Goal: Task Accomplishment & Management: Use online tool/utility

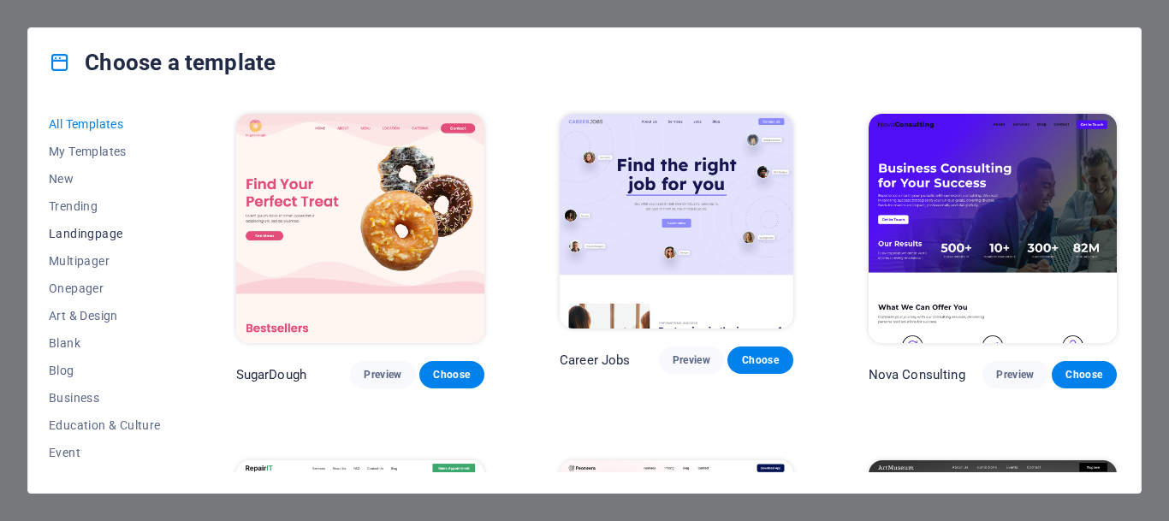
click at [101, 222] on button "Landingpage" at bounding box center [105, 233] width 112 height 27
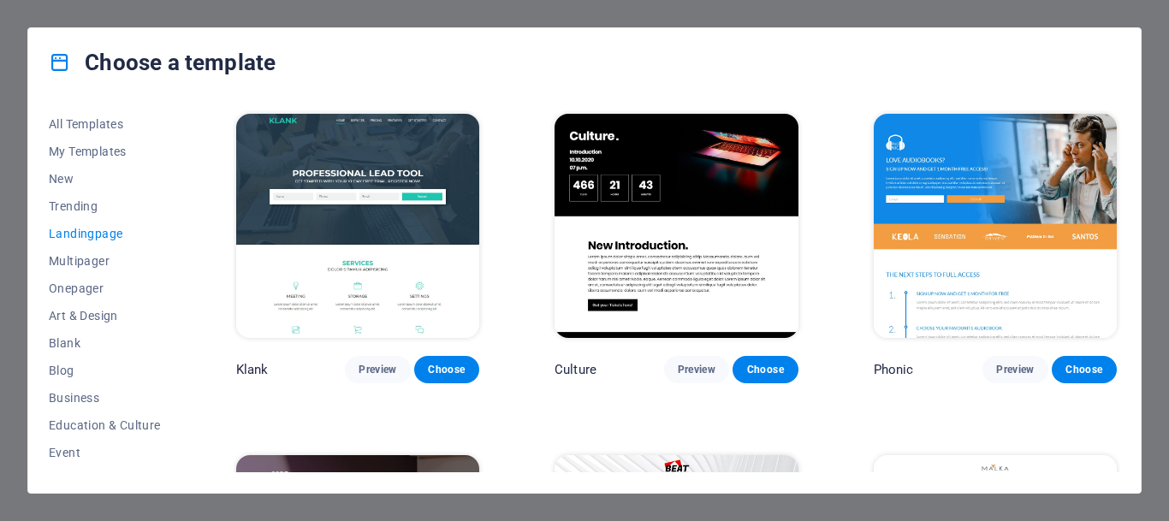
drag, startPoint x: 166, startPoint y: 213, endPoint x: 165, endPoint y: 277, distance: 64.2
click at [165, 277] on div "All Templates My Templates New Trending Landingpage Multipager Onepager Art & D…" at bounding box center [115, 291] width 133 height 362
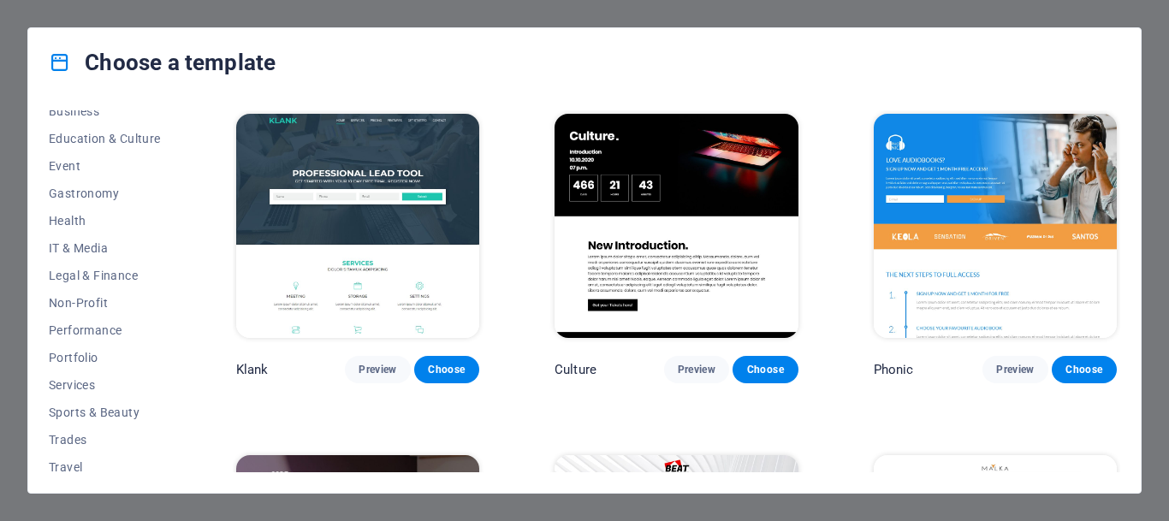
scroll to position [323, 0]
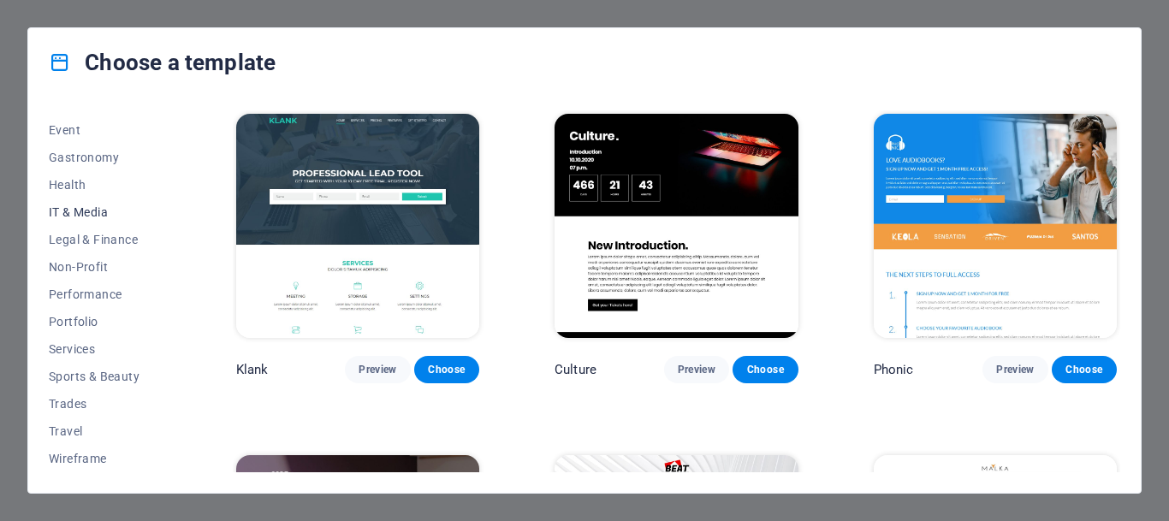
click at [58, 206] on span "IT & Media" at bounding box center [105, 212] width 112 height 14
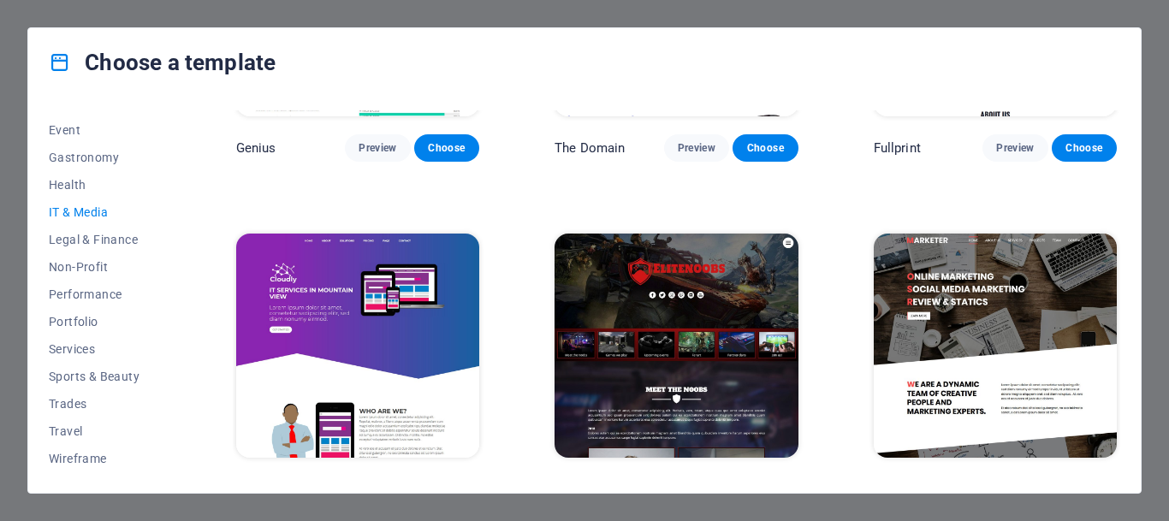
scroll to position [936, 0]
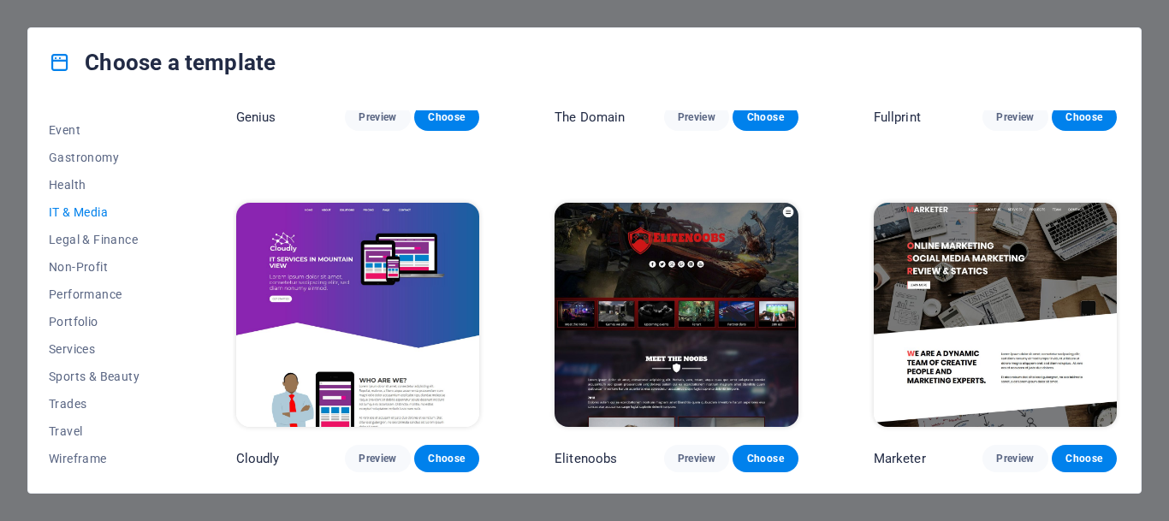
click at [349, 257] on img at bounding box center [357, 315] width 243 height 224
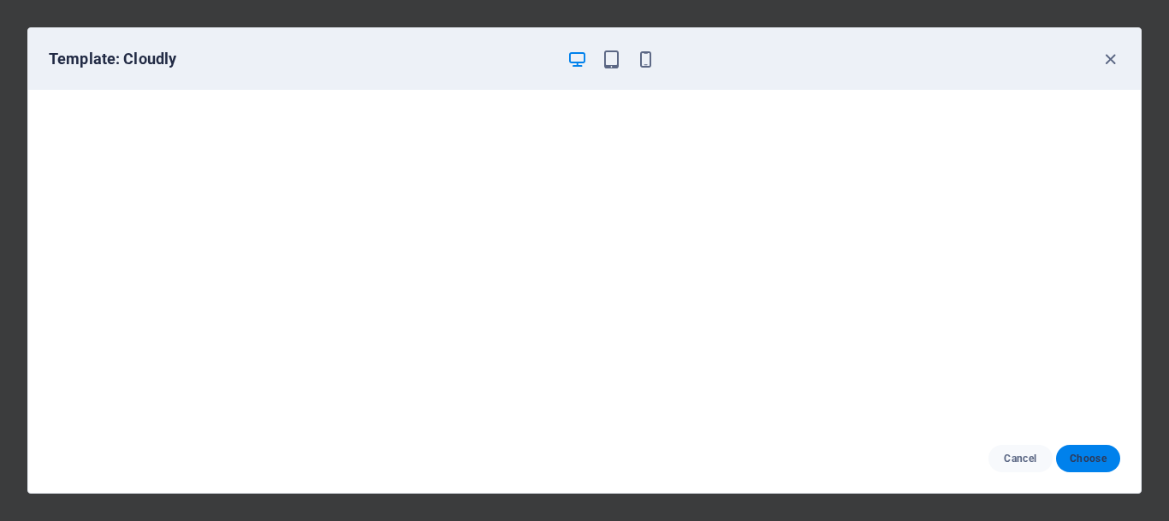
click at [1076, 454] on span "Choose" at bounding box center [1087, 459] width 37 height 14
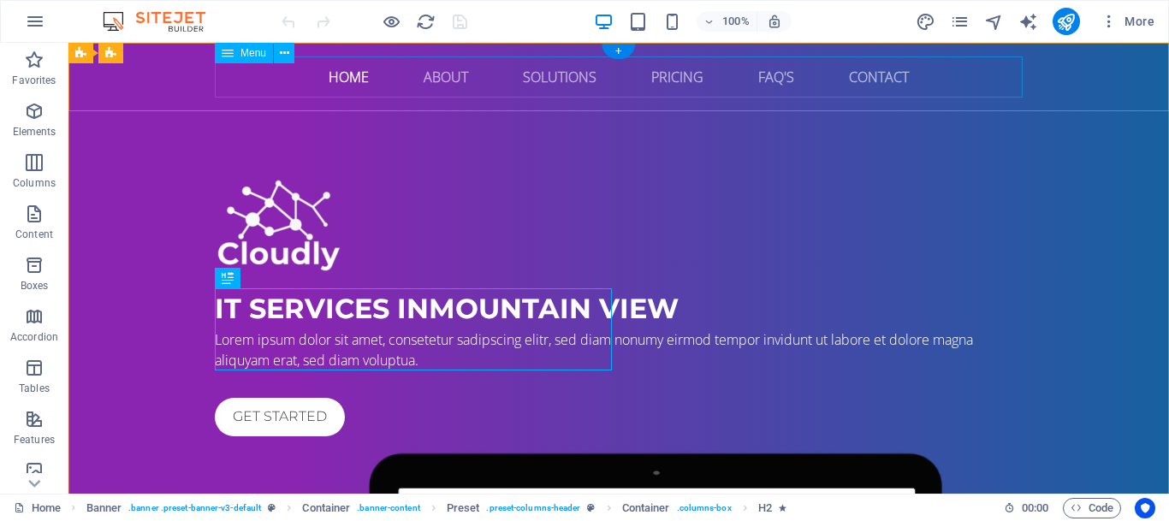
click at [349, 81] on nav "Home About Solutions Pricing FAQ's Contact" at bounding box center [619, 76] width 808 height 41
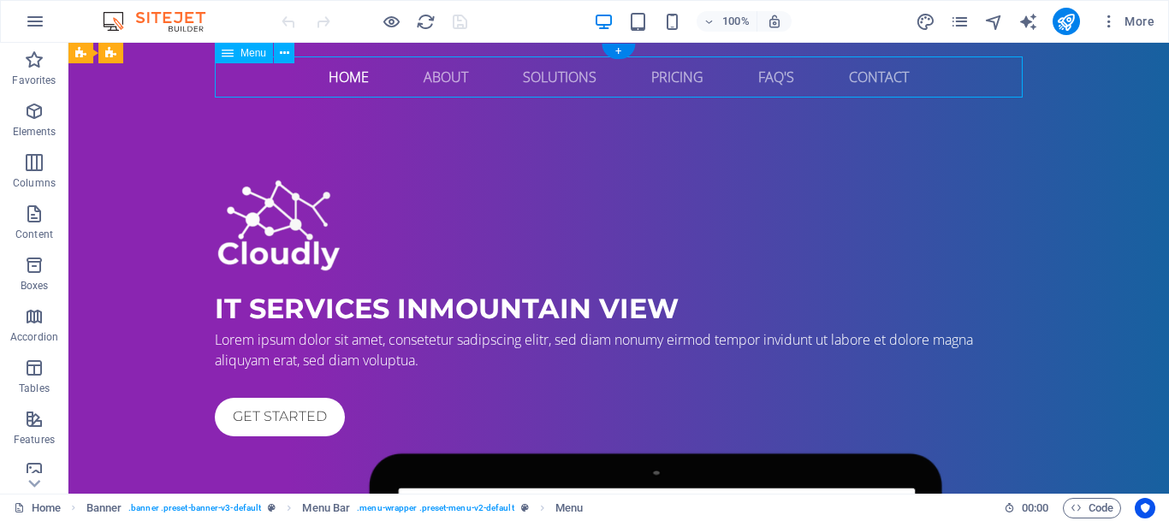
click at [346, 70] on nav "Home About Solutions Pricing FAQ's Contact" at bounding box center [619, 76] width 808 height 41
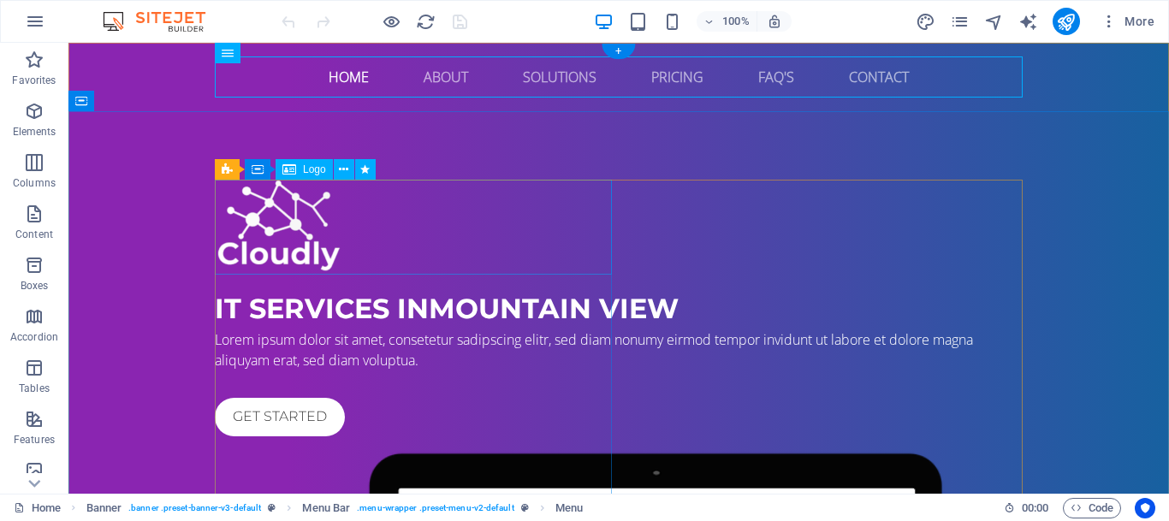
click at [282, 236] on div at bounding box center [619, 227] width 808 height 95
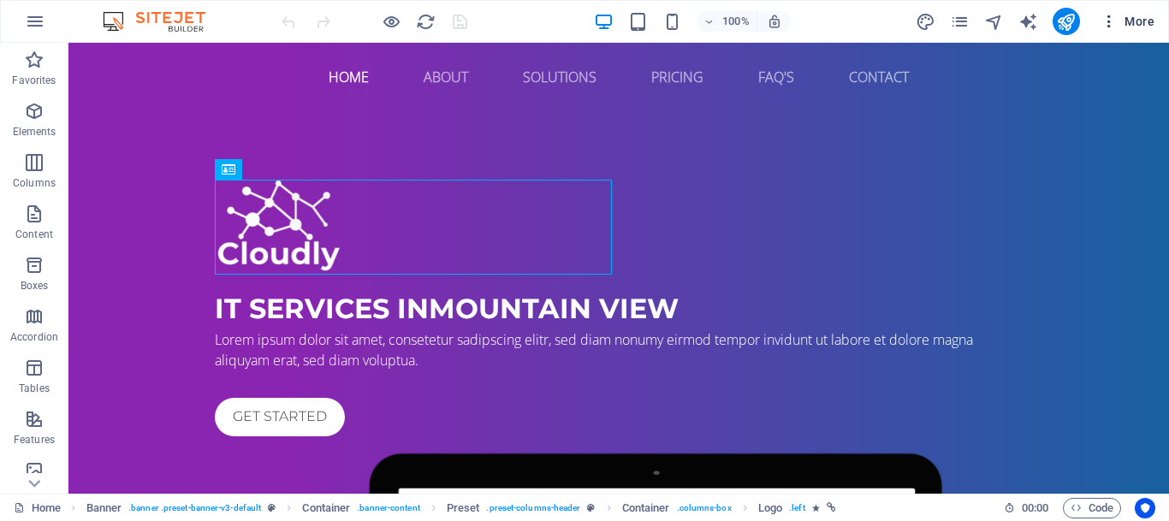
click at [1109, 21] on icon "button" at bounding box center [1108, 21] width 17 height 17
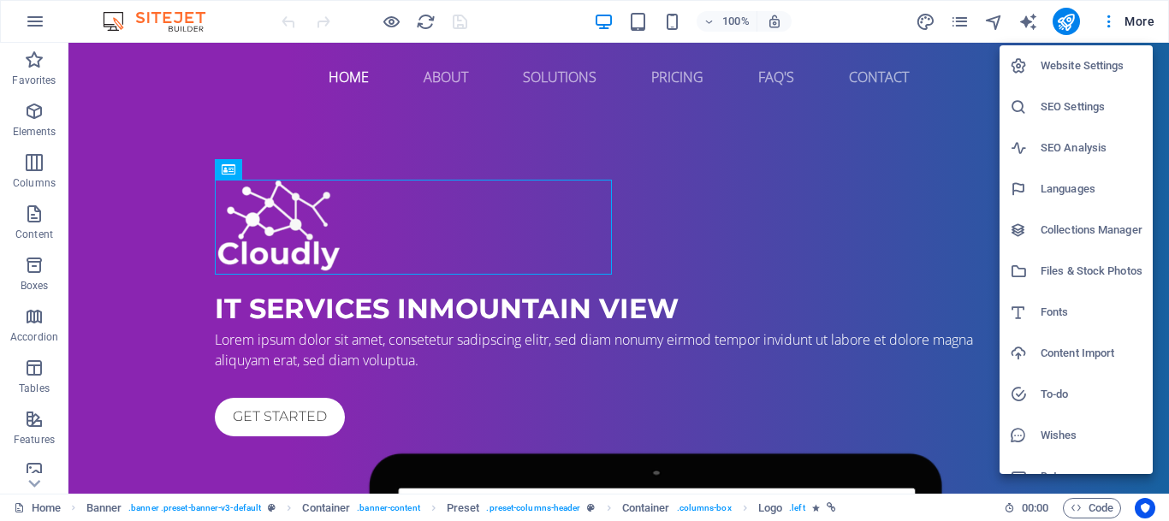
click at [305, 336] on div at bounding box center [584, 260] width 1169 height 521
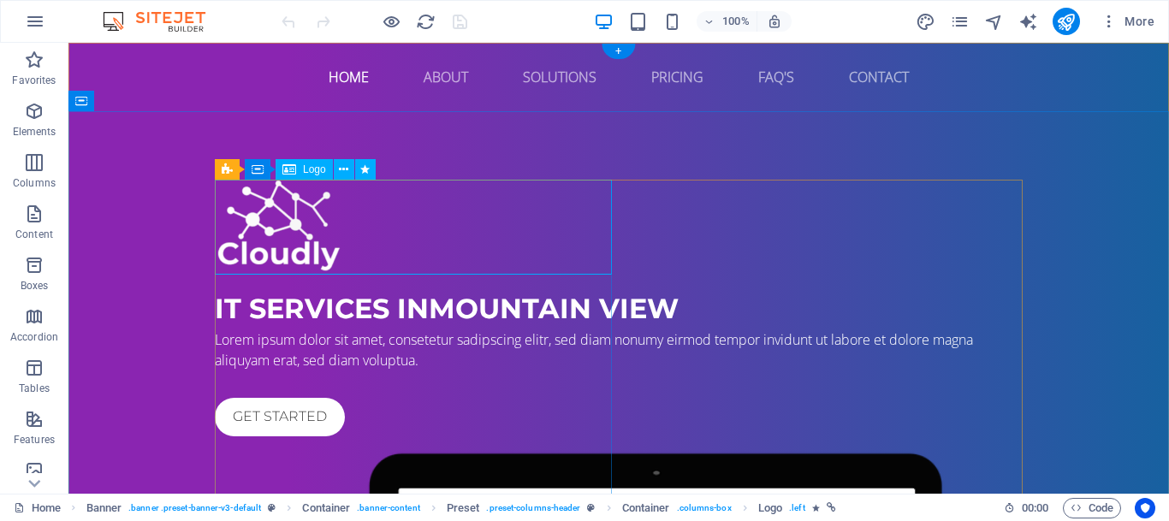
click at [340, 233] on div at bounding box center [619, 227] width 808 height 95
click at [299, 171] on span "Container" at bounding box center [292, 169] width 44 height 10
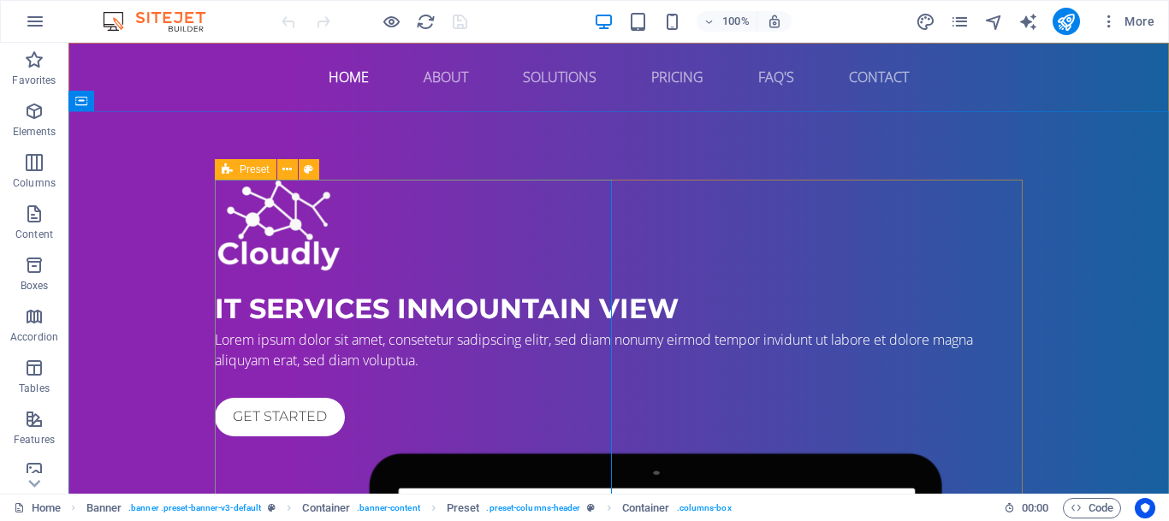
click at [252, 169] on span "Preset" at bounding box center [255, 169] width 30 height 10
click at [309, 169] on icon at bounding box center [308, 170] width 9 height 18
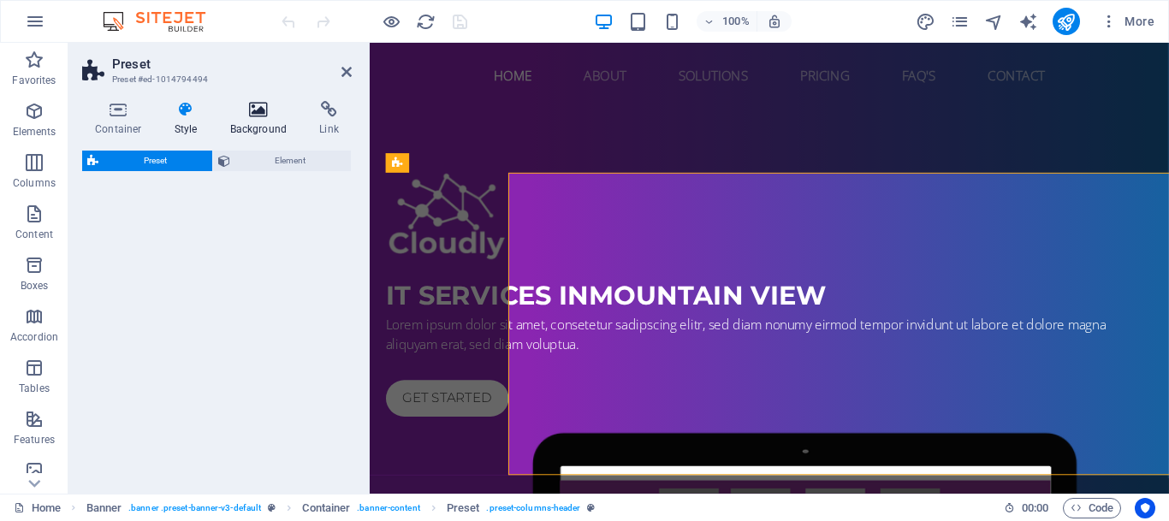
select select "px"
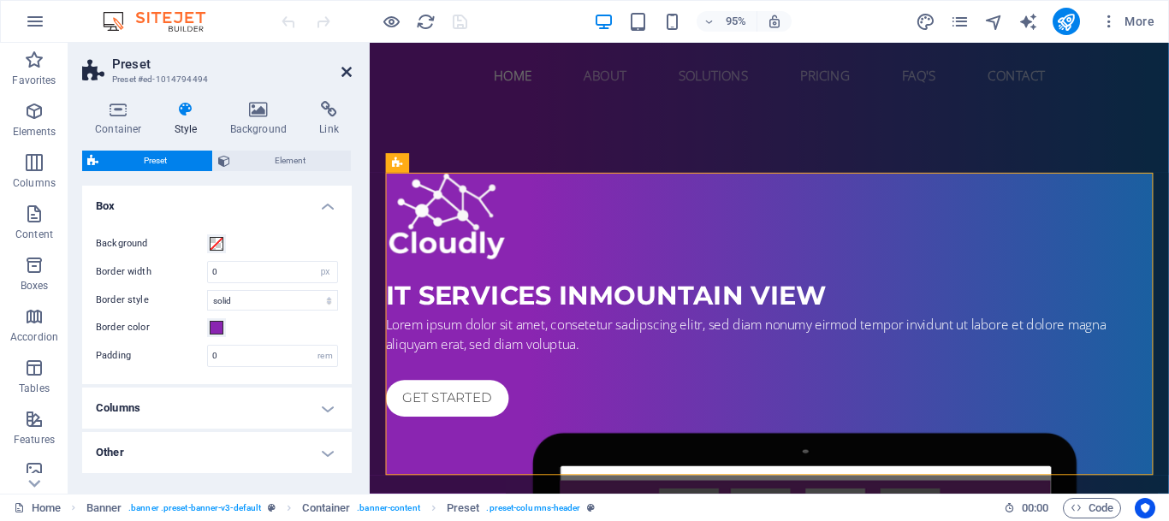
click at [347, 72] on icon at bounding box center [346, 72] width 10 height 14
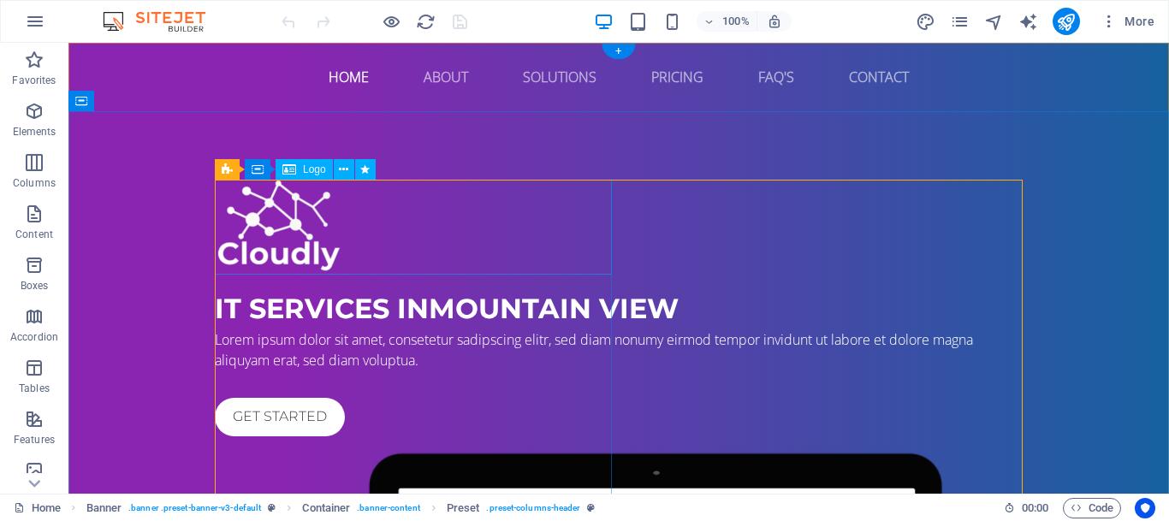
click at [296, 240] on div at bounding box center [619, 227] width 808 height 95
click at [298, 170] on div "Logo" at bounding box center [303, 169] width 57 height 21
select select "px"
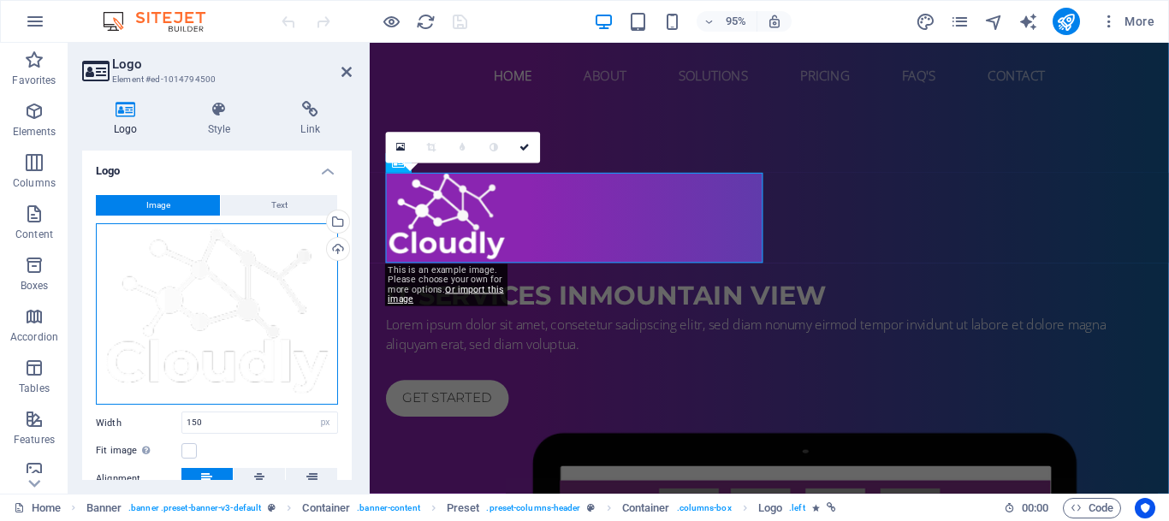
click at [156, 257] on div "Drag files here, click to choose files or select files from Files or our free s…" at bounding box center [217, 314] width 242 height 182
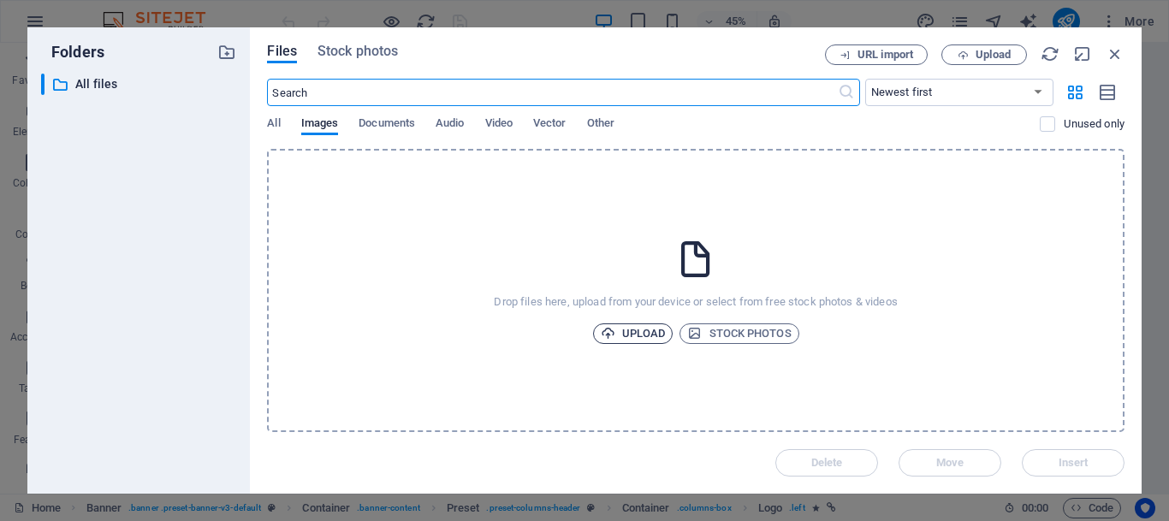
click at [618, 327] on span "Upload" at bounding box center [633, 333] width 65 height 21
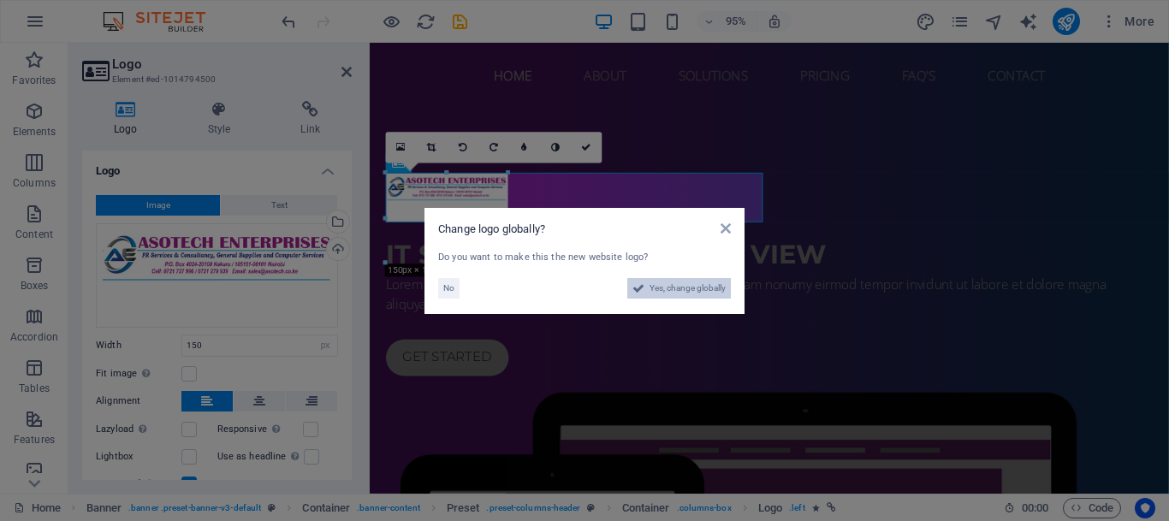
click at [662, 289] on span "Yes, change globally" at bounding box center [687, 288] width 76 height 21
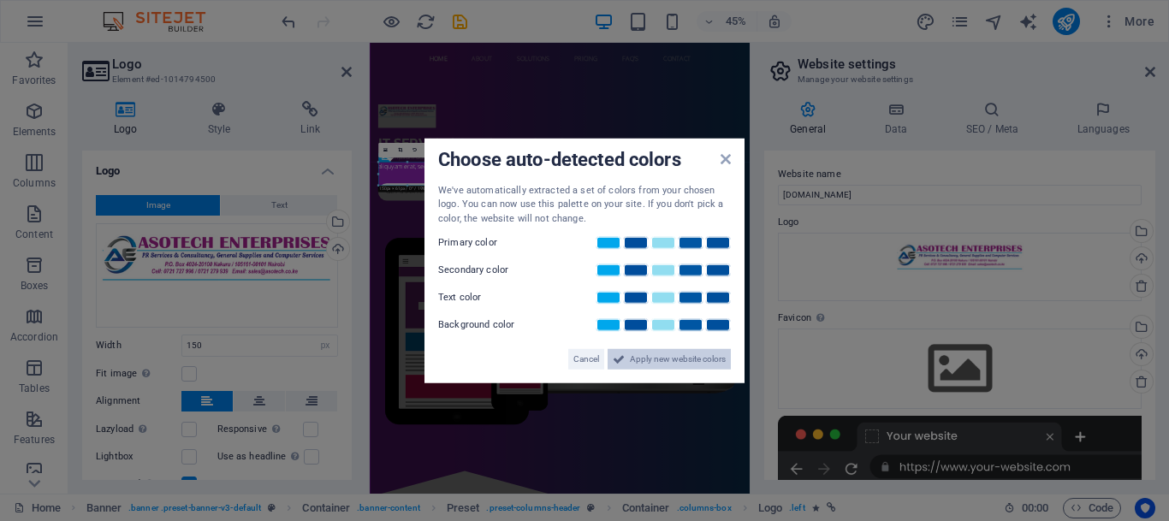
click at [619, 356] on icon at bounding box center [619, 359] width 12 height 21
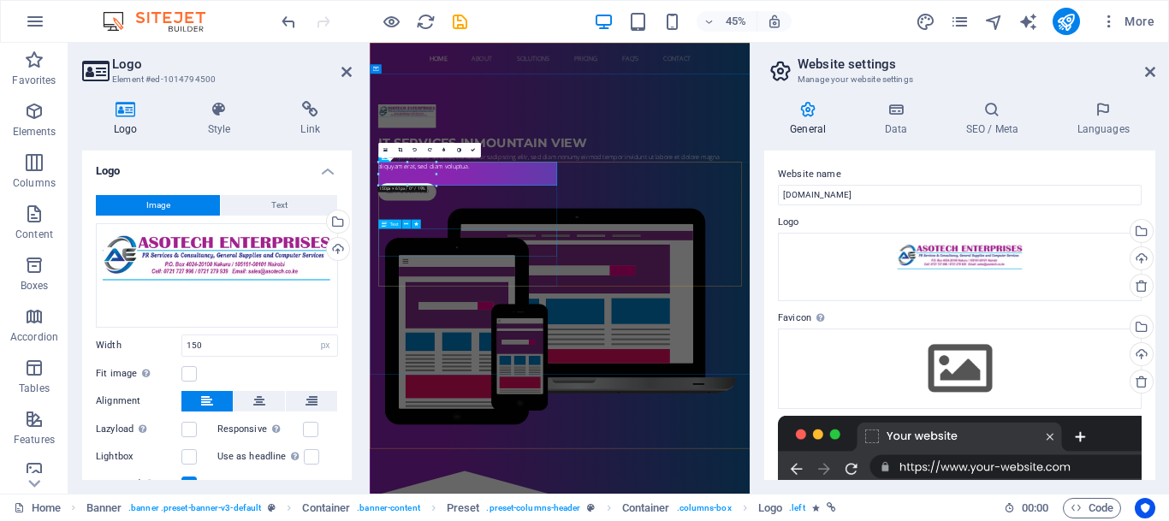
click at [603, 328] on div "Lorem ipsum dolor sit amet, consetetur sadipscing elitr, sed diam nonumy eirmod…" at bounding box center [792, 307] width 808 height 41
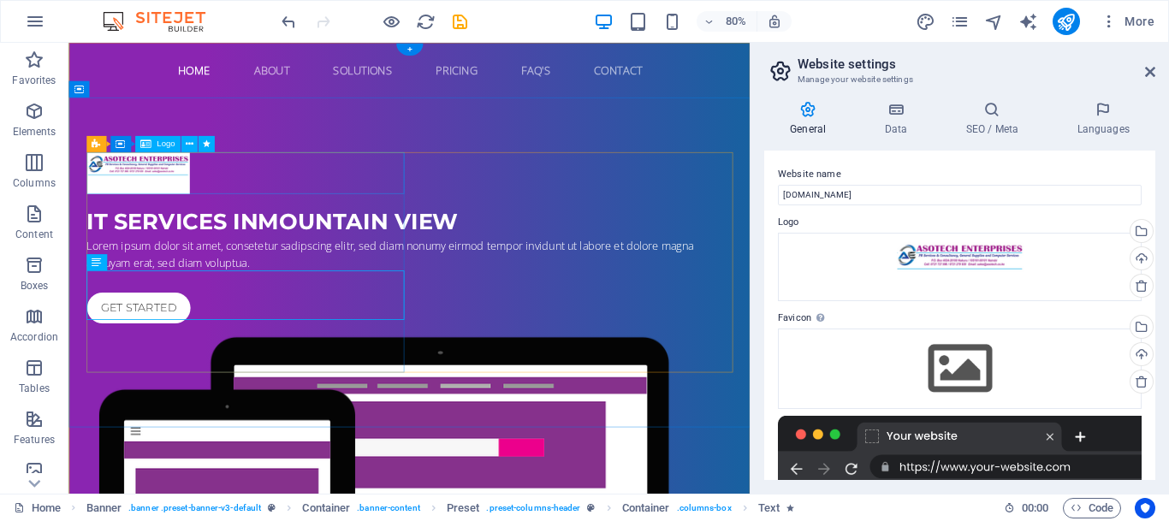
click at [187, 216] on div at bounding box center [495, 206] width 808 height 52
select select "px"
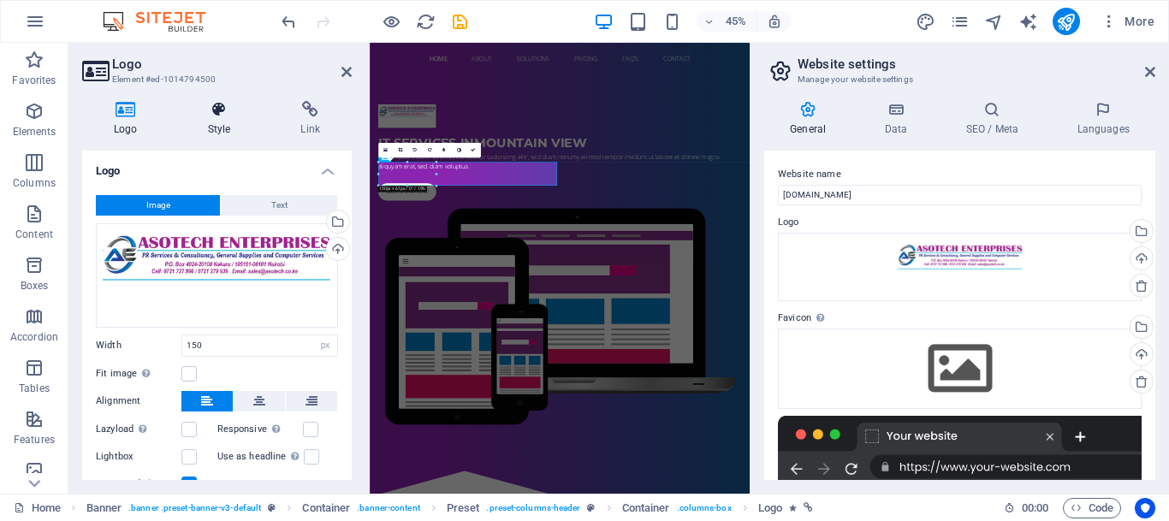
click at [228, 106] on icon at bounding box center [219, 109] width 86 height 17
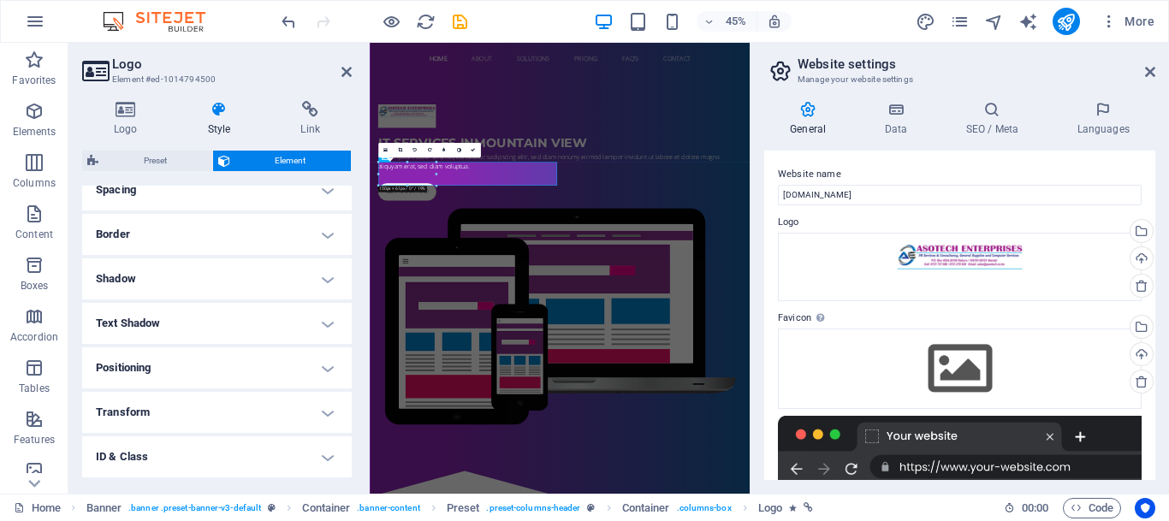
scroll to position [346, 0]
click at [123, 402] on h4 "Transform" at bounding box center [216, 408] width 269 height 41
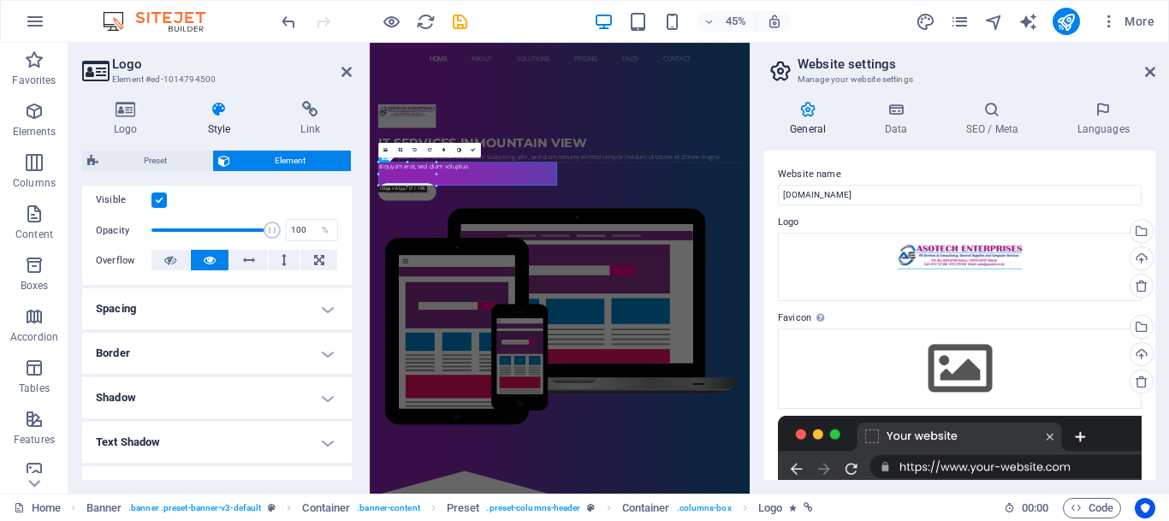
scroll to position [213, 0]
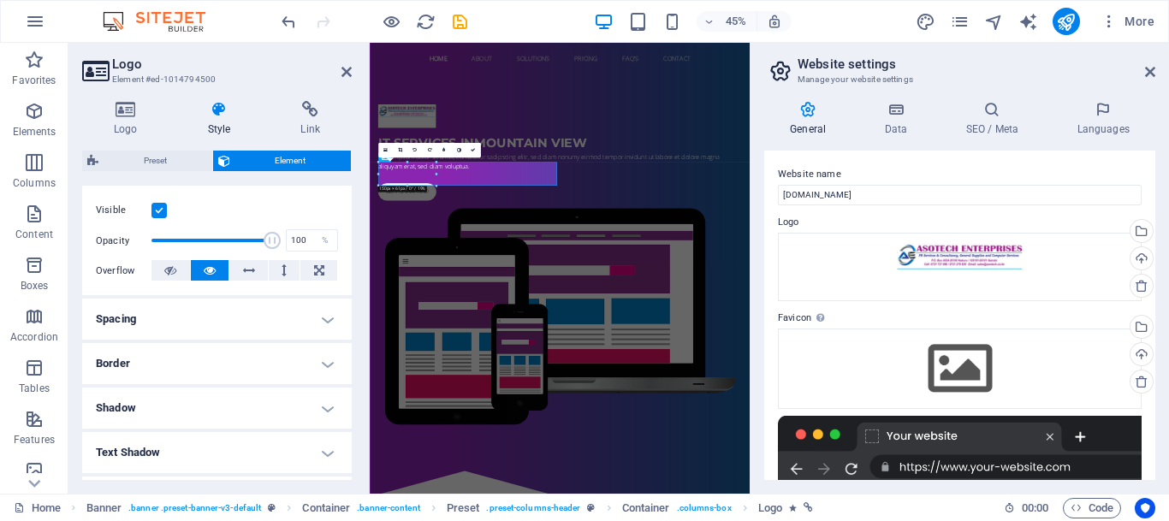
click at [163, 314] on h4 "Spacing" at bounding box center [216, 319] width 269 height 41
click at [128, 435] on h4 "Border" at bounding box center [216, 431] width 269 height 41
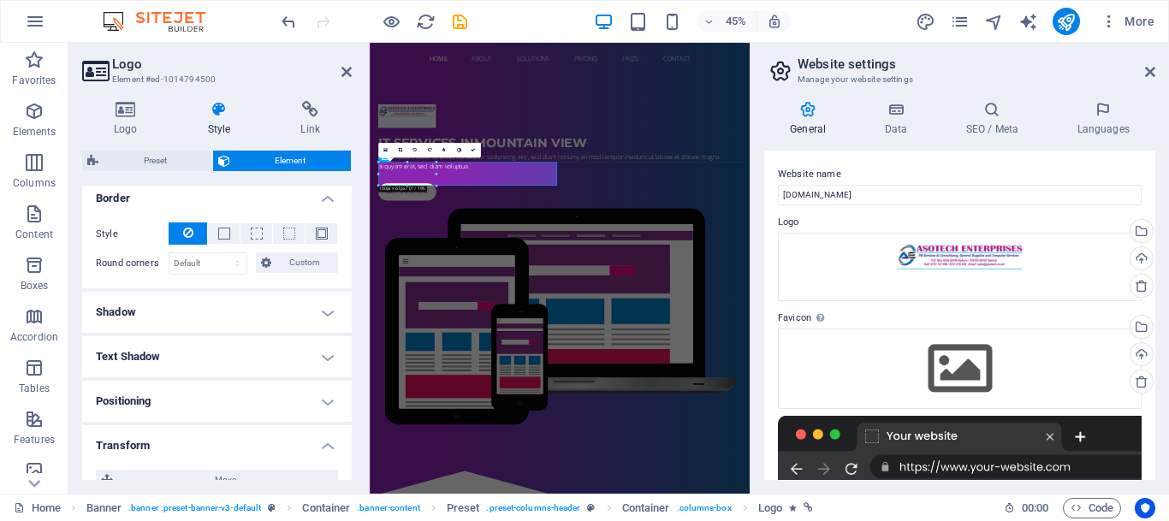
scroll to position [461, 0]
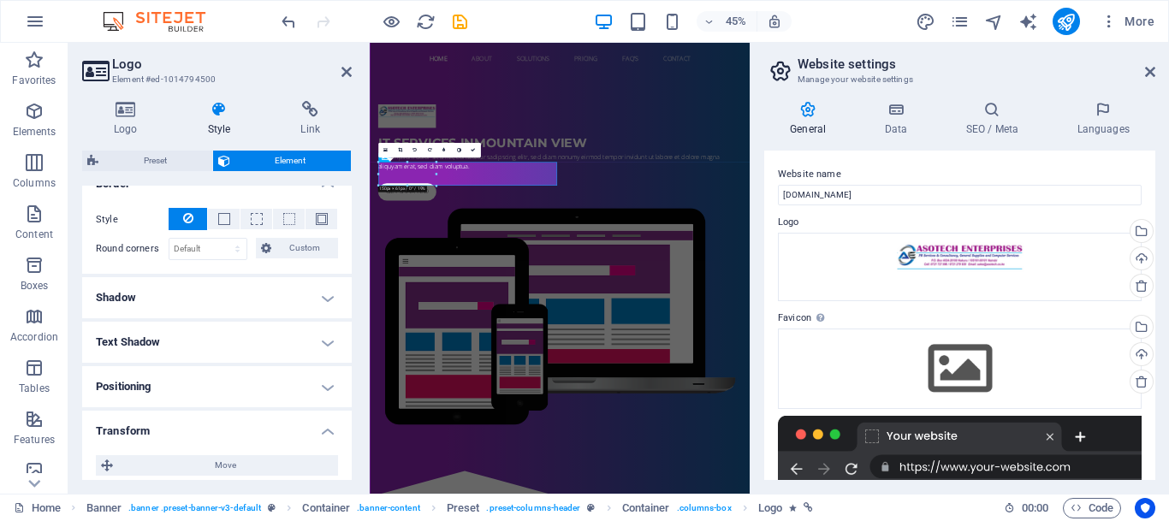
click at [169, 394] on h4 "Positioning" at bounding box center [216, 386] width 269 height 41
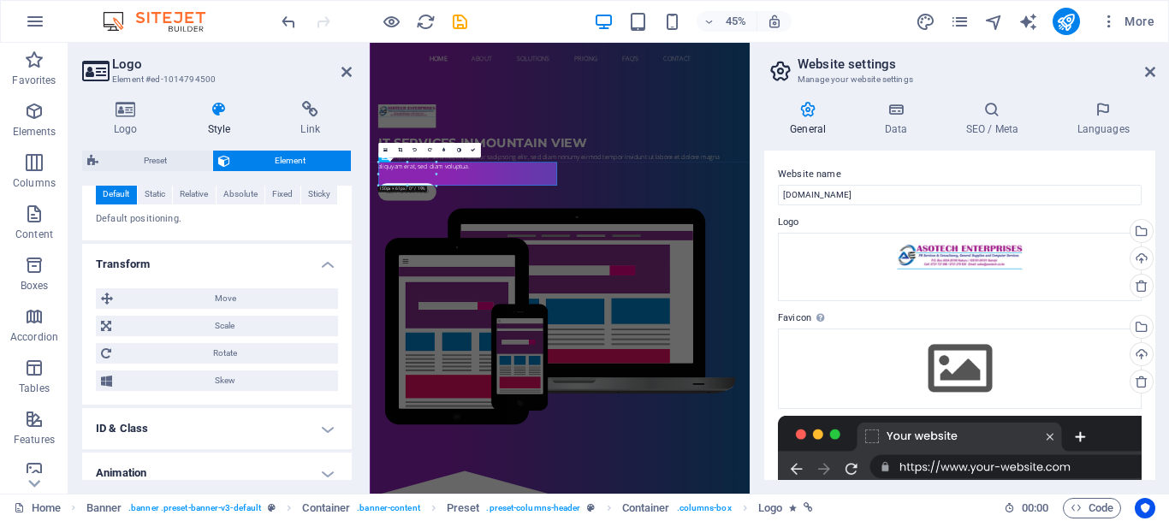
scroll to position [745, 0]
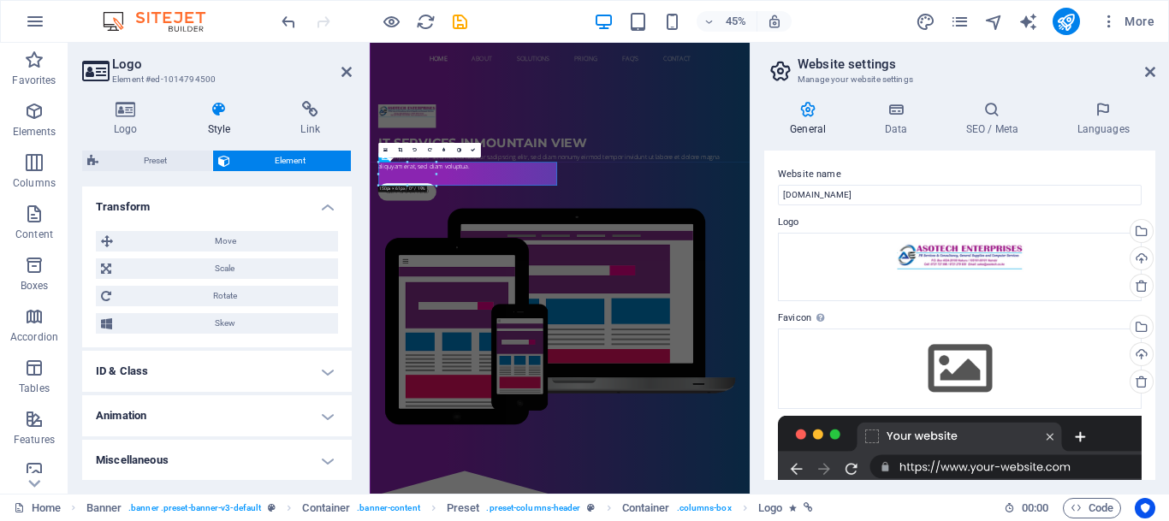
click at [114, 364] on h4 "ID & Class" at bounding box center [216, 371] width 269 height 41
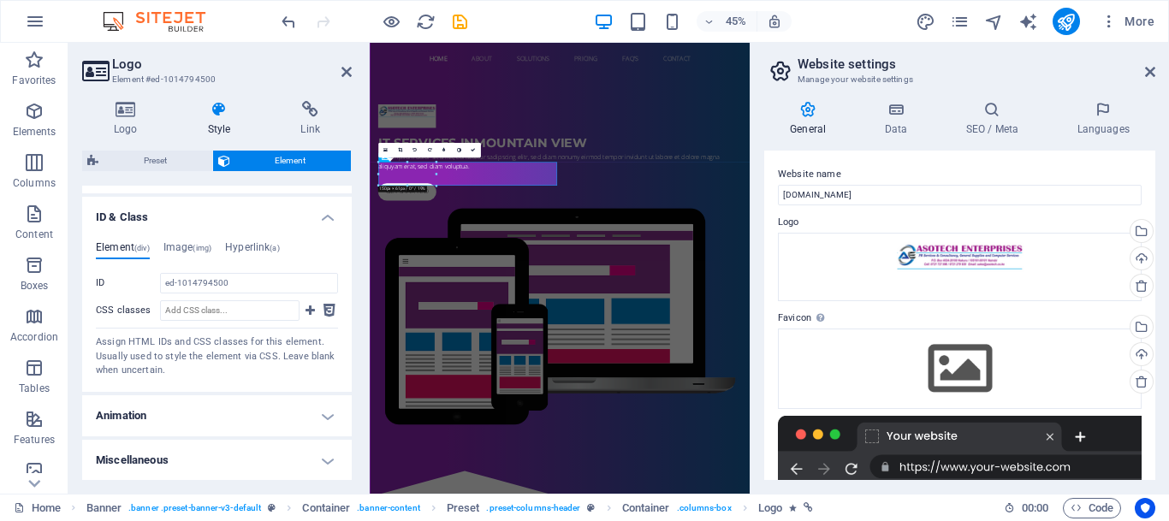
click at [194, 413] on h4 "Animation" at bounding box center [216, 415] width 269 height 41
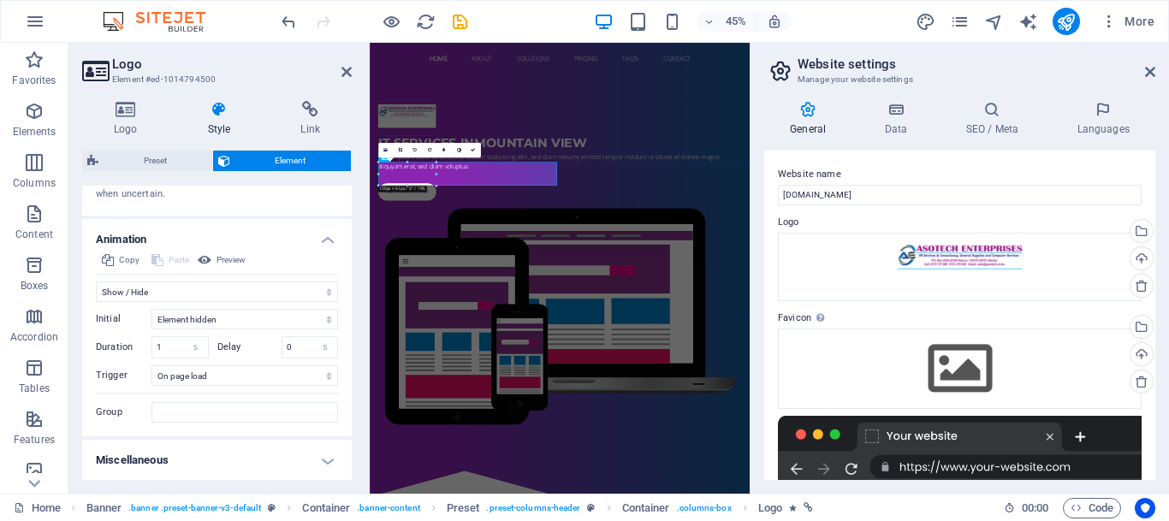
click at [182, 465] on h4 "Miscellaneous" at bounding box center [216, 460] width 269 height 41
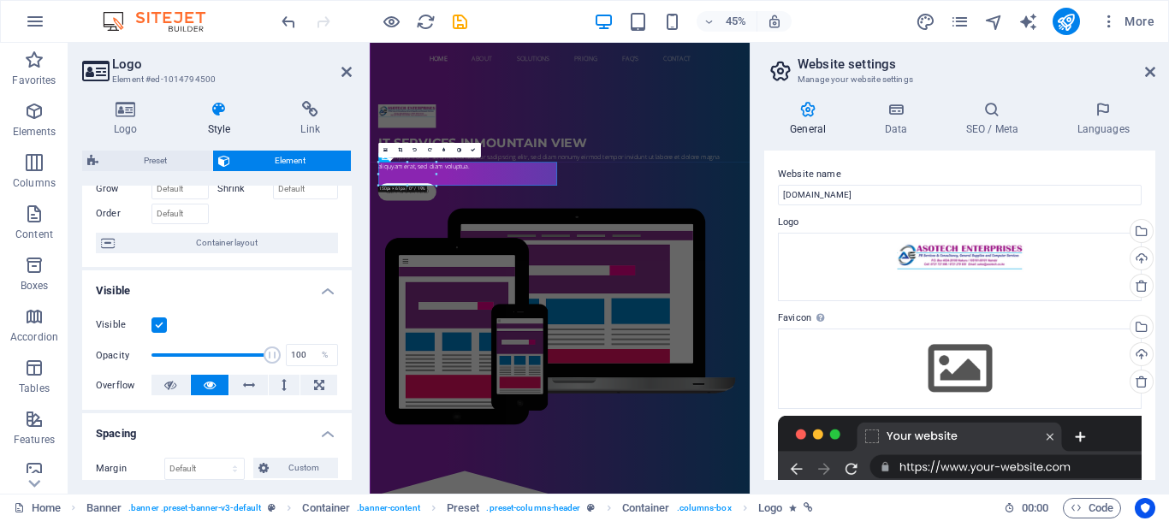
scroll to position [94, 0]
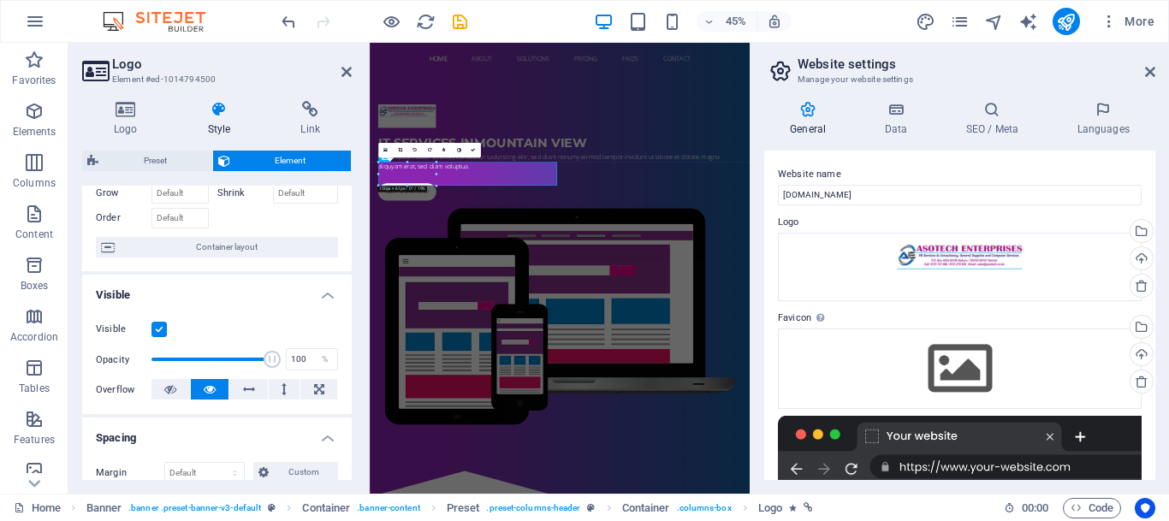
drag, startPoint x: 340, startPoint y: 257, endPoint x: 335, endPoint y: 231, distance: 26.2
click at [335, 231] on div "How this element expands within the layout (Flexbox). Size Default auto px % 1/…" at bounding box center [216, 197] width 269 height 150
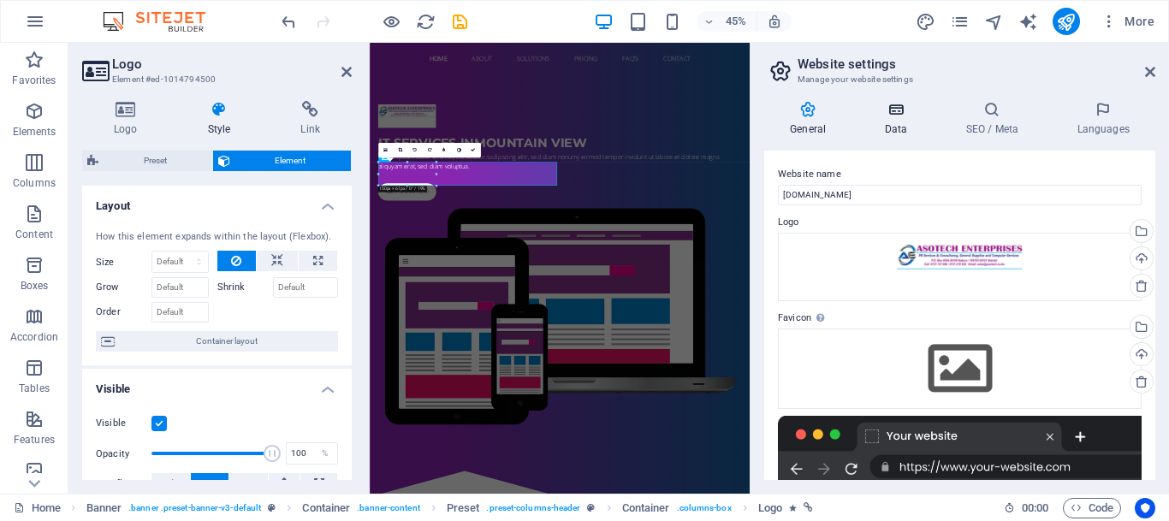
click at [896, 123] on h4 "Data" at bounding box center [898, 119] width 81 height 36
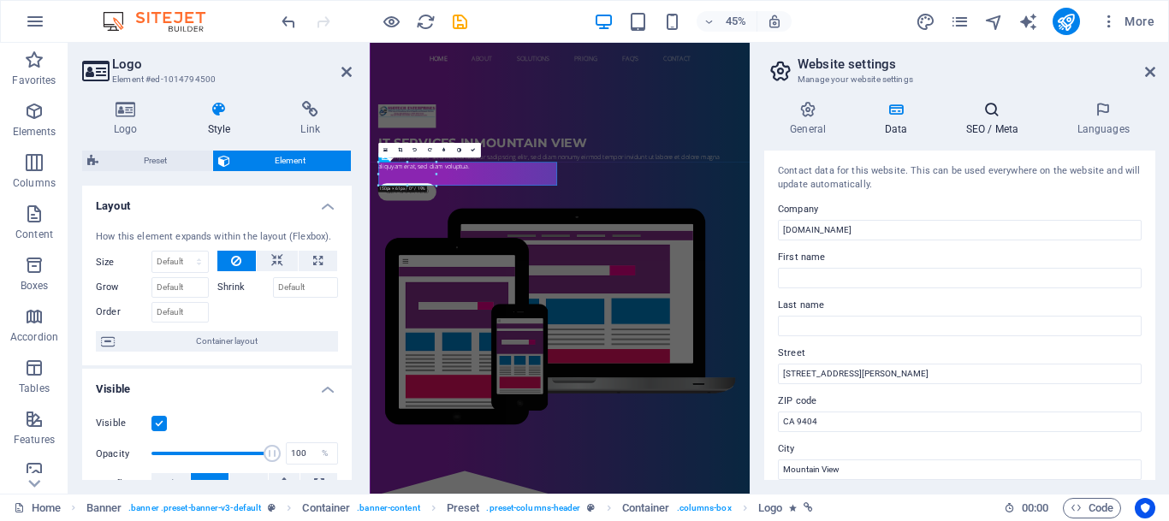
click at [956, 111] on icon at bounding box center [991, 109] width 104 height 17
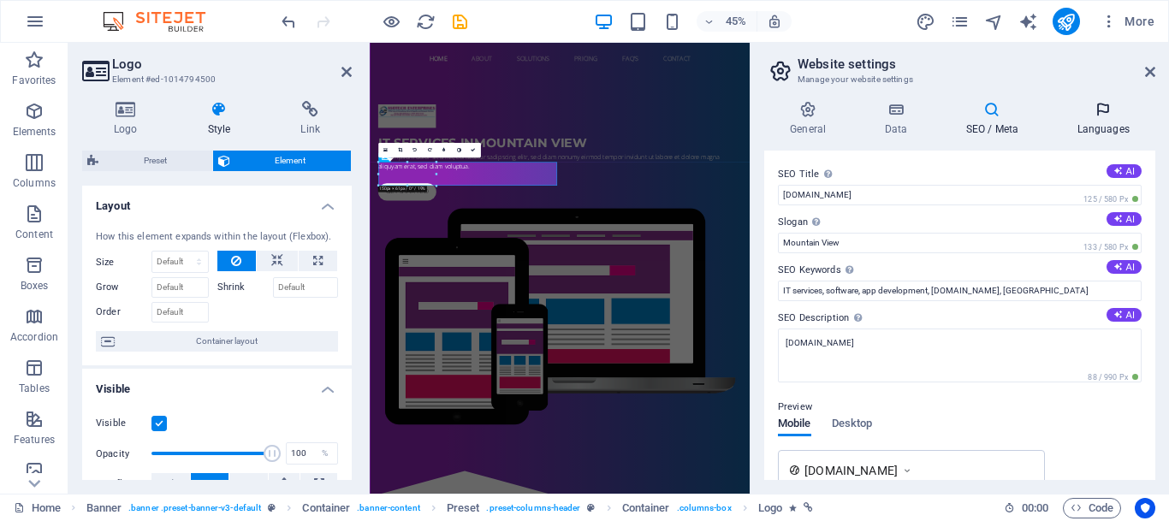
click at [1109, 124] on h4 "Languages" at bounding box center [1103, 119] width 104 height 36
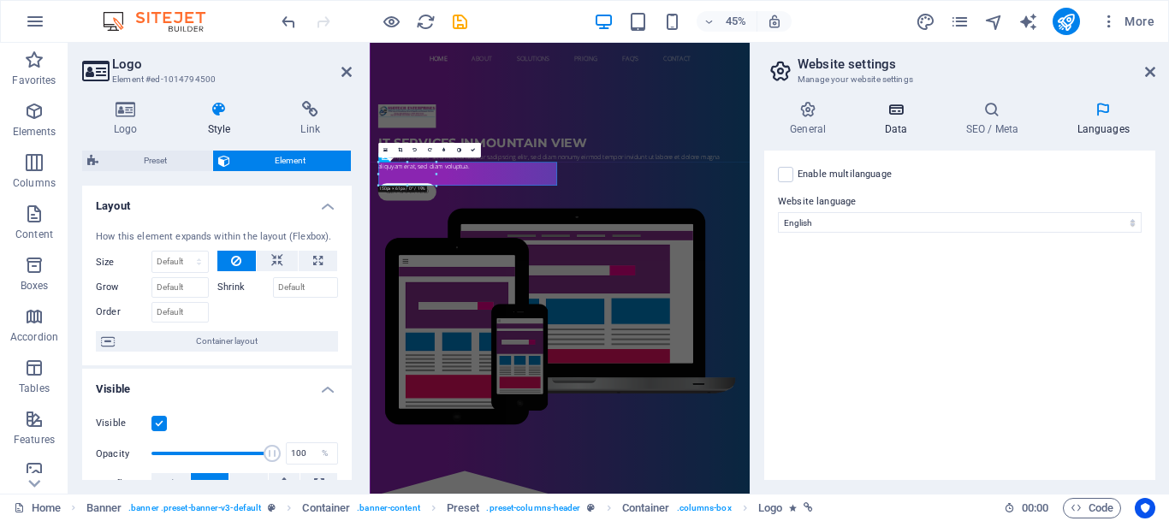
click at [887, 115] on icon at bounding box center [895, 109] width 74 height 17
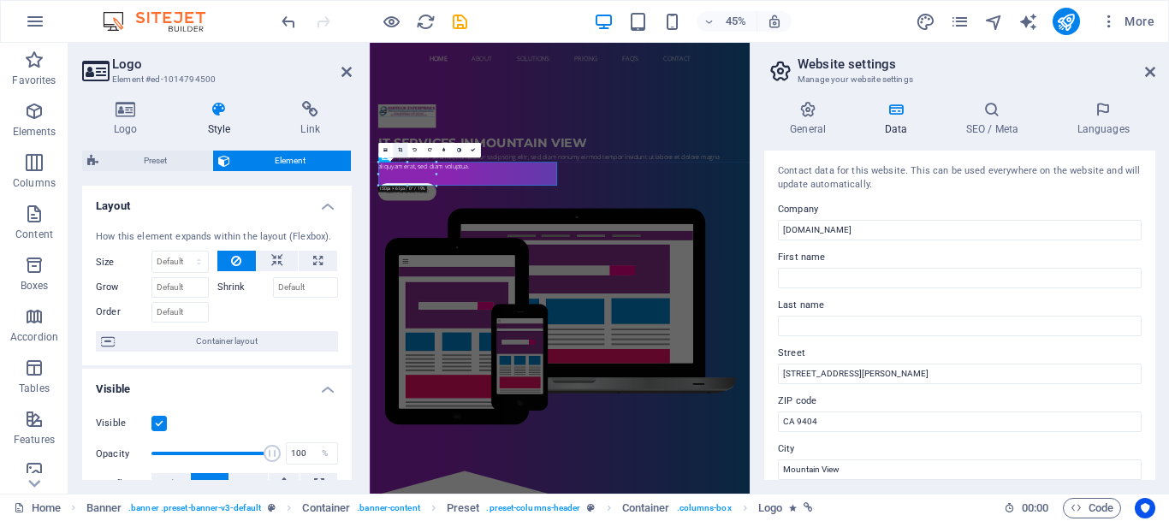
click at [400, 150] on icon at bounding box center [400, 150] width 4 height 4
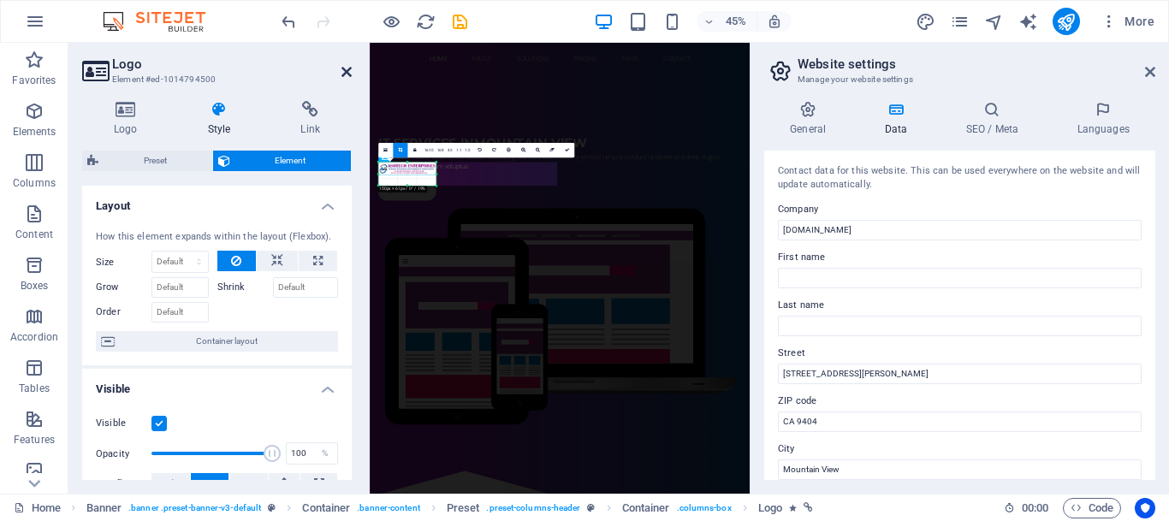
click at [343, 73] on icon at bounding box center [346, 72] width 10 height 14
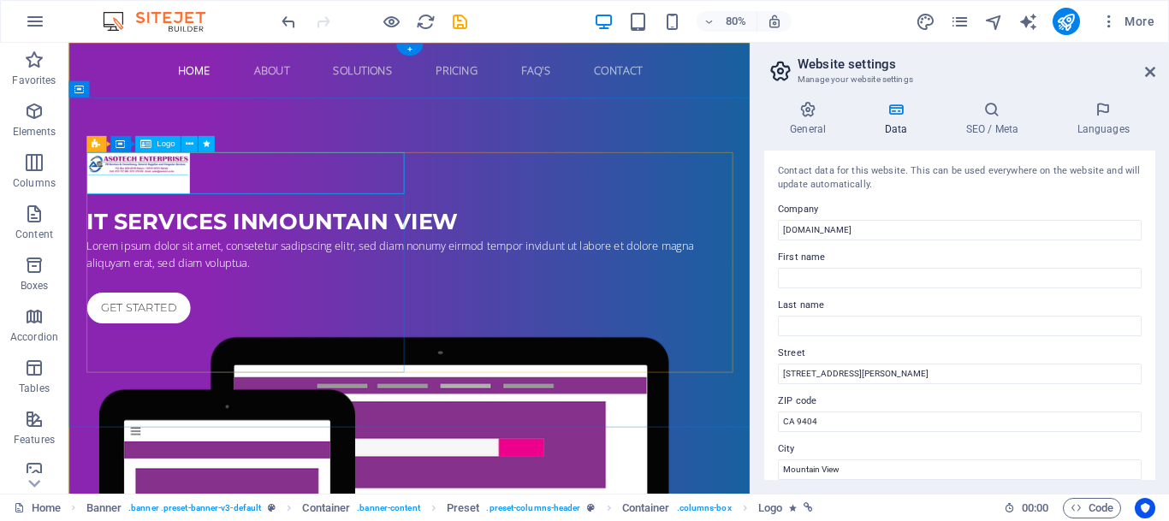
click at [146, 196] on div at bounding box center [495, 206] width 808 height 52
select select "fade"
select select "s"
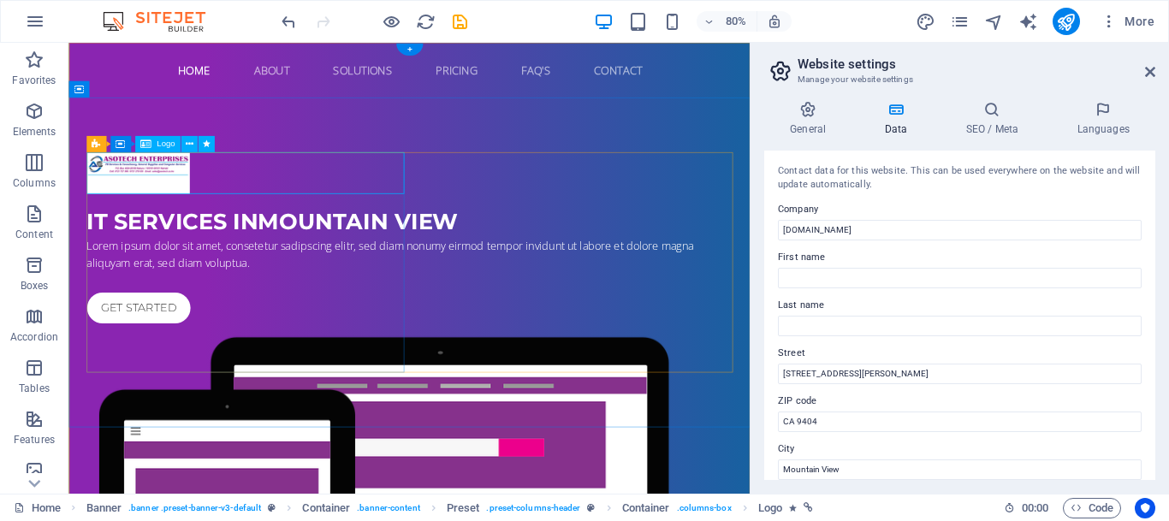
select select "onload"
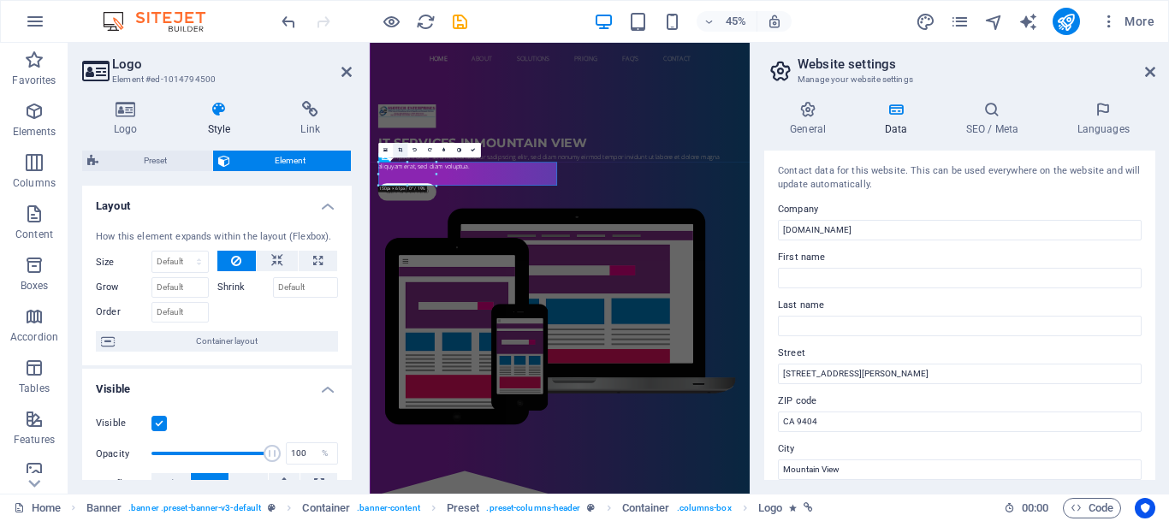
click at [400, 147] on link at bounding box center [400, 150] width 15 height 15
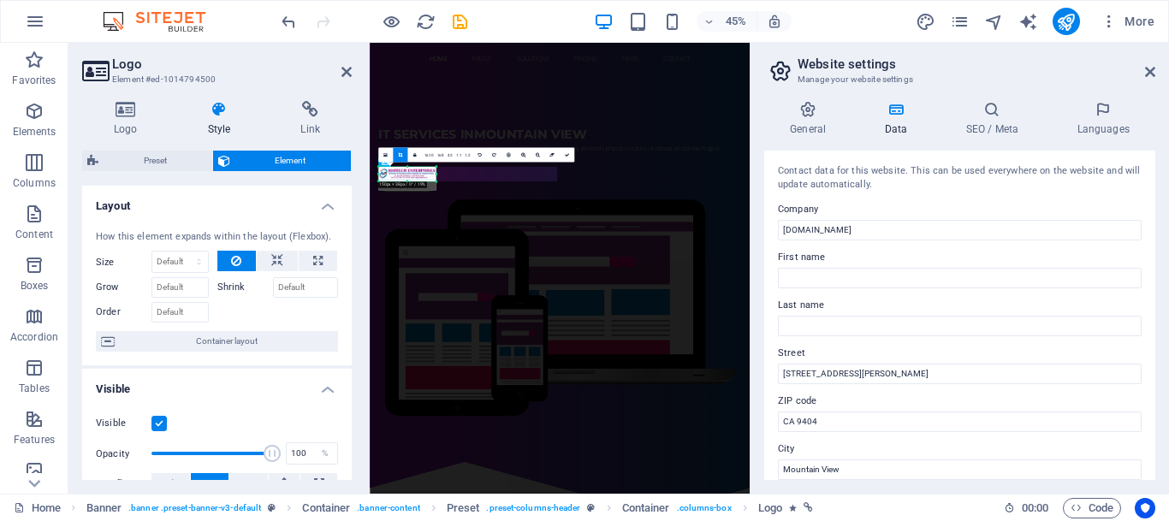
drag, startPoint x: 436, startPoint y: 186, endPoint x: 435, endPoint y: 166, distance: 19.8
click at [435, 167] on div "180 170 160 150 140 130 120 110 100 90 80 70 60 50 40 30 20 10 0 -10 -20 -30 -4…" at bounding box center [407, 174] width 58 height 15
click at [760, 180] on div "IT Services in [GEOGRAPHIC_DATA] Lorem ipsum dolor sit amet, consetetur sadipsc…" at bounding box center [792, 530] width 844 height 838
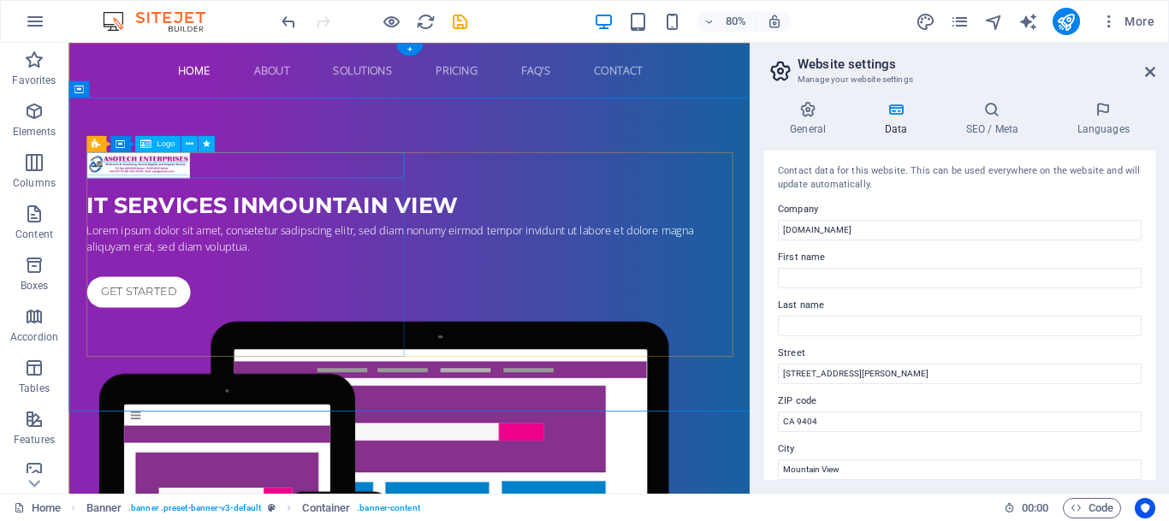
click at [183, 192] on div at bounding box center [495, 196] width 808 height 33
click at [146, 197] on div at bounding box center [495, 196] width 808 height 33
select select "fade"
select select "s"
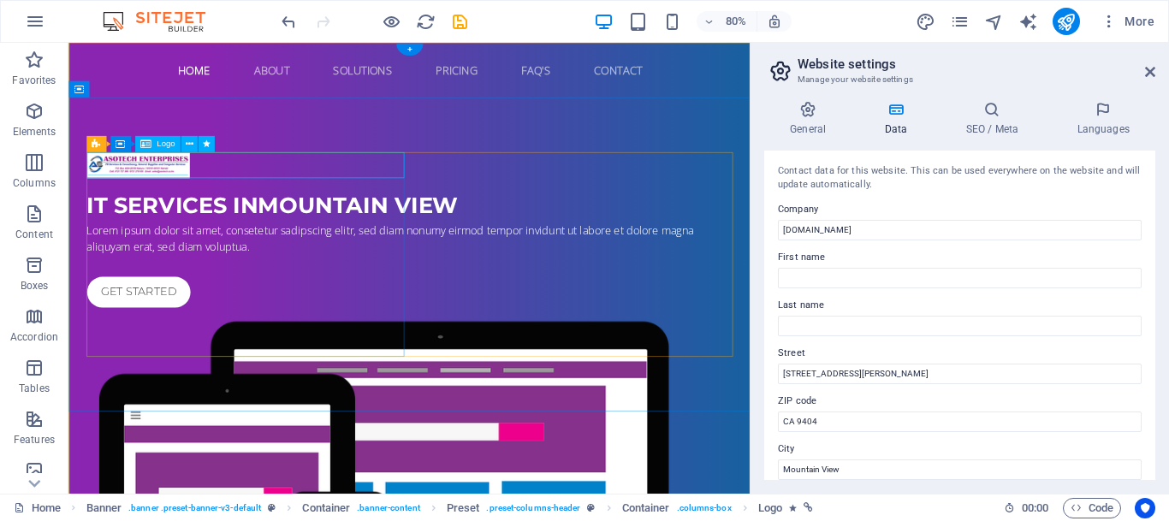
select select "s"
select select "onload"
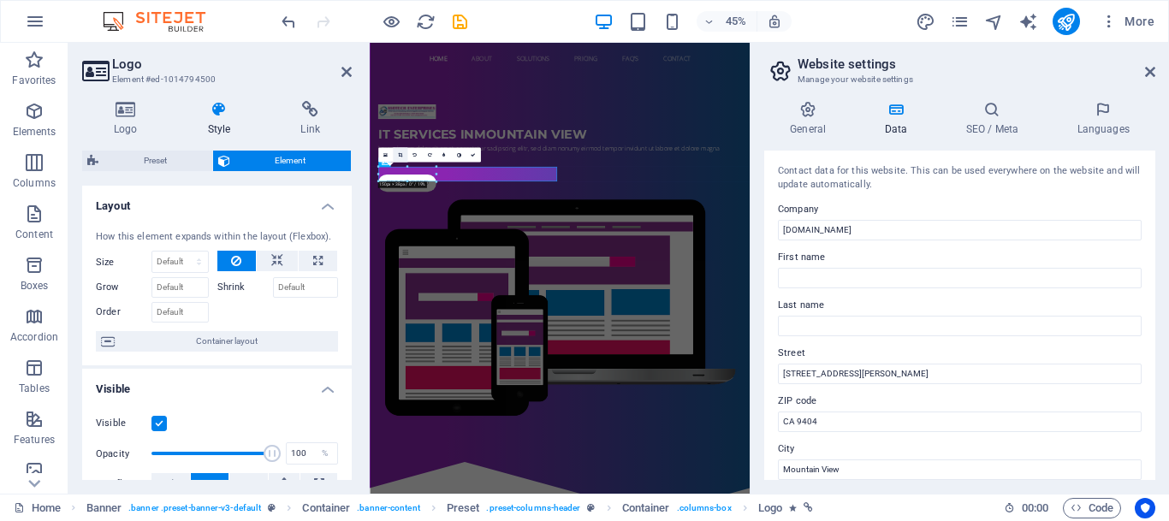
click at [399, 151] on link at bounding box center [400, 154] width 15 height 15
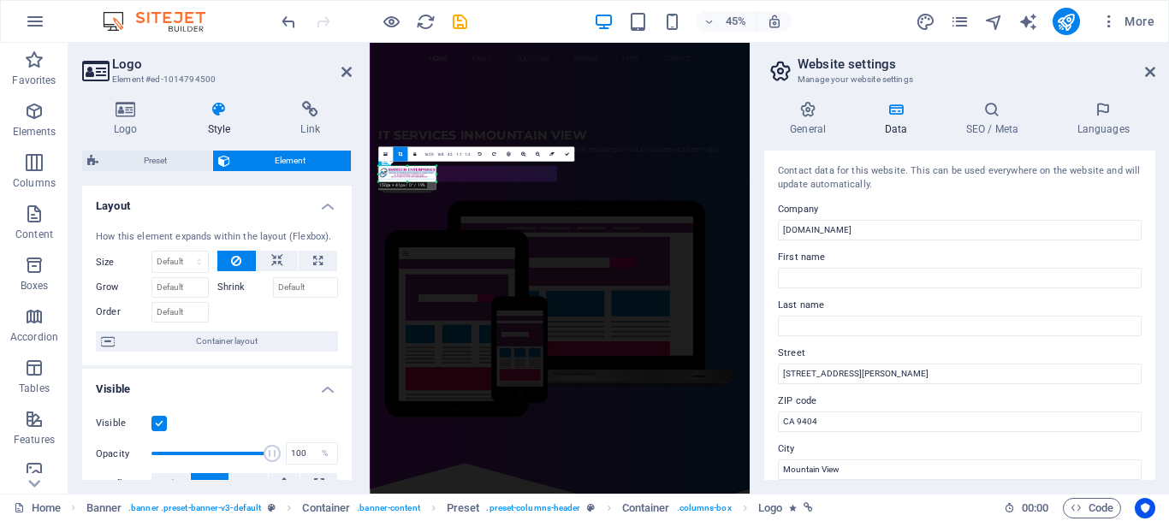
drag, startPoint x: 435, startPoint y: 182, endPoint x: 423, endPoint y: 185, distance: 11.4
click at [423, 181] on div "180 170 160 150 140 130 120 110 100 90 80 70 60 50 40 30 20 10 0 -10 -20 -30 -4…" at bounding box center [407, 173] width 58 height 15
drag, startPoint x: 435, startPoint y: 181, endPoint x: 330, endPoint y: 180, distance: 105.2
click at [330, 180] on div "Logo Element #ed-1014794500 Logo Style Link Logo Image Text Drag files here, cl…" at bounding box center [408, 268] width 681 height 451
click at [681, 268] on div "IT Services in [GEOGRAPHIC_DATA]" at bounding box center [792, 247] width 808 height 41
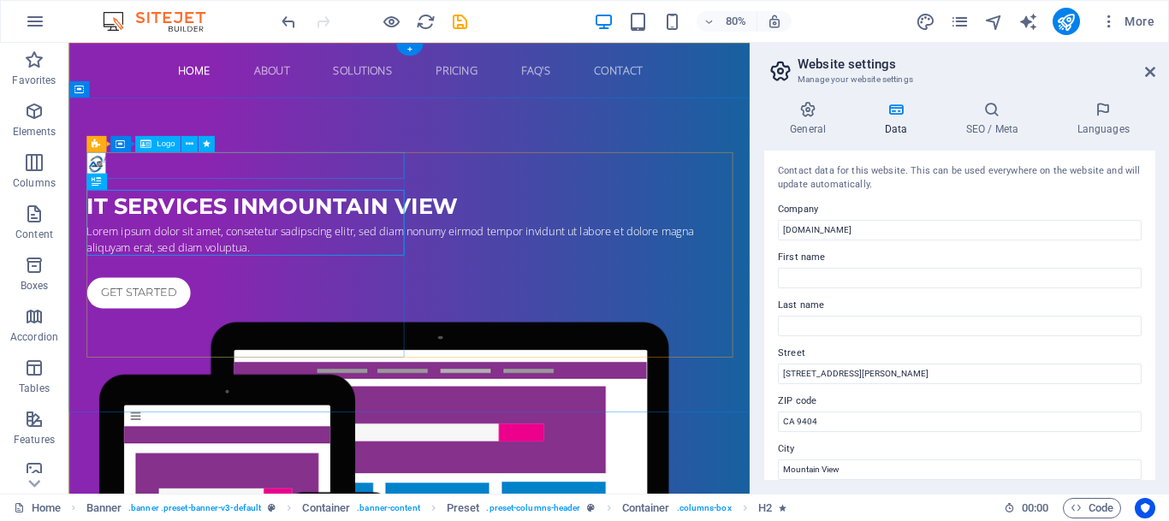
click at [108, 186] on div at bounding box center [495, 196] width 808 height 33
click at [781, 505] on span "Logo" at bounding box center [770, 508] width 24 height 21
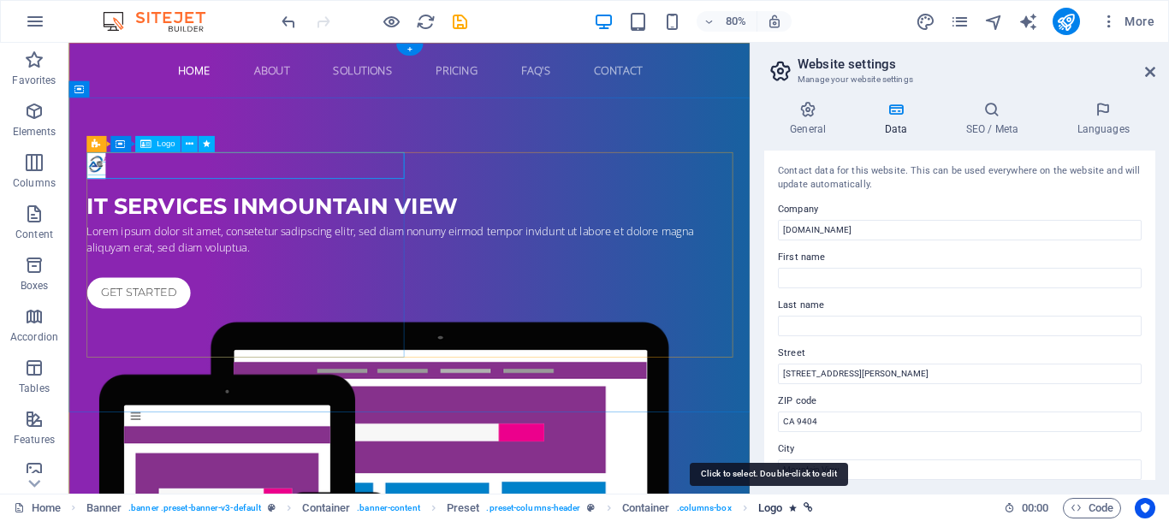
click at [781, 505] on span "Logo" at bounding box center [770, 508] width 24 height 21
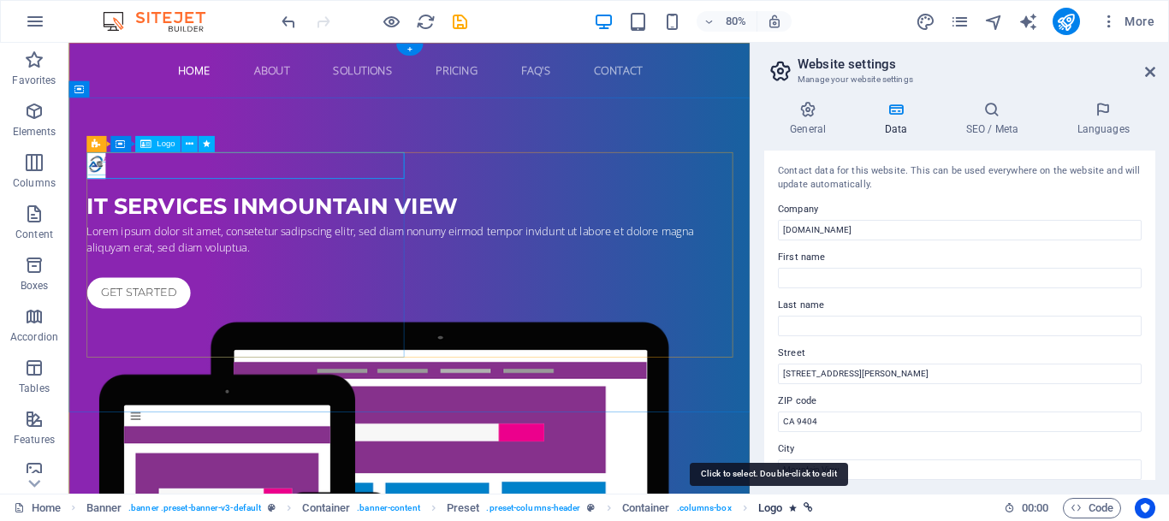
select select "fade"
select select "s"
select select "onload"
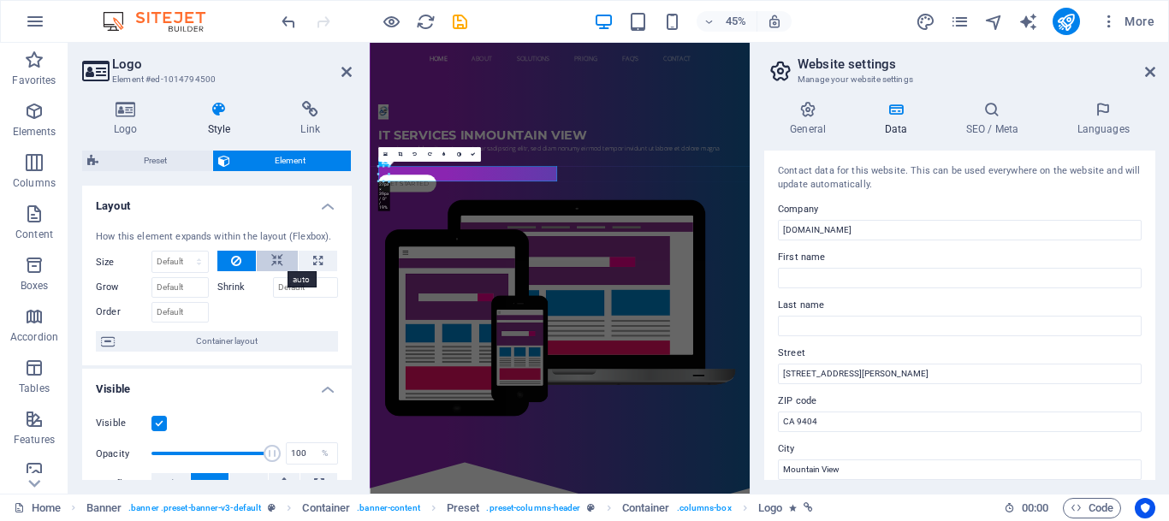
click at [275, 263] on icon at bounding box center [277, 261] width 12 height 21
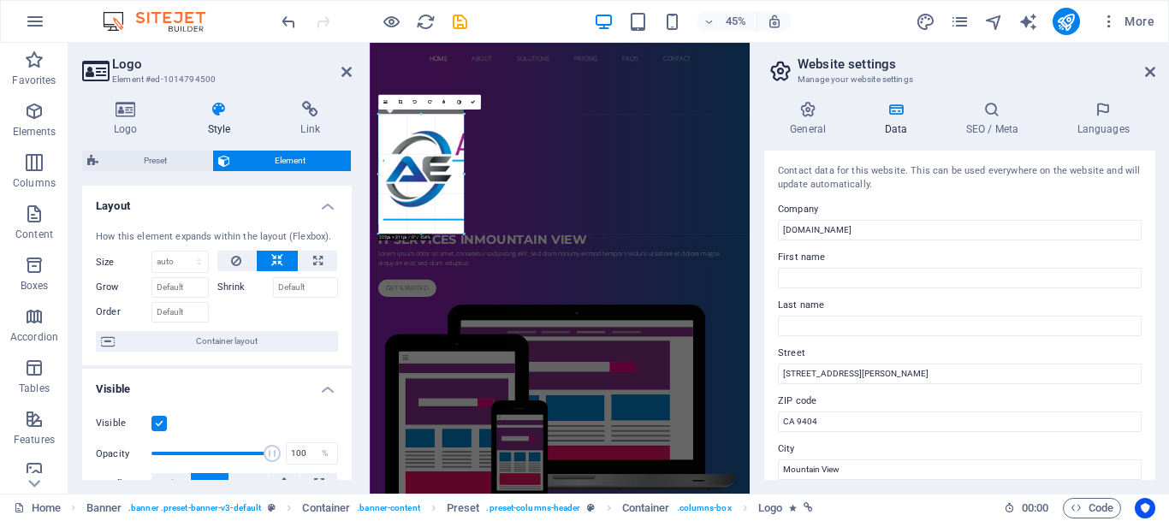
drag, startPoint x: 387, startPoint y: 181, endPoint x: 553, endPoint y: 241, distance: 177.5
click at [553, 241] on div "H2 Banner Container Preset Preset Container Banner Menu Bar Banner Menu Preset …" at bounding box center [560, 268] width 380 height 451
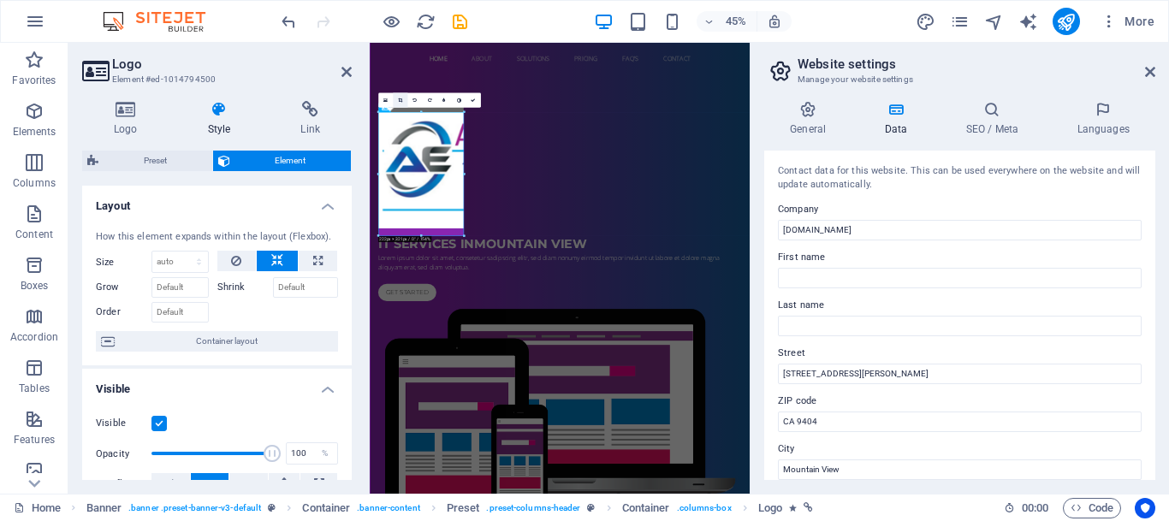
click at [400, 100] on icon at bounding box center [400, 100] width 4 height 4
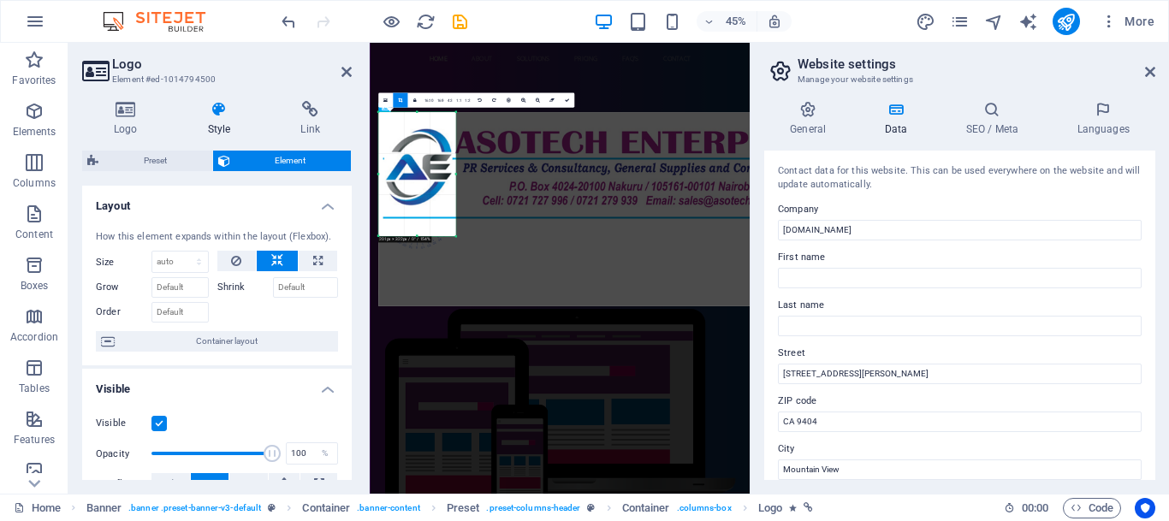
drag, startPoint x: 464, startPoint y: 175, endPoint x: 446, endPoint y: 175, distance: 18.0
click at [446, 175] on div "180 170 160 150 140 130 120 110 100 90 80 70 60 50 40 30 20 10 0 -10 -20 -30 -4…" at bounding box center [416, 174] width 77 height 124
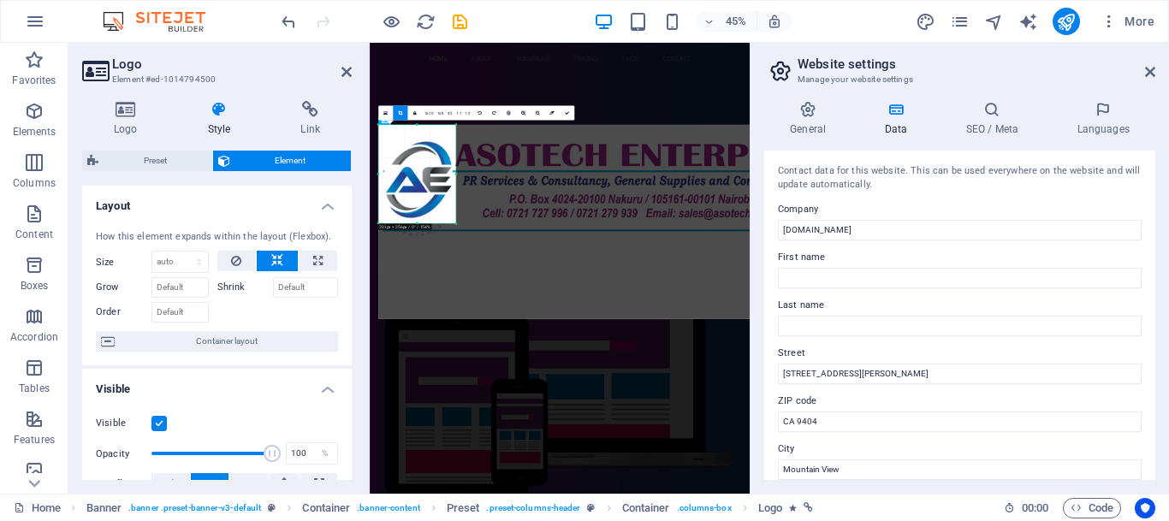
drag, startPoint x: 417, startPoint y: 237, endPoint x: 412, endPoint y: 181, distance: 56.6
click at [412, 181] on div "180 170 160 150 140 130 120 110 100 90 80 70 60 50 40 30 20 10 0 -10 -20 -30 -4…" at bounding box center [416, 174] width 77 height 98
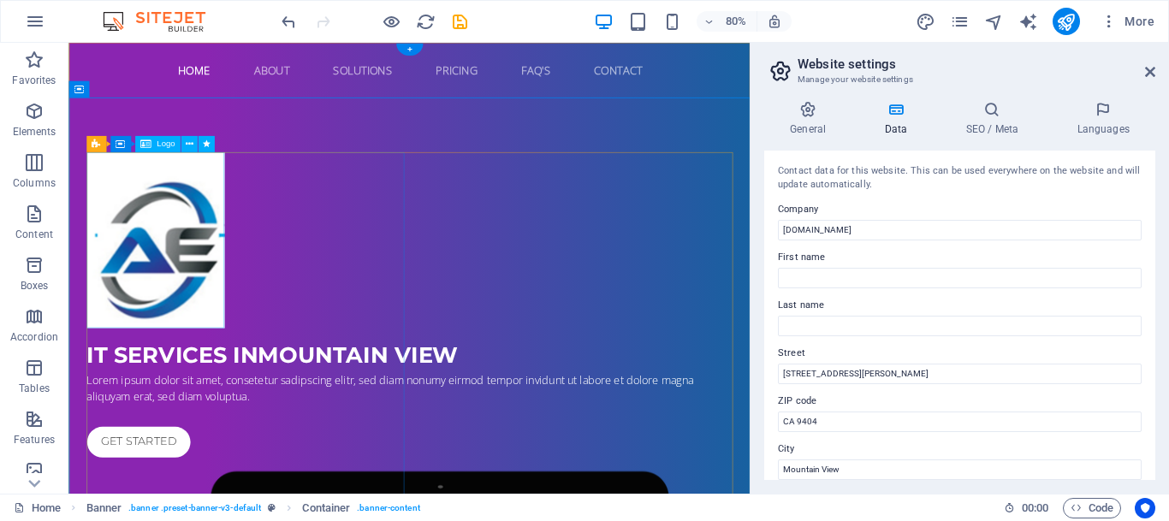
click at [142, 204] on div at bounding box center [495, 290] width 808 height 220
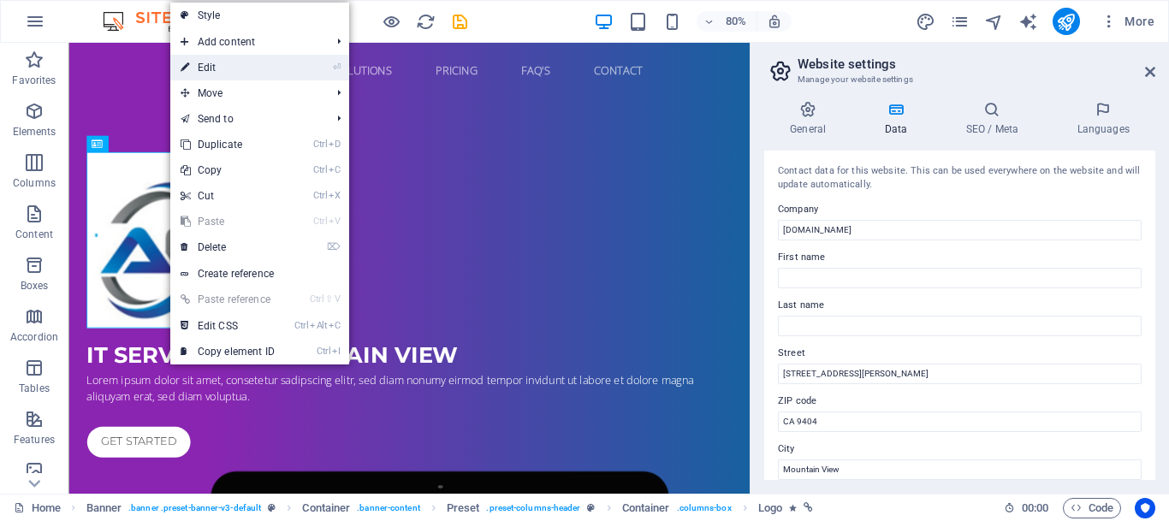
click at [218, 68] on link "⏎ Edit" at bounding box center [227, 68] width 115 height 26
select select "fade"
select select "s"
select select "onload"
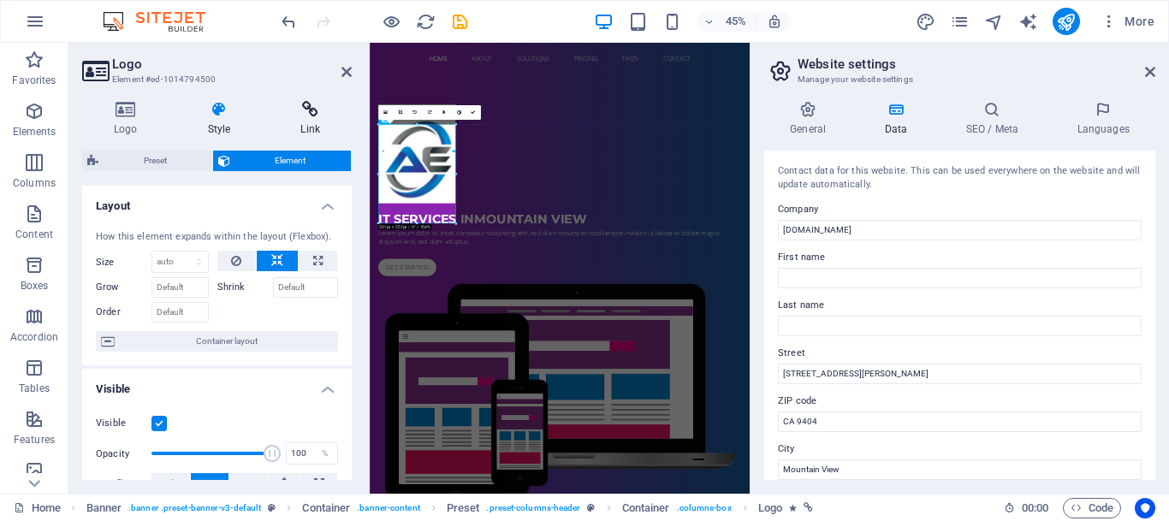
click at [306, 121] on h4 "Link" at bounding box center [310, 119] width 83 height 36
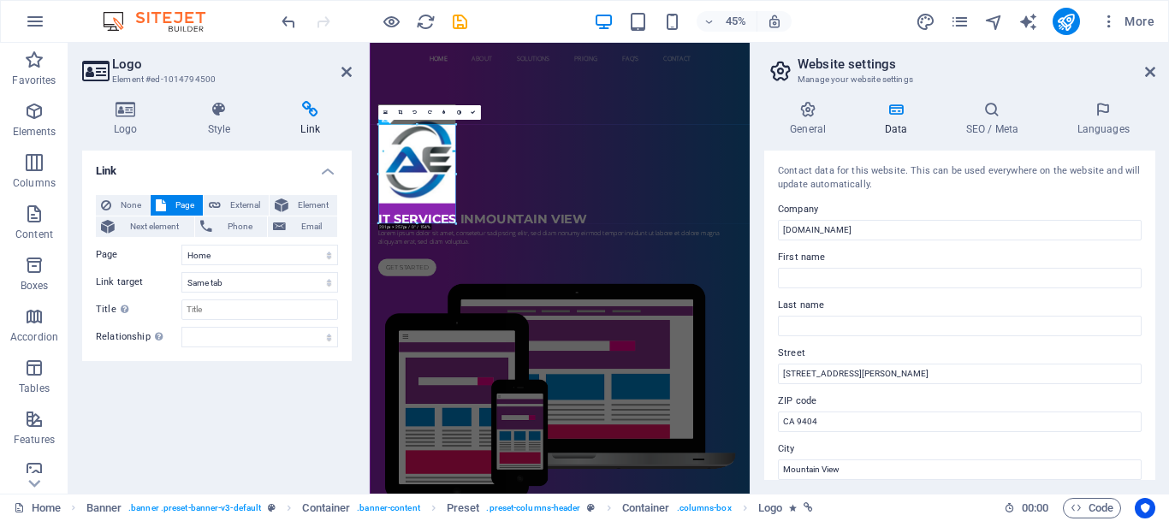
click at [275, 138] on div "Logo Style Link Logo Image Text Drag files here, click to choose files or selec…" at bounding box center [216, 290] width 269 height 379
click at [207, 108] on icon at bounding box center [219, 109] width 86 height 17
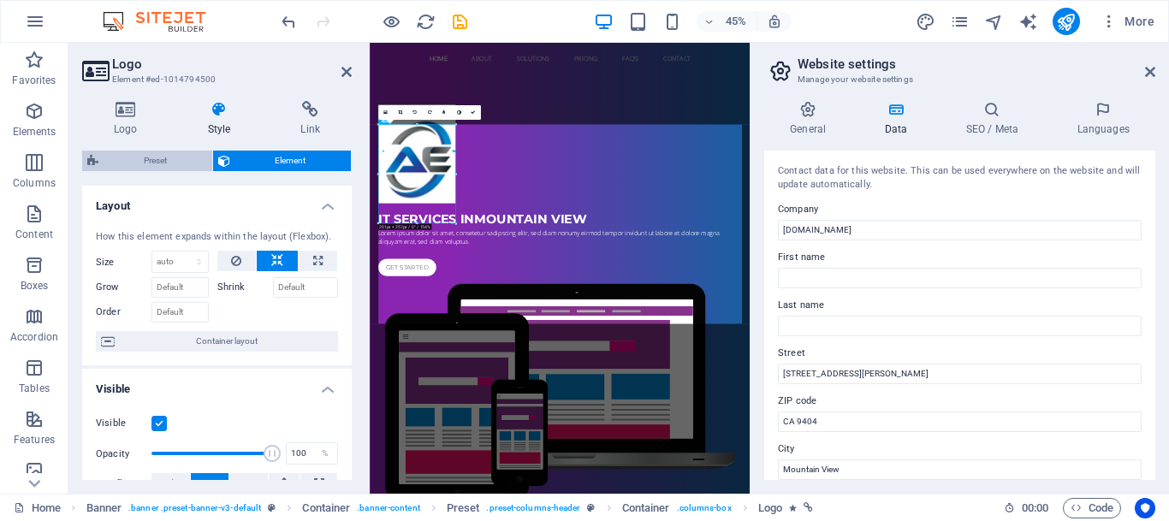
click at [157, 153] on span "Preset" at bounding box center [156, 161] width 104 height 21
select select "px"
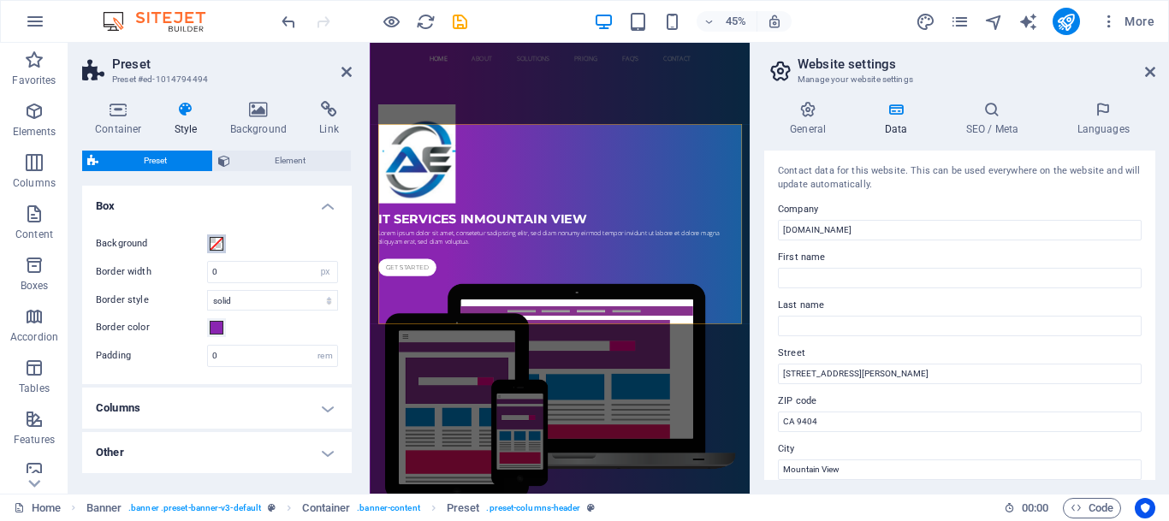
click at [215, 242] on span at bounding box center [217, 244] width 14 height 14
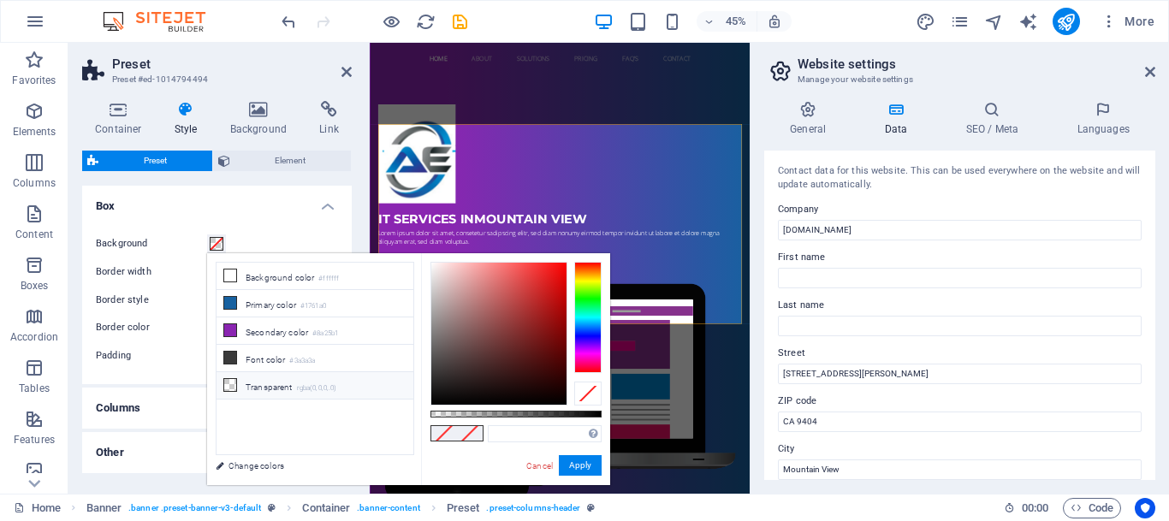
click at [281, 383] on li "Transparent rgba(0,0,0,.0)" at bounding box center [314, 385] width 197 height 27
type input "rgba(0, 0, 0, 0)"
click at [583, 467] on button "Apply" at bounding box center [580, 465] width 43 height 21
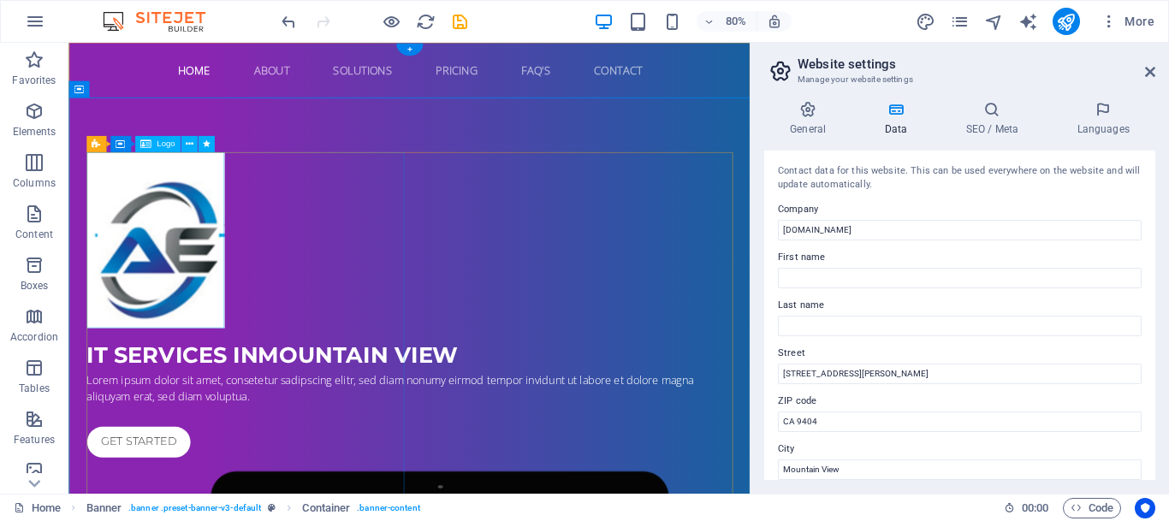
click at [223, 236] on div at bounding box center [495, 290] width 808 height 220
click at [214, 237] on div at bounding box center [495, 290] width 808 height 220
click at [189, 140] on icon at bounding box center [190, 144] width 8 height 15
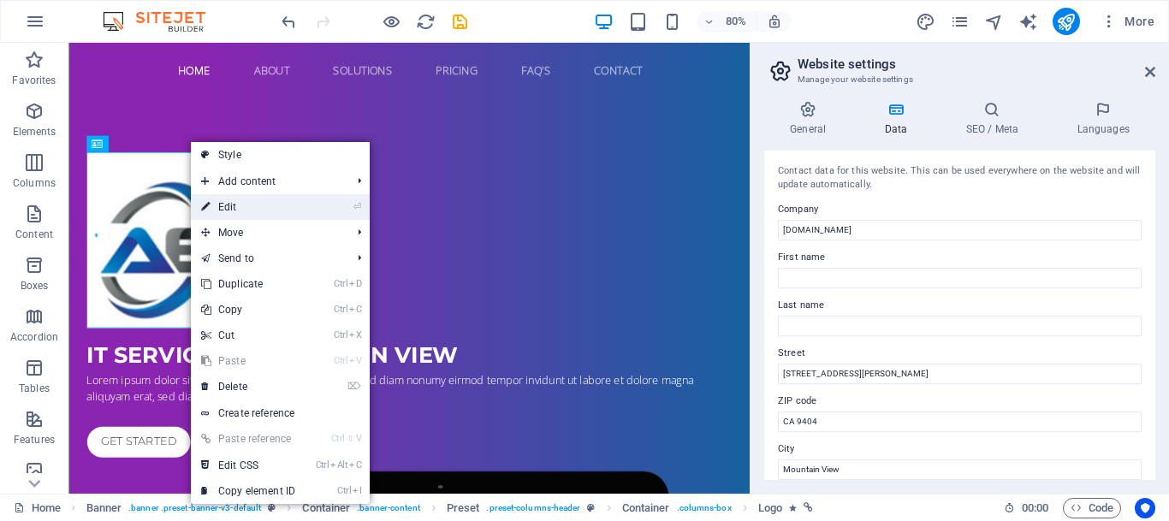
click at [227, 204] on link "⏎ Edit" at bounding box center [248, 207] width 115 height 26
select select "fade"
select select "s"
select select "onload"
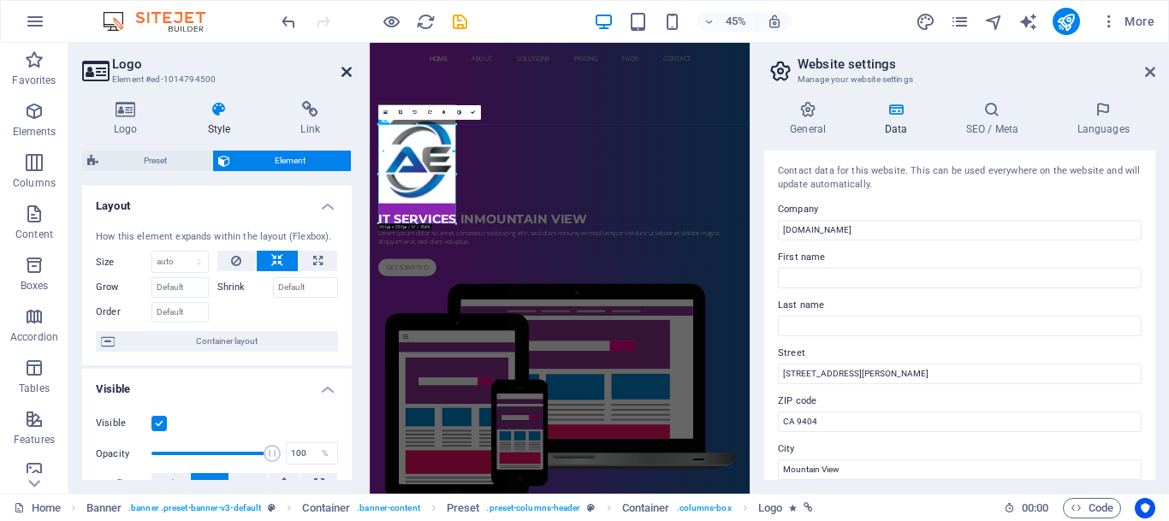
click at [344, 71] on icon at bounding box center [346, 72] width 10 height 14
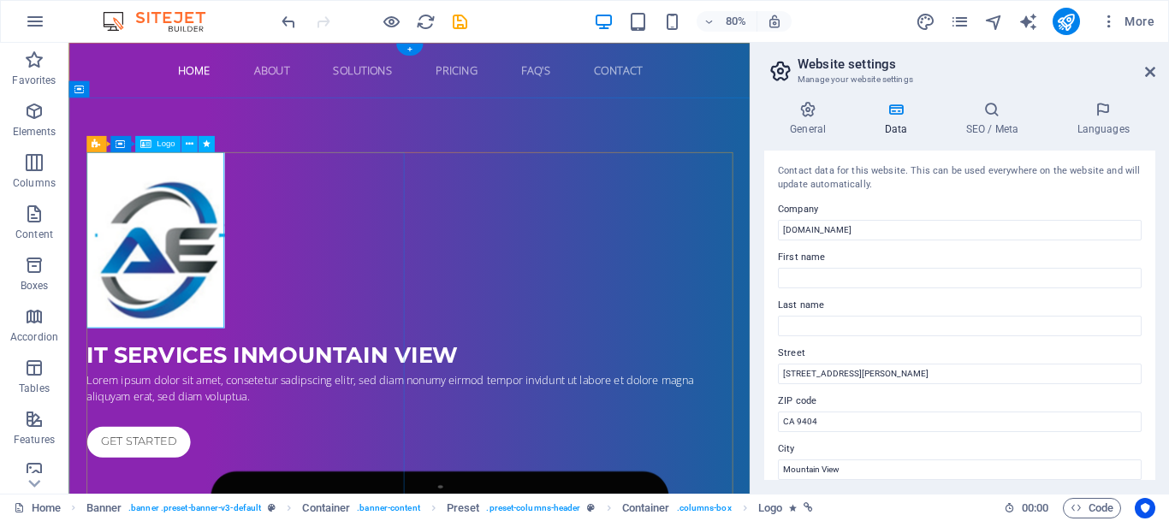
click at [208, 248] on div at bounding box center [495, 290] width 808 height 220
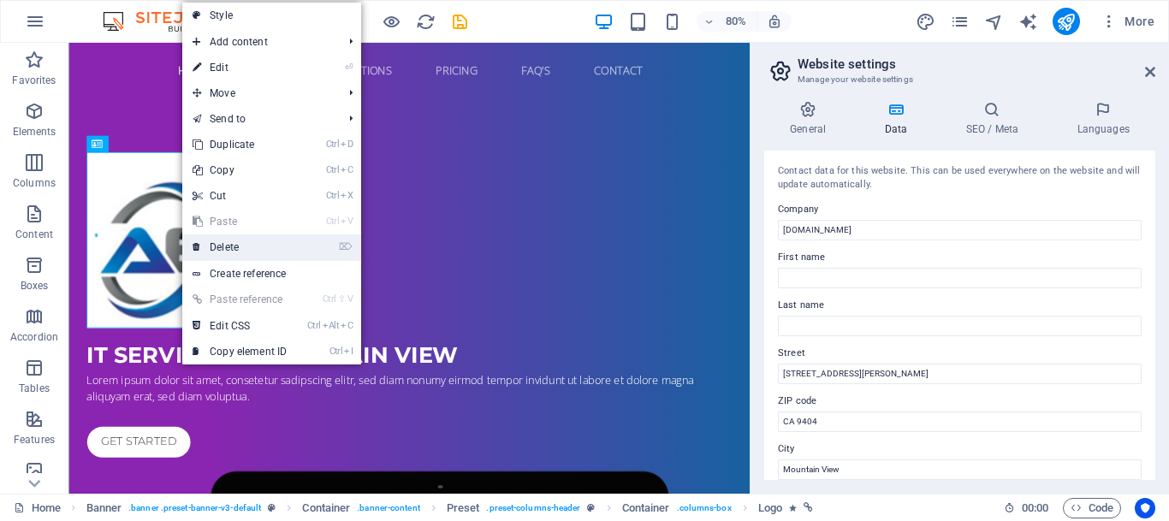
click at [222, 243] on link "⌦ Delete" at bounding box center [239, 247] width 115 height 26
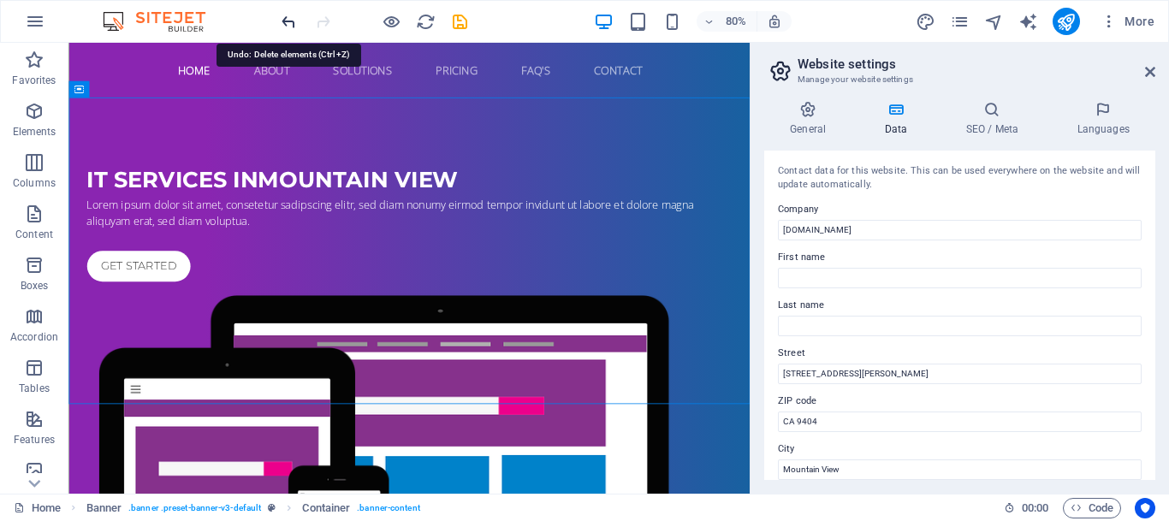
click at [285, 16] on icon "undo" at bounding box center [289, 22] width 20 height 20
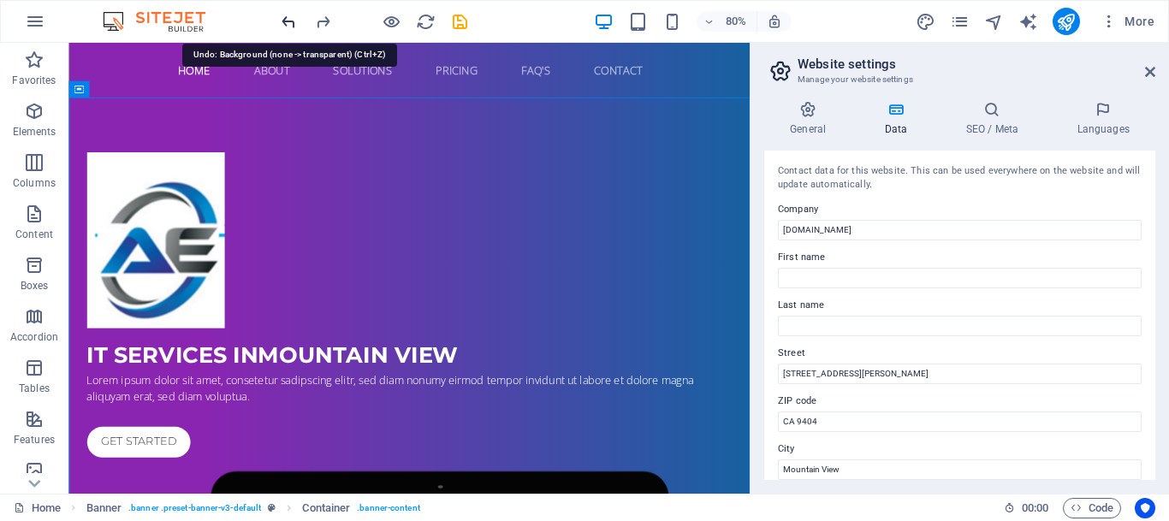
click at [285, 16] on icon "undo" at bounding box center [289, 22] width 20 height 20
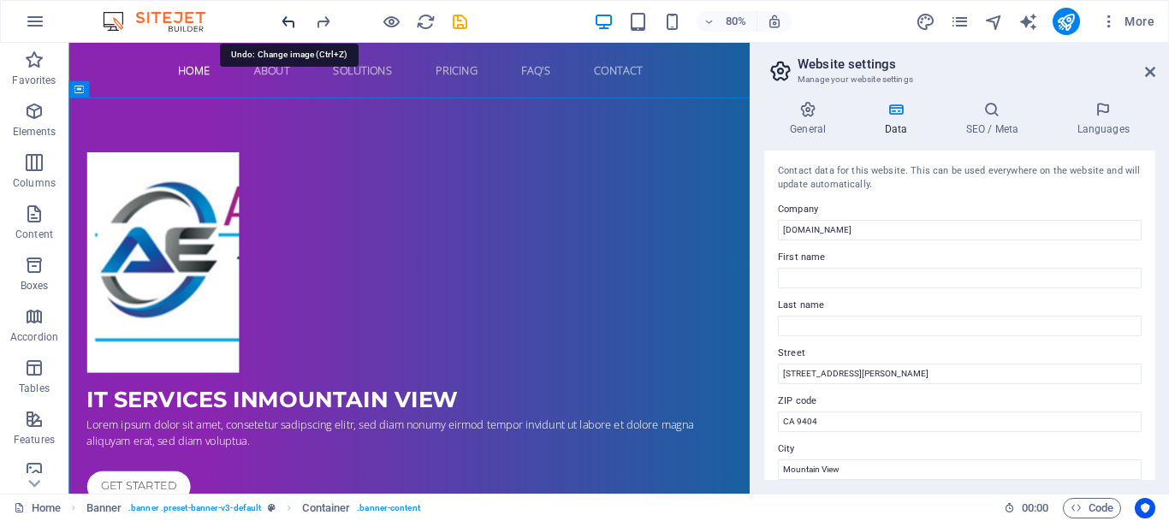
click at [285, 16] on icon "undo" at bounding box center [289, 22] width 20 height 20
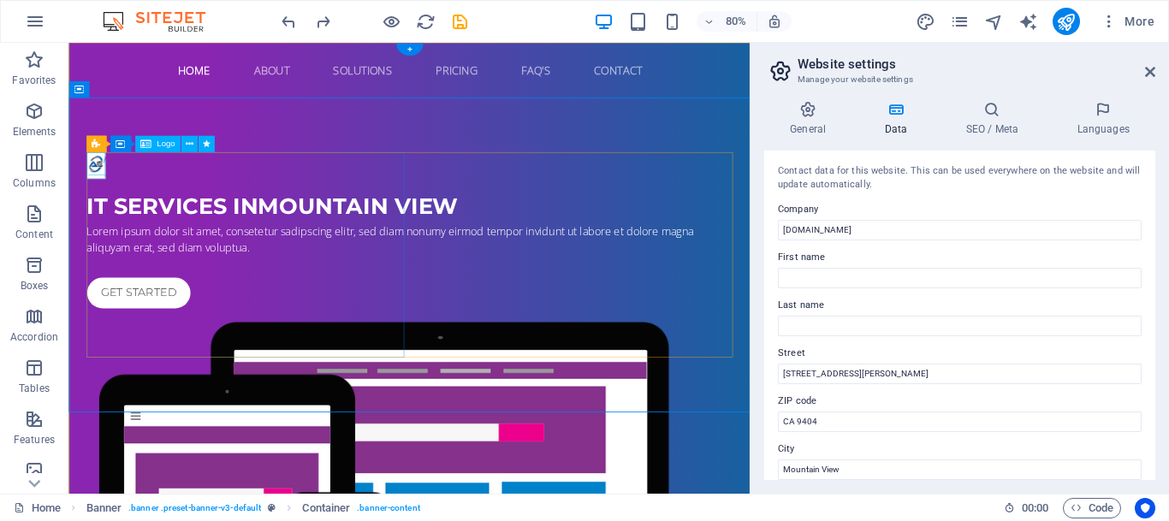
click at [98, 204] on div at bounding box center [495, 196] width 808 height 33
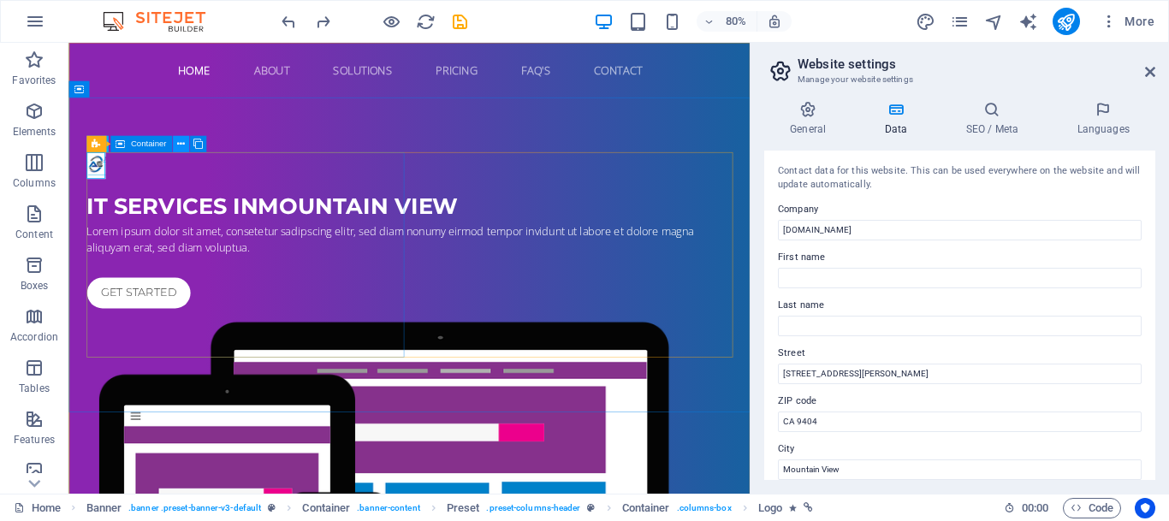
click at [180, 145] on icon at bounding box center [180, 144] width 8 height 15
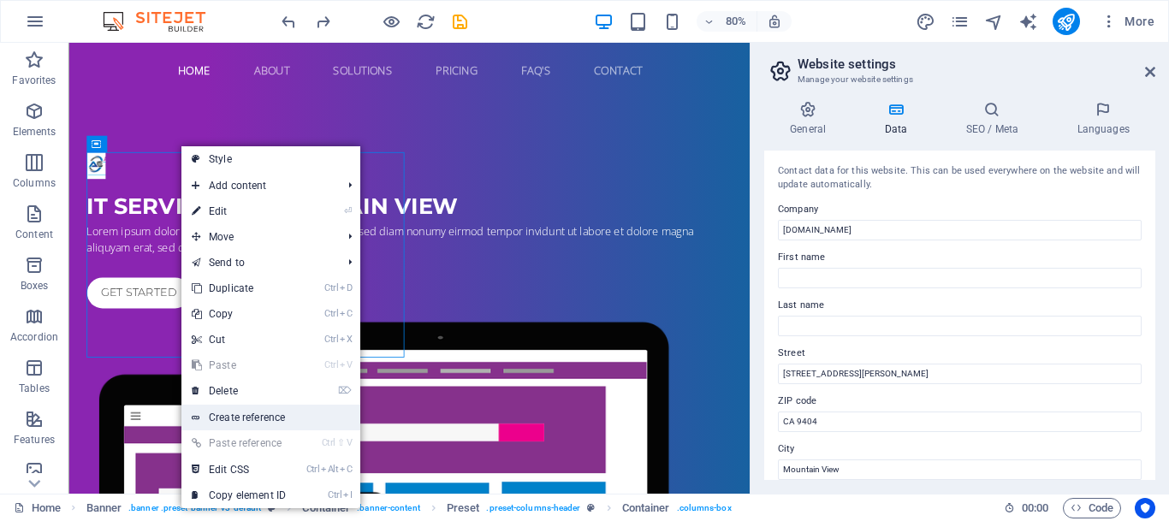
click at [228, 421] on link "Create reference" at bounding box center [270, 418] width 179 height 26
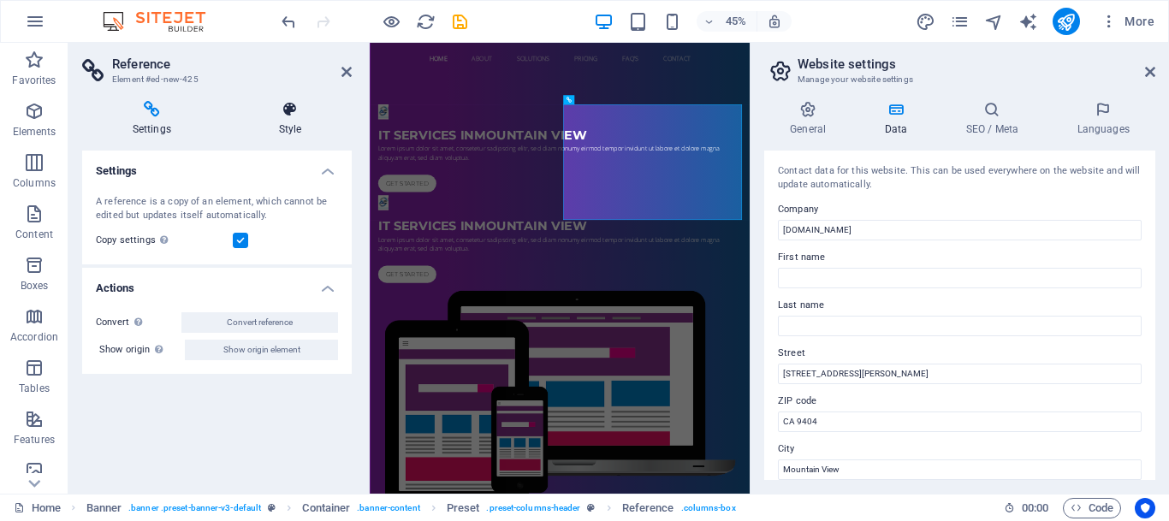
click at [299, 108] on icon at bounding box center [289, 109] width 123 height 17
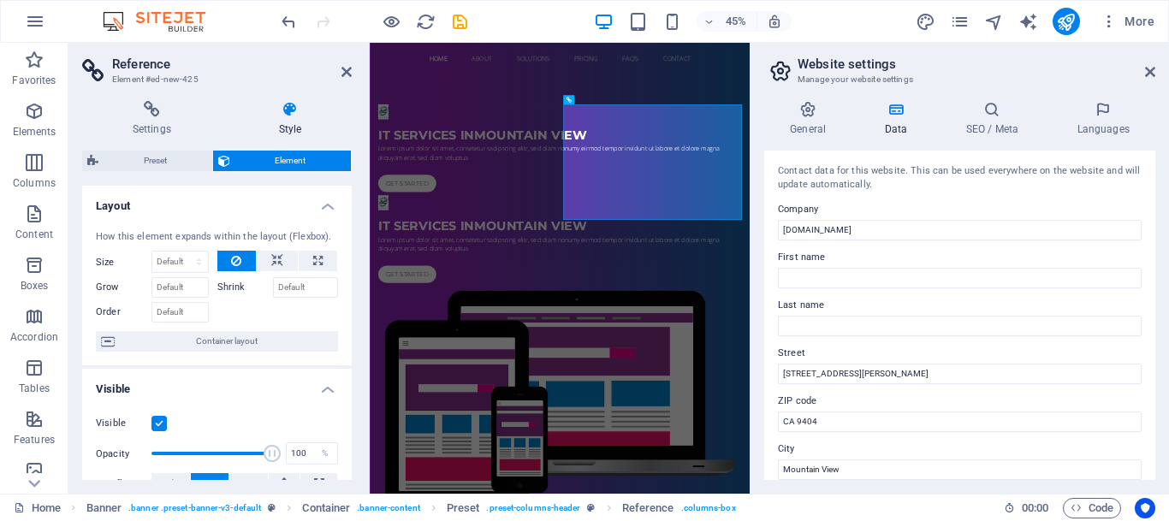
click at [337, 79] on header "Reference Element #ed-new-425" at bounding box center [216, 65] width 269 height 44
click at [345, 70] on icon at bounding box center [346, 72] width 10 height 14
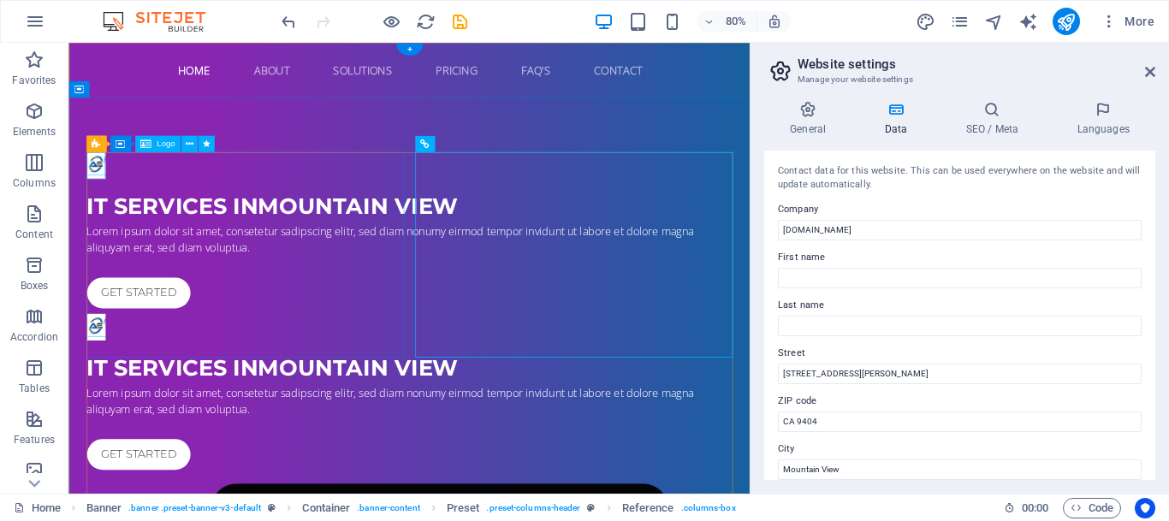
click at [105, 198] on div at bounding box center [495, 196] width 808 height 33
click at [136, 146] on span "Container" at bounding box center [148, 144] width 36 height 9
click at [186, 146] on button at bounding box center [180, 144] width 16 height 16
click at [412, 49] on div "+" at bounding box center [408, 50] width 27 height 12
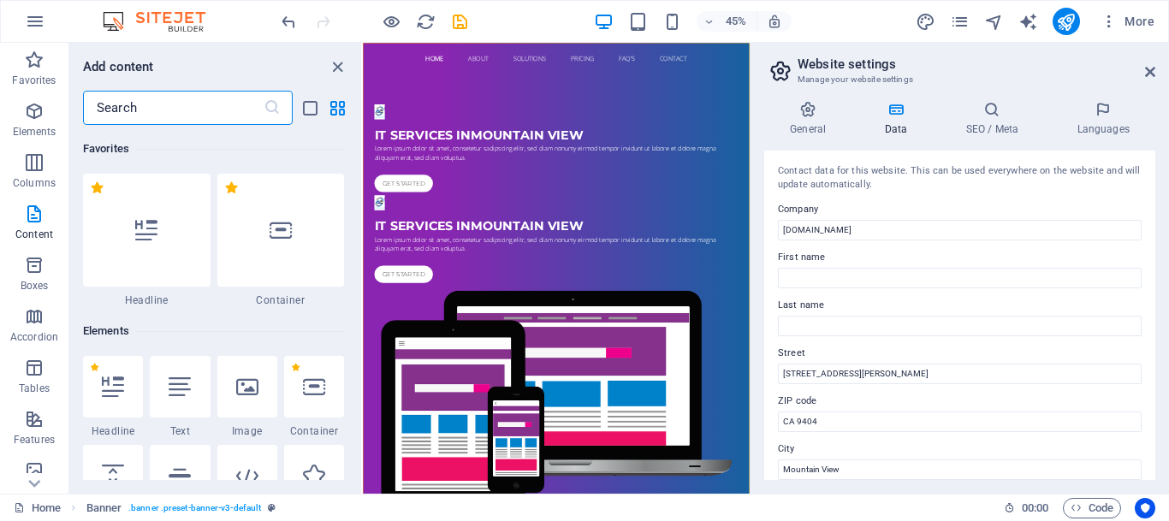
scroll to position [2993, 0]
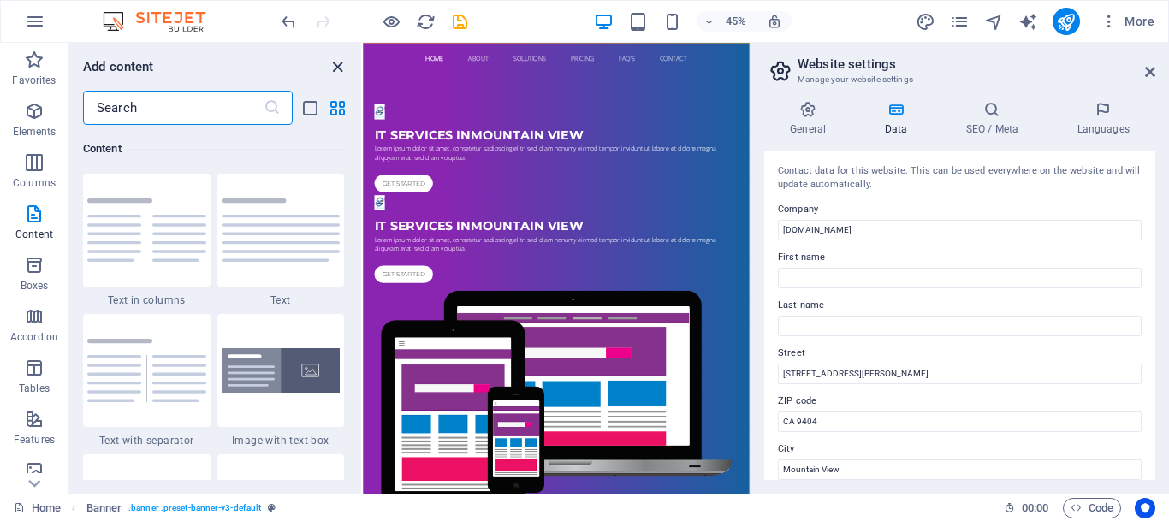
click at [336, 65] on icon "close panel" at bounding box center [338, 67] width 20 height 20
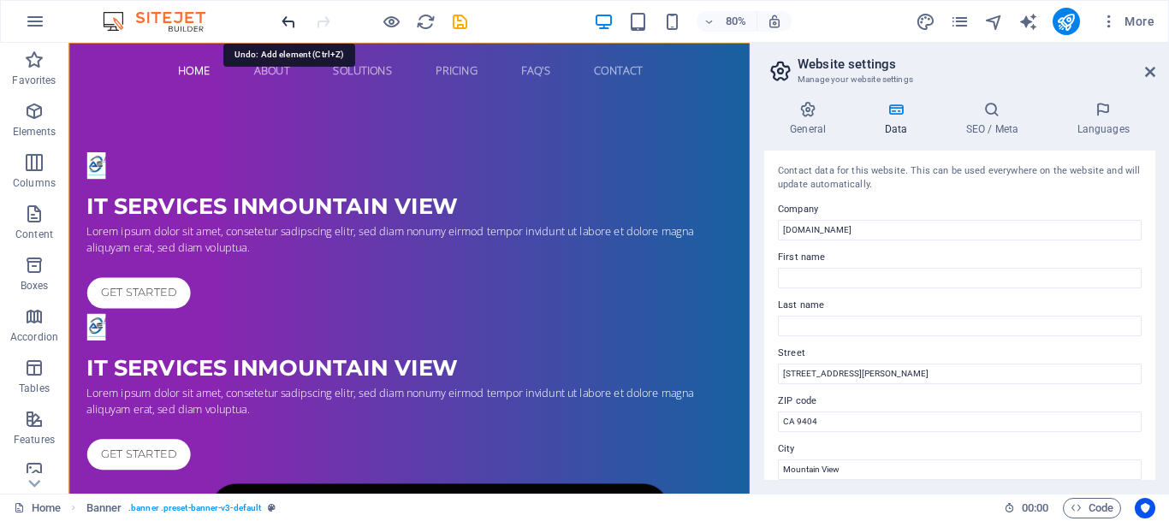
click at [282, 20] on icon "undo" at bounding box center [289, 22] width 20 height 20
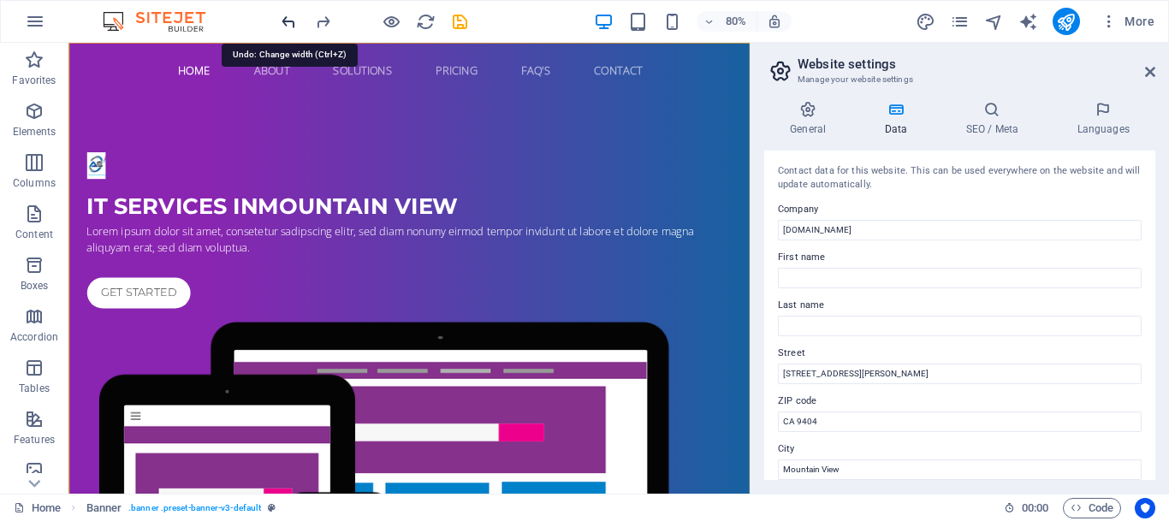
click at [282, 20] on icon "undo" at bounding box center [289, 22] width 20 height 20
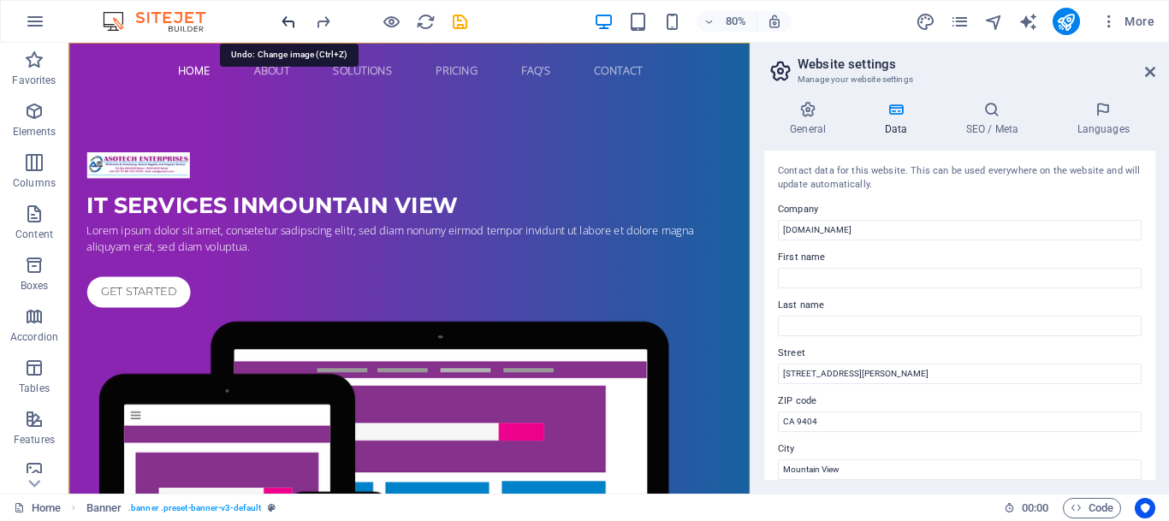
click at [282, 20] on icon "undo" at bounding box center [289, 22] width 20 height 20
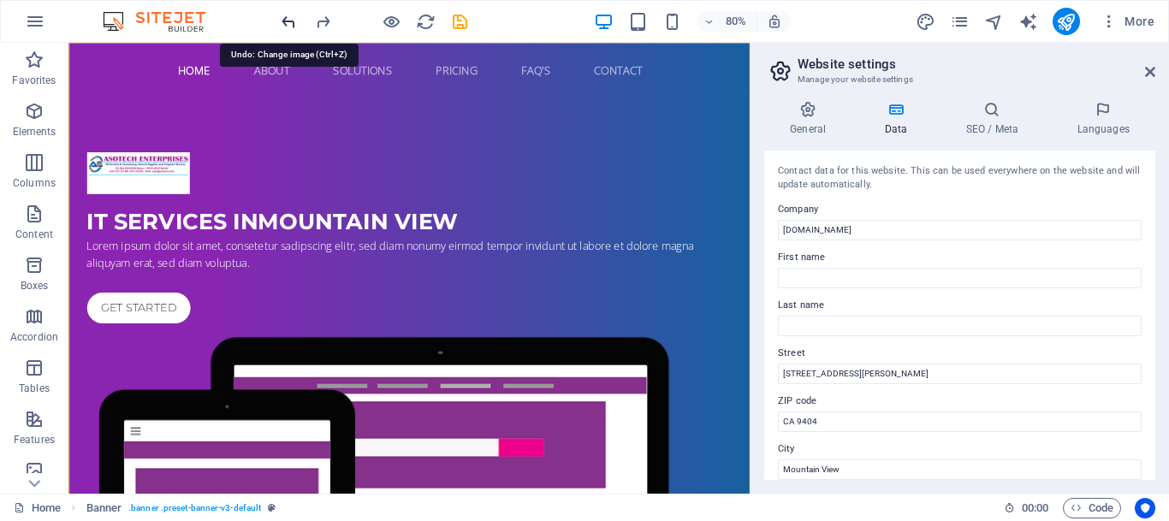
click at [282, 20] on icon "undo" at bounding box center [289, 22] width 20 height 20
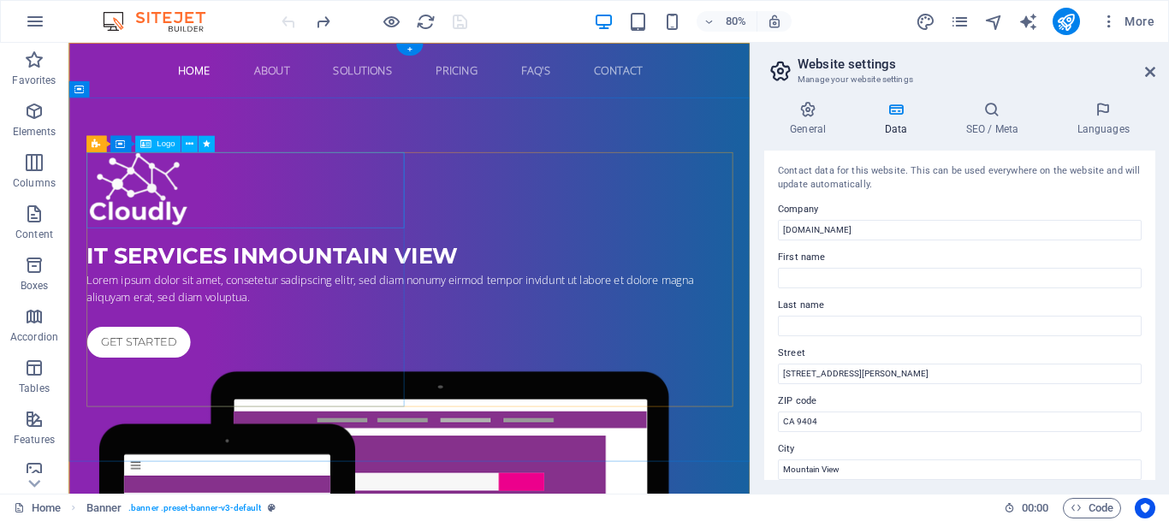
click at [161, 215] on div at bounding box center [495, 227] width 808 height 95
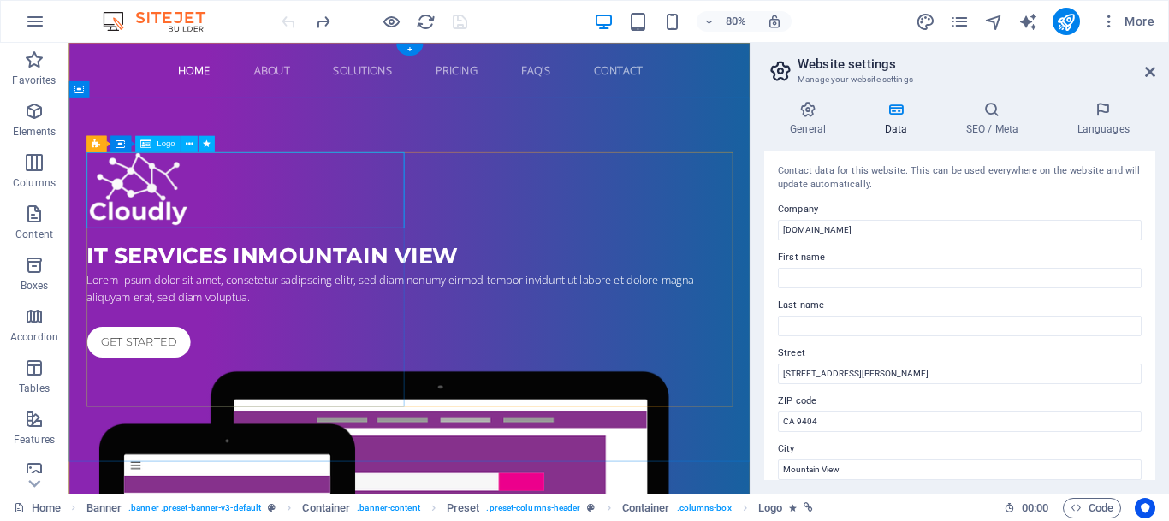
click at [167, 204] on div at bounding box center [495, 227] width 808 height 95
select select "fade"
select select "s"
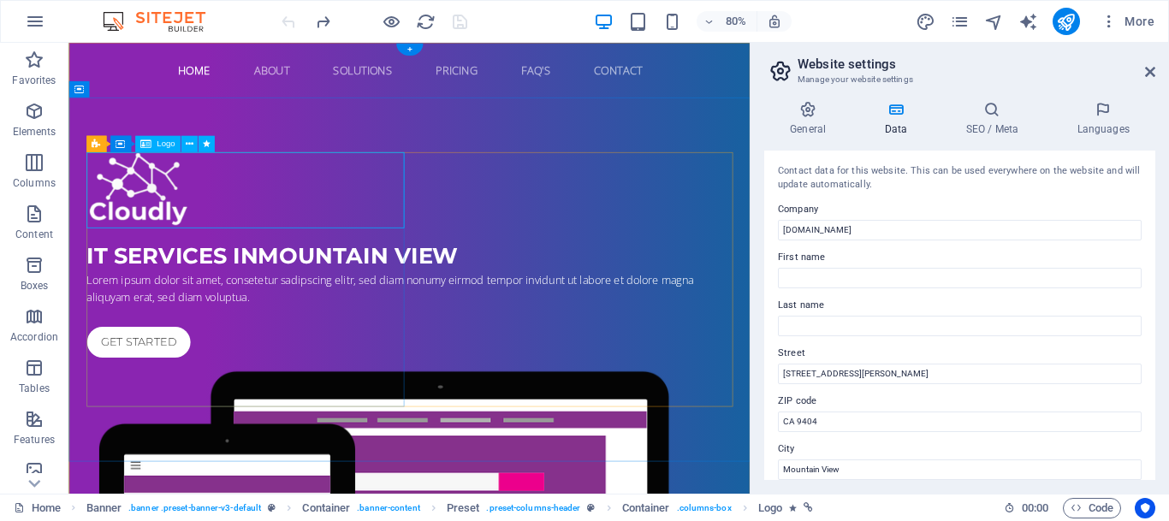
select select "onload"
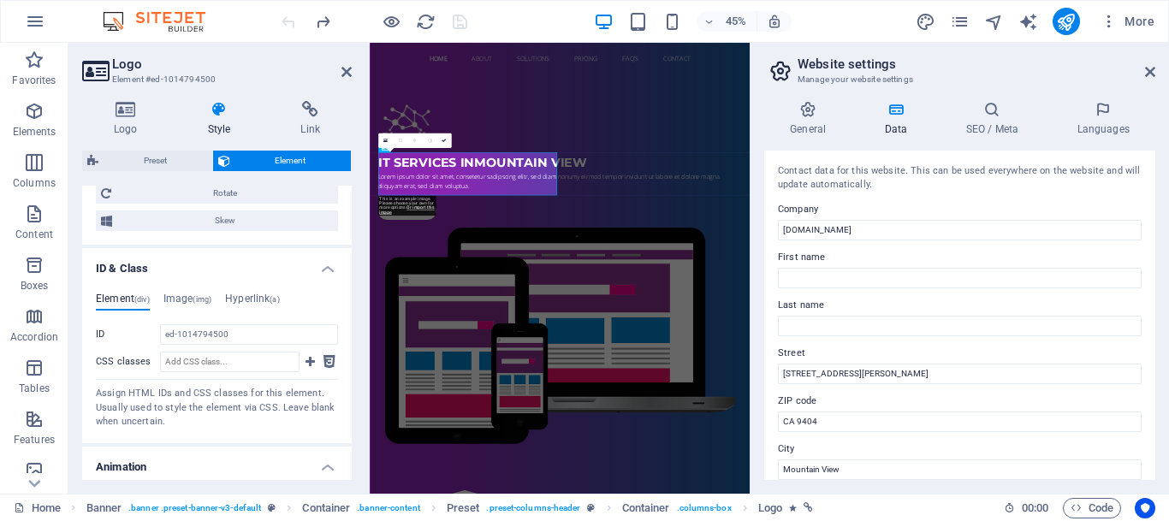
scroll to position [861, 0]
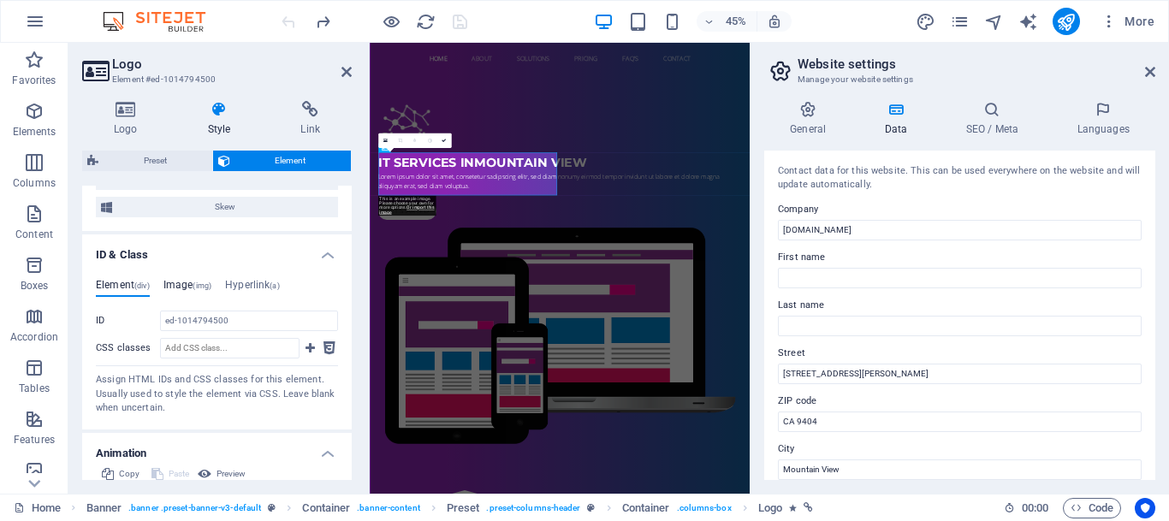
click at [201, 283] on span "(img)" at bounding box center [201, 285] width 19 height 9
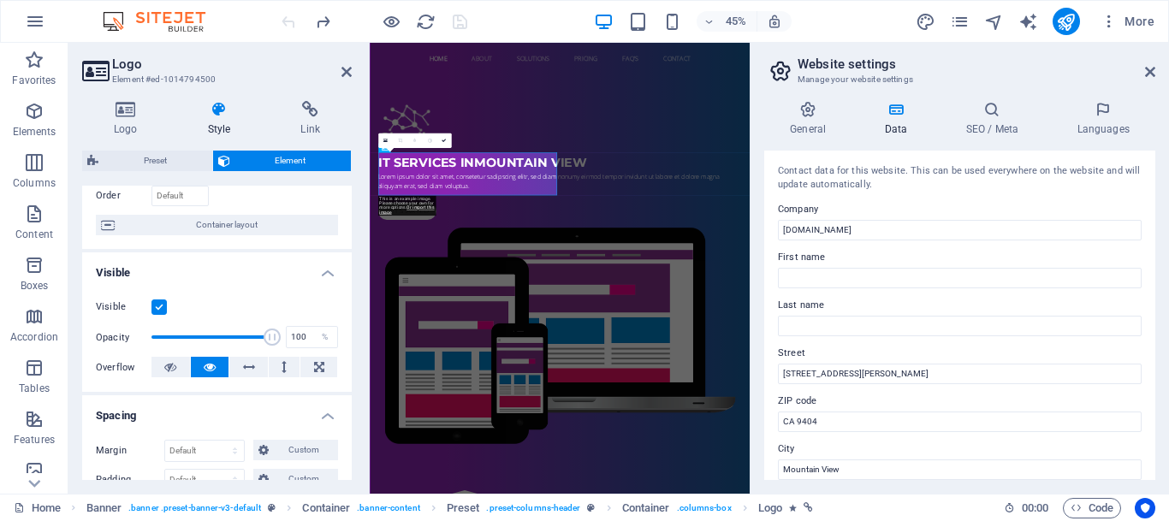
scroll to position [0, 0]
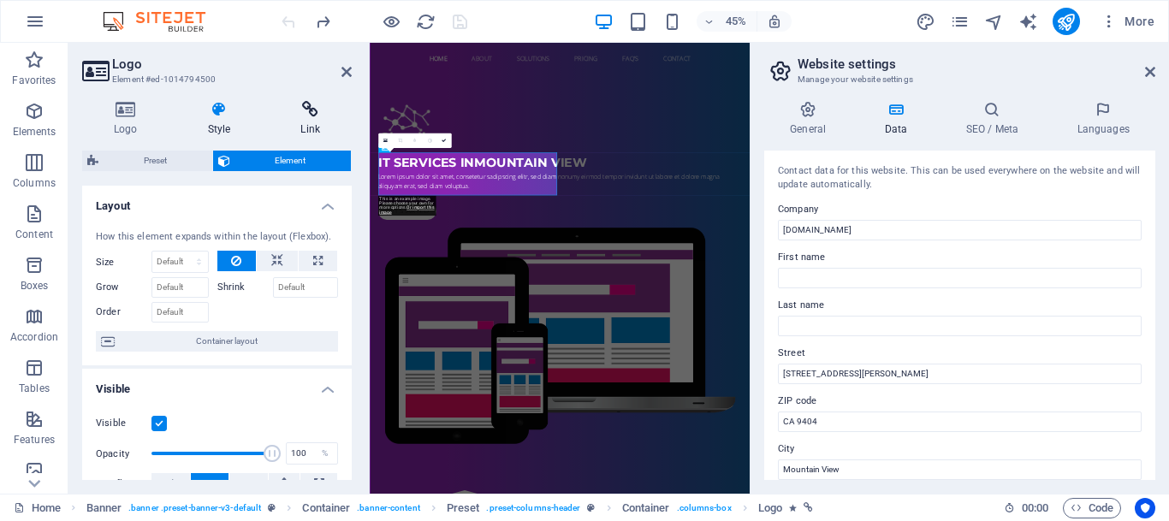
click at [326, 110] on icon at bounding box center [310, 109] width 83 height 17
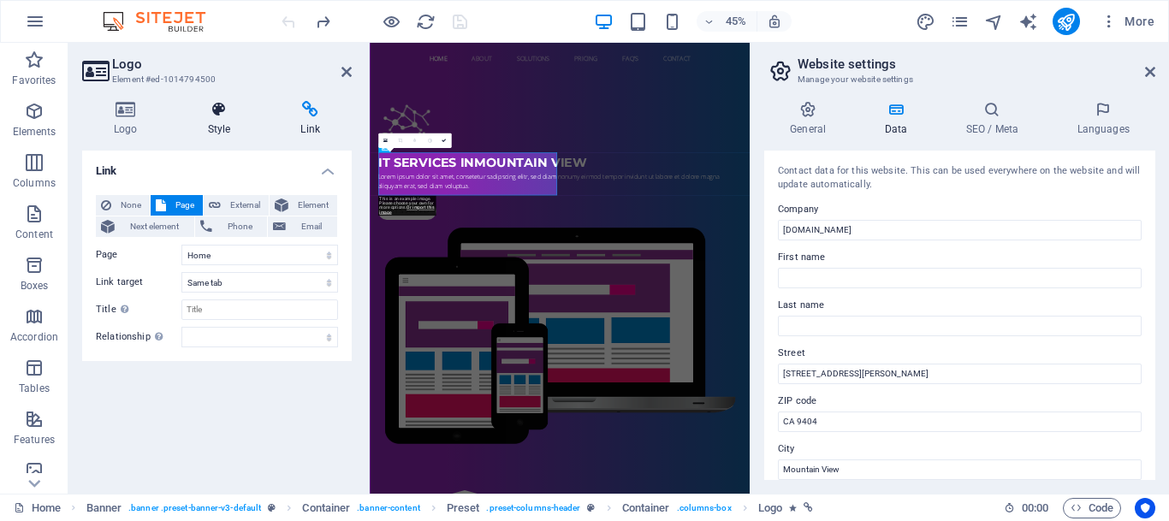
click at [222, 110] on icon at bounding box center [219, 109] width 86 height 17
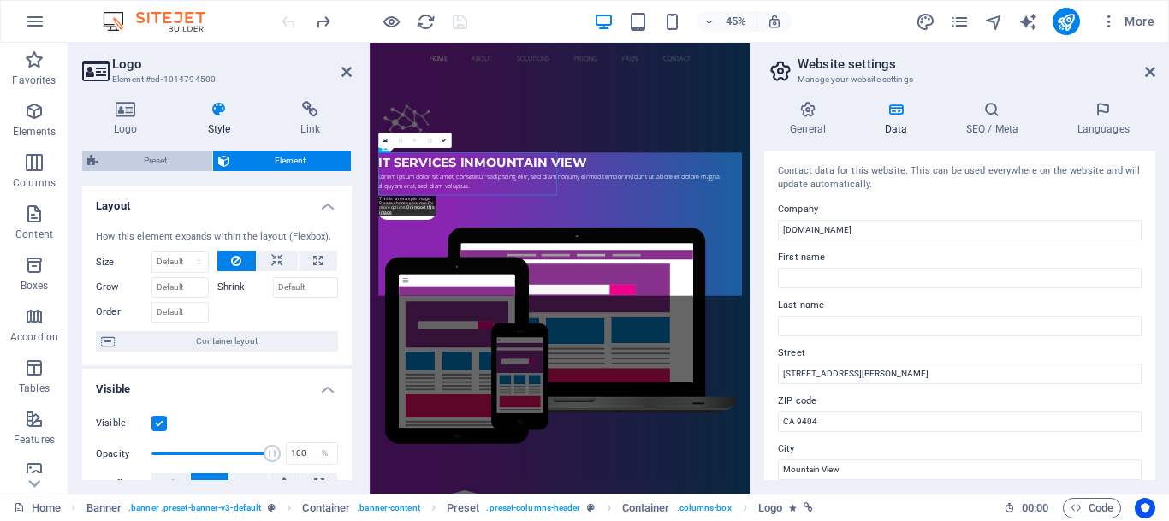
click at [151, 160] on span "Preset" at bounding box center [156, 161] width 104 height 21
select select "px"
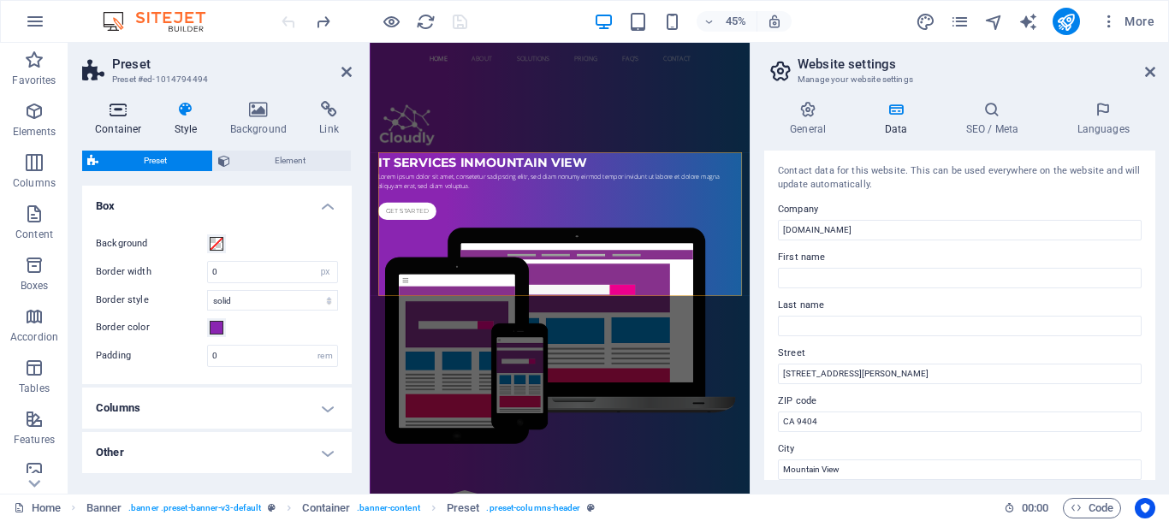
click at [126, 126] on h4 "Container" at bounding box center [122, 119] width 80 height 36
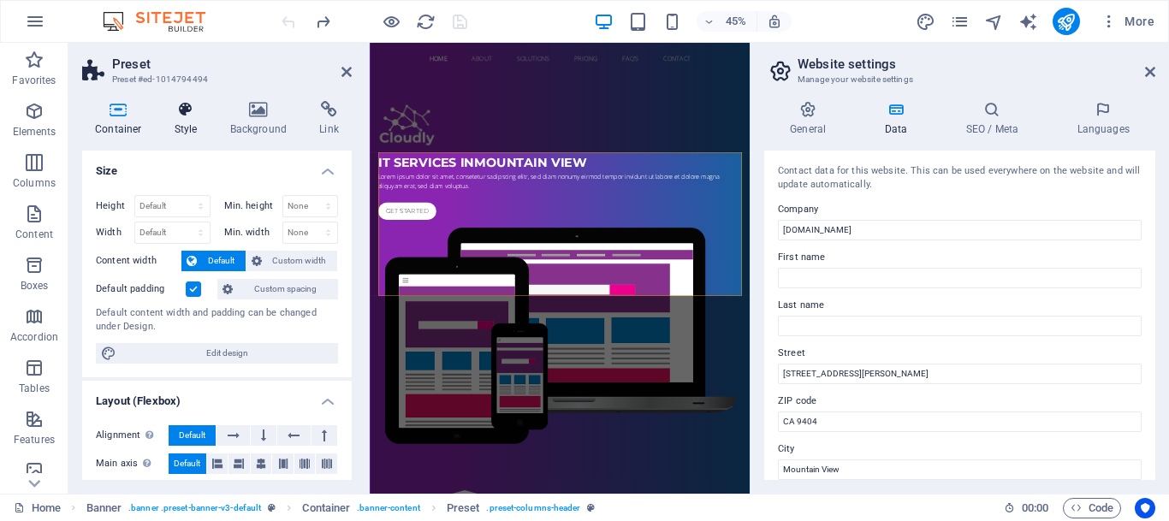
click at [187, 118] on icon at bounding box center [186, 109] width 49 height 17
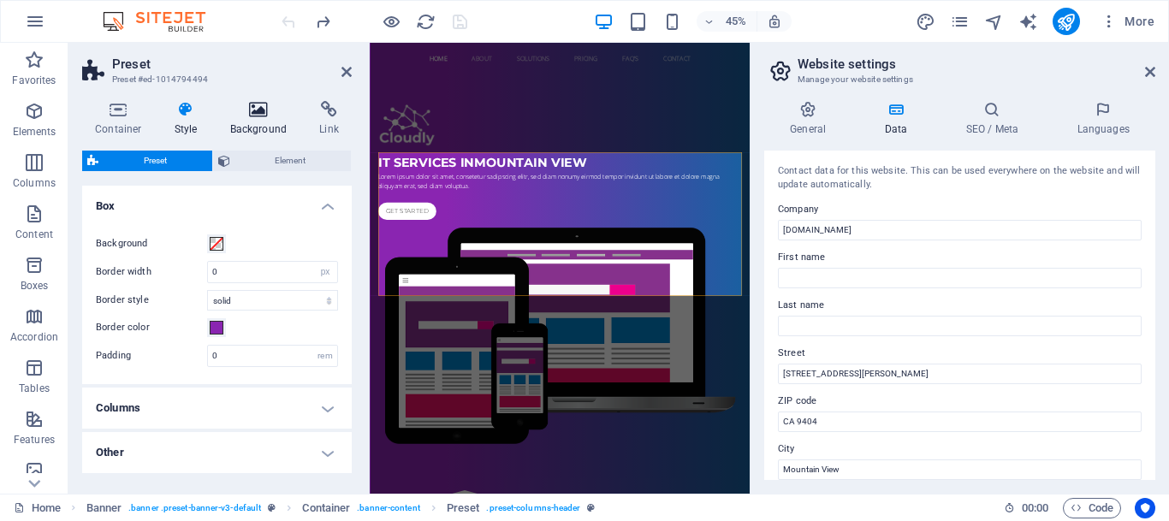
click at [263, 115] on icon at bounding box center [258, 109] width 83 height 17
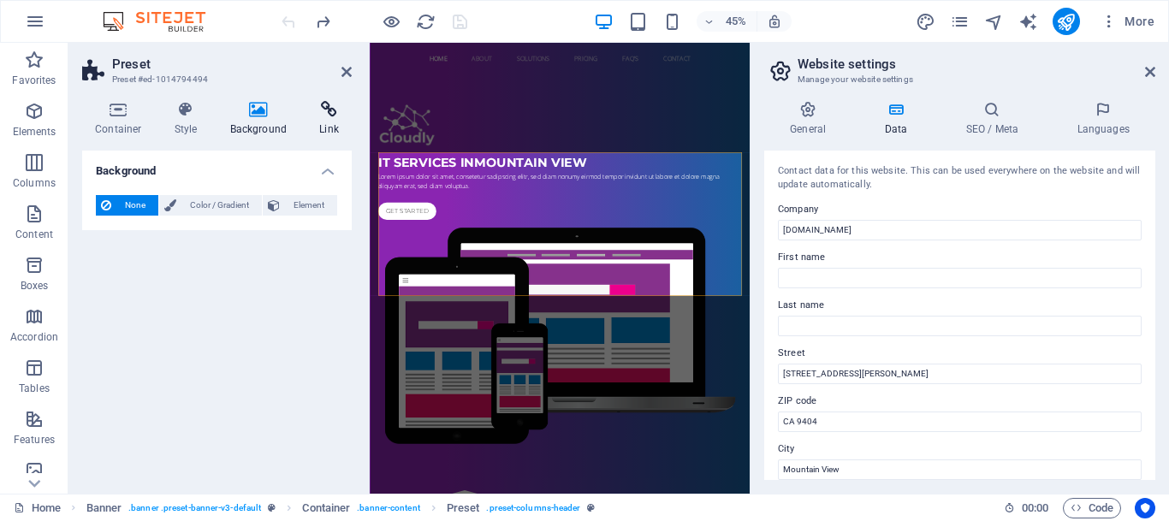
click at [328, 115] on icon at bounding box center [328, 109] width 45 height 17
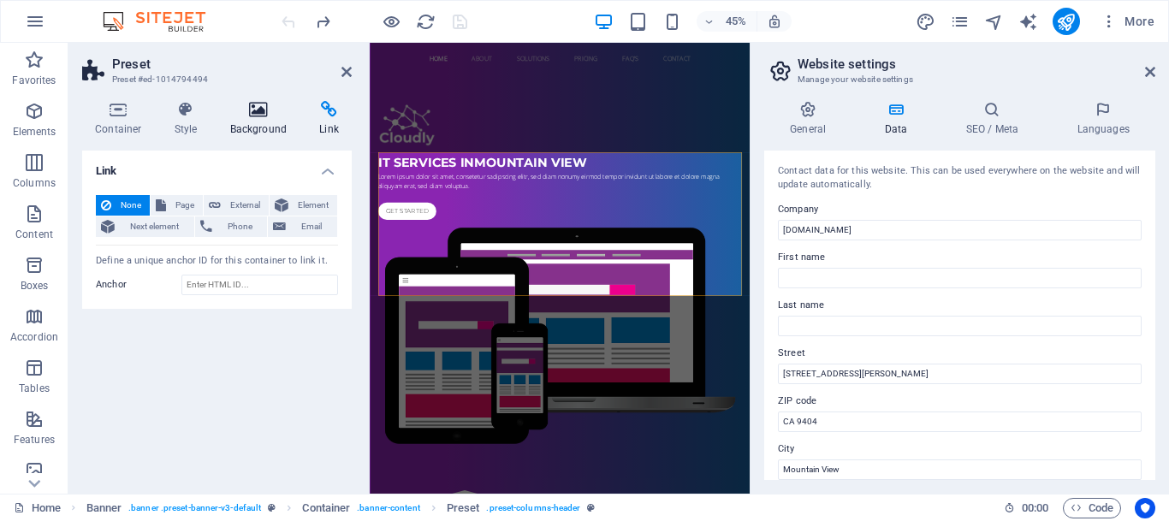
click at [258, 109] on icon at bounding box center [258, 109] width 83 height 17
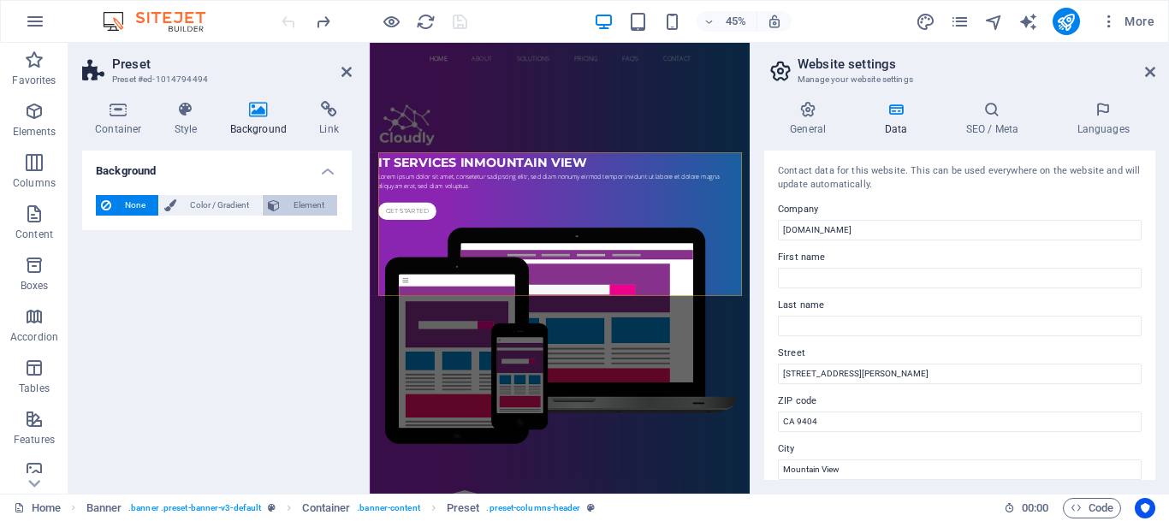
click at [320, 198] on span "Element" at bounding box center [308, 205] width 47 height 21
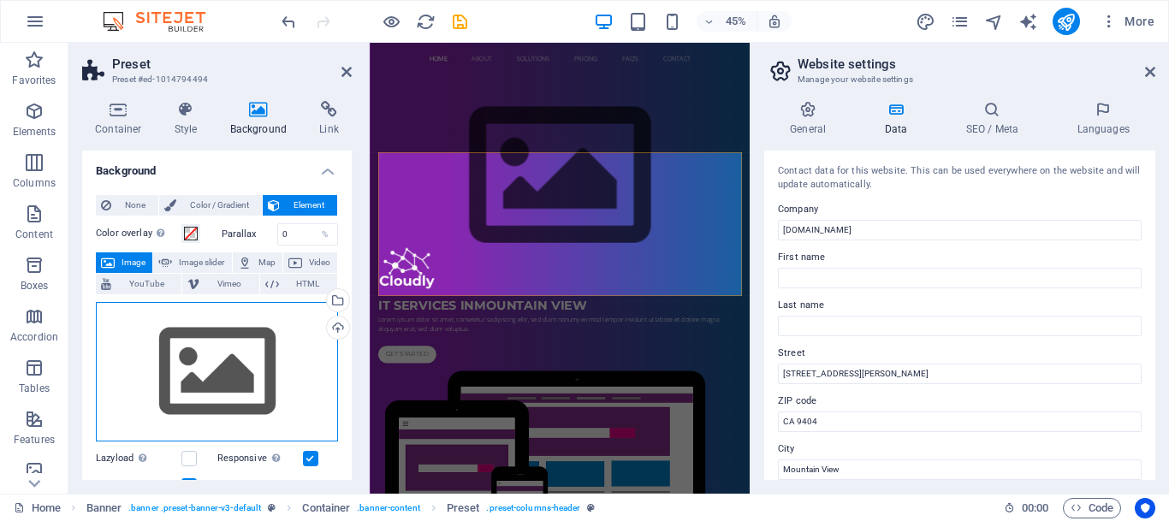
click at [233, 345] on div "Drag files here, click to choose files or select files from Files or our free s…" at bounding box center [217, 372] width 242 height 140
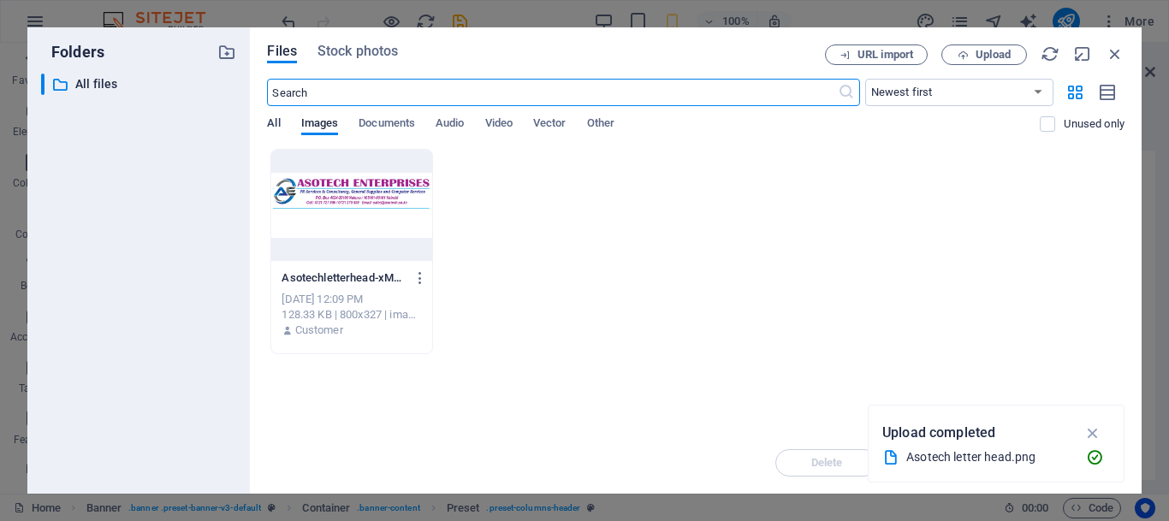
click at [273, 121] on span "All" at bounding box center [273, 125] width 13 height 24
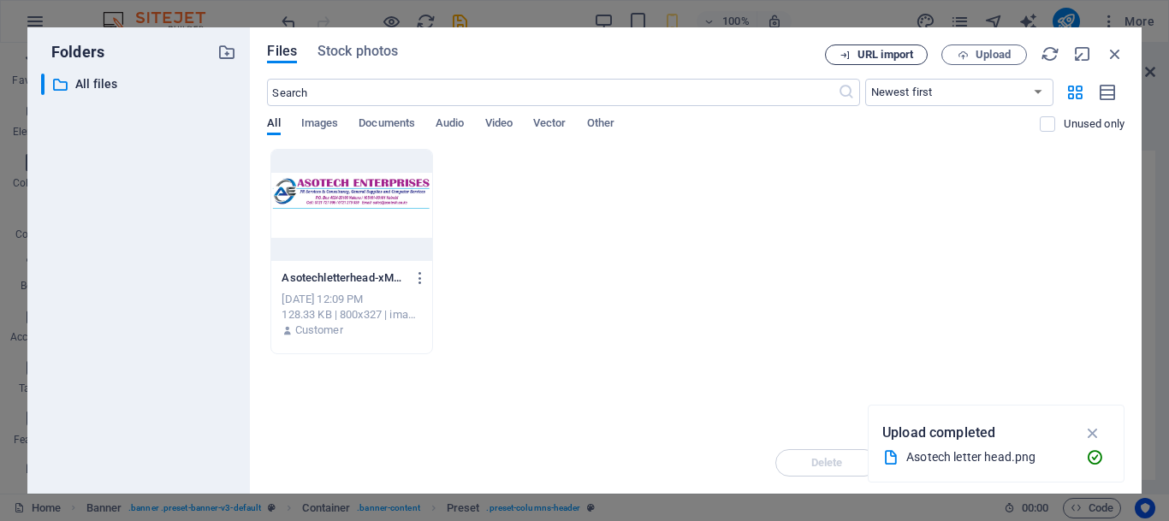
click at [898, 56] on span "URL import" at bounding box center [885, 55] width 56 height 10
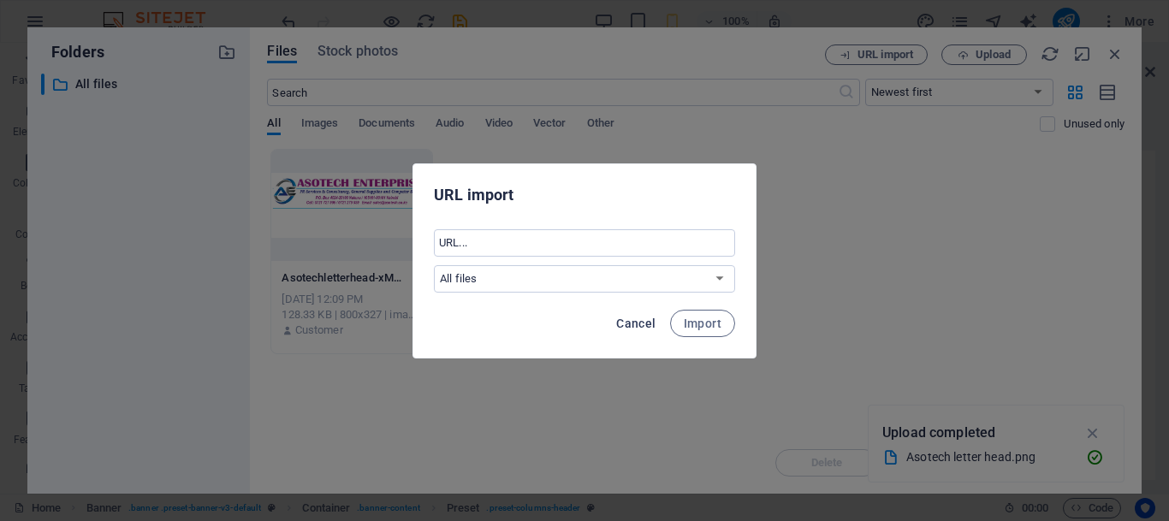
click at [648, 322] on span "Cancel" at bounding box center [635, 324] width 39 height 14
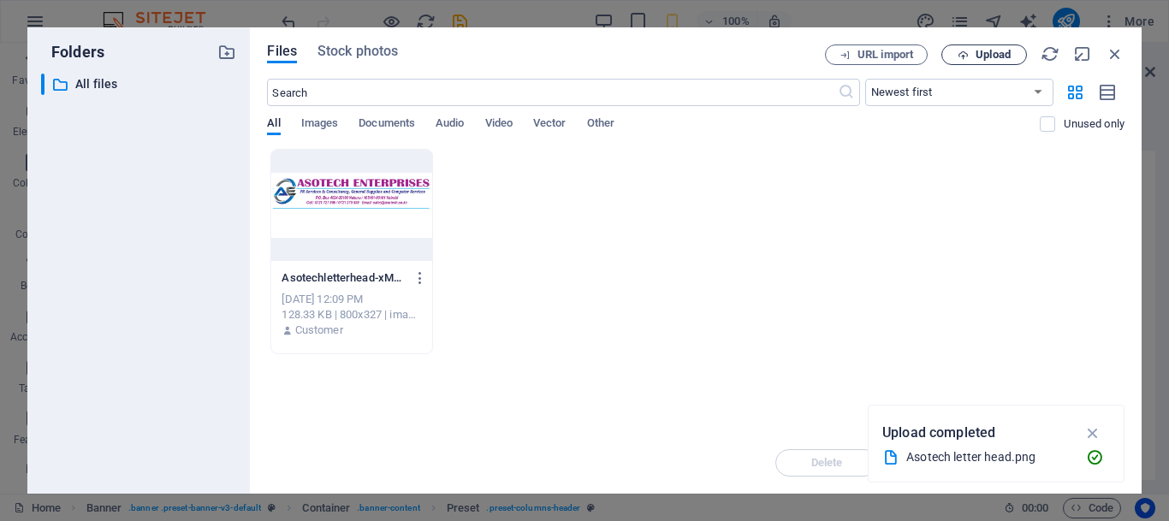
click at [981, 54] on span "Upload" at bounding box center [992, 55] width 35 height 10
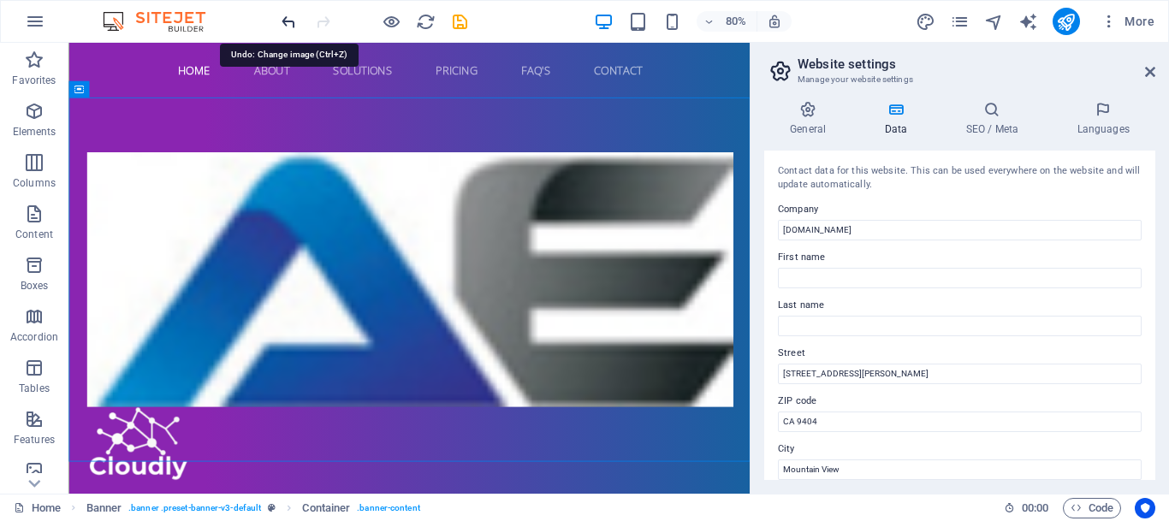
click at [286, 15] on icon "undo" at bounding box center [289, 22] width 20 height 20
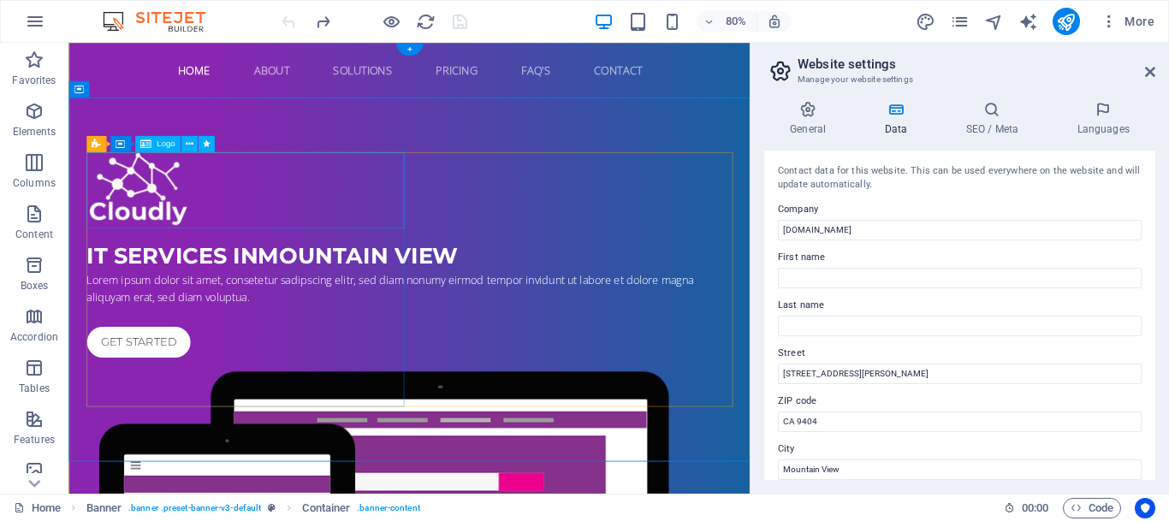
click at [145, 231] on div at bounding box center [495, 227] width 808 height 95
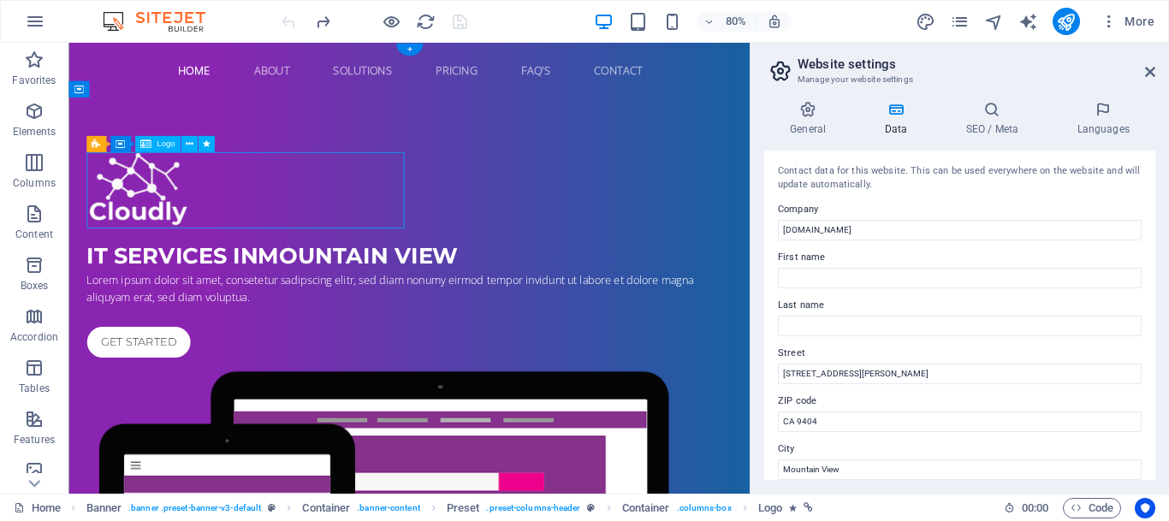
click at [155, 211] on div at bounding box center [495, 227] width 808 height 95
select select "fade"
select select "s"
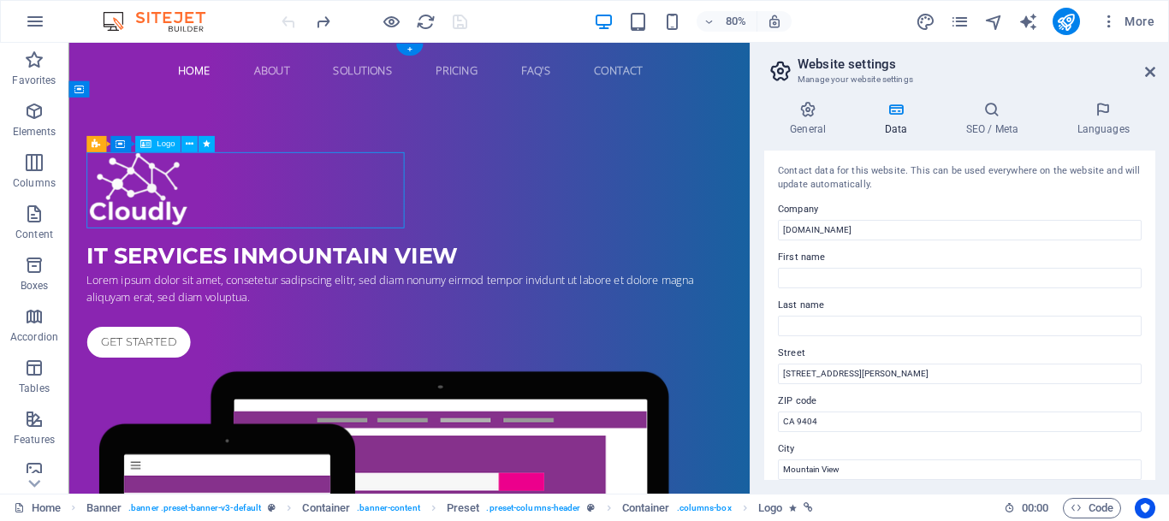
select select "onload"
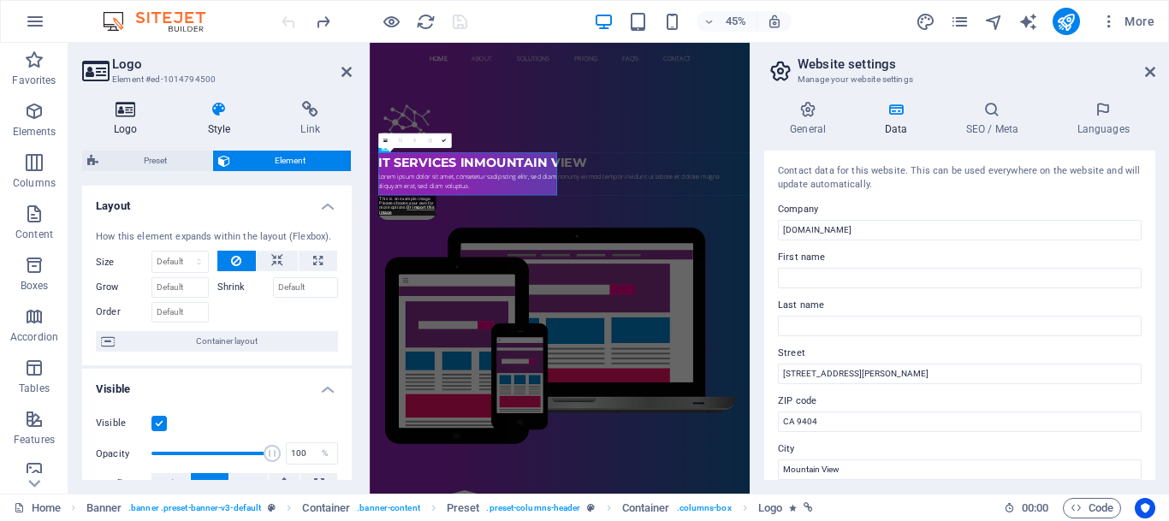
click at [119, 104] on icon at bounding box center [125, 109] width 87 height 17
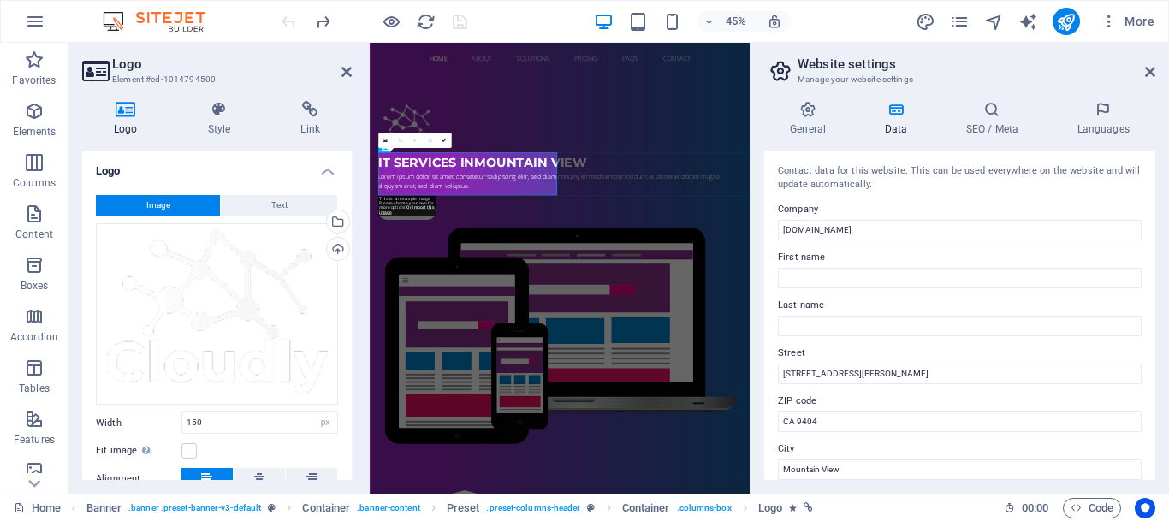
click at [178, 202] on button "Image" at bounding box center [158, 205] width 124 height 21
click at [338, 247] on div "Upload" at bounding box center [336, 251] width 26 height 26
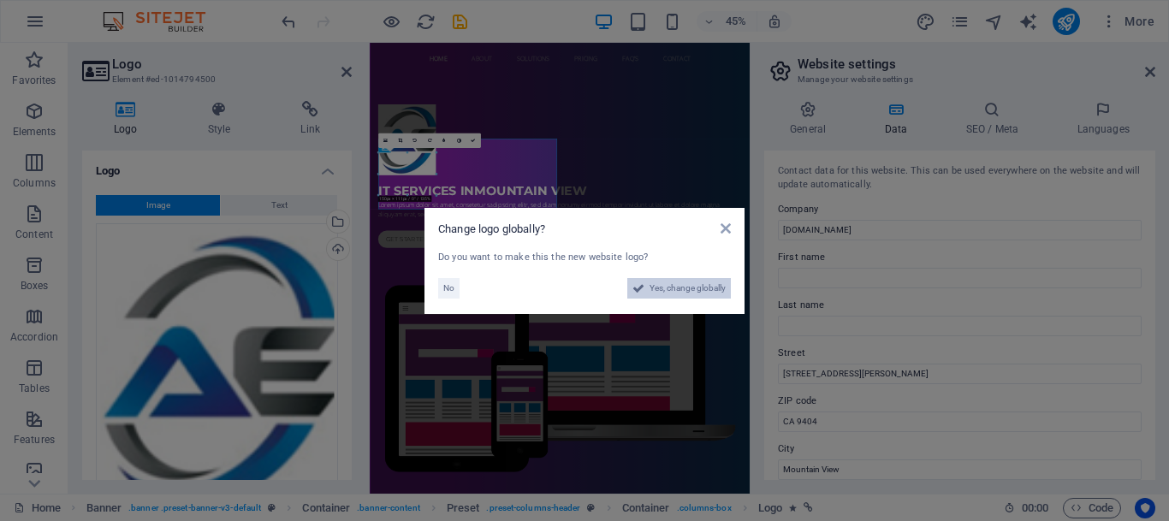
click at [689, 287] on span "Yes, change globally" at bounding box center [687, 288] width 76 height 21
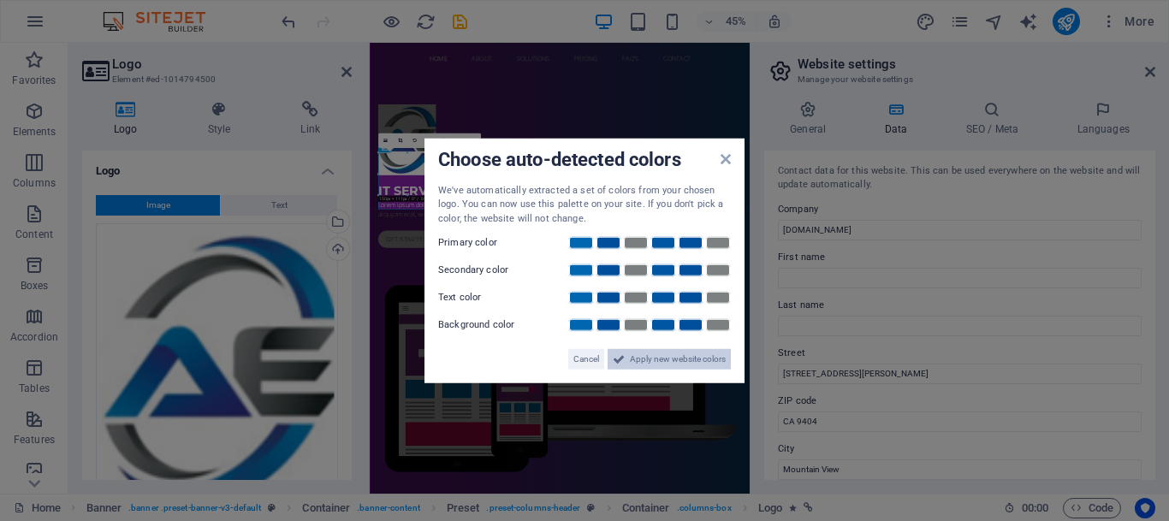
click at [663, 361] on span "Apply new website colors" at bounding box center [678, 359] width 96 height 21
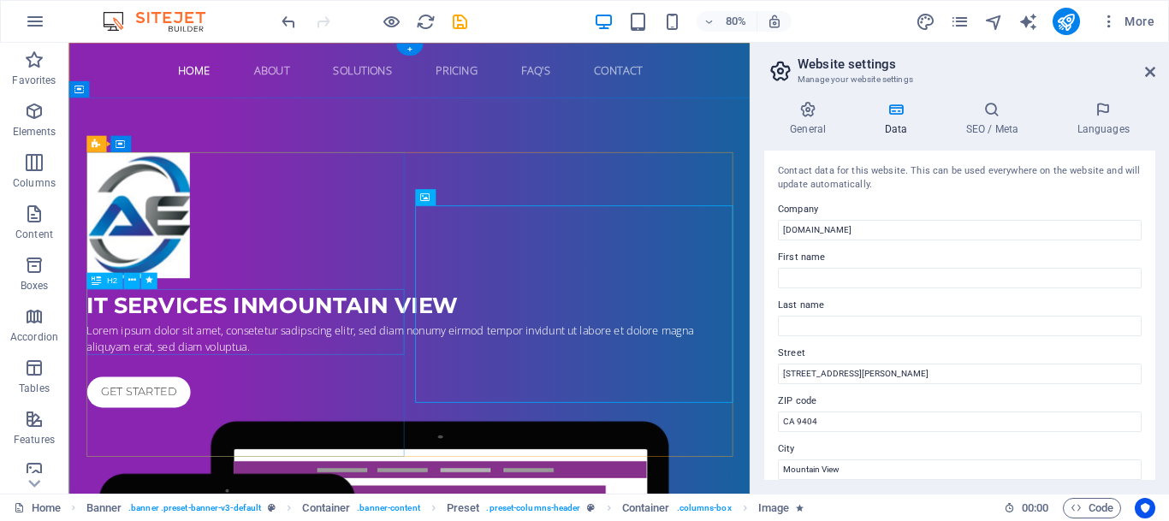
click at [165, 392] on div "IT Services in [GEOGRAPHIC_DATA]" at bounding box center [495, 371] width 808 height 41
click at [146, 333] on div "Drag here to replace the existing content. Press “Ctrl” if you want to create a…" at bounding box center [408, 268] width 681 height 451
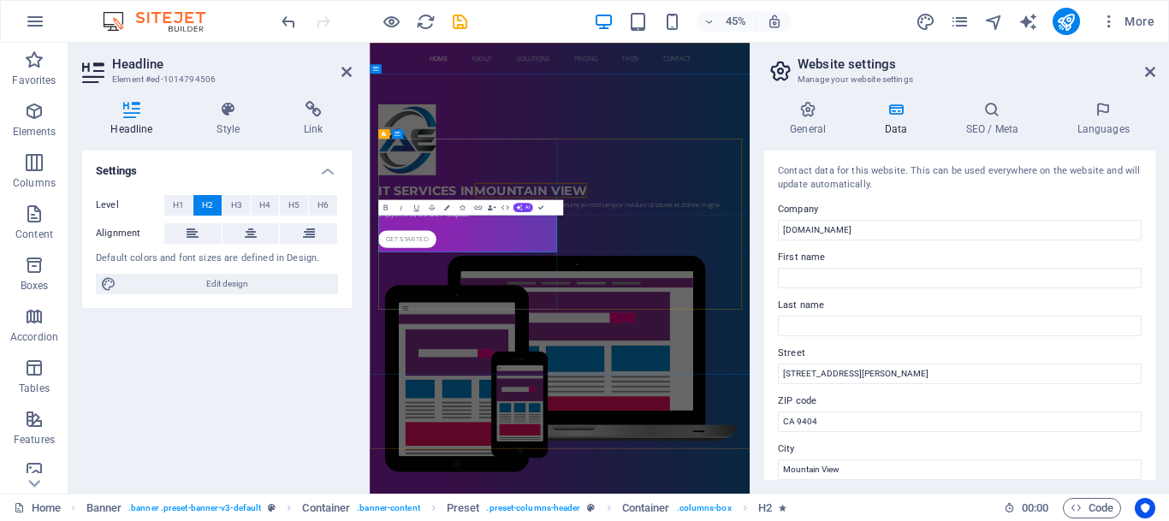
drag, startPoint x: 514, startPoint y: 489, endPoint x: 415, endPoint y: 455, distance: 105.0
click at [413, 392] on h2 "IT Services in [GEOGRAPHIC_DATA]" at bounding box center [792, 371] width 808 height 41
click at [486, 392] on h2 "IT Services in [GEOGRAPHIC_DATA]" at bounding box center [792, 371] width 808 height 41
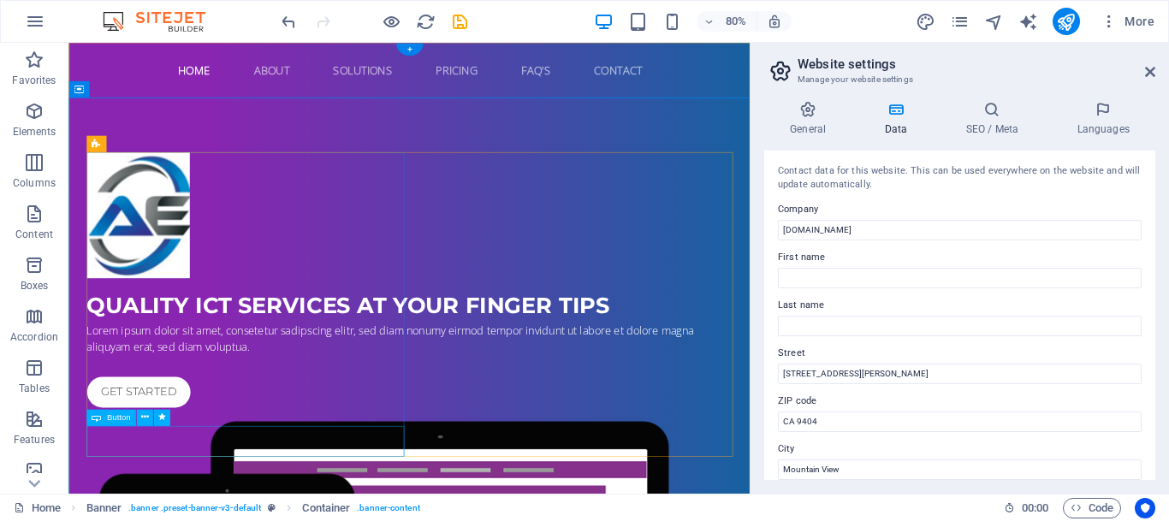
click at [157, 499] on div "Get started" at bounding box center [495, 479] width 808 height 38
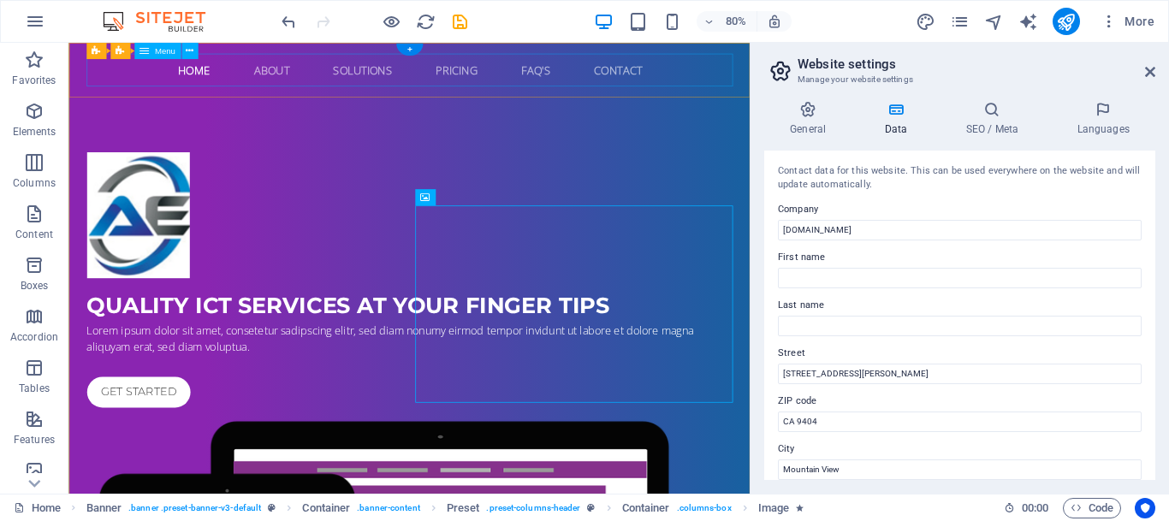
click at [317, 73] on nav "Home About Solutions Pricing FAQ's Contact" at bounding box center [495, 76] width 808 height 41
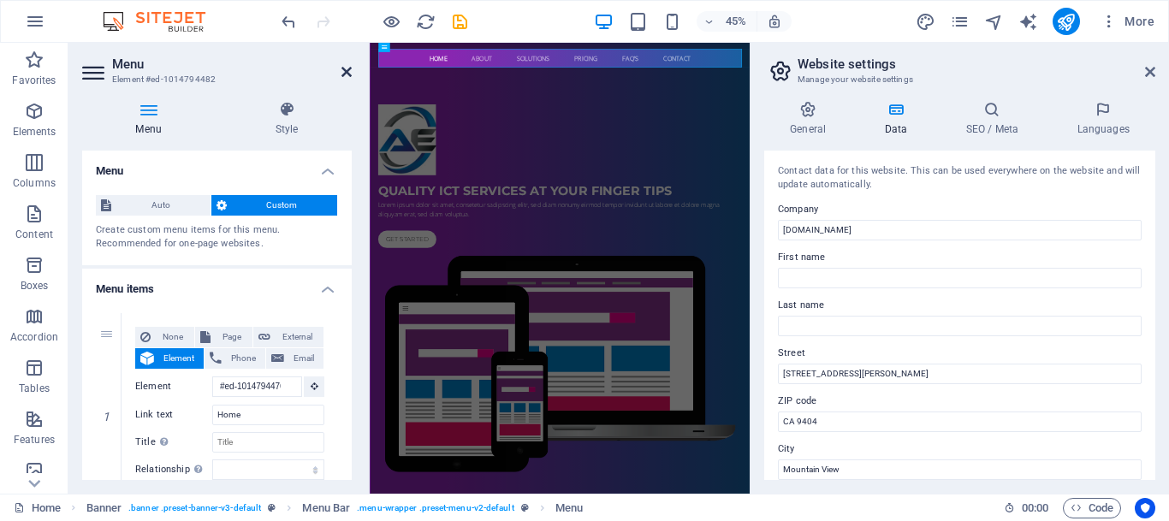
click at [341, 72] on icon at bounding box center [346, 72] width 10 height 14
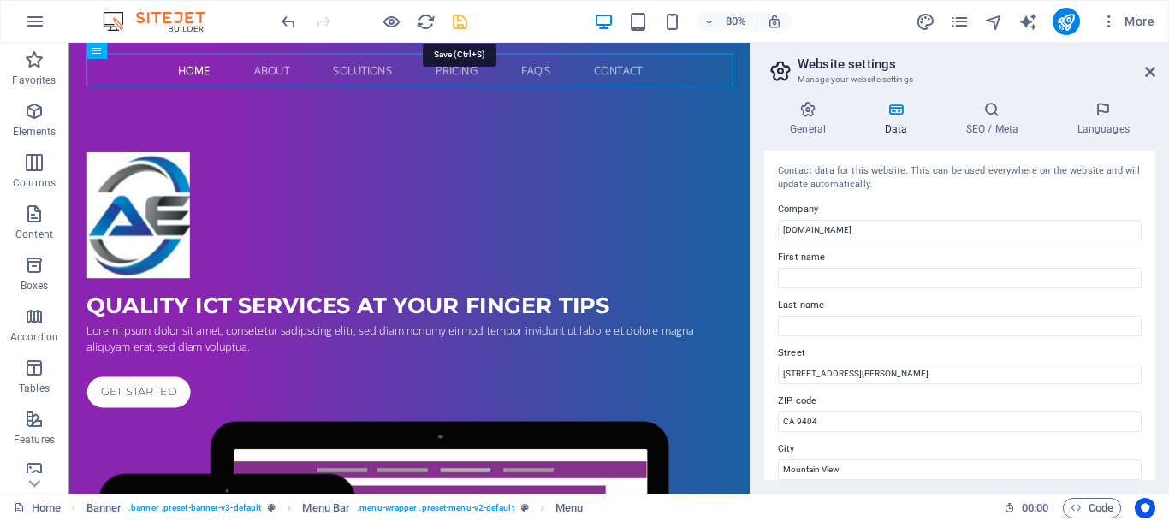
click at [464, 17] on icon "save" at bounding box center [460, 22] width 20 height 20
checkbox input "false"
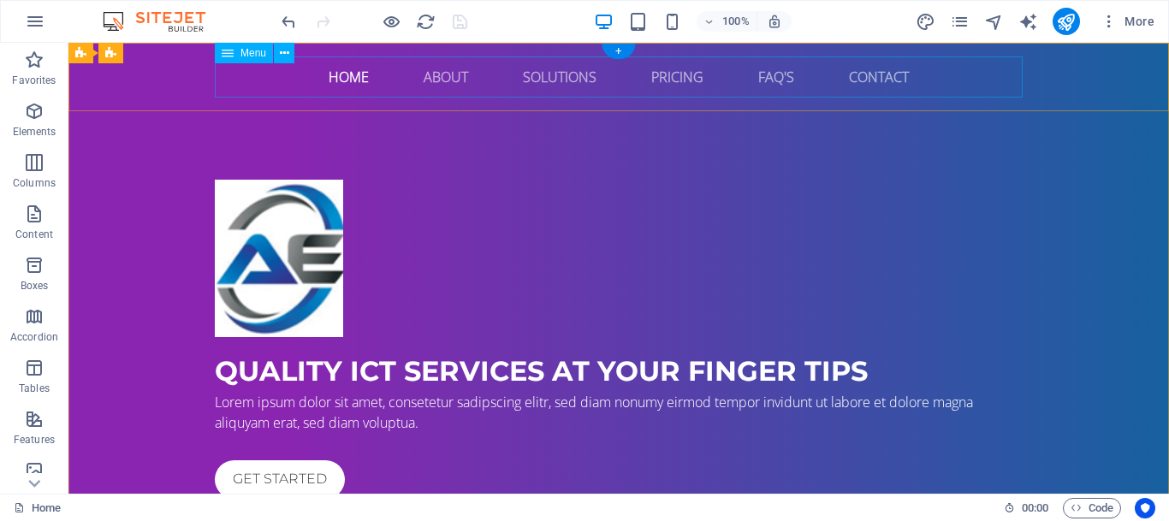
click at [438, 75] on nav "Home About Solutions Pricing FAQ's Contact" at bounding box center [619, 76] width 808 height 41
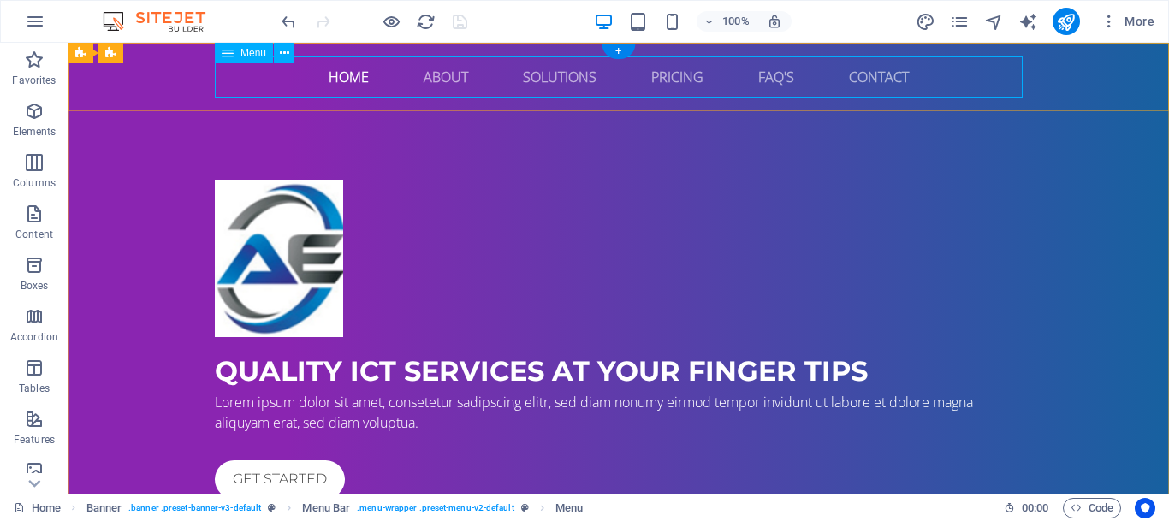
click at [442, 68] on nav "Home About Solutions Pricing FAQ's Contact" at bounding box center [619, 76] width 808 height 41
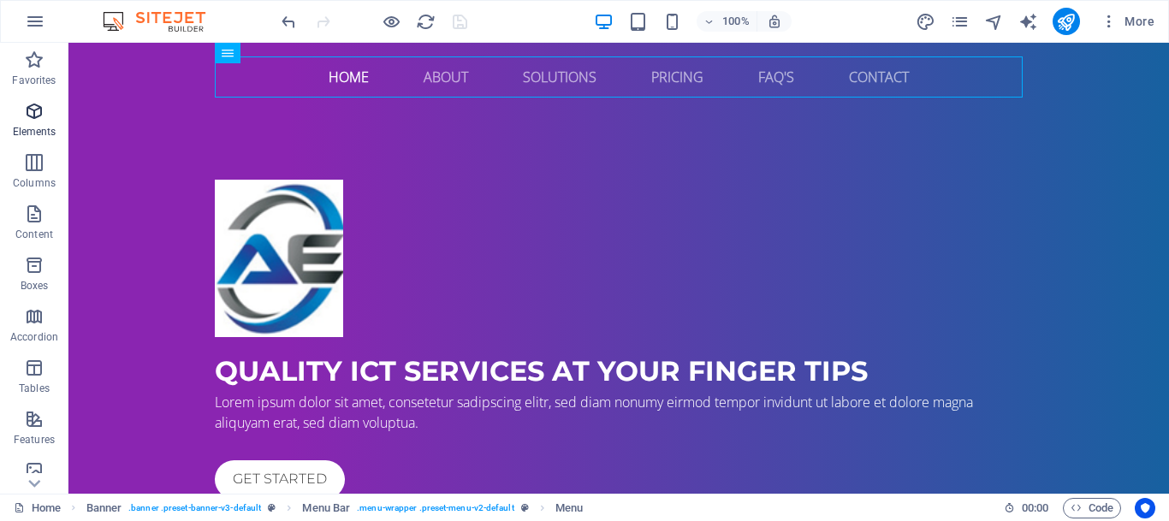
click at [34, 116] on icon "button" at bounding box center [34, 111] width 21 height 21
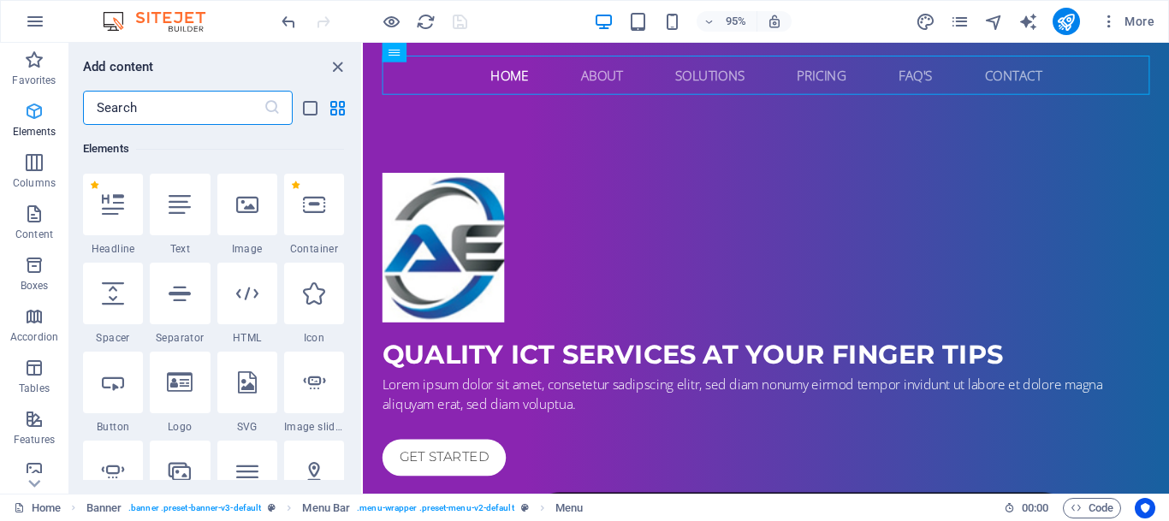
scroll to position [182, 0]
click at [33, 175] on span "Columns" at bounding box center [34, 172] width 68 height 41
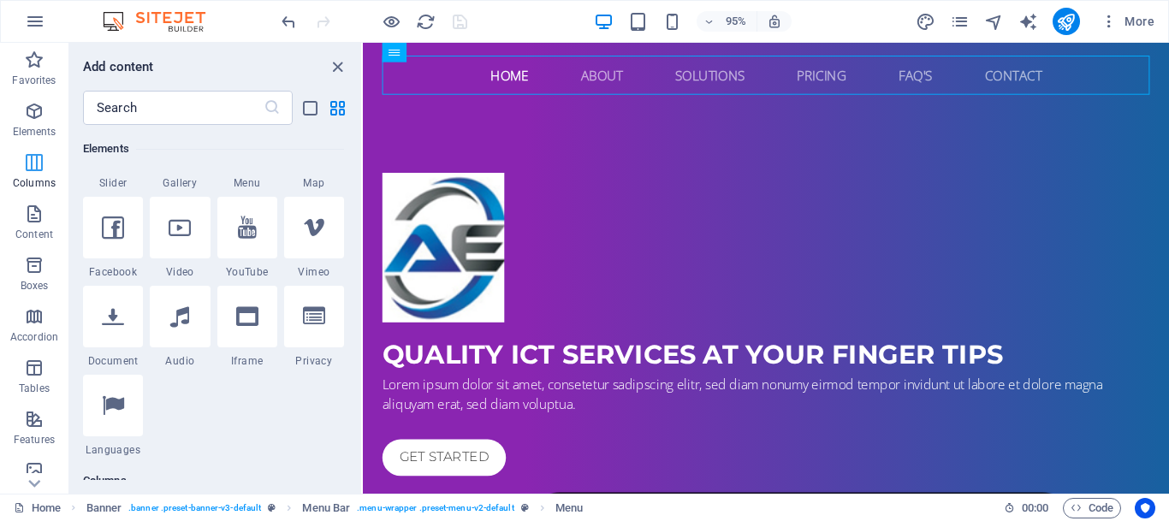
scroll to position [847, 0]
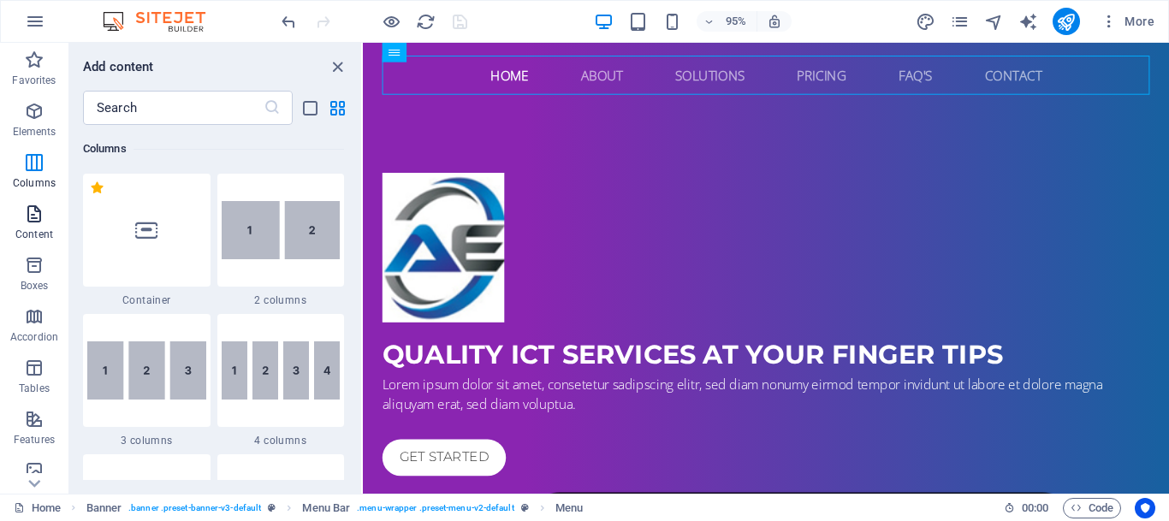
click at [33, 215] on icon "button" at bounding box center [34, 214] width 21 height 21
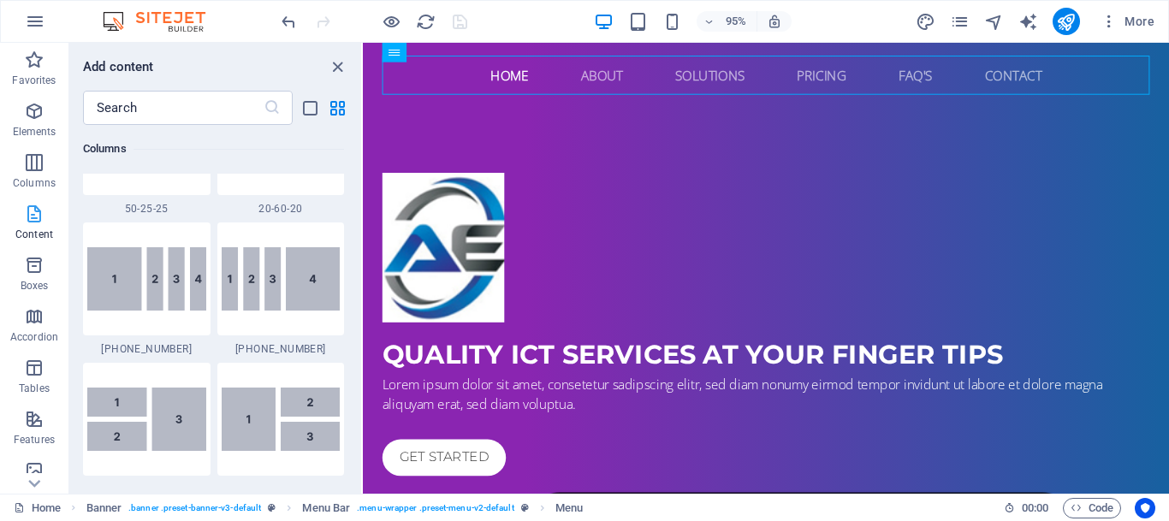
scroll to position [2993, 0]
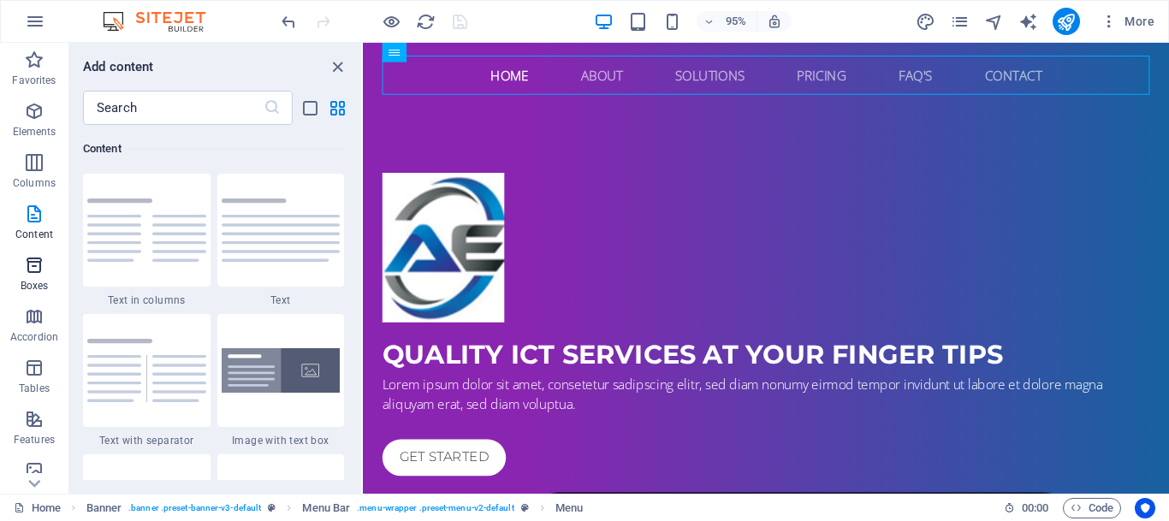
click at [23, 275] on span "Boxes" at bounding box center [34, 275] width 68 height 41
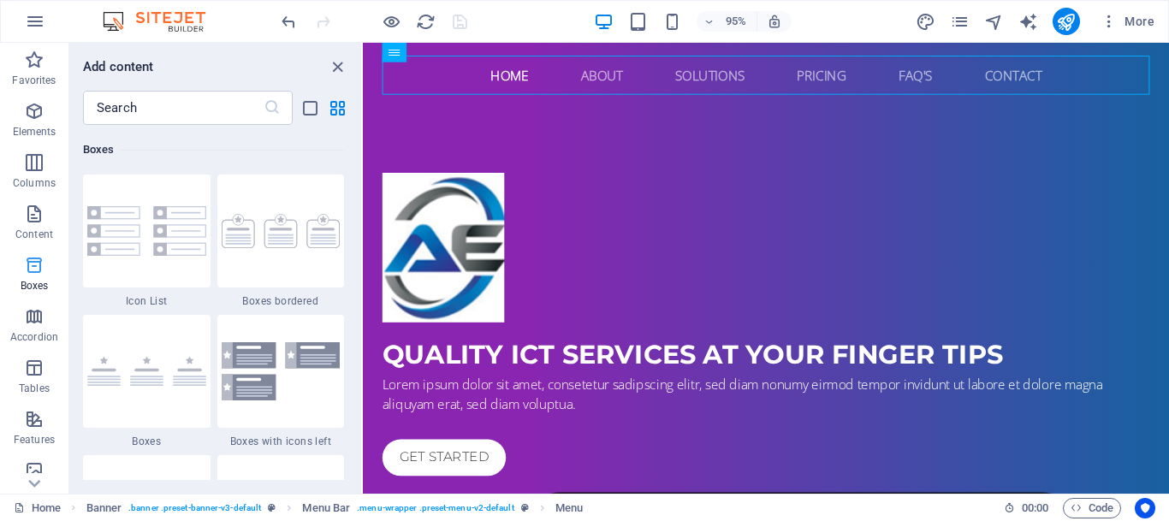
scroll to position [4719, 0]
click at [163, 228] on img at bounding box center [146, 230] width 119 height 50
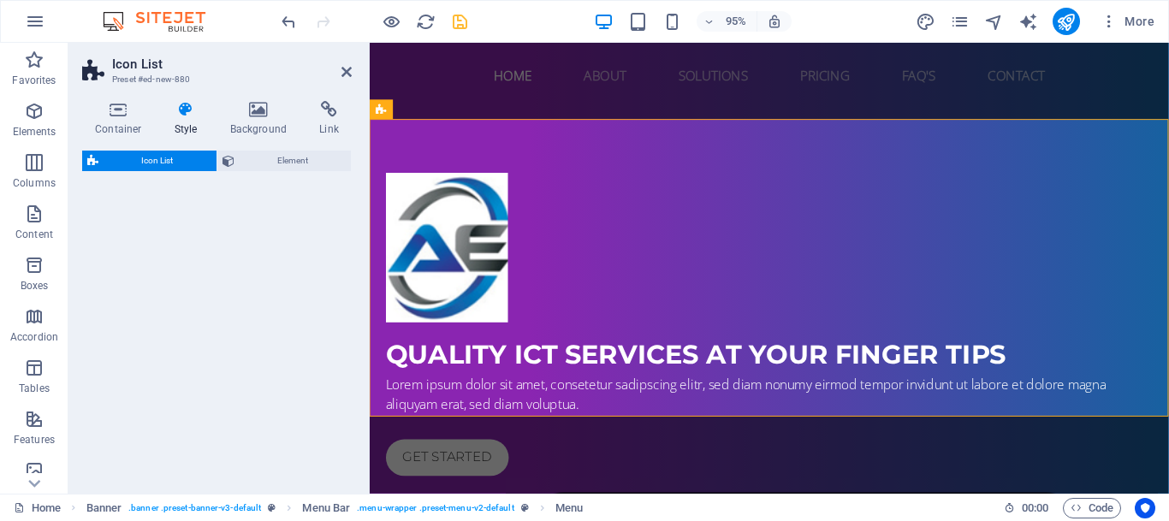
select select "rem"
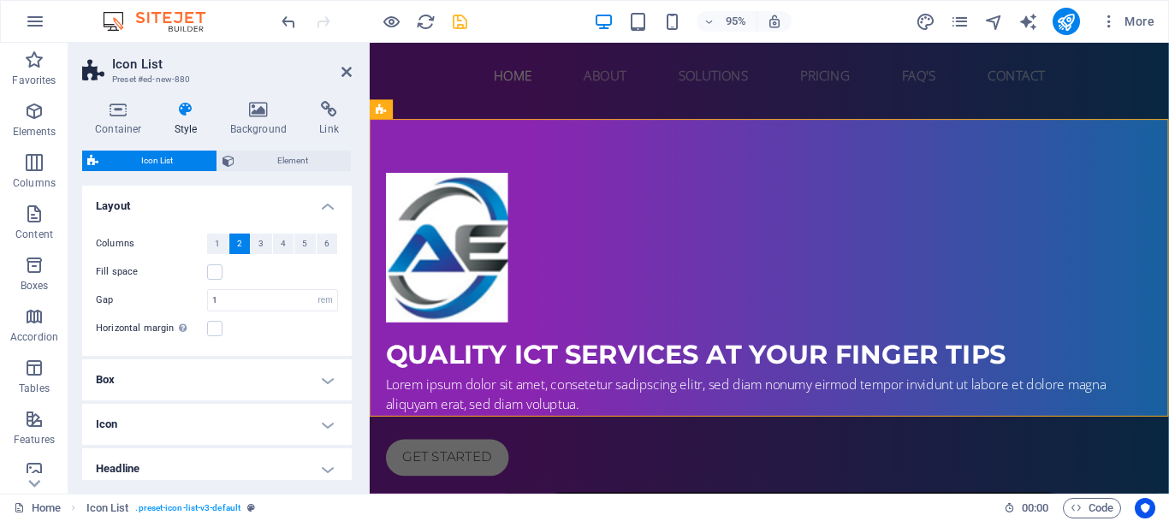
scroll to position [669, 0]
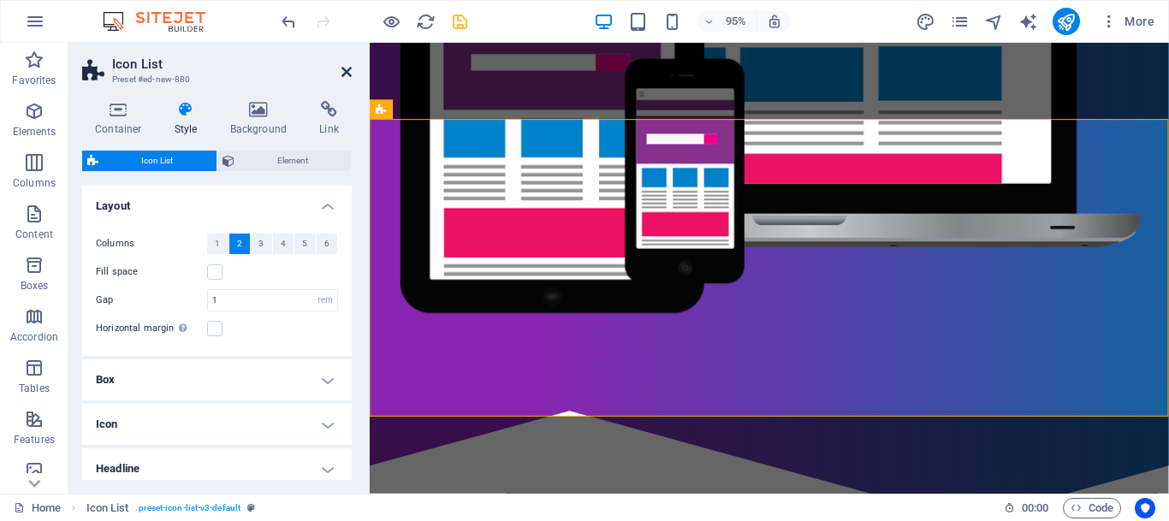
click at [344, 71] on icon at bounding box center [346, 72] width 10 height 14
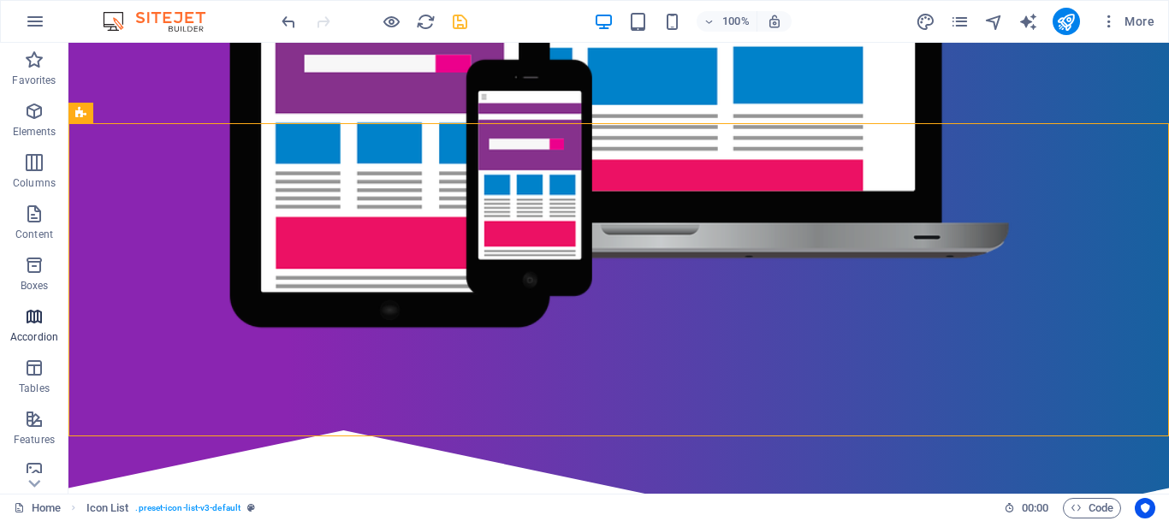
click at [29, 336] on p "Accordion" at bounding box center [34, 337] width 48 height 14
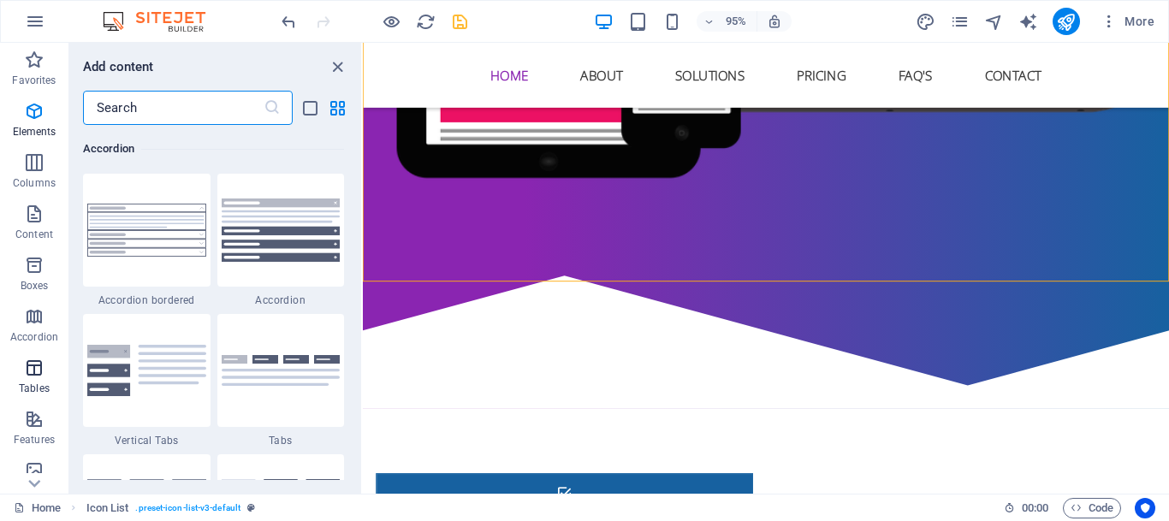
scroll to position [5462, 0]
click at [34, 429] on span "Features" at bounding box center [34, 429] width 68 height 41
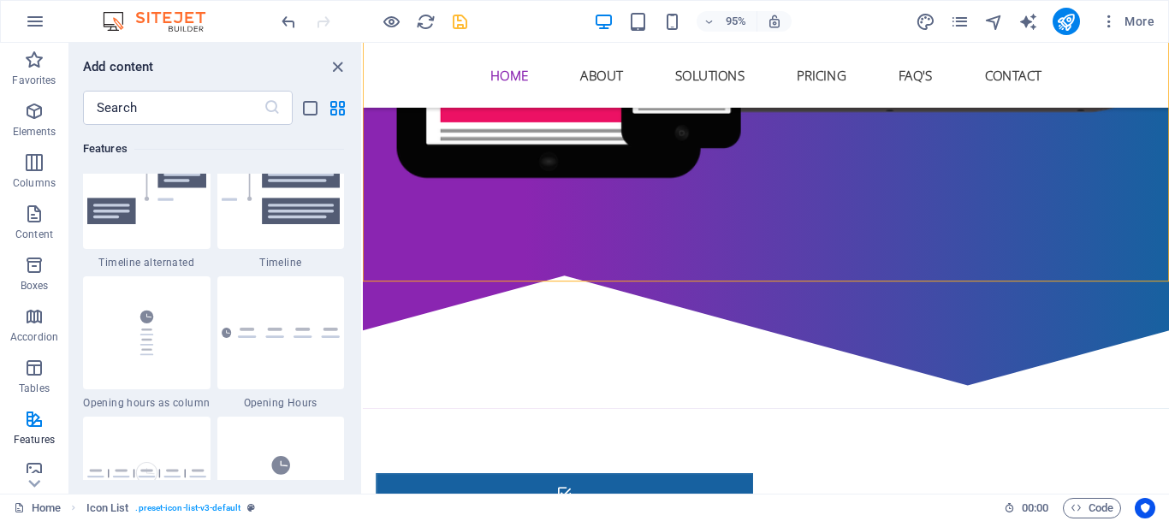
scroll to position [7397, 0]
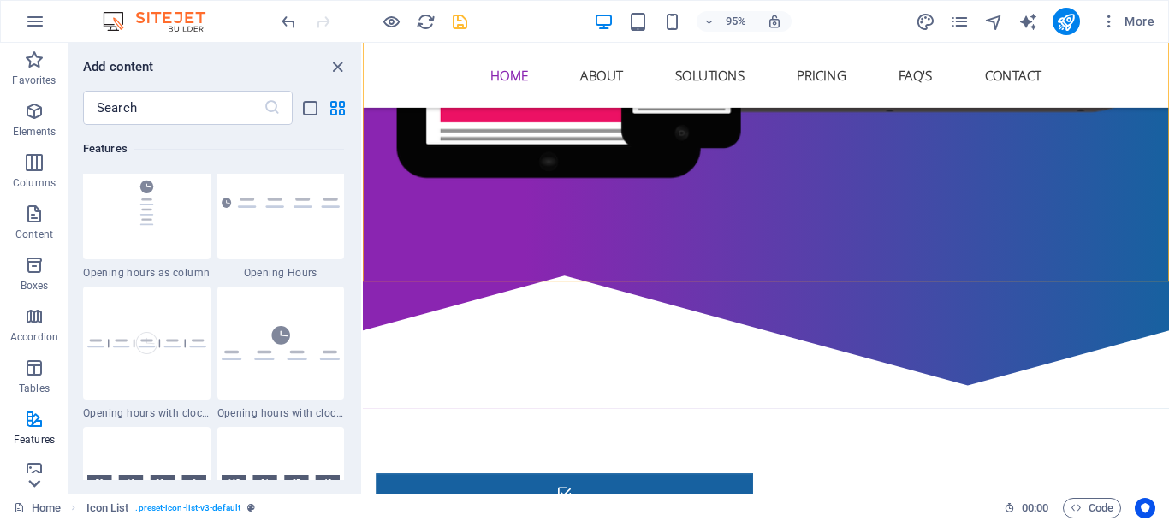
click at [27, 477] on icon at bounding box center [34, 483] width 24 height 24
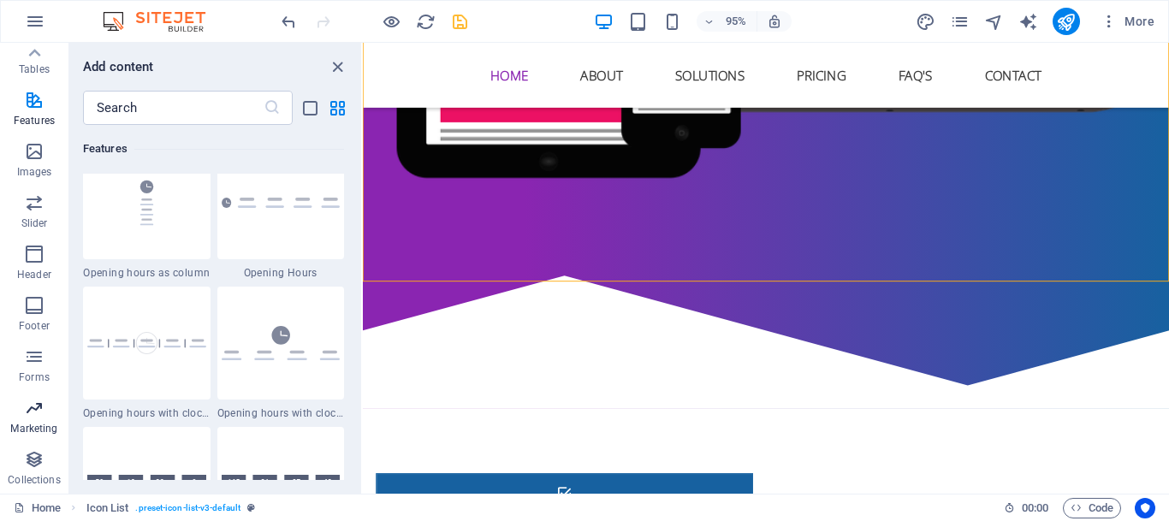
click at [38, 405] on icon "button" at bounding box center [34, 408] width 21 height 21
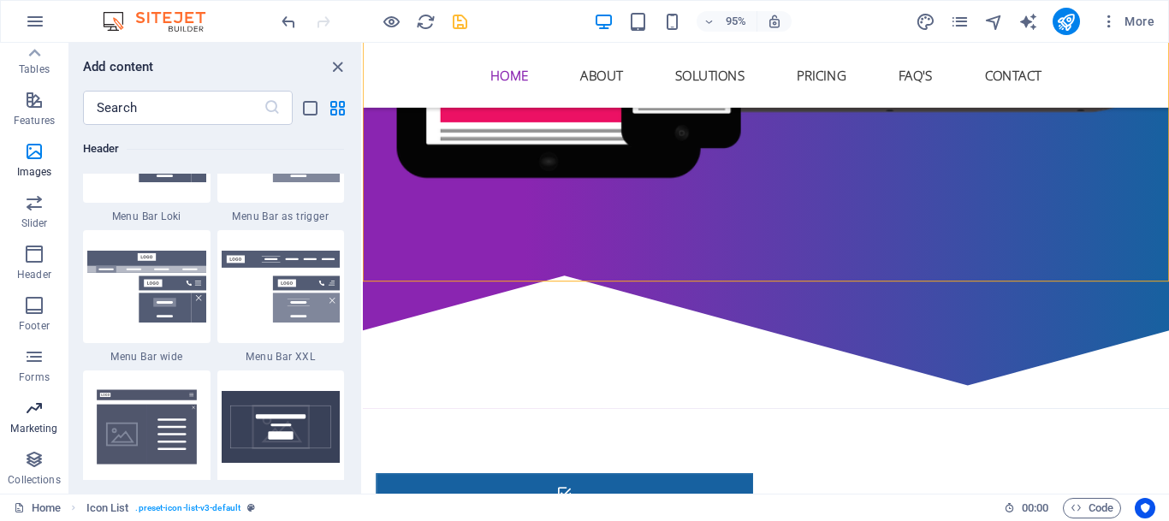
scroll to position [13935, 0]
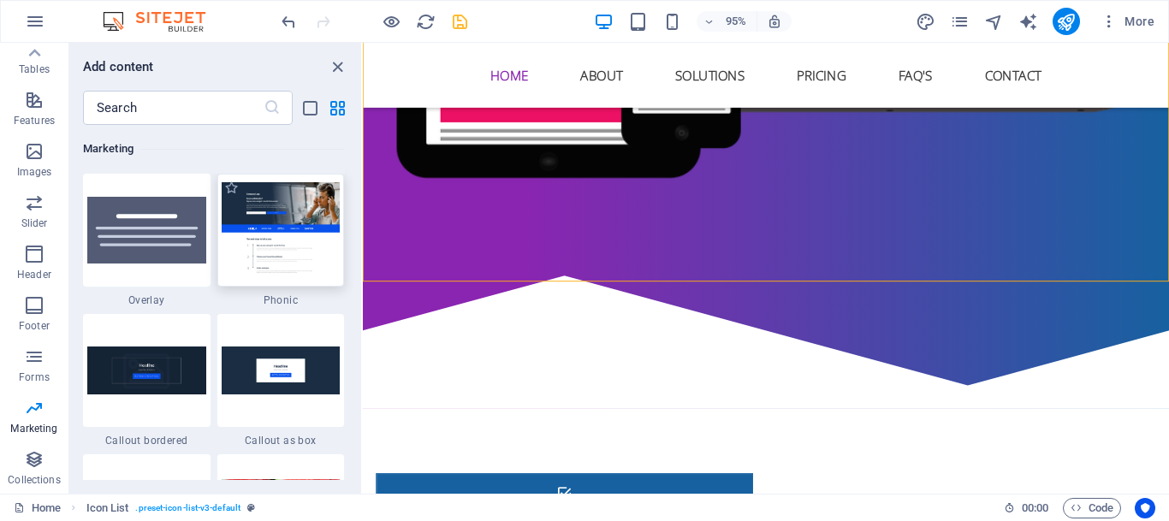
click at [258, 221] on img at bounding box center [281, 229] width 119 height 95
click at [363, 221] on div "Drag here to replace the existing content. Press “Ctrl” if you want to create a…" at bounding box center [766, 268] width 806 height 451
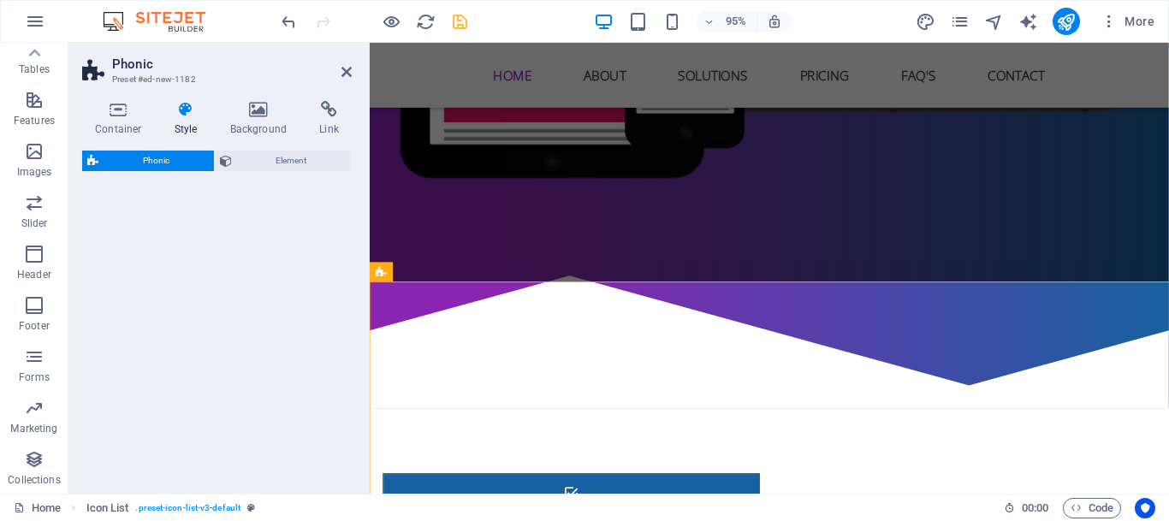
scroll to position [319, 0]
select select "%"
select select "rem"
select select "px"
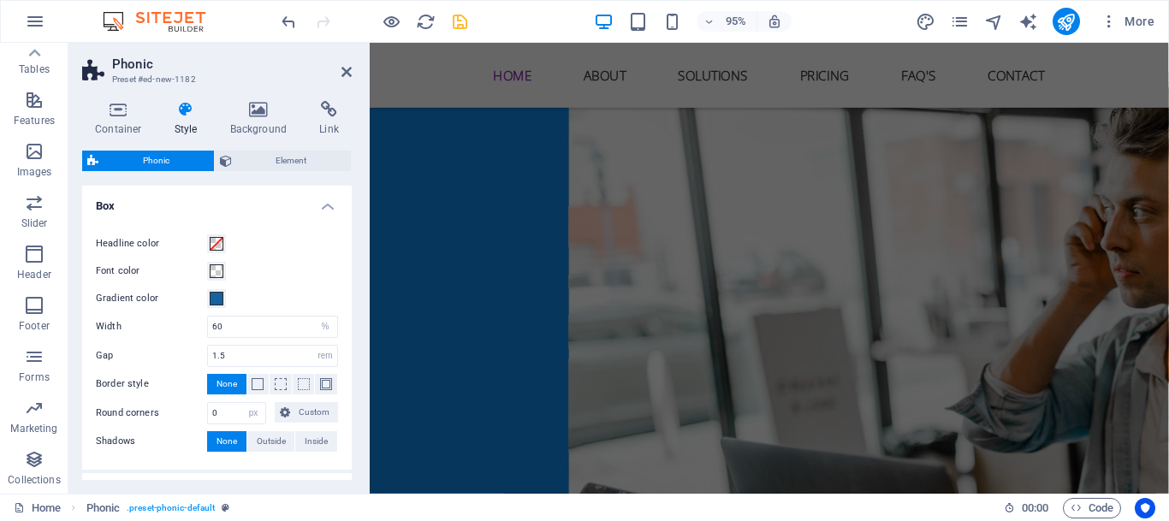
scroll to position [0, 0]
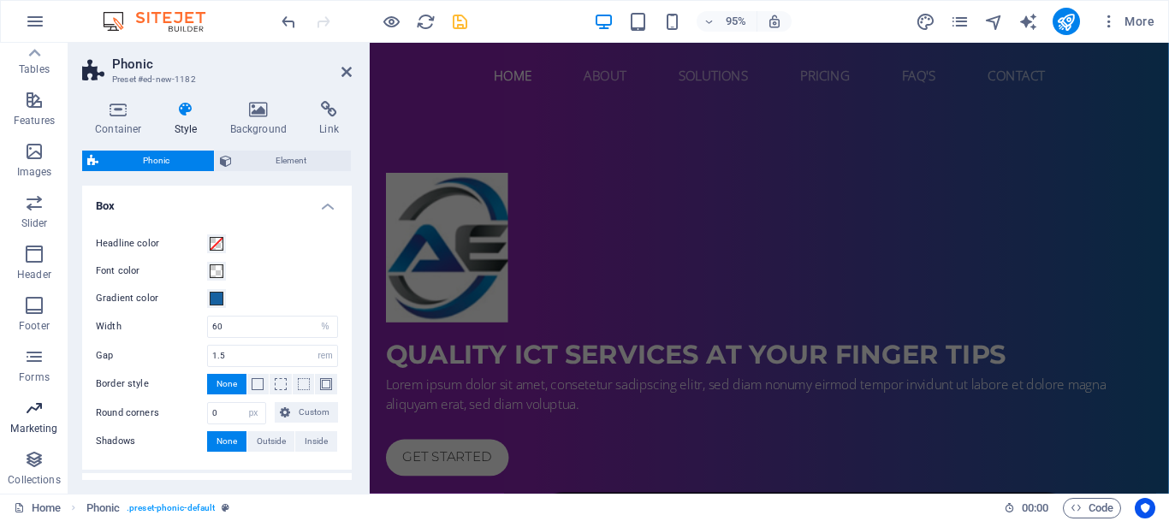
click at [33, 424] on p "Marketing" at bounding box center [33, 429] width 47 height 14
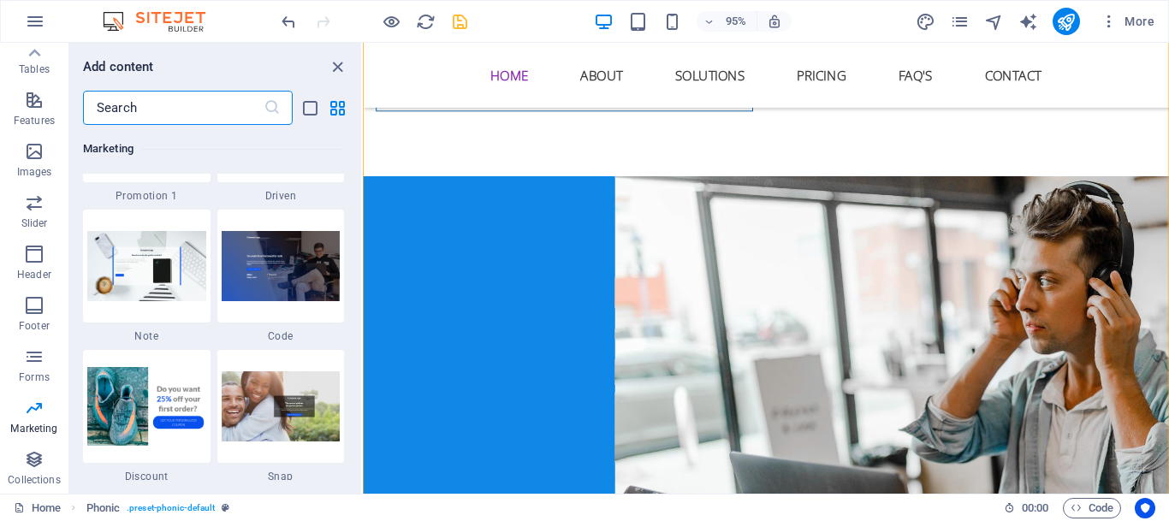
scroll to position [14925, 0]
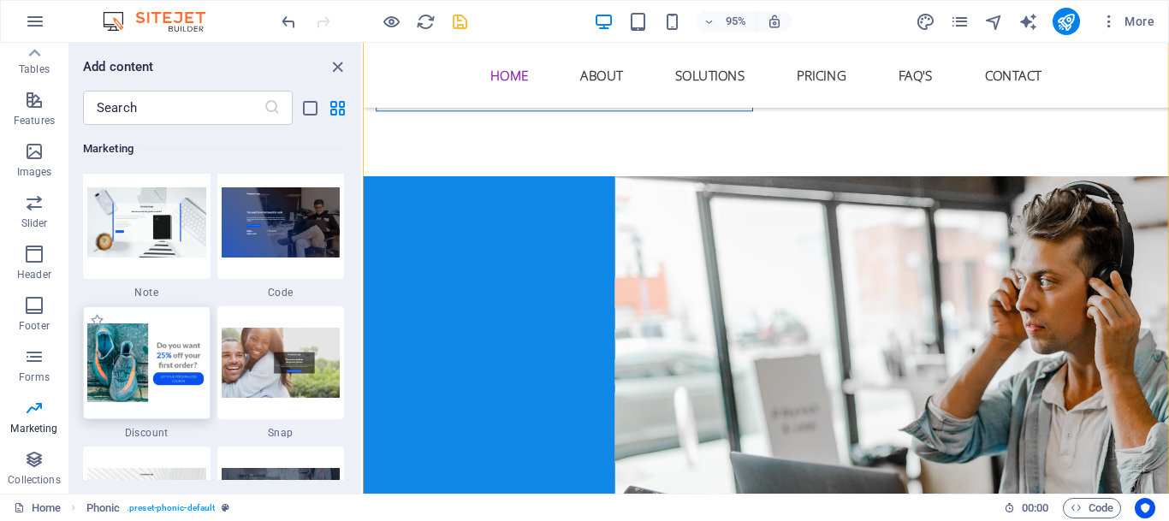
click at [146, 352] on img at bounding box center [146, 362] width 119 height 79
click at [363, 352] on div "Drag here to replace the existing content. Press “Ctrl” if you want to create a…" at bounding box center [766, 268] width 806 height 451
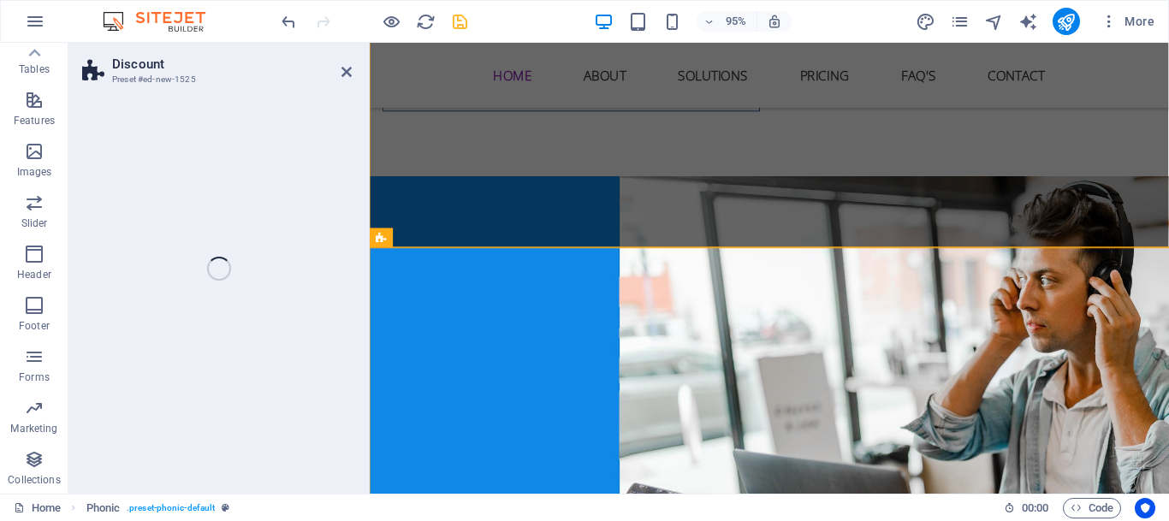
click at [145, 352] on div "Discount Preset #ed-new-1525 Drag here to replace the existing content. Press “…" at bounding box center [618, 268] width 1100 height 451
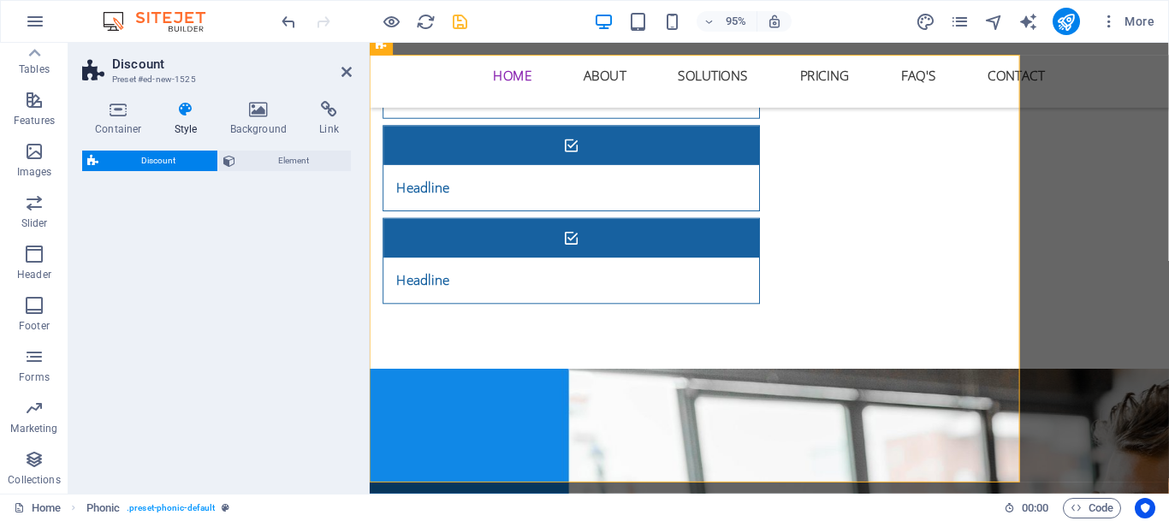
scroll to position [2534, 0]
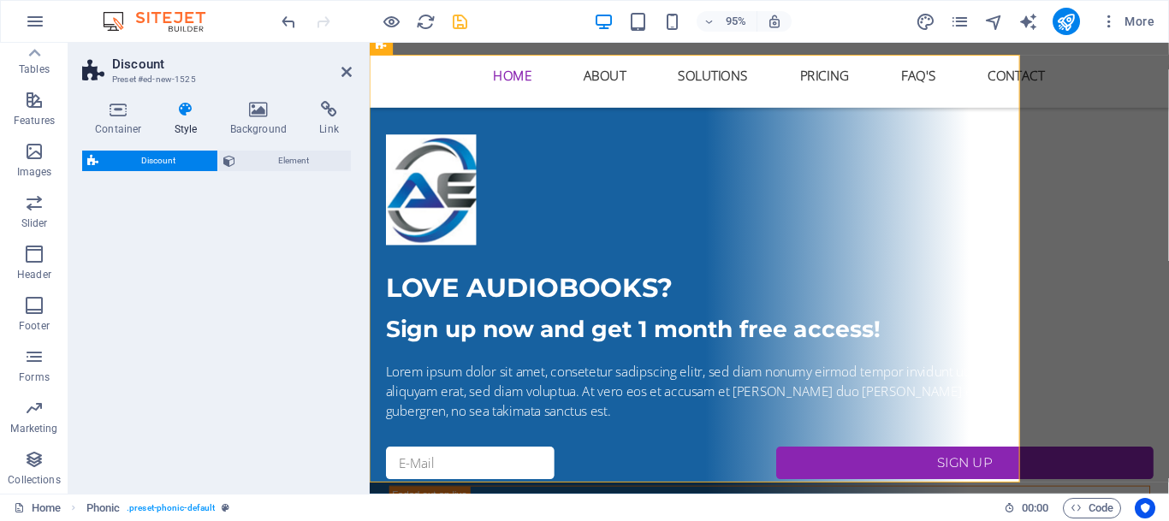
select select "rem"
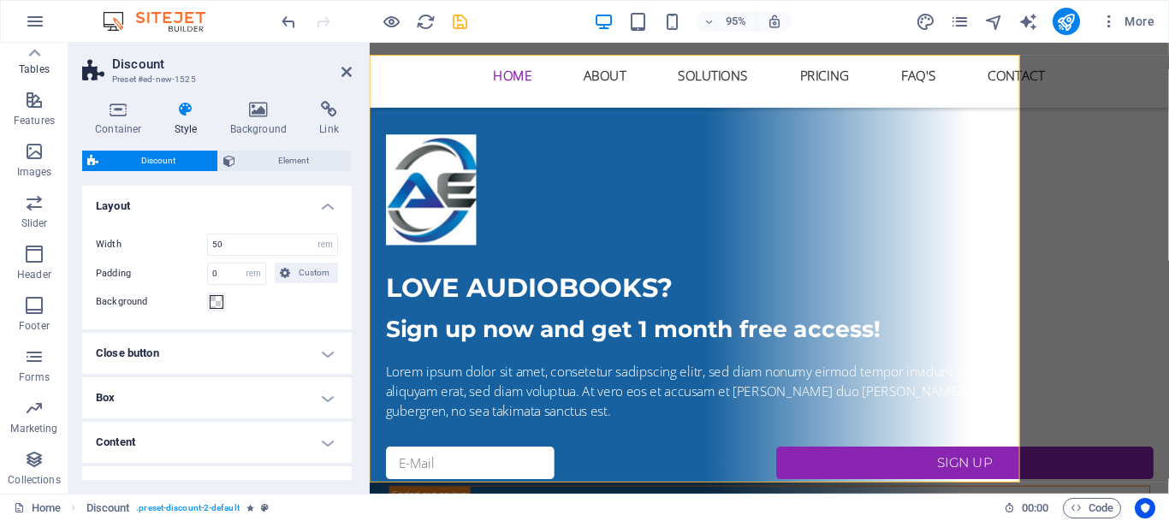
click at [33, 67] on p "Tables" at bounding box center [34, 69] width 31 height 14
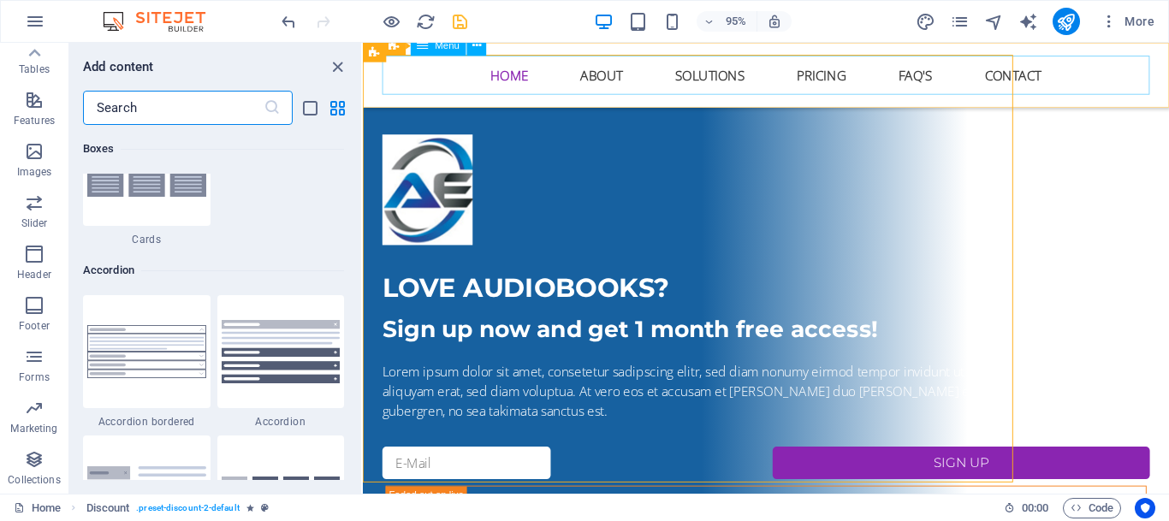
scroll to position [5925, 0]
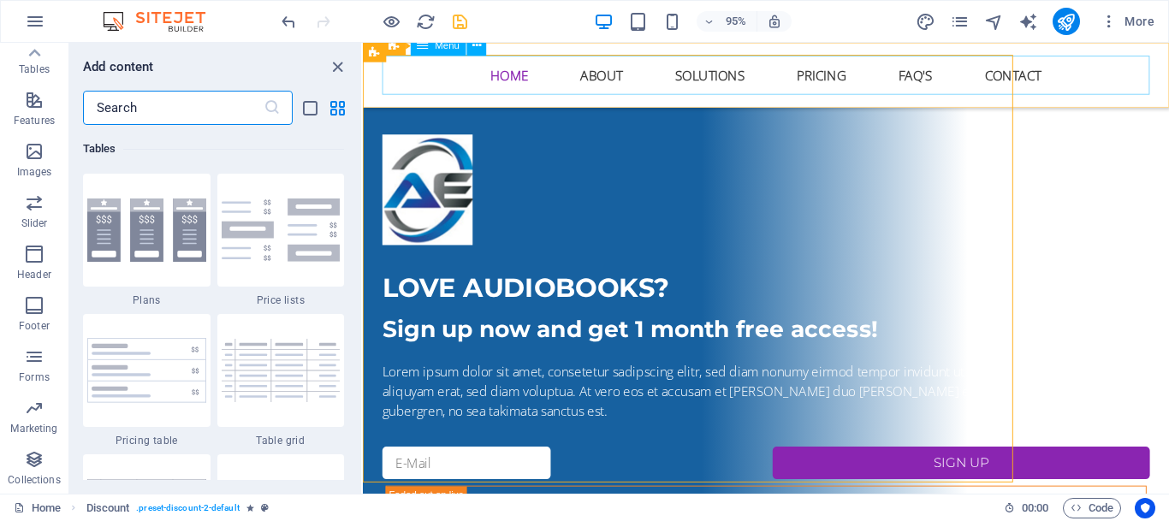
click at [520, 74] on nav "Home About Solutions Pricing FAQ's Contact" at bounding box center [787, 76] width 808 height 41
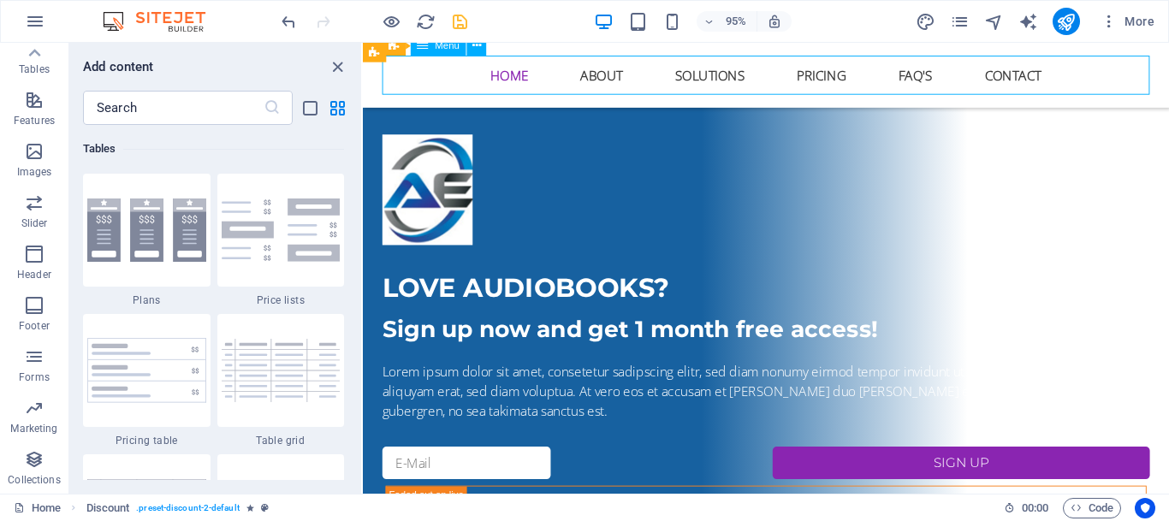
click at [520, 74] on nav "Home About Solutions Pricing FAQ's Contact" at bounding box center [787, 76] width 808 height 41
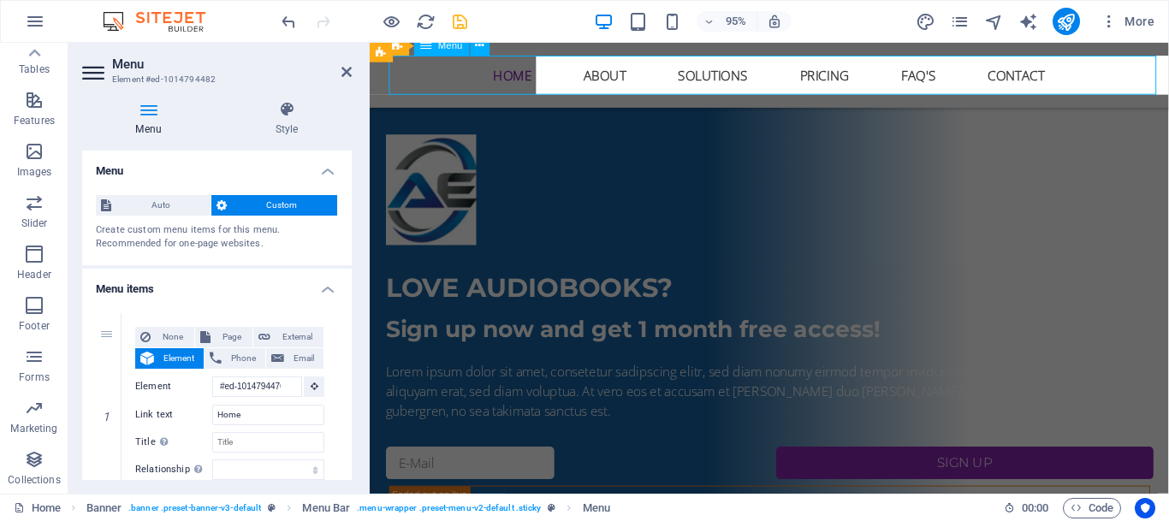
scroll to position [319, 0]
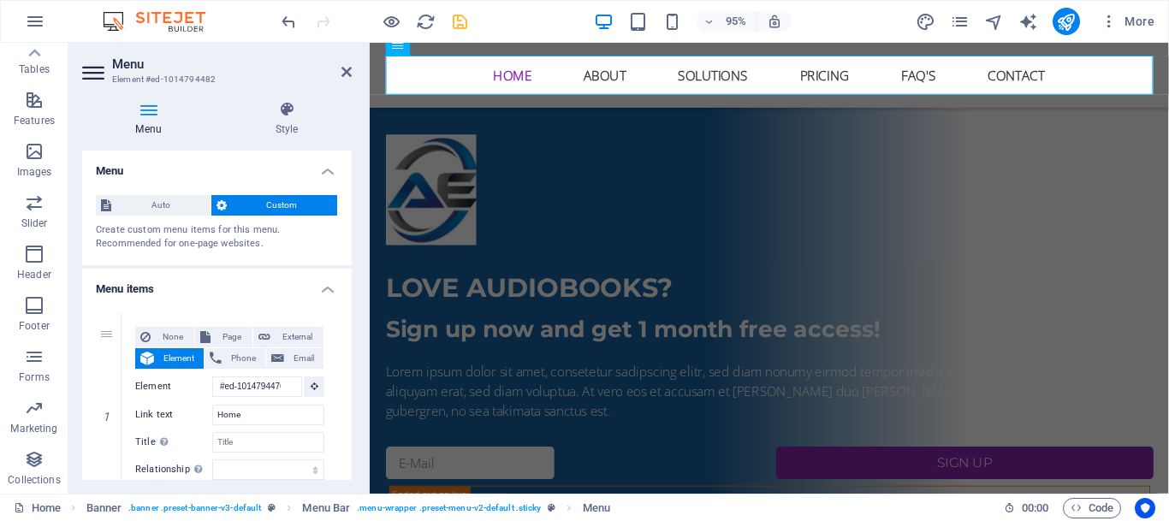
click at [155, 115] on icon at bounding box center [148, 109] width 133 height 17
click at [295, 109] on icon at bounding box center [287, 109] width 130 height 17
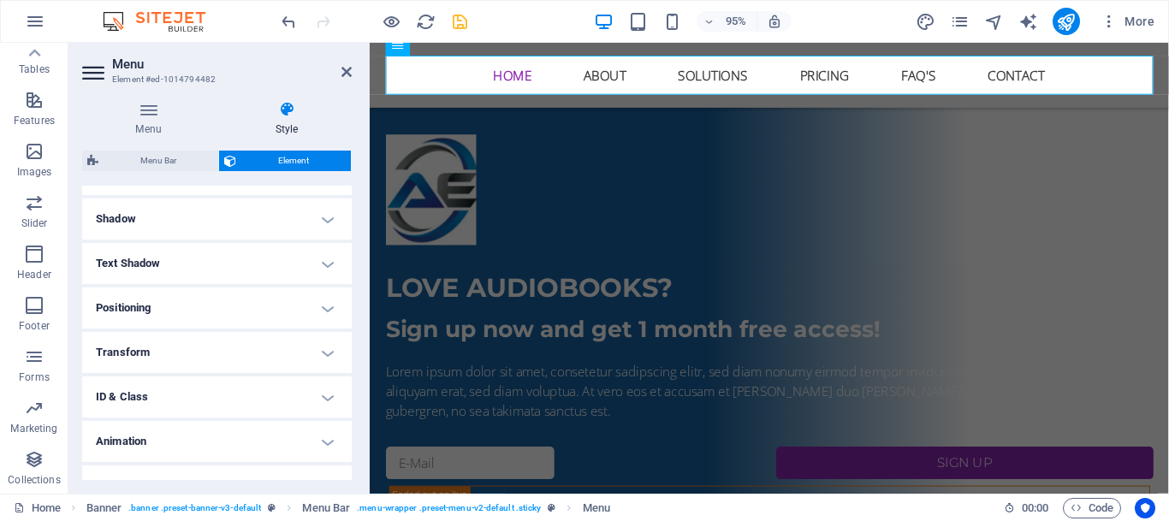
scroll to position [429, 0]
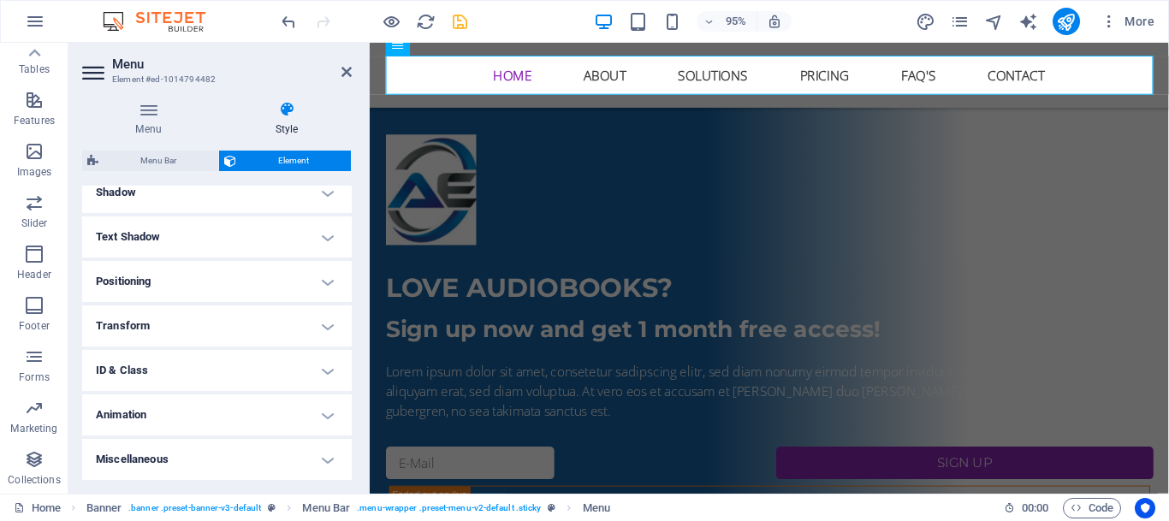
click at [164, 444] on h4 "Miscellaneous" at bounding box center [216, 459] width 269 height 41
click at [342, 76] on icon at bounding box center [346, 72] width 10 height 14
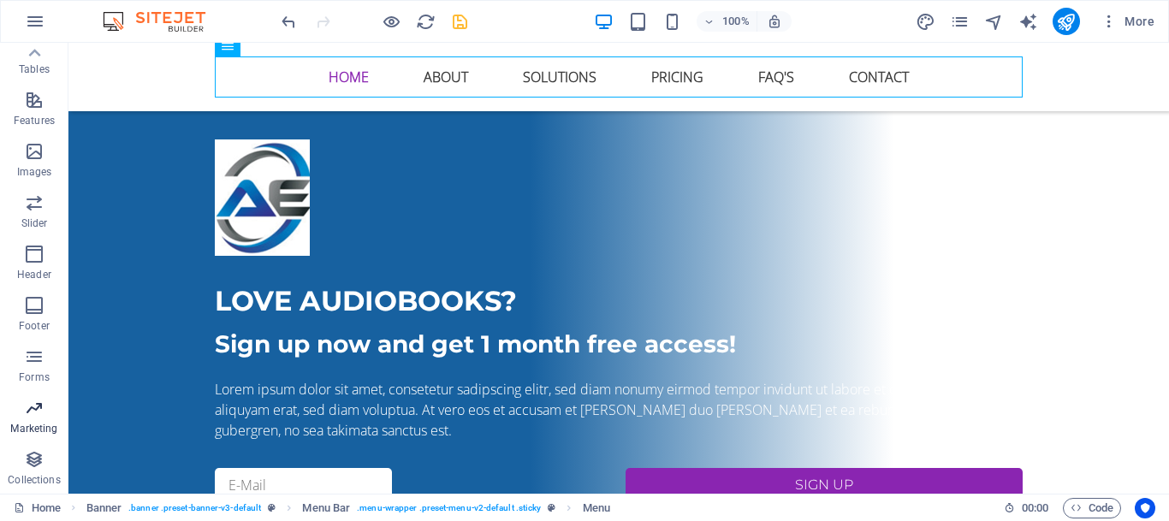
click at [30, 417] on icon "button" at bounding box center [34, 408] width 21 height 21
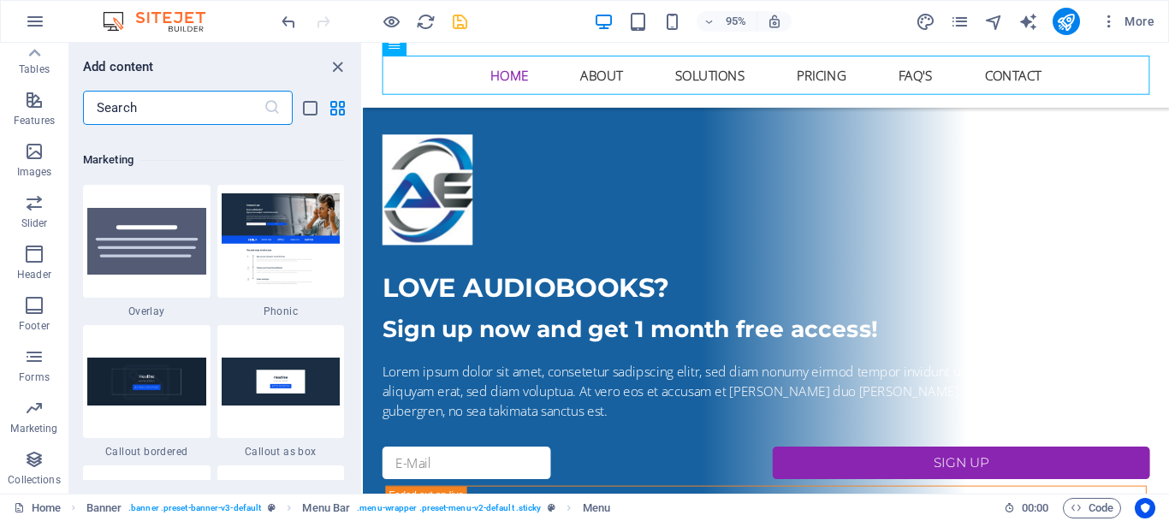
scroll to position [13935, 0]
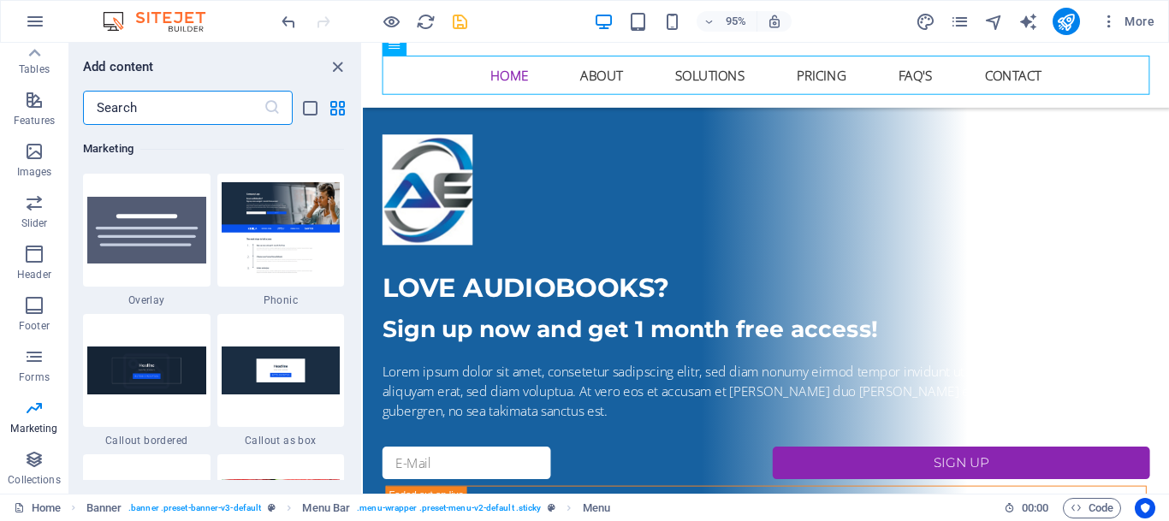
click at [267, 20] on div "95% More" at bounding box center [584, 21] width 1167 height 41
click at [287, 21] on icon "undo" at bounding box center [289, 22] width 20 height 20
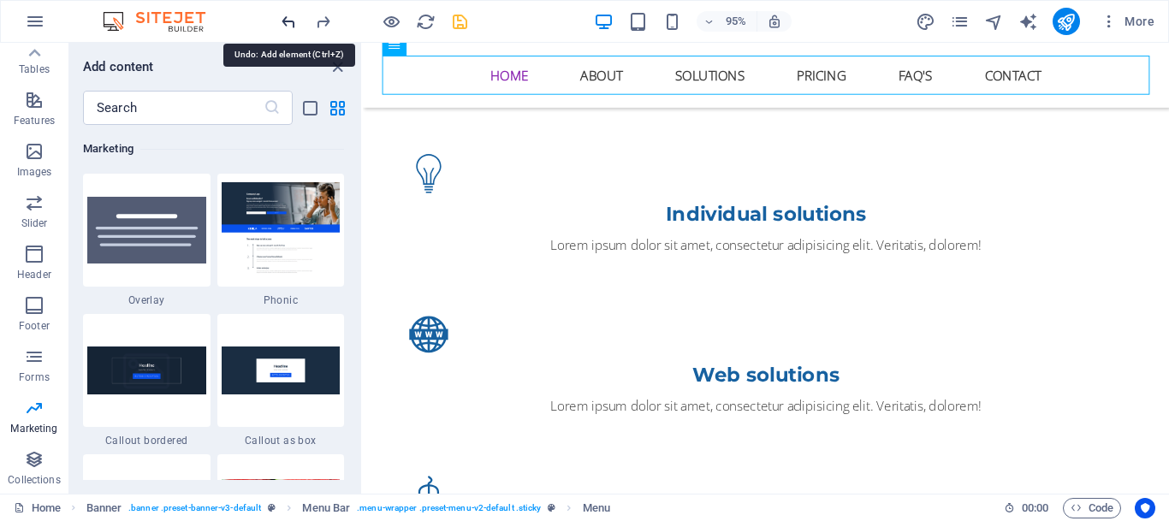
scroll to position [1050, 0]
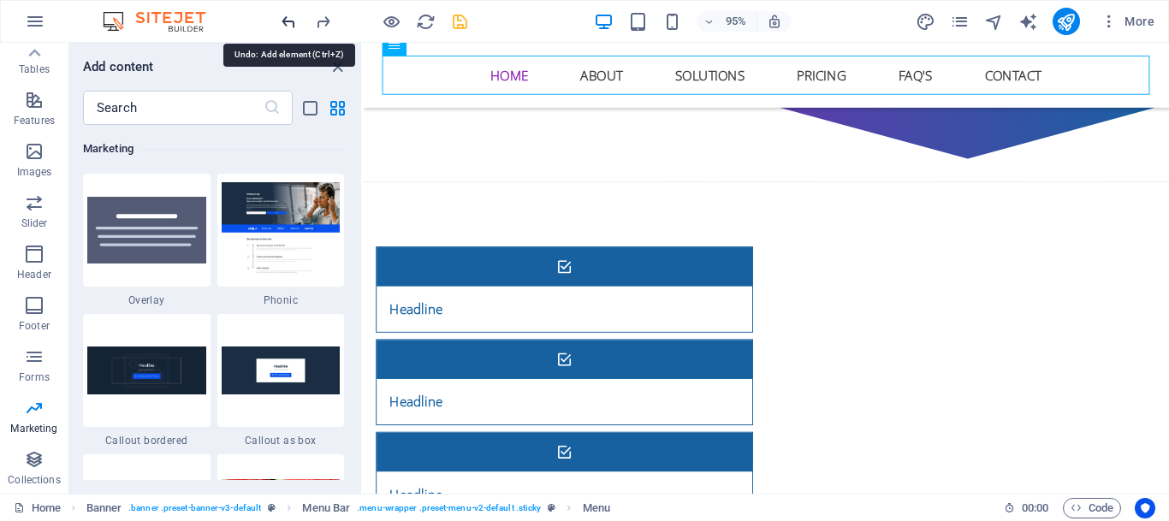
click at [288, 21] on icon "undo" at bounding box center [289, 22] width 20 height 20
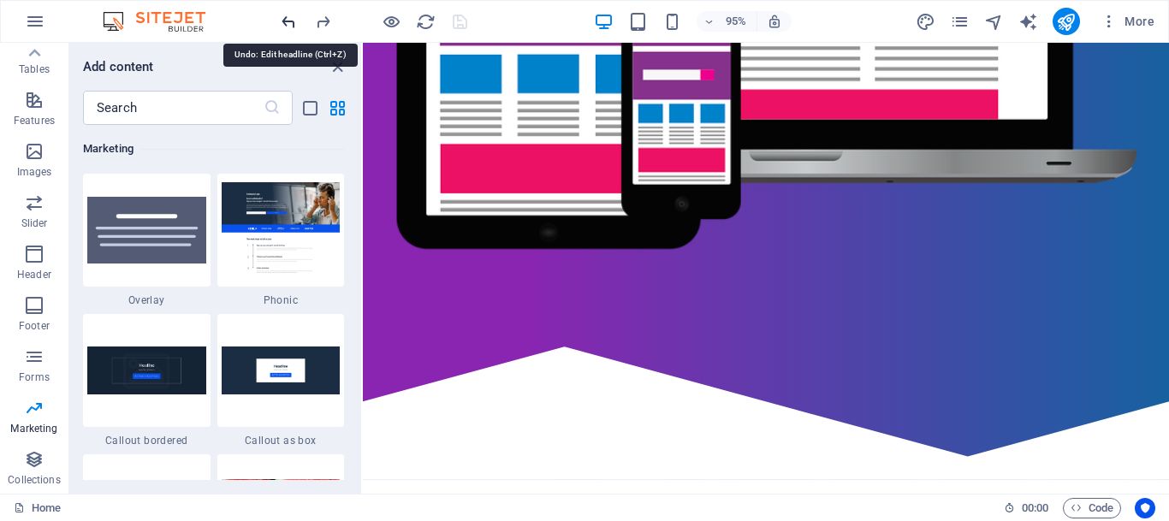
click at [288, 21] on icon "undo" at bounding box center [289, 22] width 20 height 20
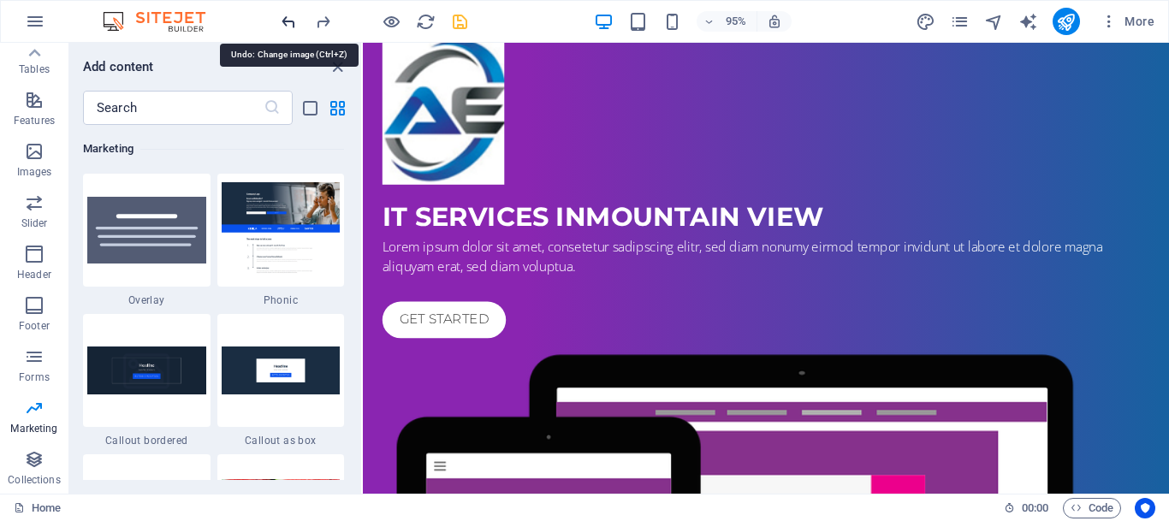
scroll to position [110, 0]
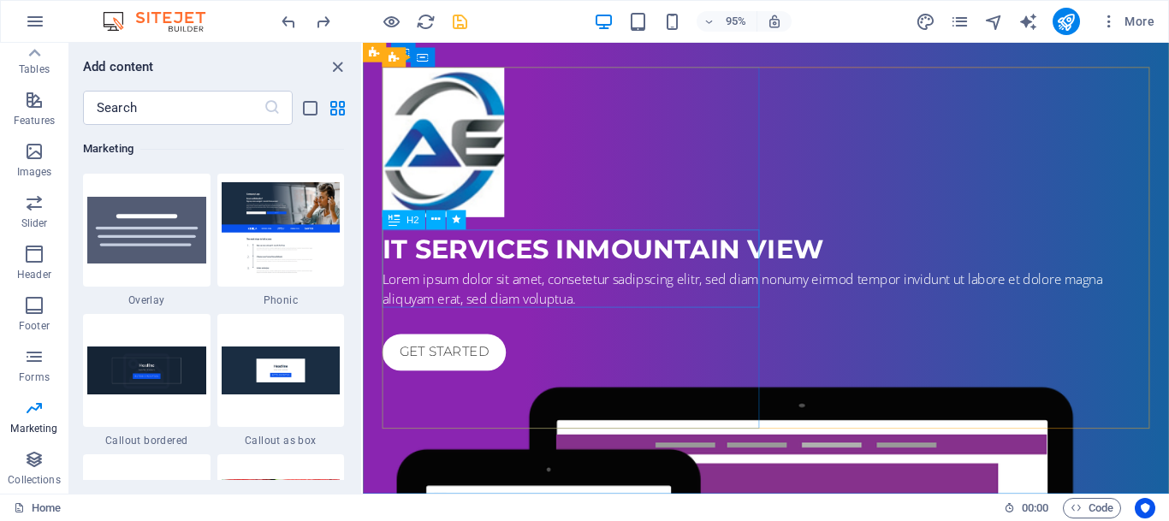
click at [531, 281] on div "IT Services in [GEOGRAPHIC_DATA]" at bounding box center [787, 260] width 808 height 41
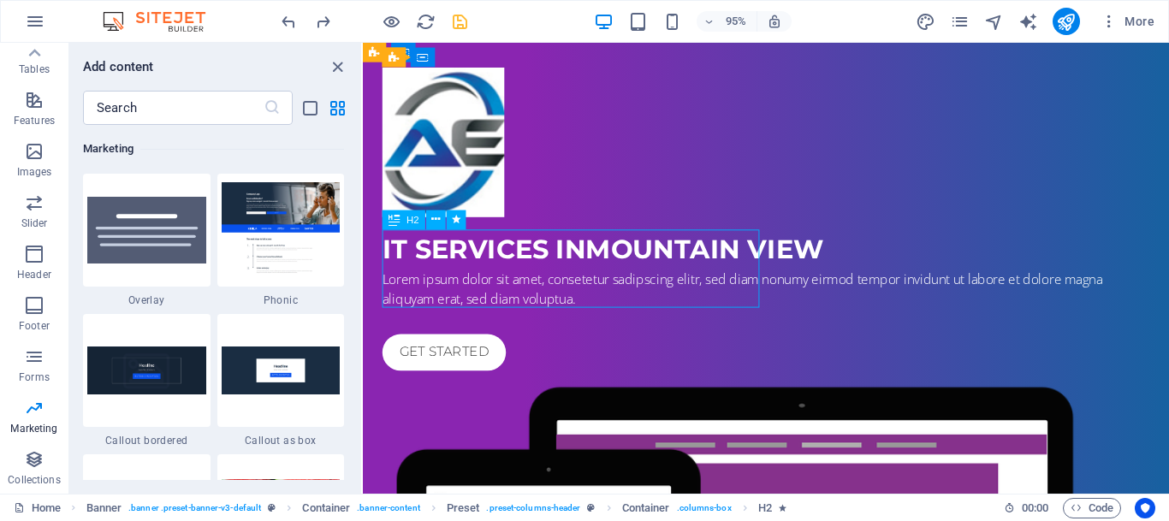
click at [455, 281] on div "IT Services in [GEOGRAPHIC_DATA]" at bounding box center [787, 260] width 808 height 41
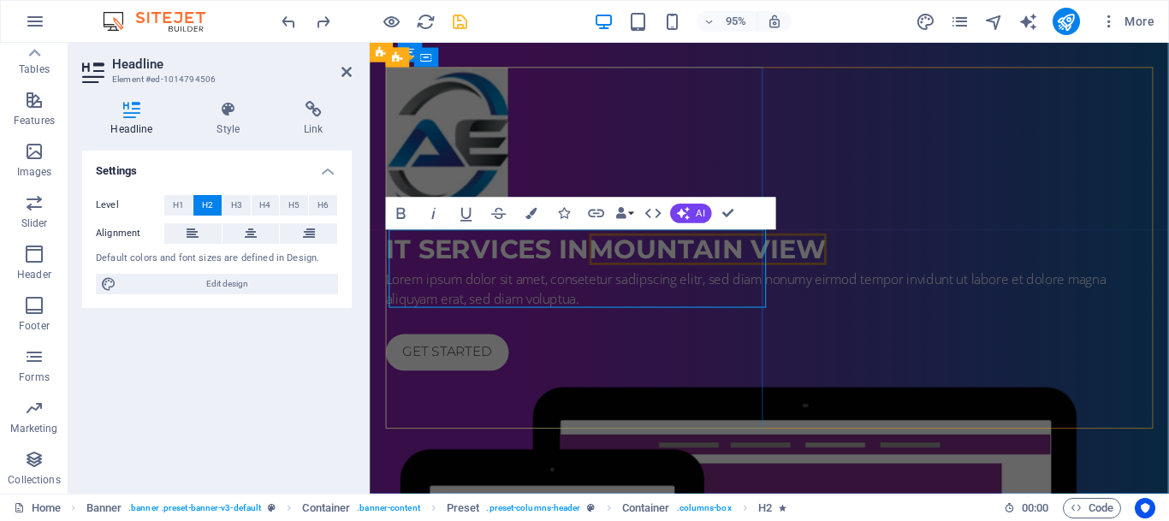
scroll to position [319, 0]
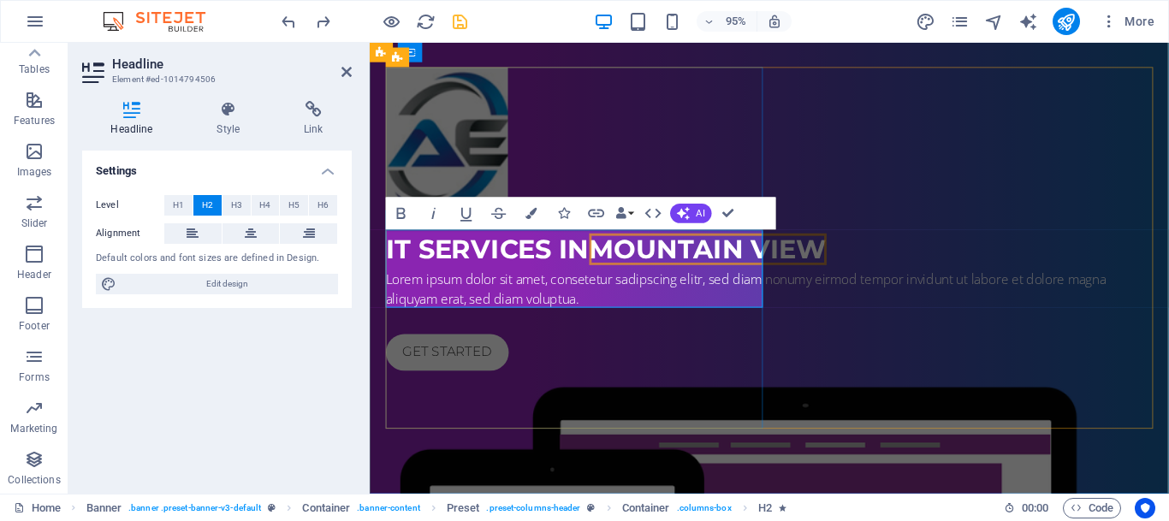
click at [526, 281] on h2 "IT Services in [GEOGRAPHIC_DATA]" at bounding box center [791, 260] width 808 height 41
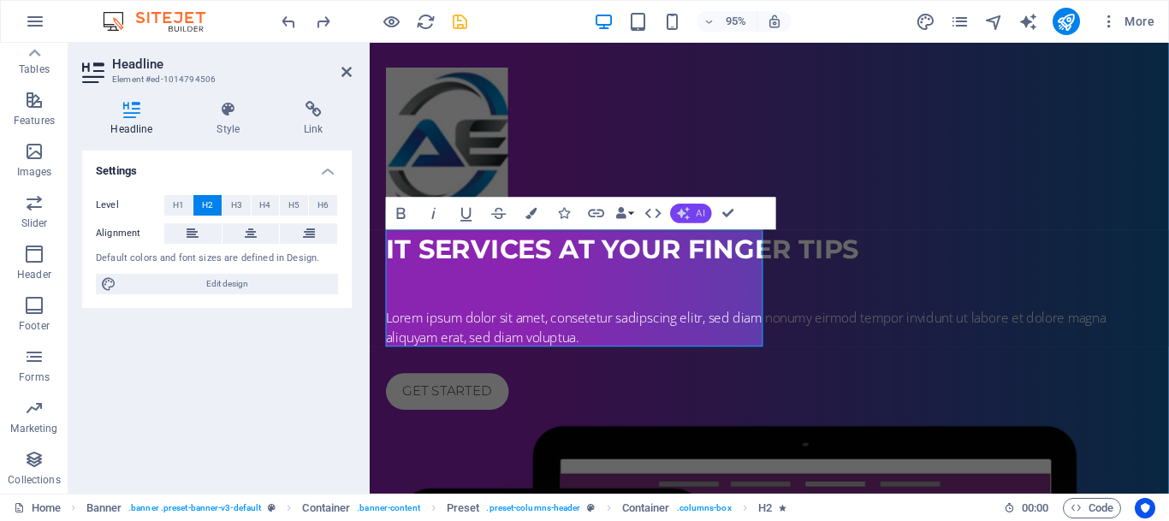
click at [701, 209] on span "AI" at bounding box center [700, 213] width 9 height 9
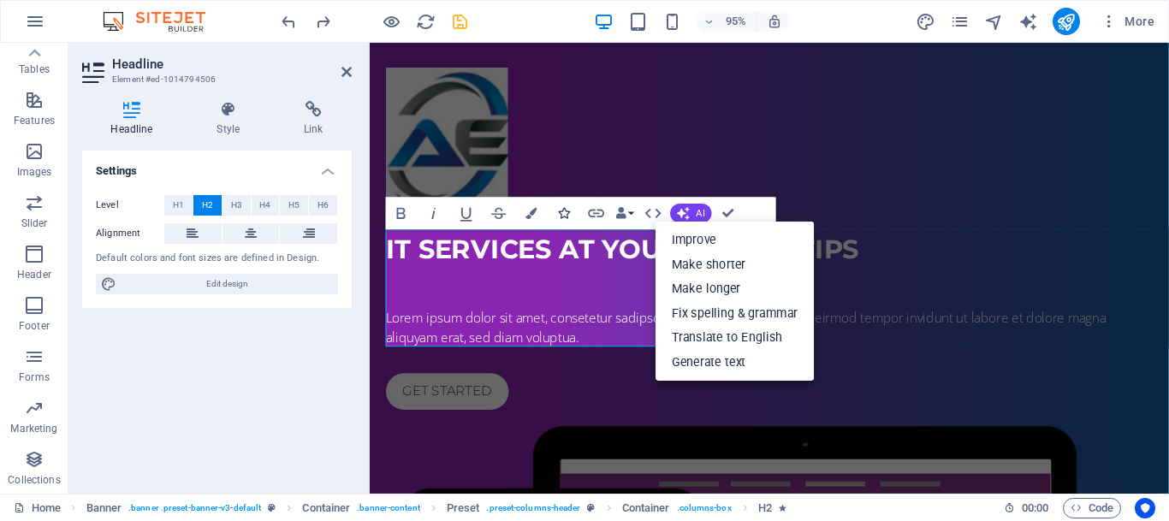
click at [563, 213] on icon "button" at bounding box center [563, 213] width 11 height 11
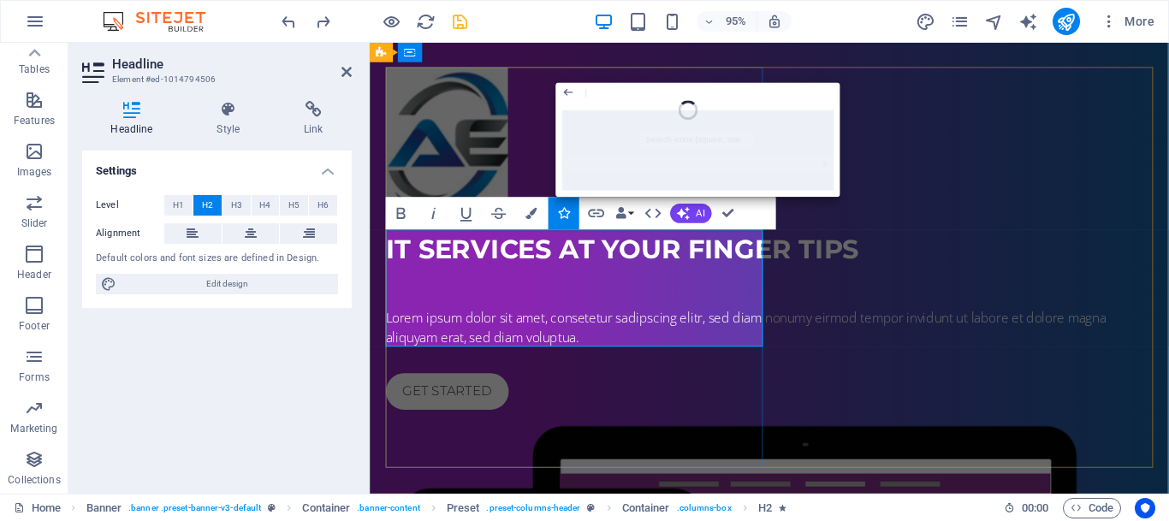
click at [506, 269] on span "IT ServiceS AT YOUR FINGER TIPS ‌" at bounding box center [636, 260] width 498 height 33
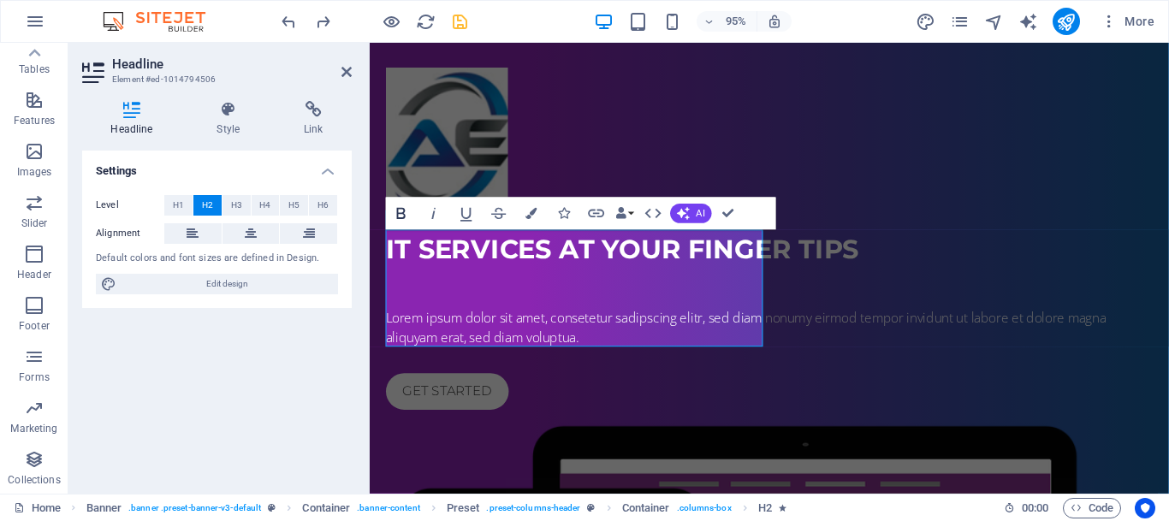
click at [405, 215] on icon "button" at bounding box center [401, 214] width 20 height 20
click at [536, 217] on icon "button" at bounding box center [530, 213] width 11 height 11
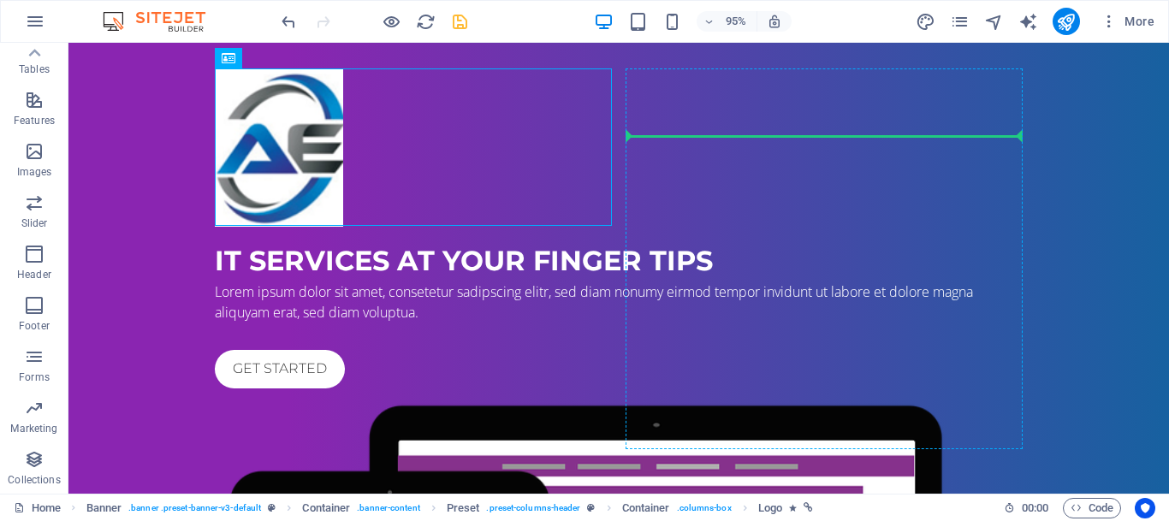
drag, startPoint x: 378, startPoint y: 145, endPoint x: 684, endPoint y: 205, distance: 311.2
click at [684, 205] on div "IT Services AT YOUR FINGER TIPS Lorem ipsum dolor sit amet, consetetur sadipsci…" at bounding box center [618, 482] width 821 height 840
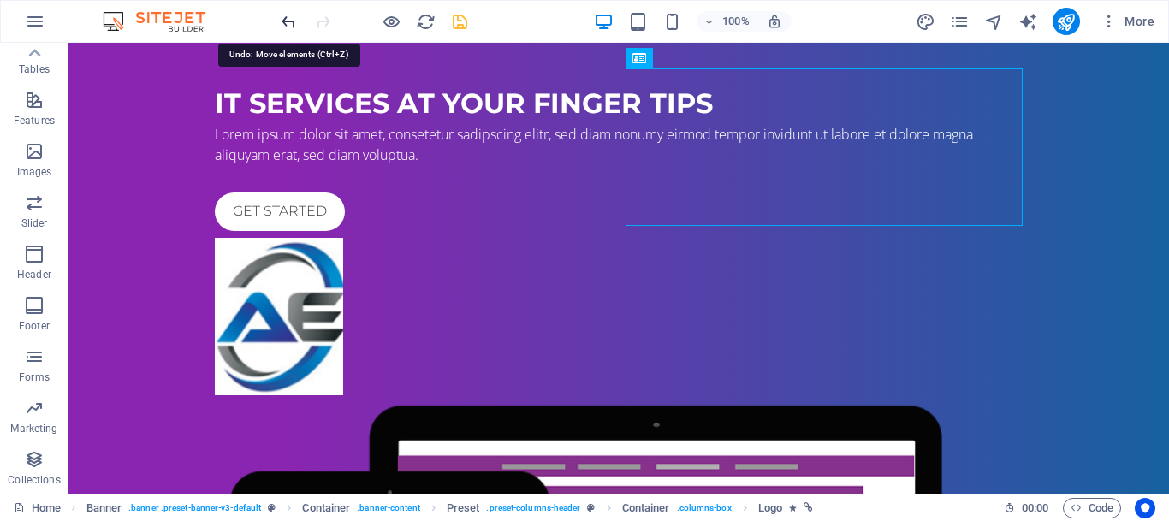
click at [289, 15] on icon "undo" at bounding box center [289, 22] width 20 height 20
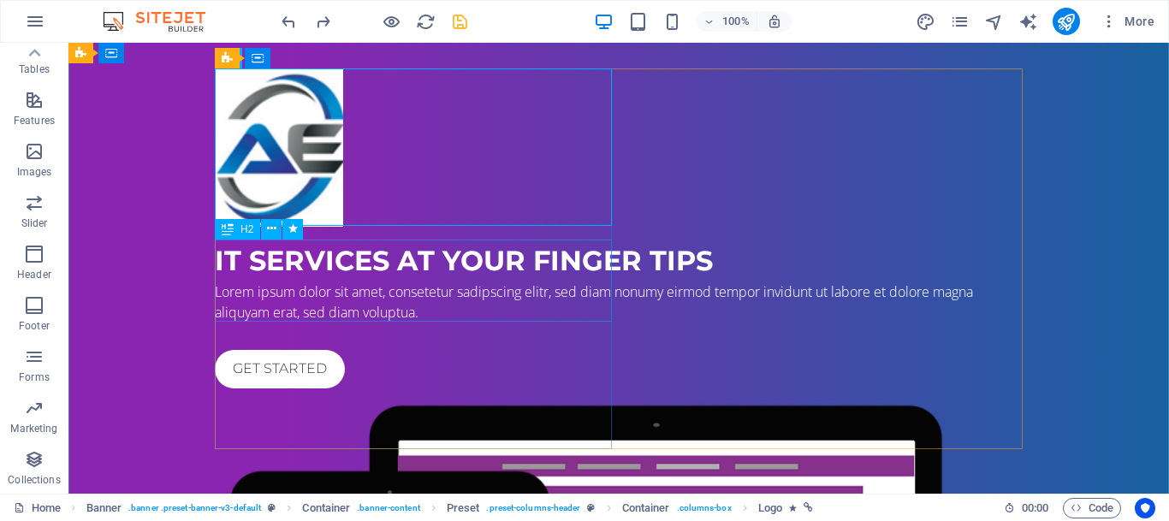
click at [305, 263] on div "IT Services AT YOUR FINGER TIPS" at bounding box center [619, 260] width 808 height 41
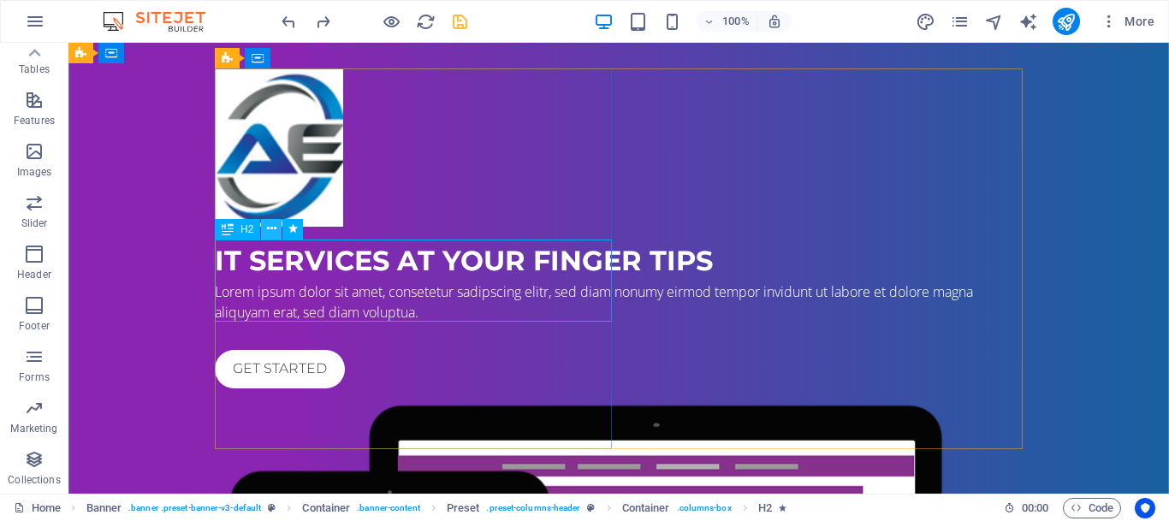
click at [271, 230] on icon at bounding box center [271, 229] width 9 height 18
click at [344, 323] on div "Lorem ipsum dolor sit amet, consetetur sadipscing elitr, sed diam nonumy eirmod…" at bounding box center [619, 301] width 808 height 41
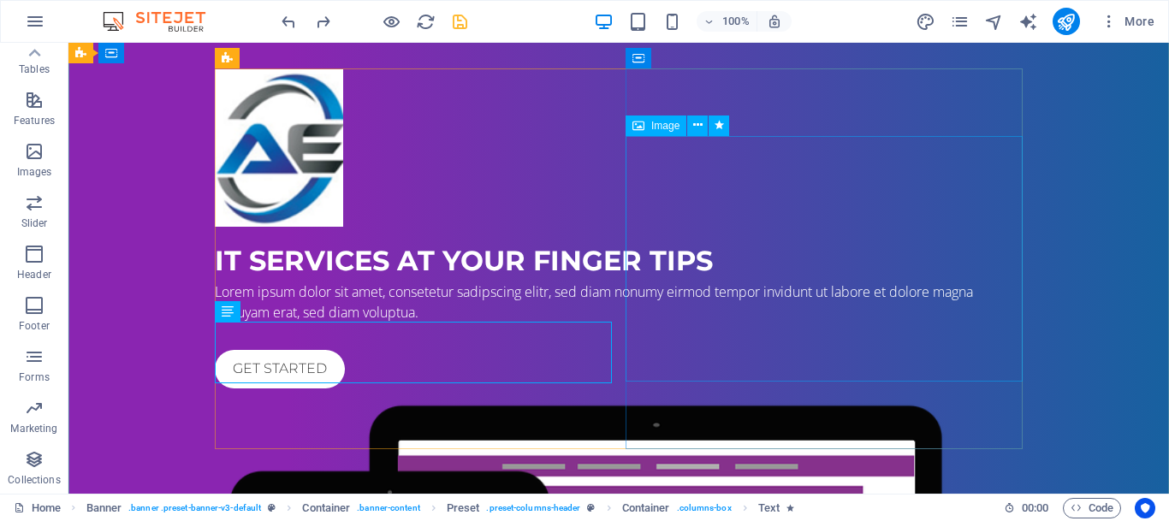
click at [698, 127] on icon at bounding box center [697, 125] width 9 height 18
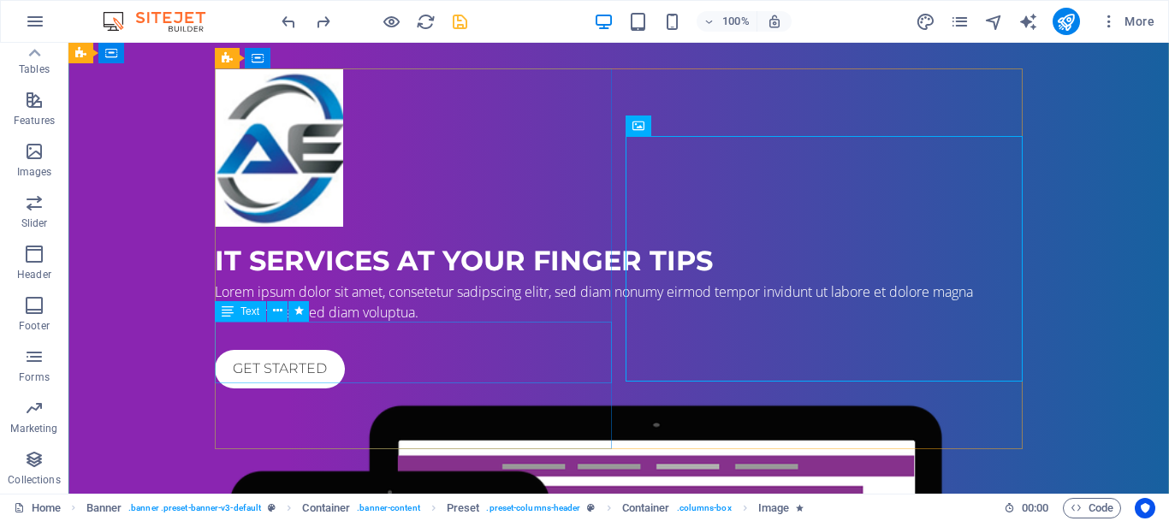
click at [525, 323] on div "Lorem ipsum dolor sit amet, consetetur sadipscing elitr, sed diam nonumy eirmod…" at bounding box center [619, 301] width 808 height 41
click at [534, 323] on div "Lorem ipsum dolor sit amet, consetetur sadipscing elitr, sed diam nonumy eirmod…" at bounding box center [619, 301] width 808 height 41
drag, startPoint x: 520, startPoint y: 368, endPoint x: 317, endPoint y: 346, distance: 203.9
click at [317, 323] on div "Lorem ipsum dolor sit amet, consetetur sadipscing elitr, sed diam nonumy eirmod…" at bounding box center [619, 301] width 808 height 41
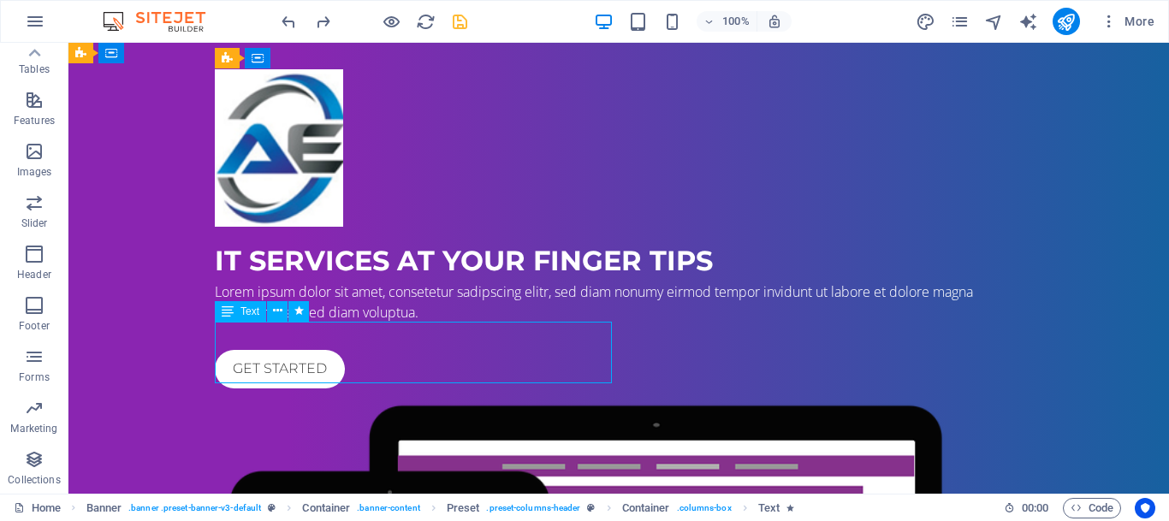
click at [300, 323] on div "Lorem ipsum dolor sit amet, consetetur sadipscing elitr, sed diam nonumy eirmod…" at bounding box center [619, 301] width 808 height 41
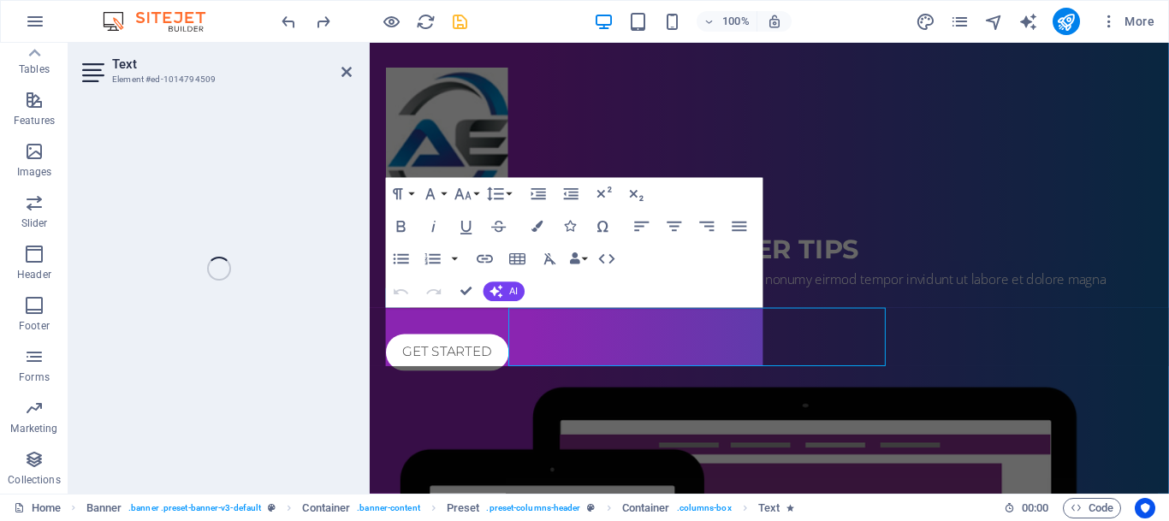
click at [300, 348] on div "Text Element #ed-1014794509 H2 Banner Banner Container Preset Preset Container …" at bounding box center [618, 268] width 1100 height 451
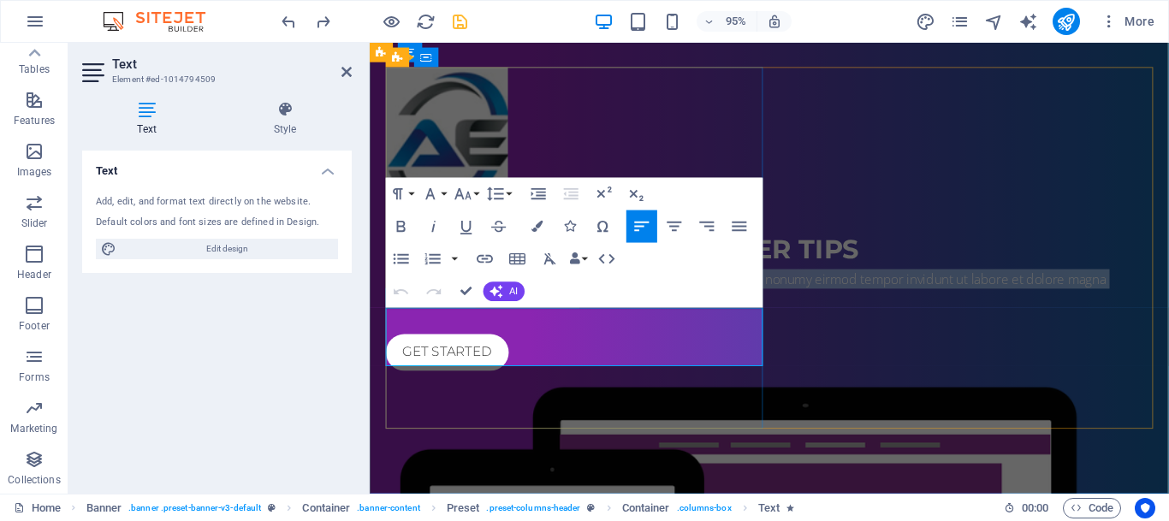
drag, startPoint x: 648, startPoint y: 375, endPoint x: 388, endPoint y: 334, distance: 264.1
click at [388, 323] on p "Lorem ipsum dolor sit amet, consetetur sadipscing elitr, sed diam nonumy eirmod…" at bounding box center [791, 301] width 808 height 41
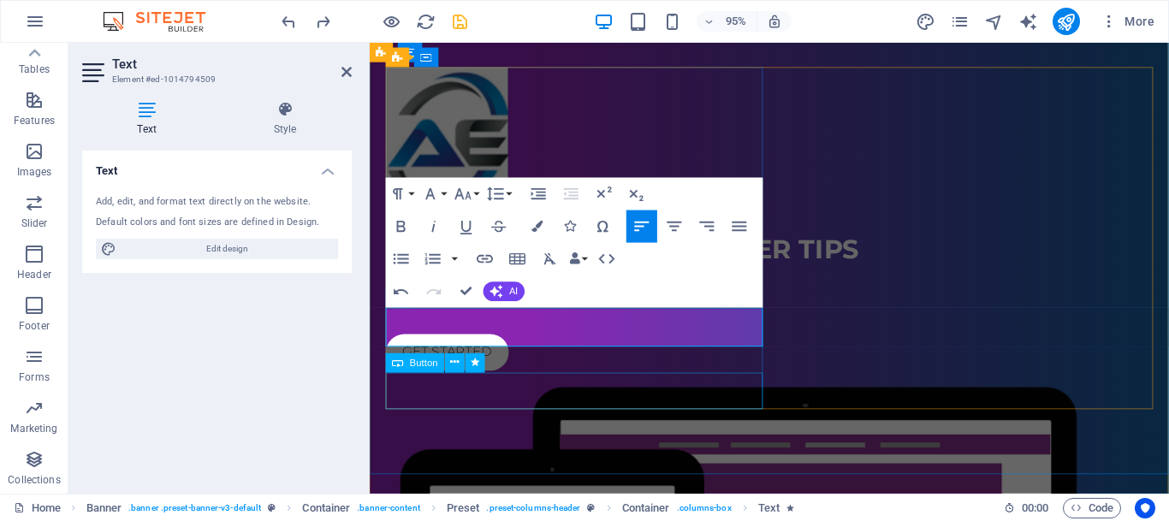
click at [640, 388] on div "Get started" at bounding box center [791, 369] width 808 height 38
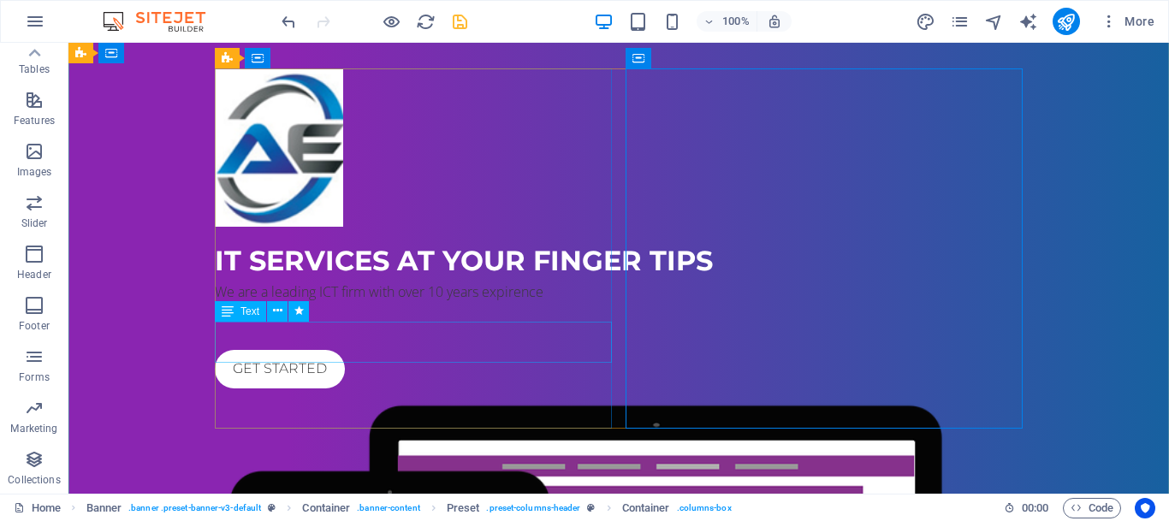
click at [318, 323] on div "We are a leading ICT firm with over 10 years expirence" at bounding box center [619, 301] width 808 height 41
click at [317, 323] on div "We are a leading ICT firm with over 10 years expirence" at bounding box center [619, 301] width 808 height 41
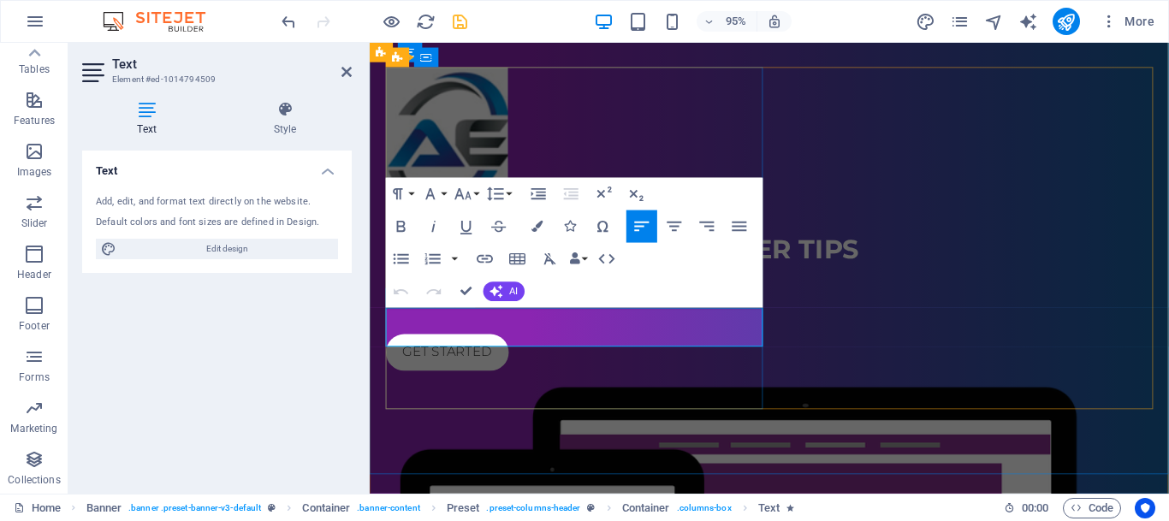
click at [714, 302] on p "We are a leading ICT firm with over 10 years expirence" at bounding box center [791, 291] width 808 height 21
click at [741, 302] on p "We are a leading ICT firm with over 10 years experience" at bounding box center [791, 291] width 808 height 21
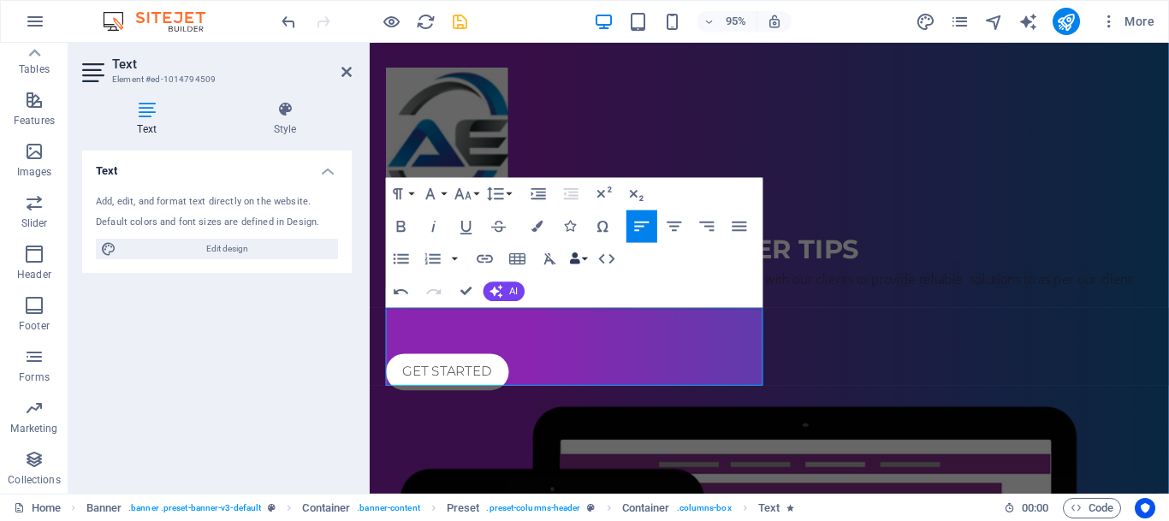
click at [582, 257] on button "Data Bindings" at bounding box center [577, 259] width 23 height 33
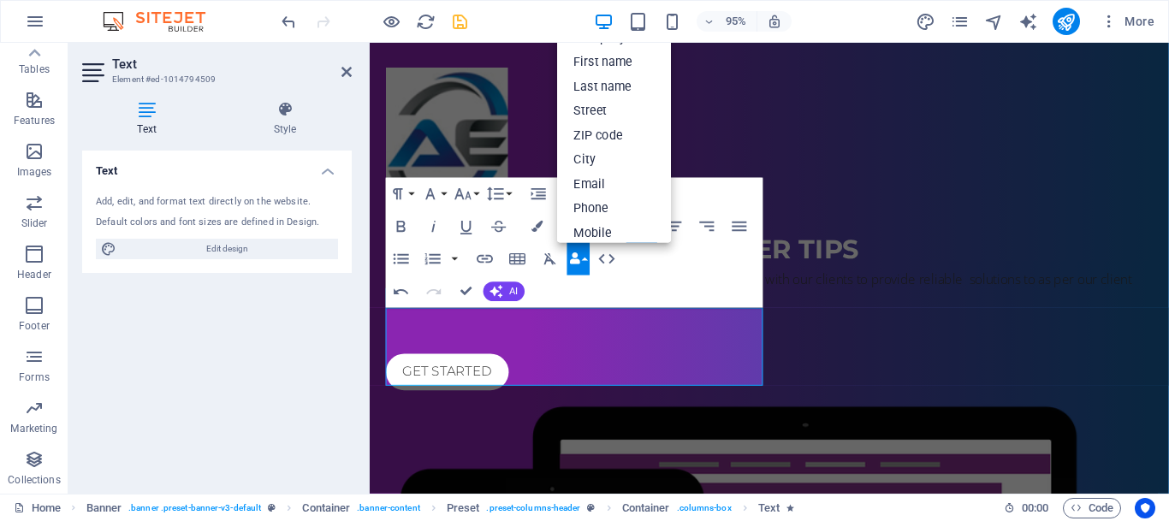
click at [582, 257] on button "Data Bindings" at bounding box center [577, 259] width 23 height 33
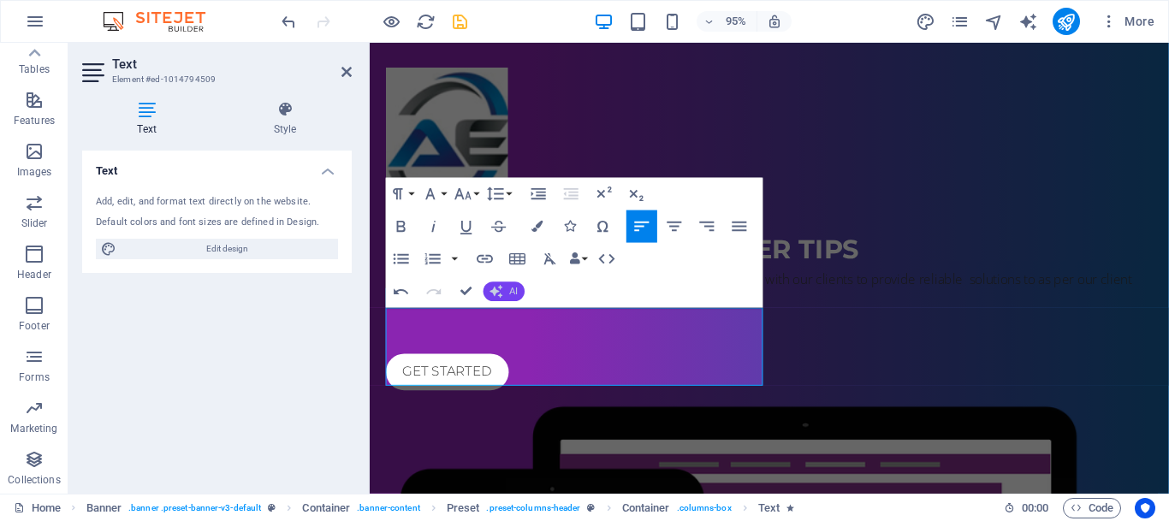
click at [508, 290] on button "AI" at bounding box center [503, 291] width 41 height 20
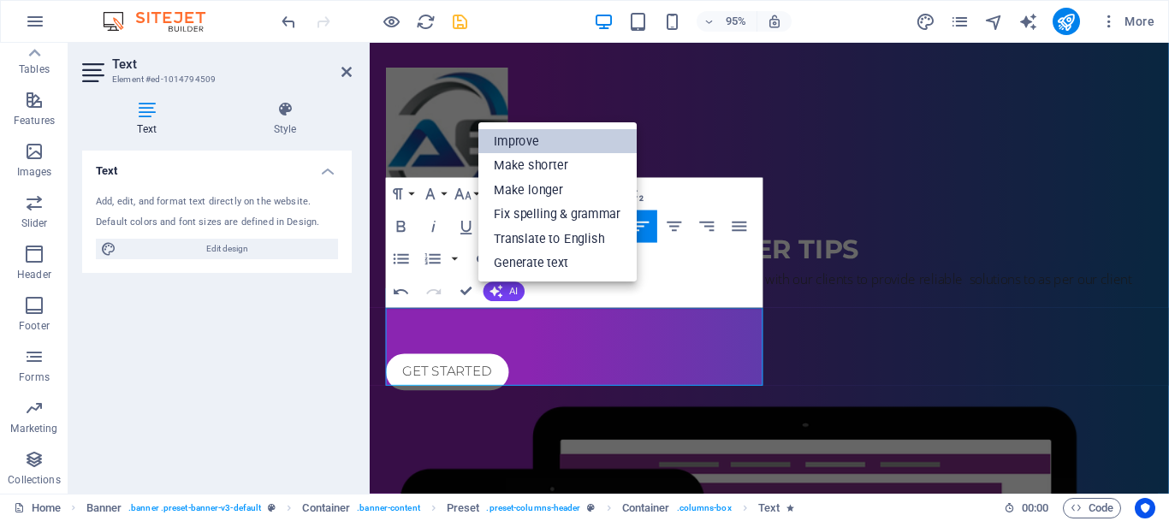
click at [534, 130] on link "Improve" at bounding box center [557, 141] width 158 height 24
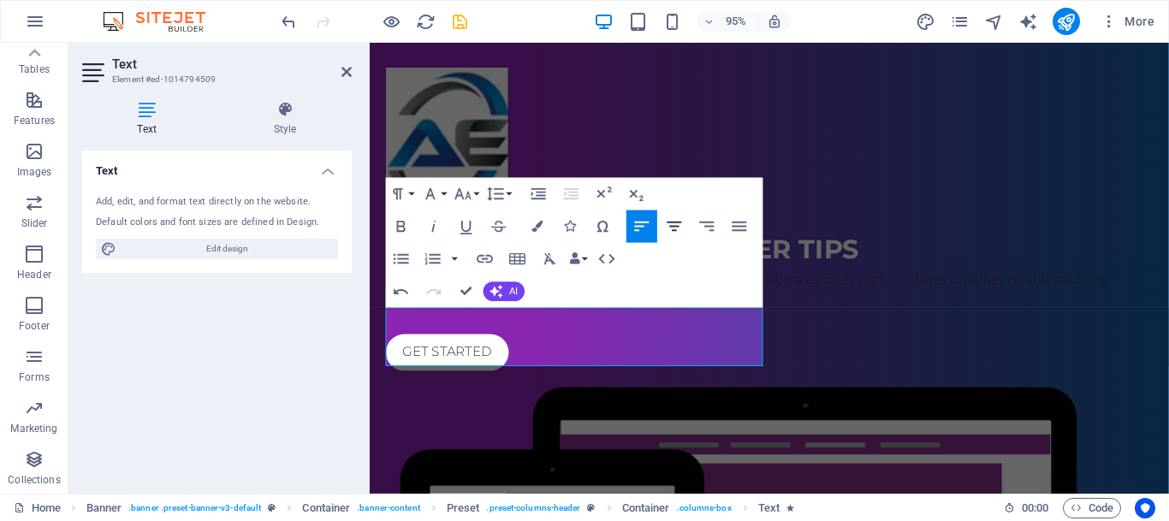
click at [674, 226] on icon "button" at bounding box center [673, 226] width 15 height 9
click at [722, 471] on div "IT Services AT YOUR FINGER TIPS We are a leading ICT firm with over 10 years of…" at bounding box center [790, 482] width 841 height 963
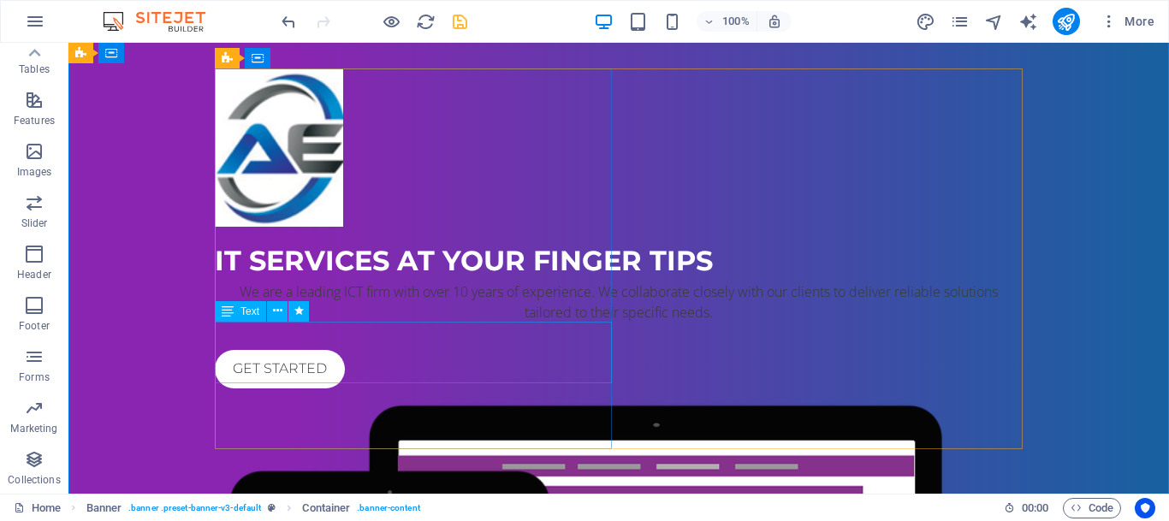
click at [346, 323] on div "We are a leading ICT firm with over 10 years of experience. We collaborate clos…" at bounding box center [619, 301] width 808 height 41
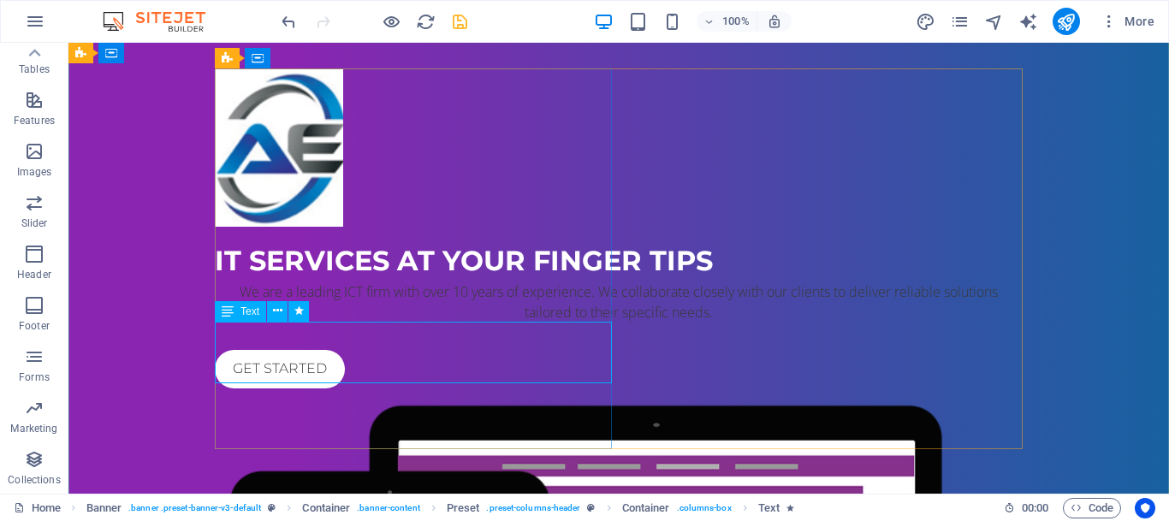
click at [376, 323] on div "We are a leading ICT firm with over 10 years of experience. We collaborate clos…" at bounding box center [619, 301] width 808 height 41
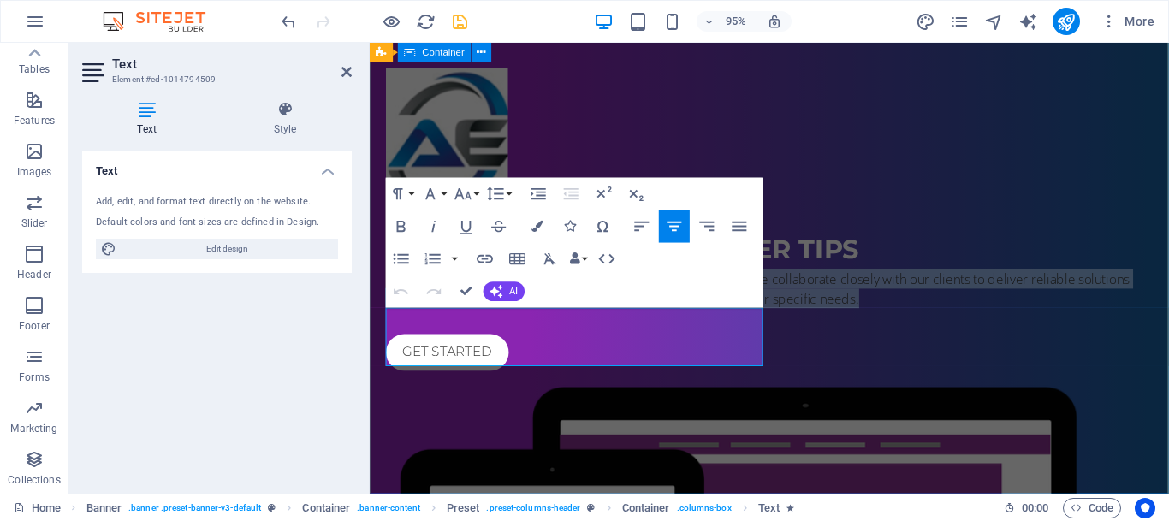
drag, startPoint x: 689, startPoint y: 370, endPoint x: 382, endPoint y: 324, distance: 309.6
click at [382, 324] on div "IT Services AT YOUR FINGER TIPS We are a leading ICT firm with over 10 years of…" at bounding box center [790, 482] width 841 height 963
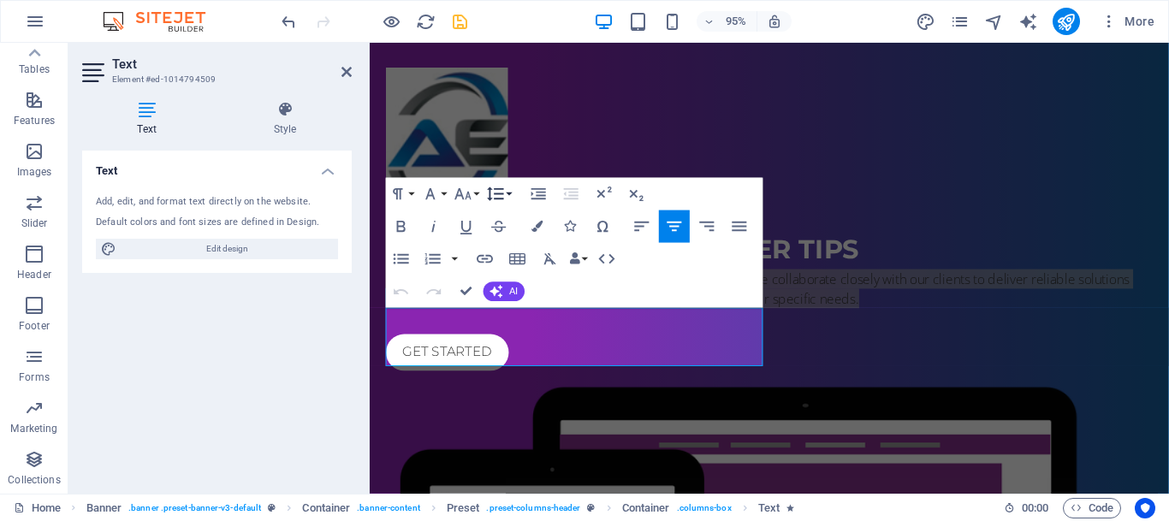
click at [513, 191] on button "Line Height" at bounding box center [498, 194] width 31 height 33
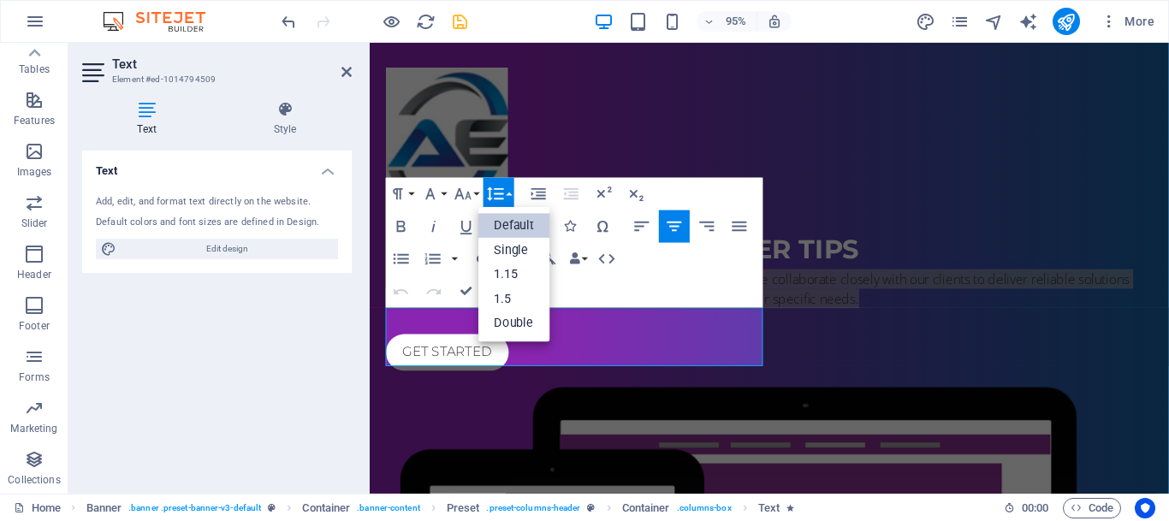
scroll to position [0, 0]
click at [204, 252] on span "Edit design" at bounding box center [226, 249] width 211 height 21
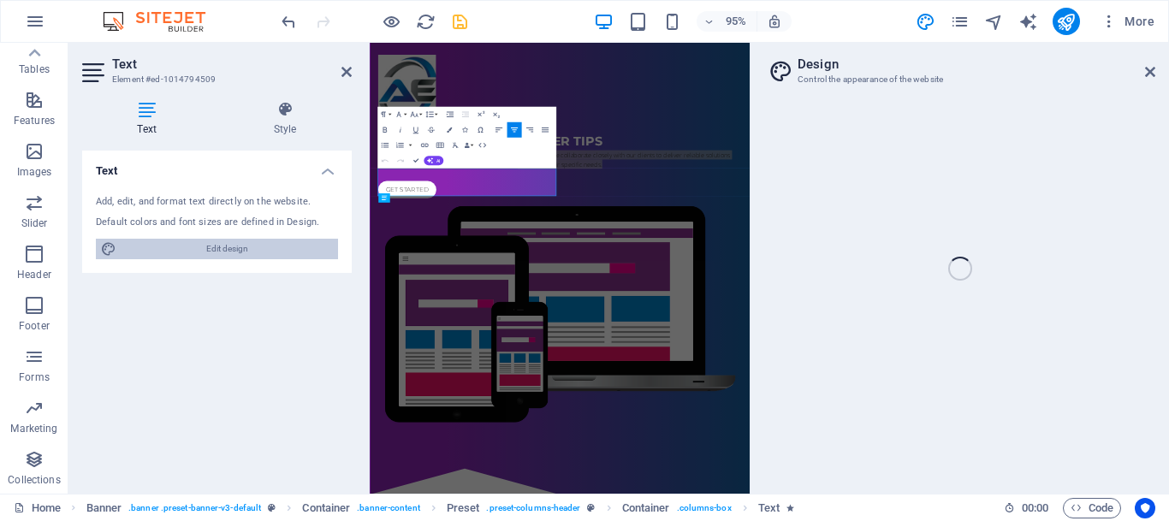
select select "px"
select select "400"
select select "px"
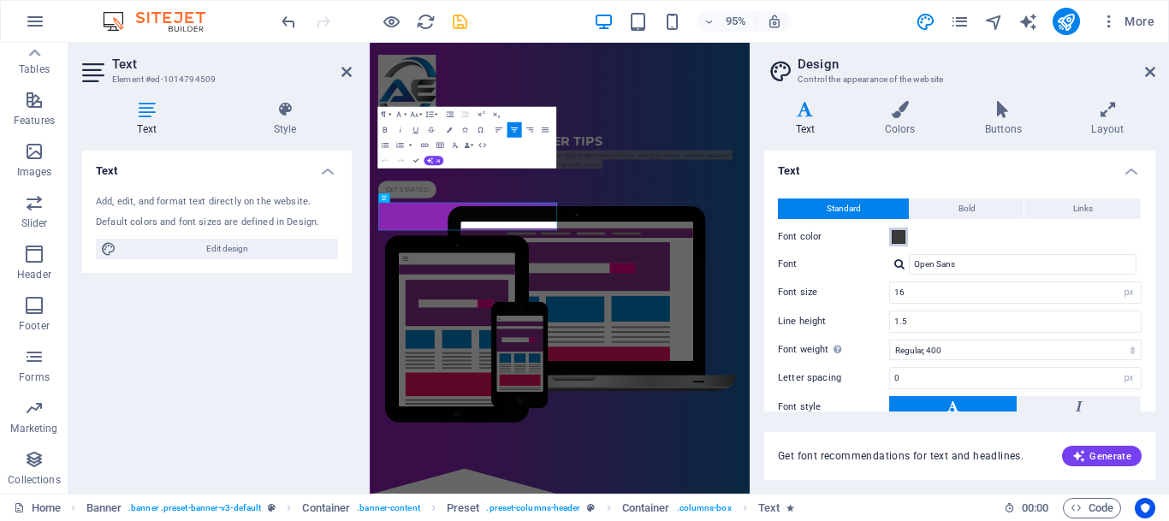
click at [901, 238] on span at bounding box center [898, 237] width 14 height 14
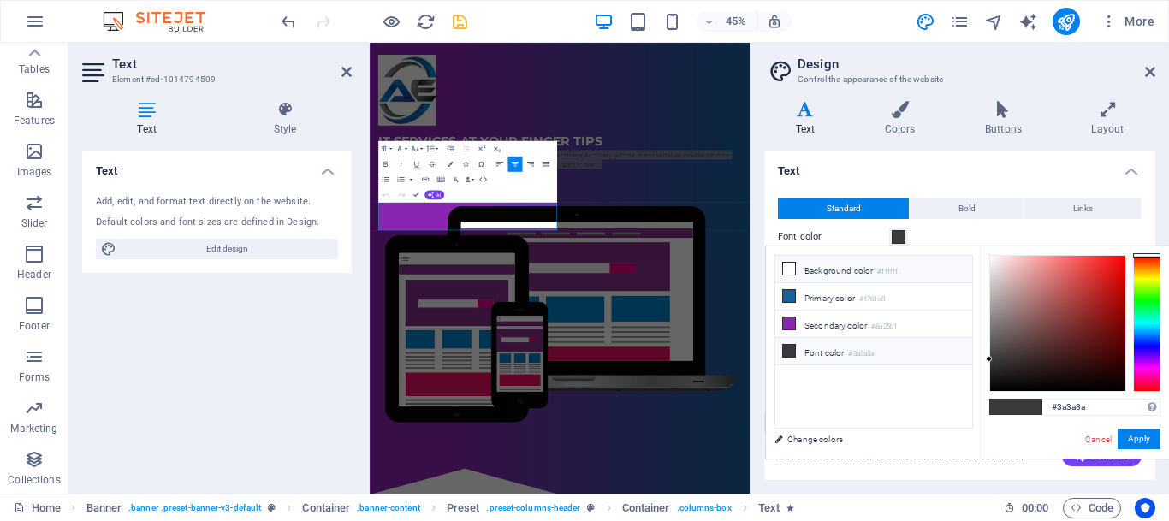
click at [818, 269] on li "Background color #ffffff" at bounding box center [873, 269] width 197 height 27
click at [817, 270] on li "Background color #ffffff" at bounding box center [873, 269] width 197 height 27
click at [814, 297] on li "Primary color #1761a0" at bounding box center [873, 296] width 197 height 27
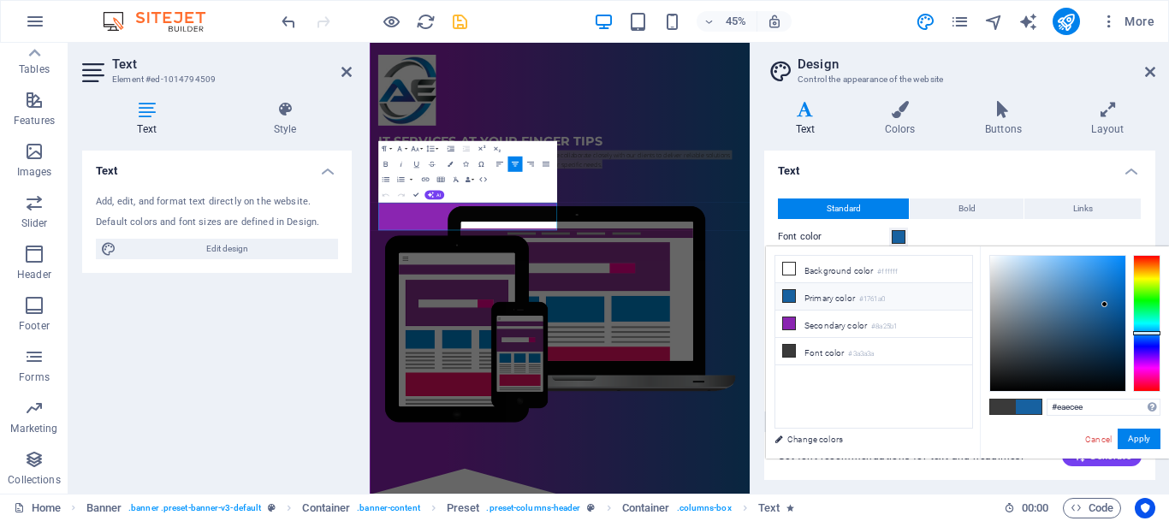
click at [992, 263] on div at bounding box center [1057, 323] width 135 height 135
type input "#f5f7f9"
click at [992, 257] on div at bounding box center [991, 257] width 6 height 6
click at [811, 444] on link "Change colors" at bounding box center [865, 439] width 198 height 21
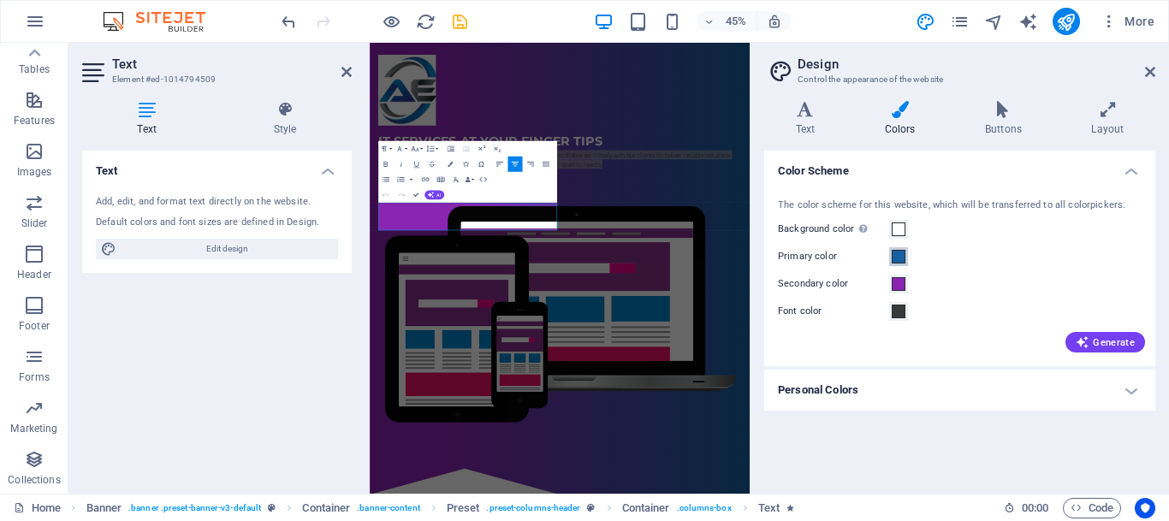
click at [902, 257] on span at bounding box center [898, 257] width 14 height 14
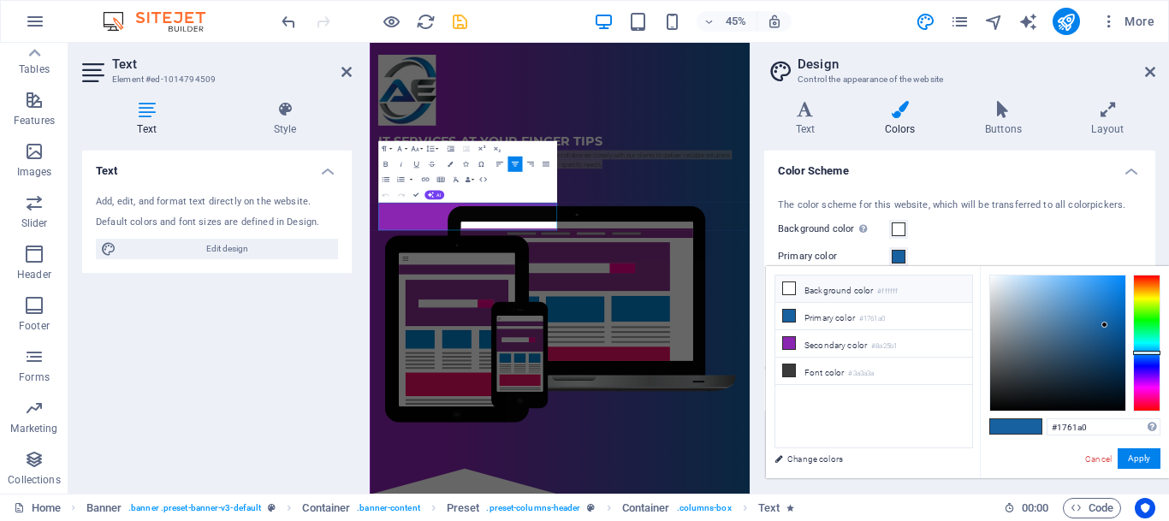
click at [822, 287] on li "Background color #ffffff" at bounding box center [873, 288] width 197 height 27
type input "#ffffff"
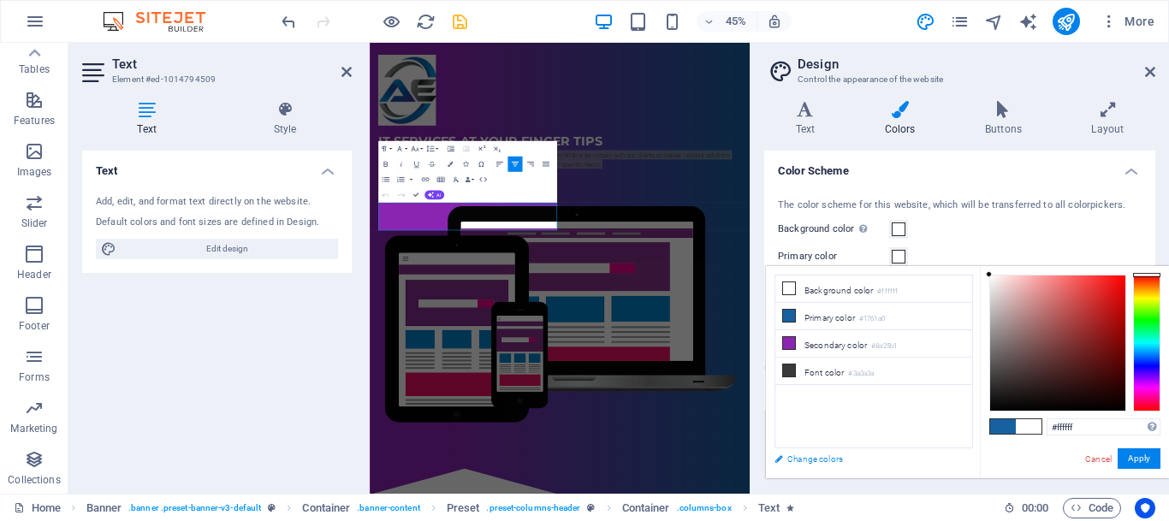
click at [813, 465] on link "Change colors" at bounding box center [865, 458] width 198 height 21
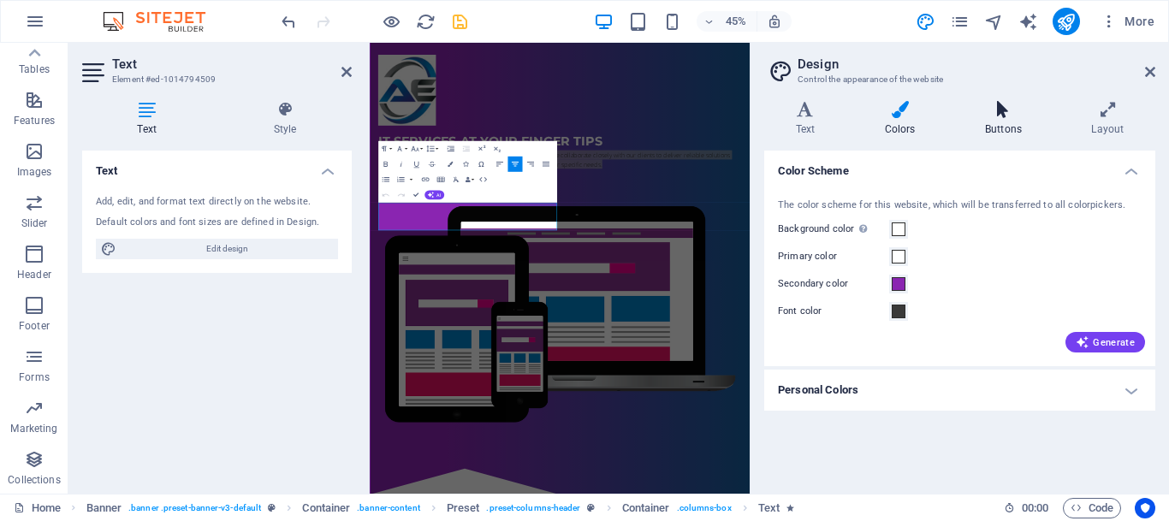
click at [1006, 114] on icon at bounding box center [1002, 109] width 99 height 17
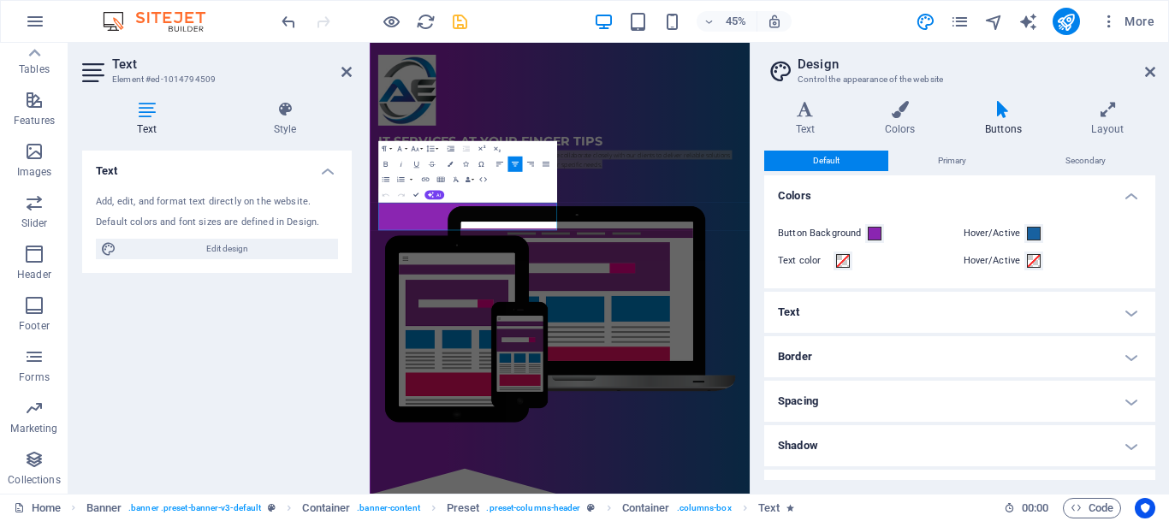
click at [815, 324] on h4 "Text" at bounding box center [959, 312] width 391 height 41
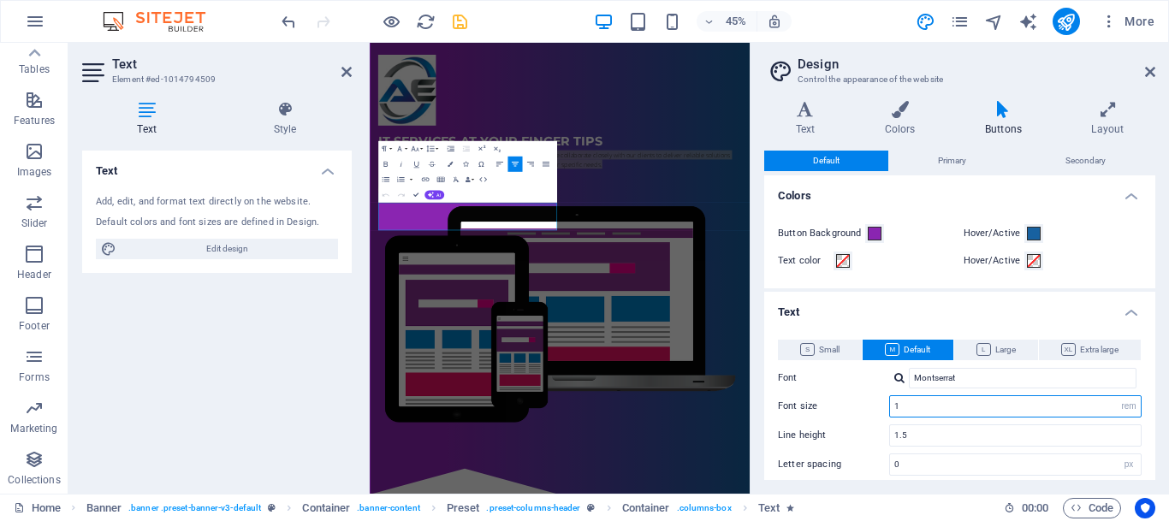
click at [959, 411] on input "1" at bounding box center [1015, 406] width 251 height 21
type input "5"
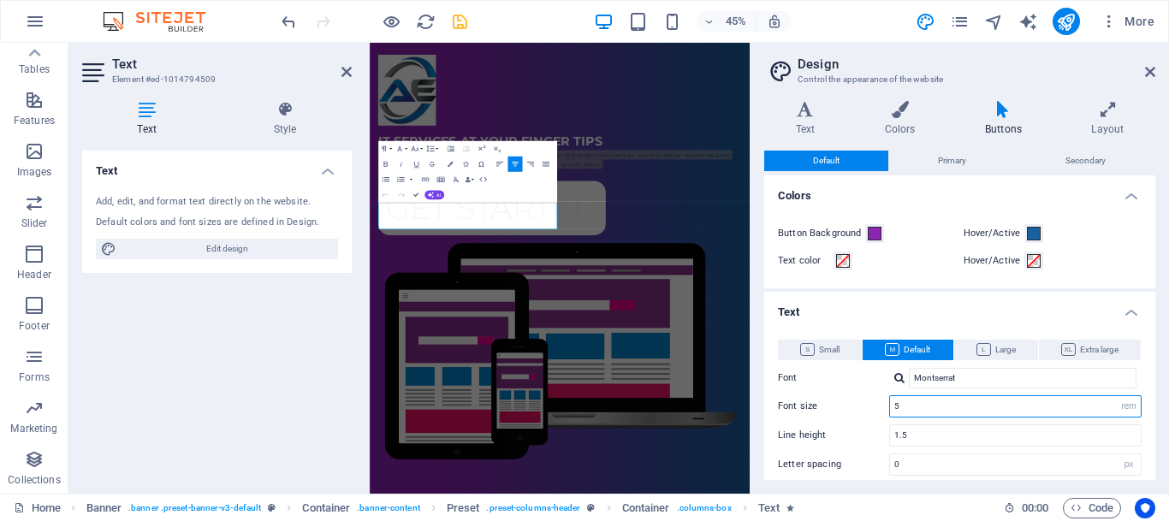
scroll to position [35, 0]
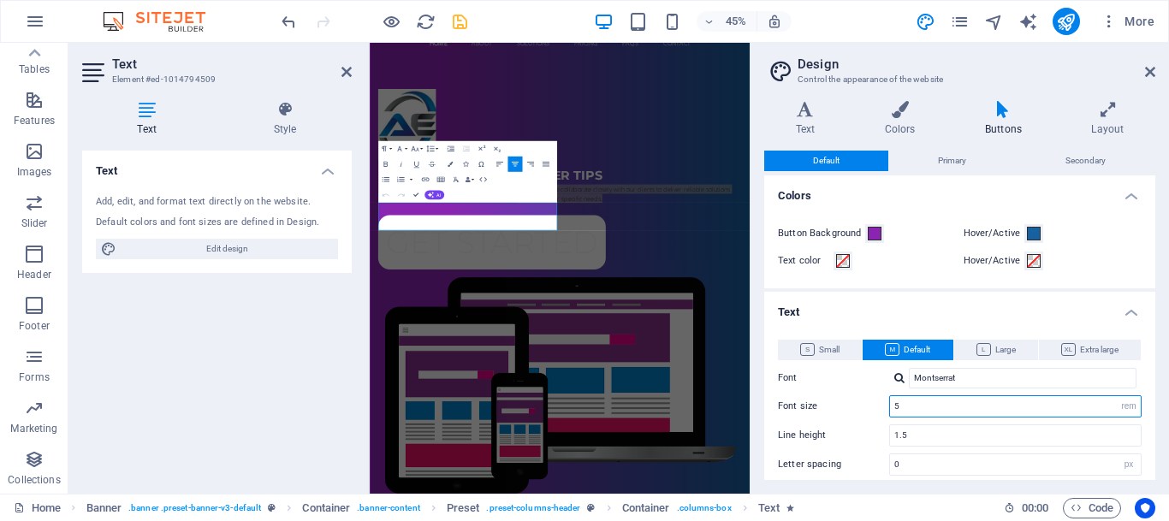
click at [907, 401] on input "5" at bounding box center [1015, 406] width 251 height 21
type input "1"
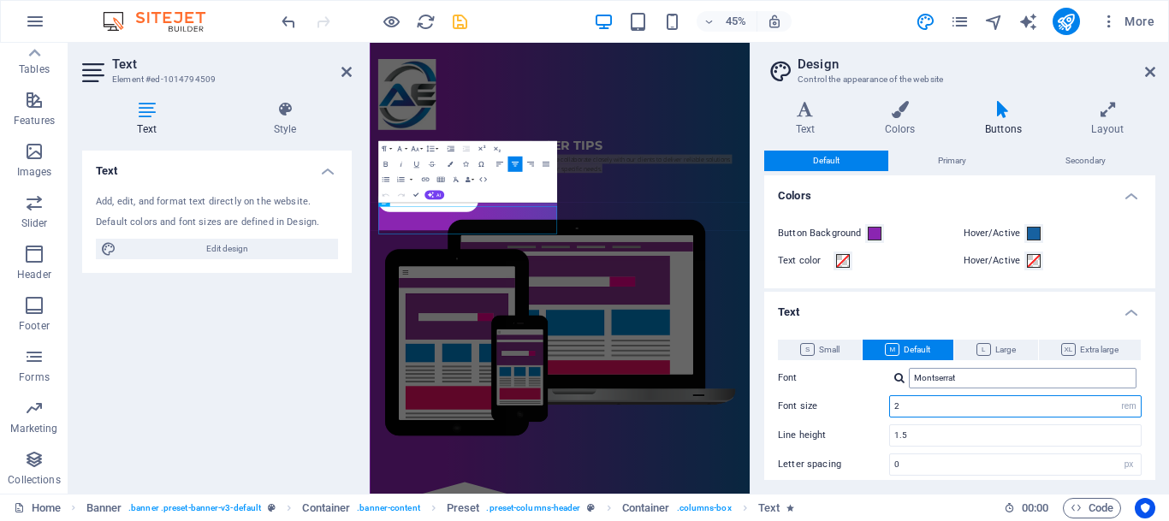
scroll to position [100, 0]
type input "2"
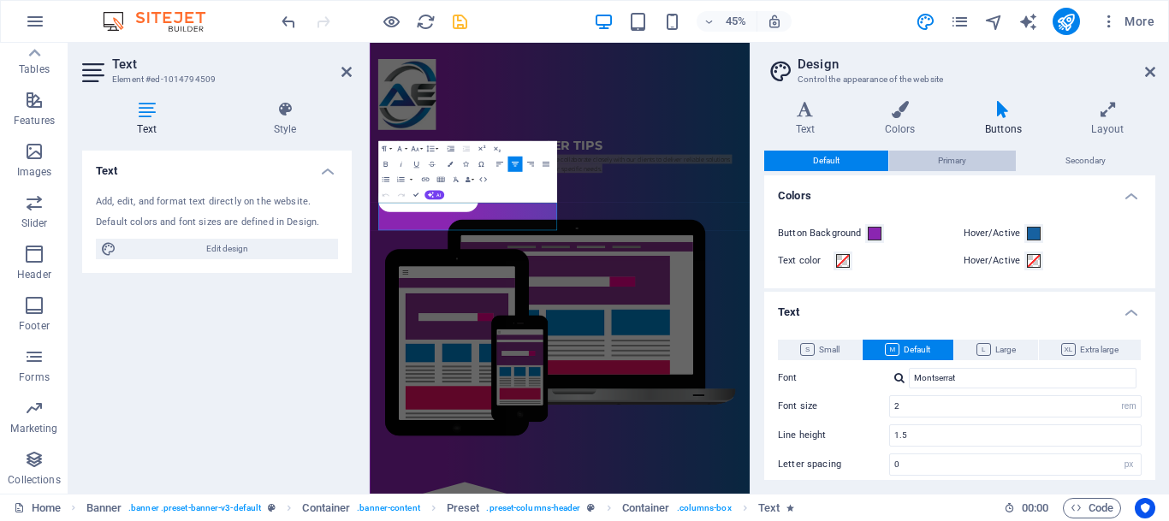
click at [943, 163] on span "Primary" at bounding box center [952, 161] width 28 height 21
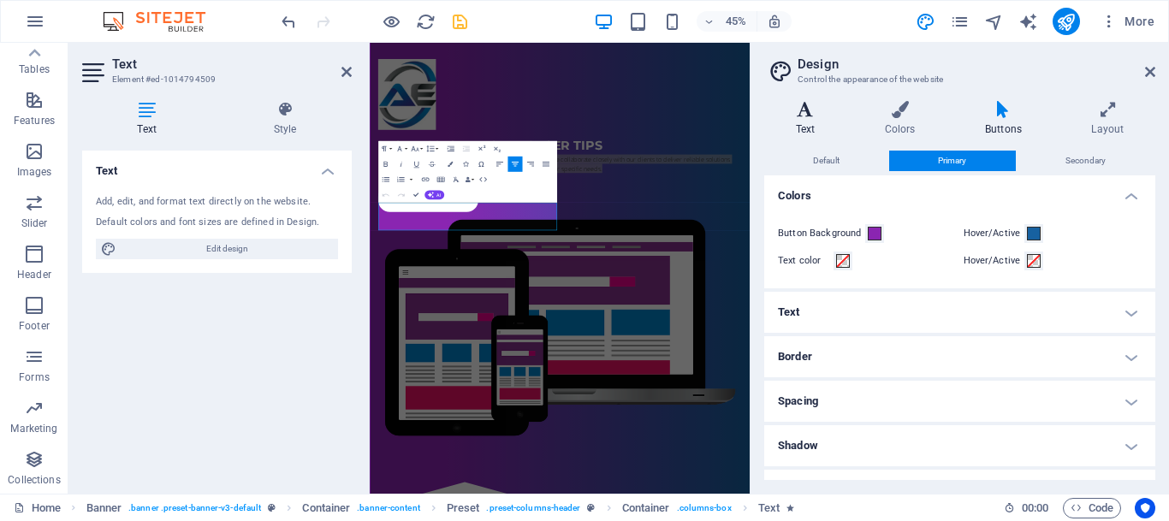
click at [796, 113] on icon at bounding box center [805, 109] width 82 height 17
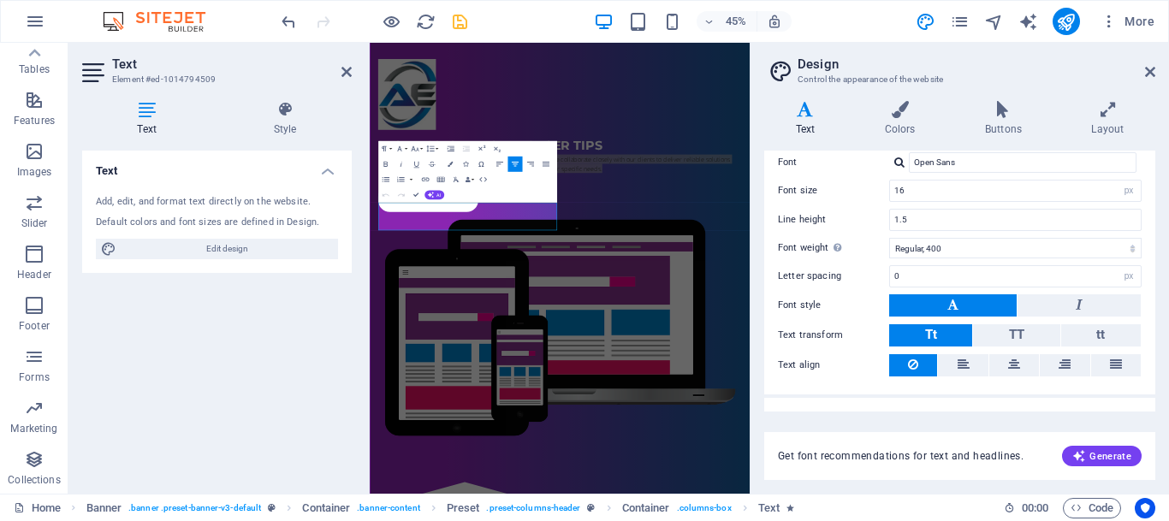
scroll to position [127, 0]
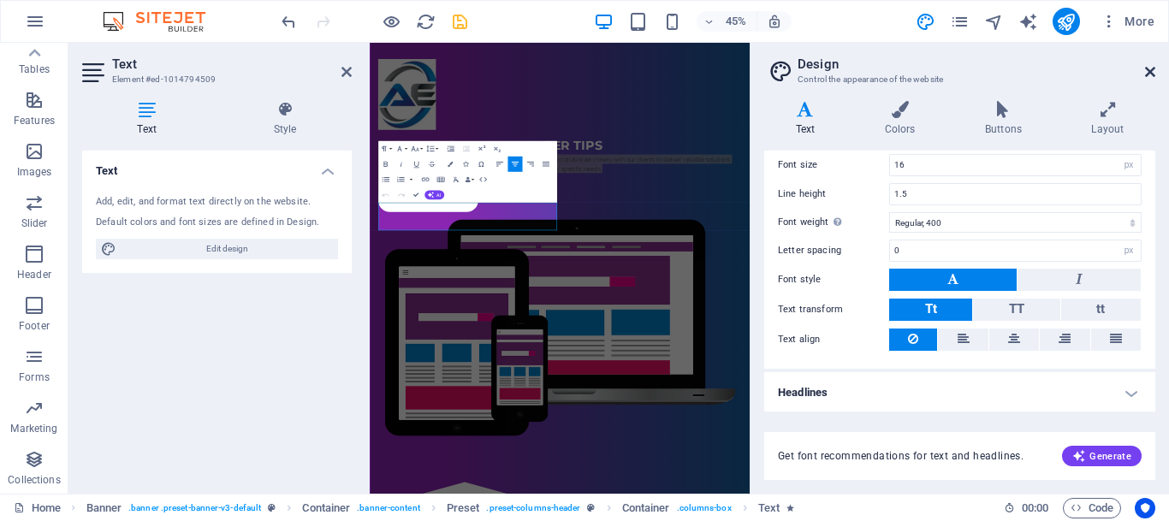
click at [1151, 78] on icon at bounding box center [1150, 72] width 10 height 14
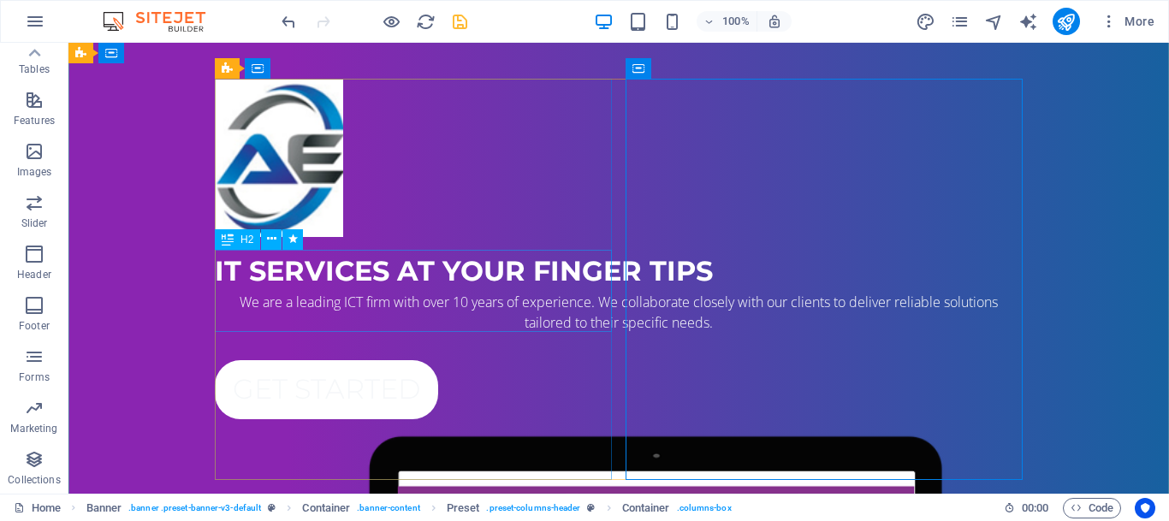
click at [339, 281] on div "IT Services AT YOUR FINGER TIPS" at bounding box center [619, 271] width 808 height 41
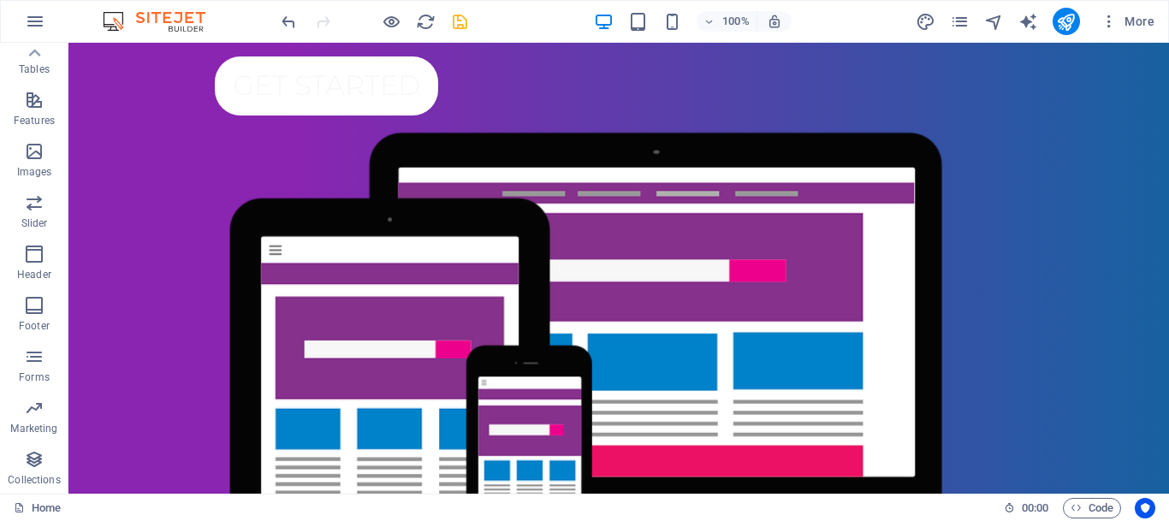
scroll to position [112, 0]
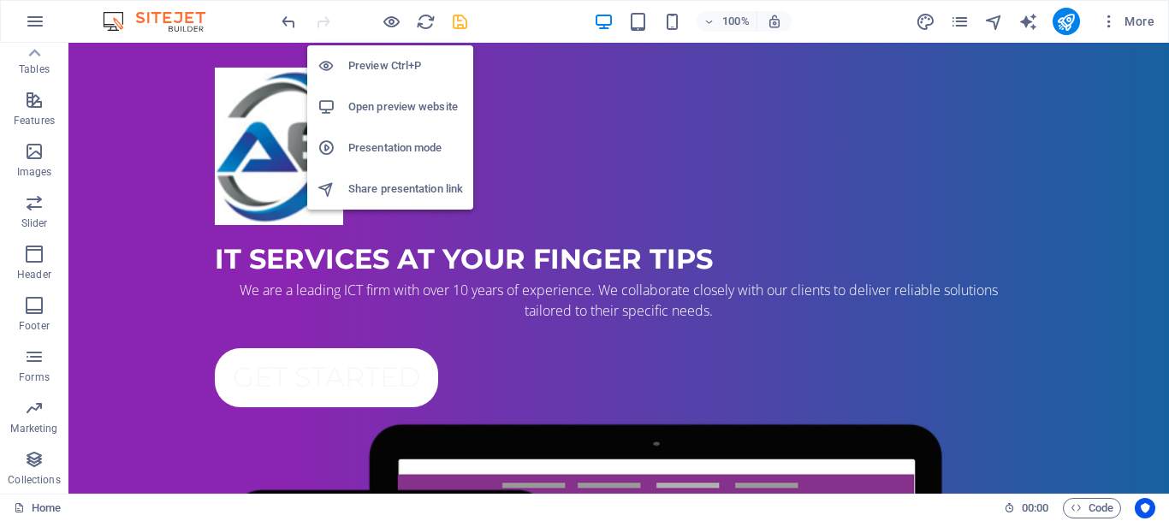
click at [366, 70] on h6 "Preview Ctrl+P" at bounding box center [405, 66] width 115 height 21
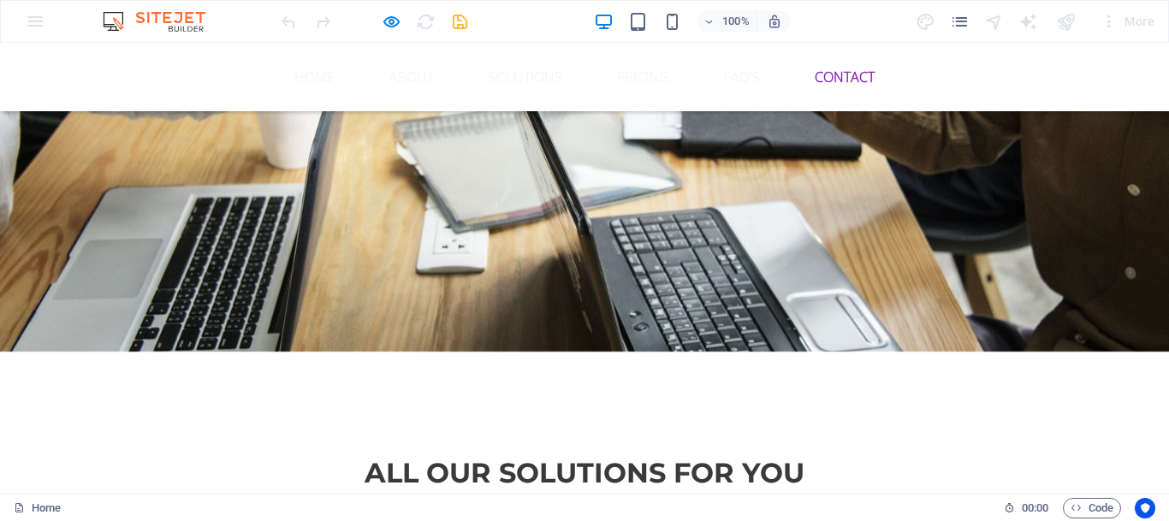
scroll to position [114, 0]
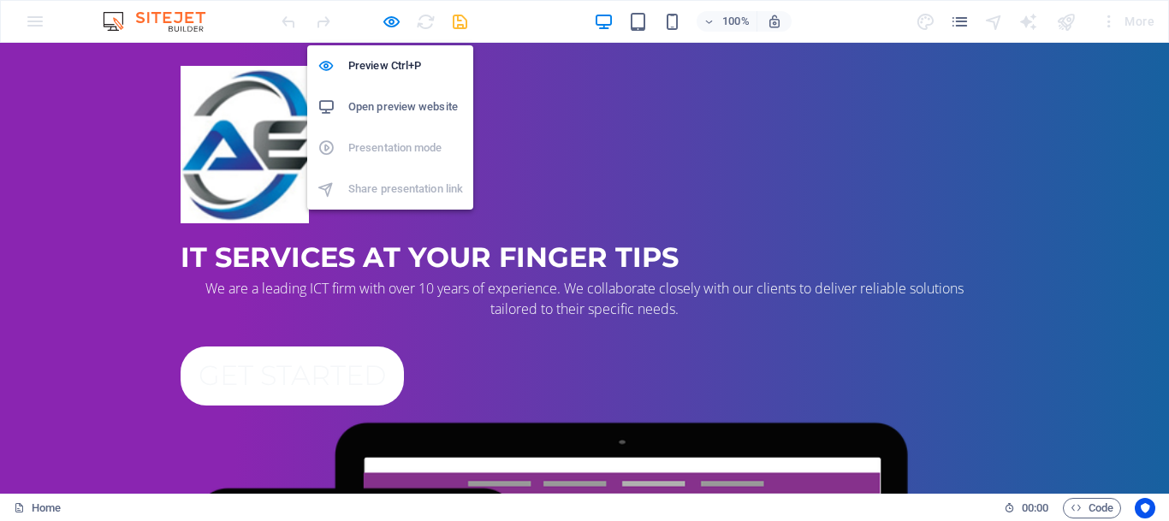
click at [391, 98] on h6 "Open preview website" at bounding box center [405, 107] width 115 height 21
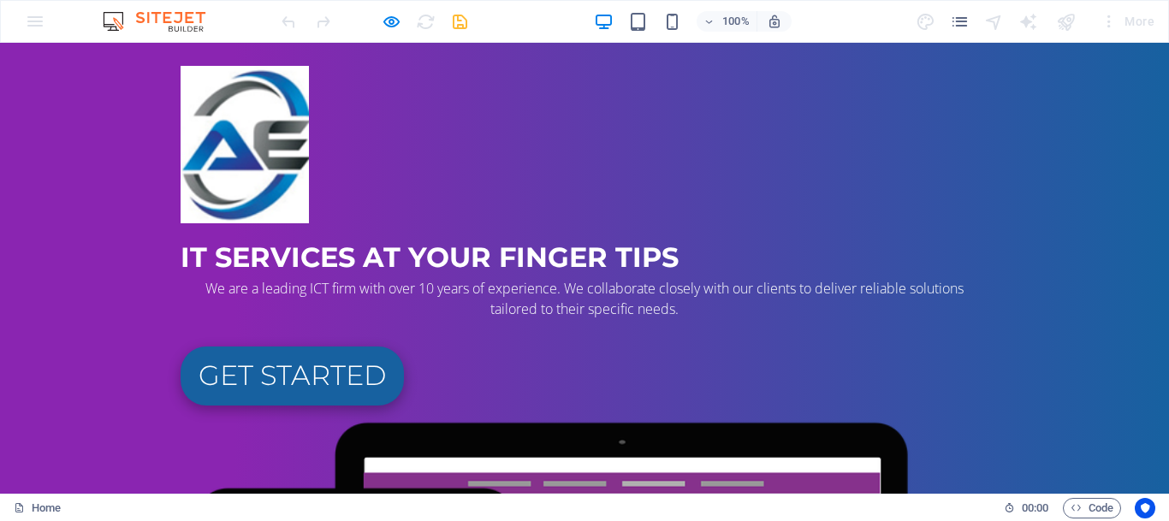
click at [263, 405] on link "Get started" at bounding box center [292, 375] width 223 height 59
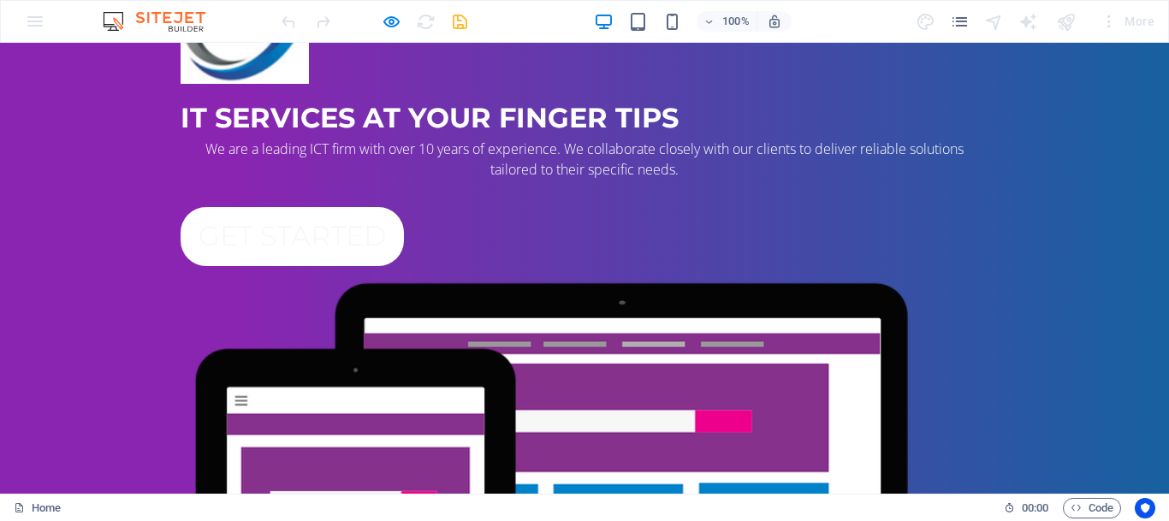
scroll to position [0, 0]
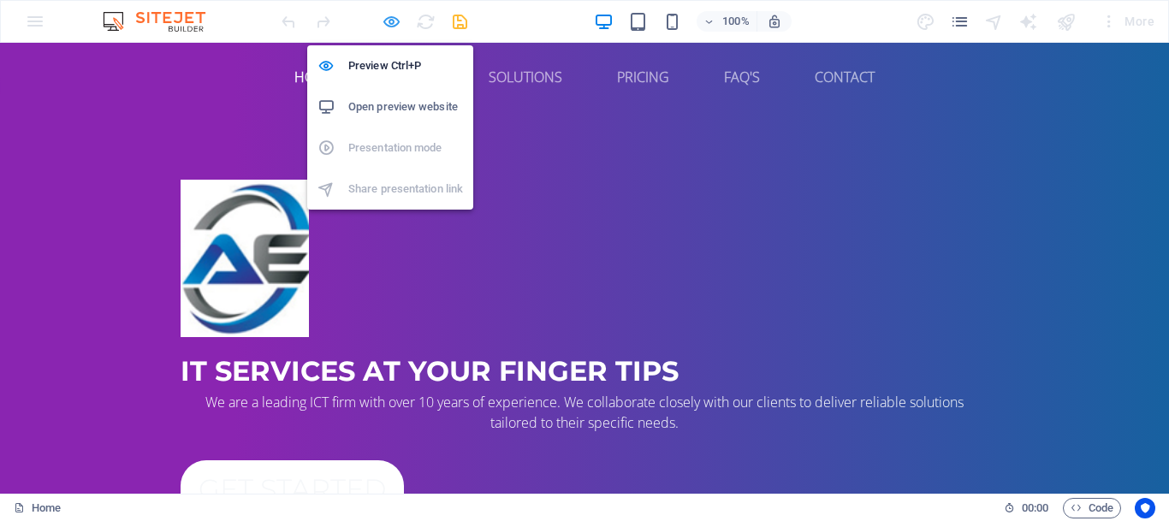
click at [392, 27] on icon "button" at bounding box center [392, 22] width 20 height 20
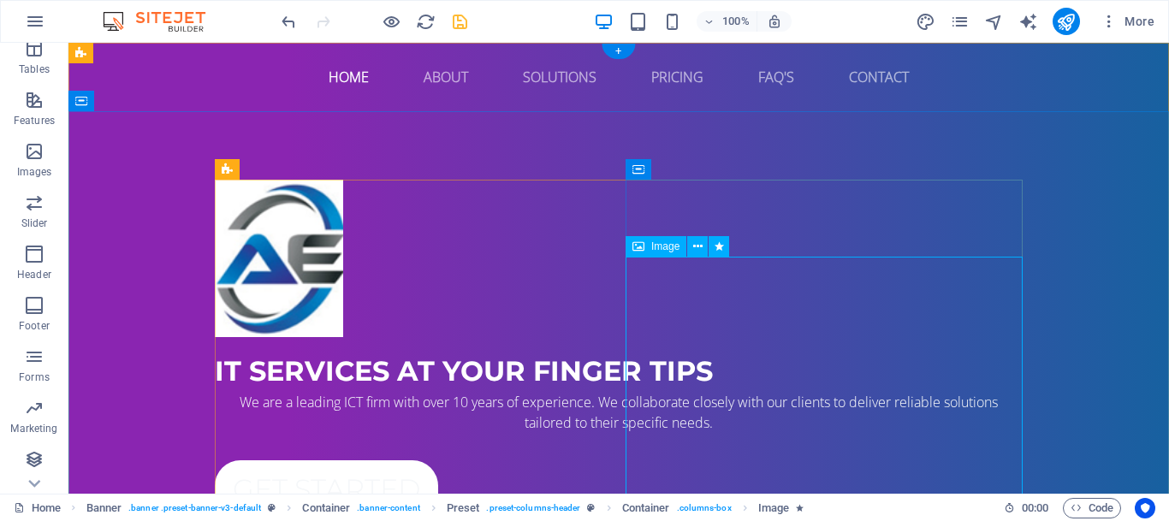
click at [649, 246] on div "Image" at bounding box center [655, 246] width 61 height 21
click at [698, 247] on icon at bounding box center [697, 247] width 9 height 18
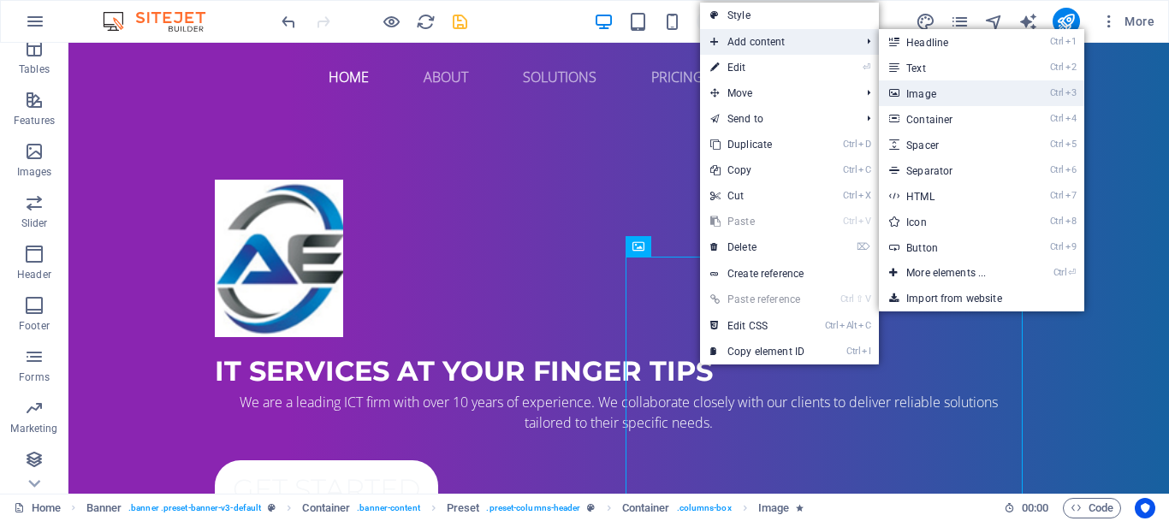
click at [946, 94] on link "Ctrl 3 Image" at bounding box center [949, 93] width 141 height 26
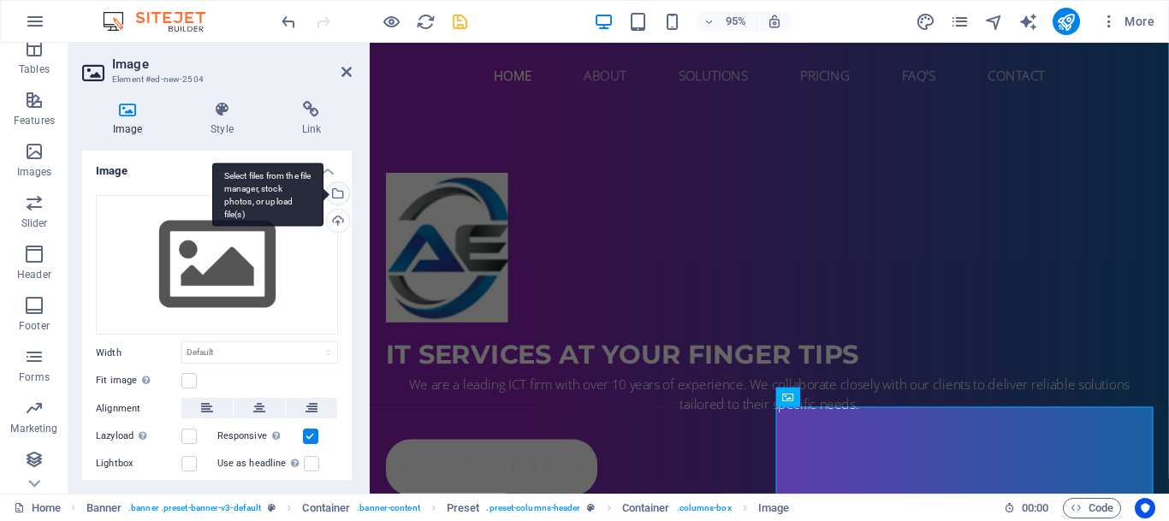
click at [340, 199] on div "Select files from the file manager, stock photos, or upload file(s)" at bounding box center [336, 195] width 26 height 26
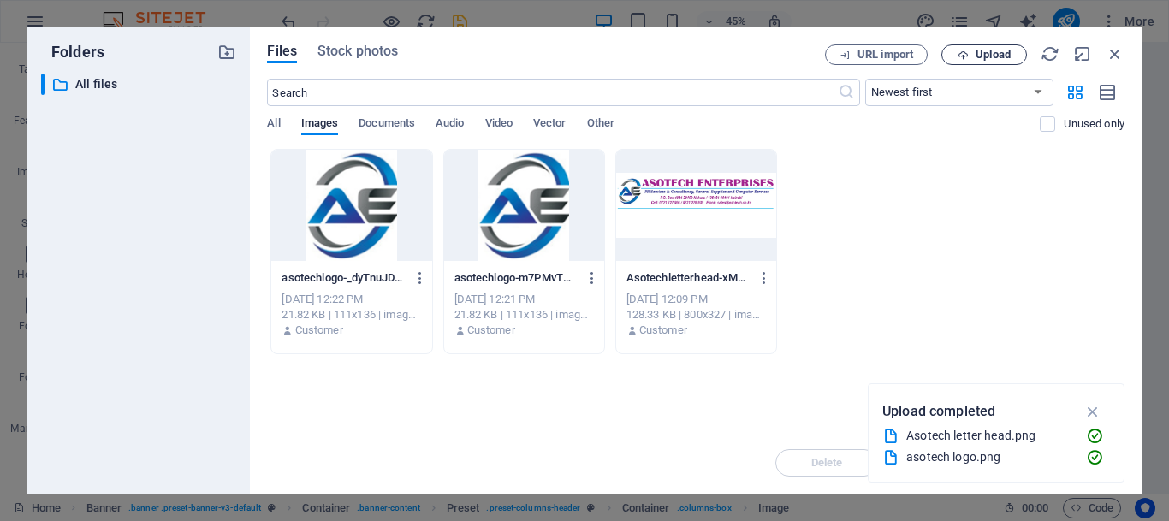
click at [1006, 53] on span "Upload" at bounding box center [992, 55] width 35 height 10
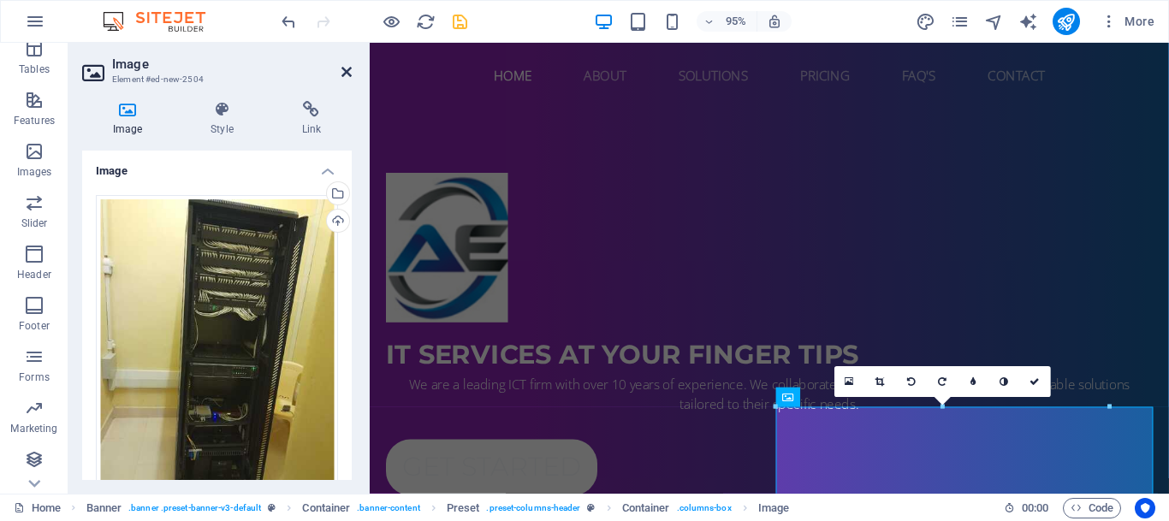
click at [345, 75] on icon at bounding box center [346, 72] width 10 height 14
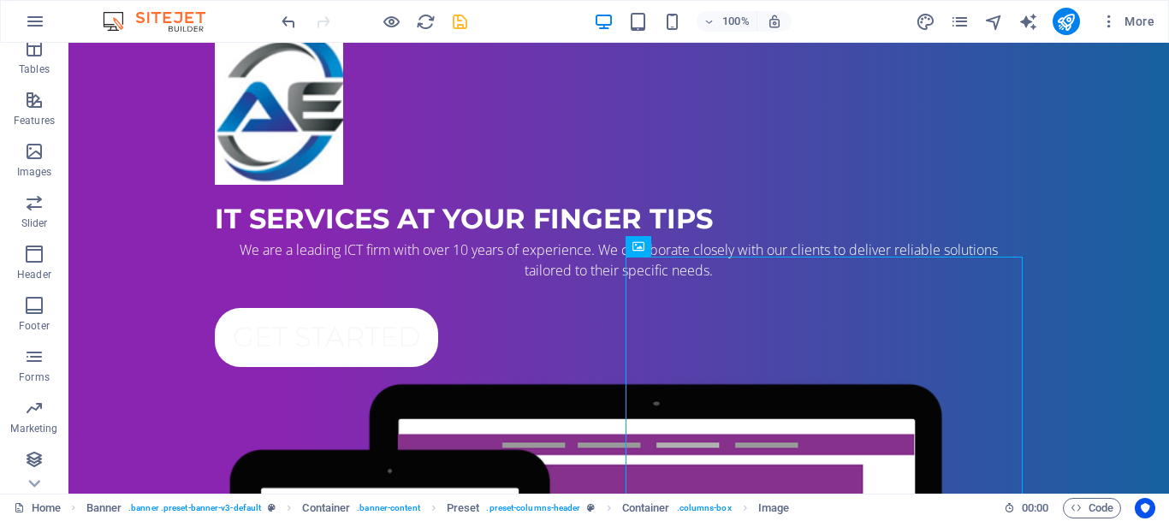
scroll to position [102, 0]
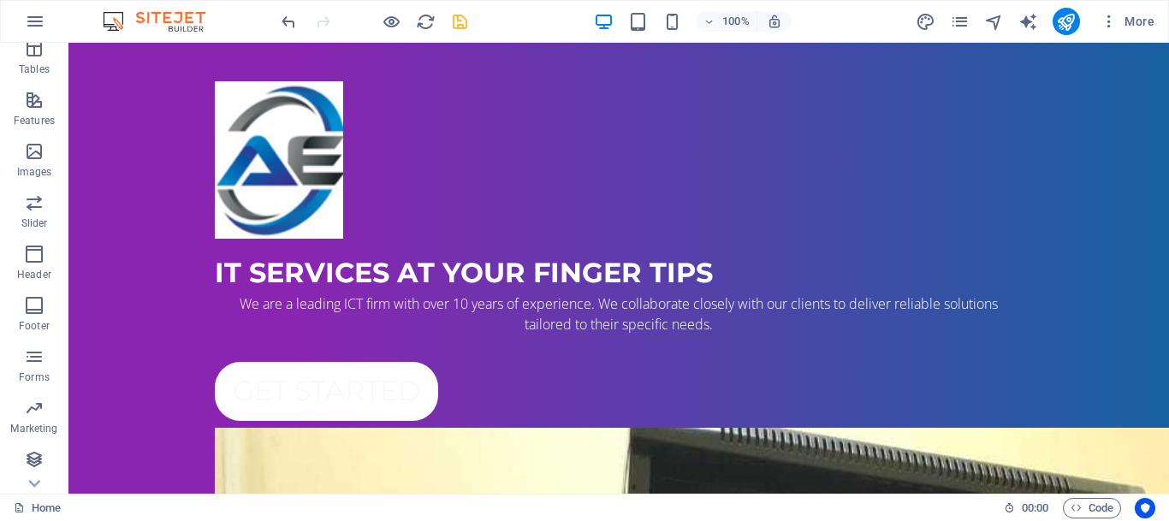
scroll to position [0, 0]
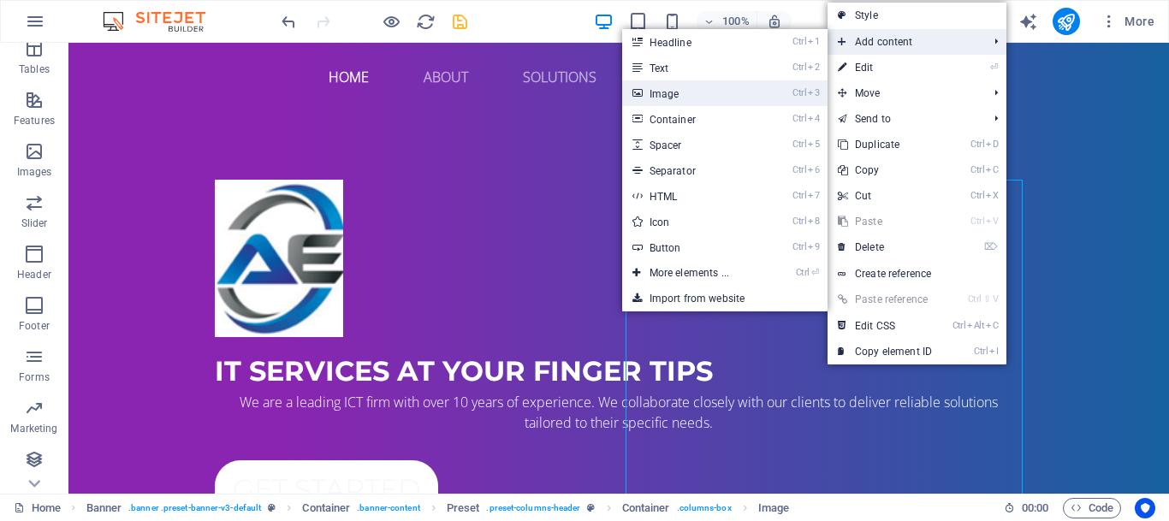
click at [678, 86] on link "Ctrl 3 Image" at bounding box center [692, 93] width 141 height 26
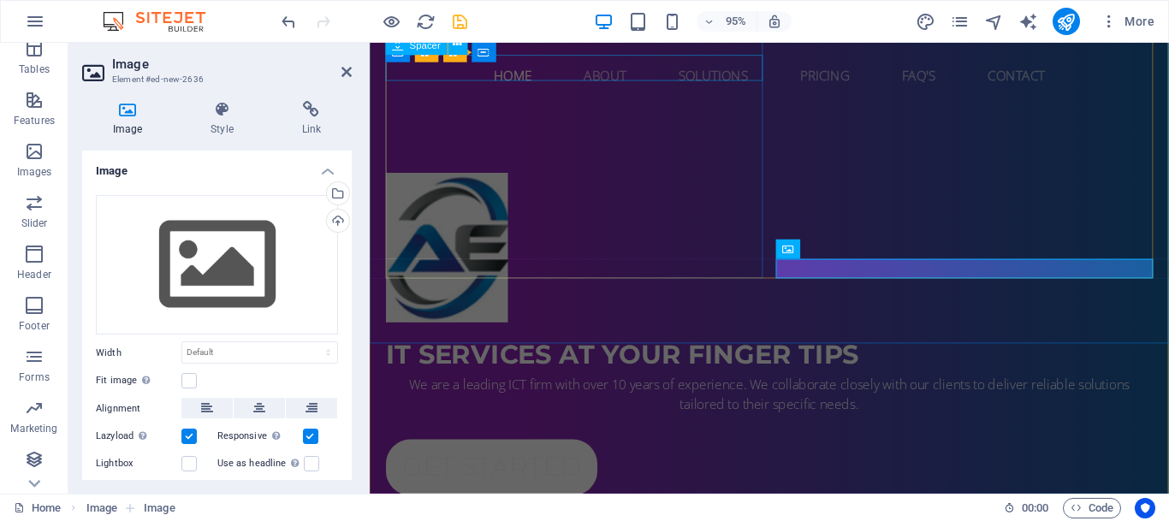
scroll to position [439, 0]
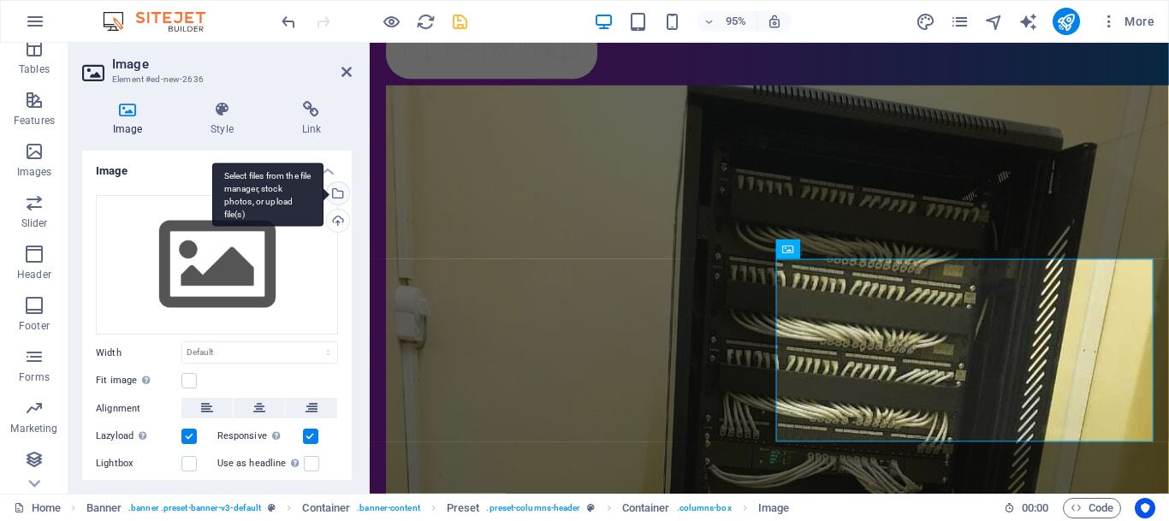
click at [323, 191] on div "Select files from the file manager, stock photos, or upload file(s)" at bounding box center [267, 195] width 111 height 64
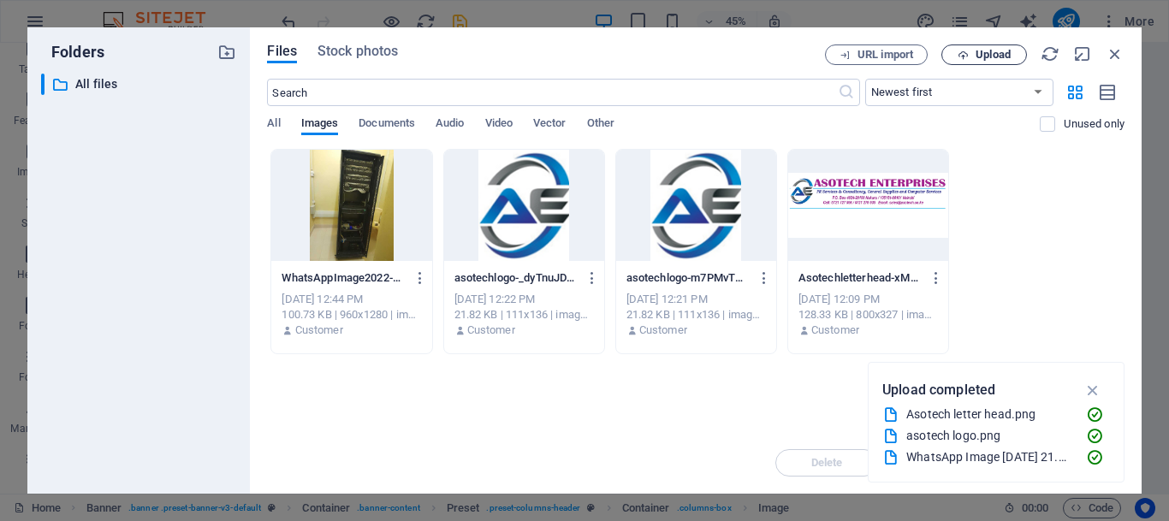
click at [974, 58] on span "Upload" at bounding box center [984, 55] width 70 height 11
click at [986, 50] on span "Upload" at bounding box center [992, 55] width 35 height 10
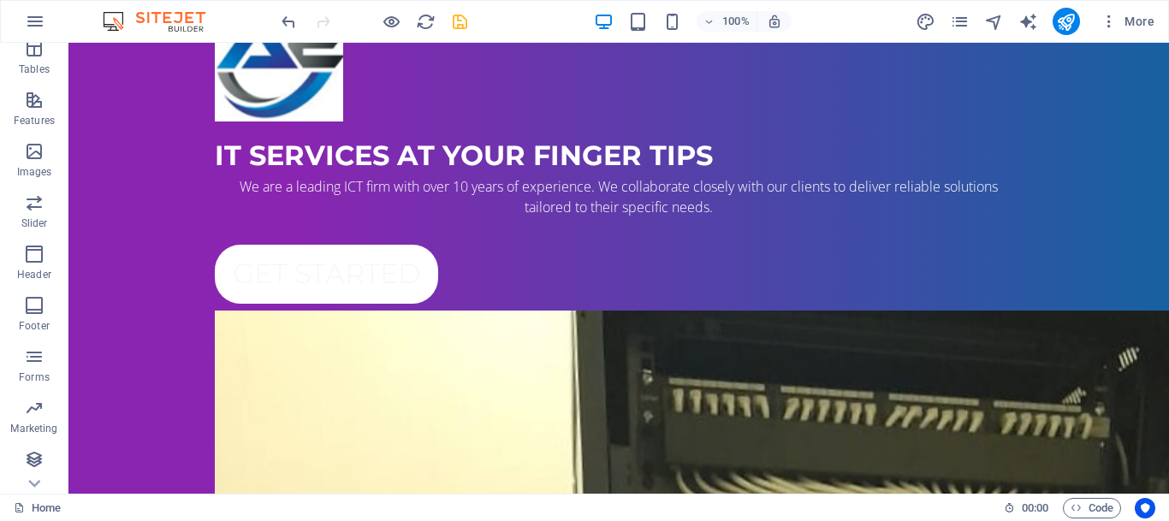
scroll to position [0, 0]
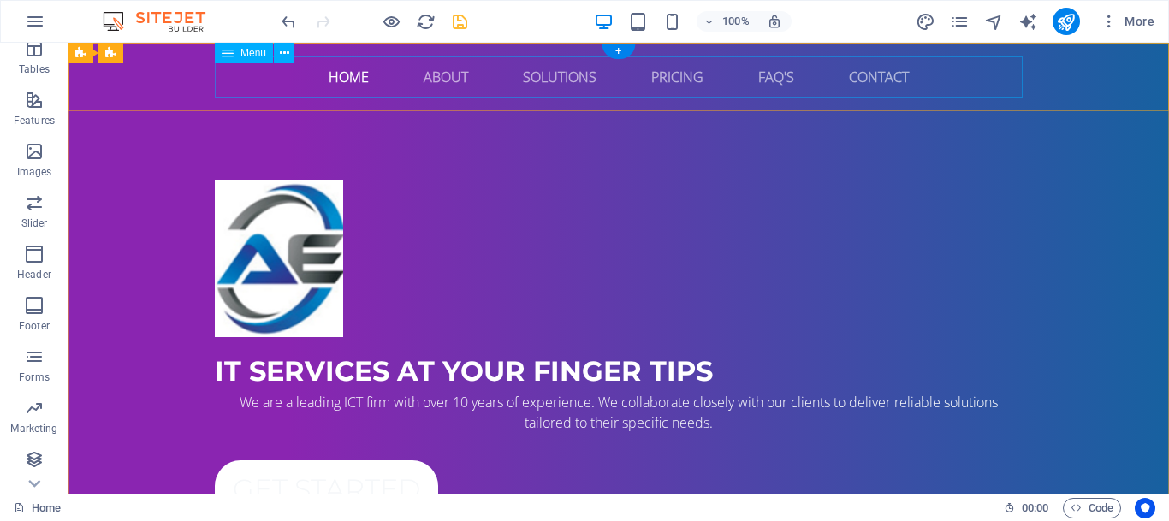
click at [456, 77] on nav "Home About Solutions Pricing FAQ's Contact" at bounding box center [619, 76] width 808 height 41
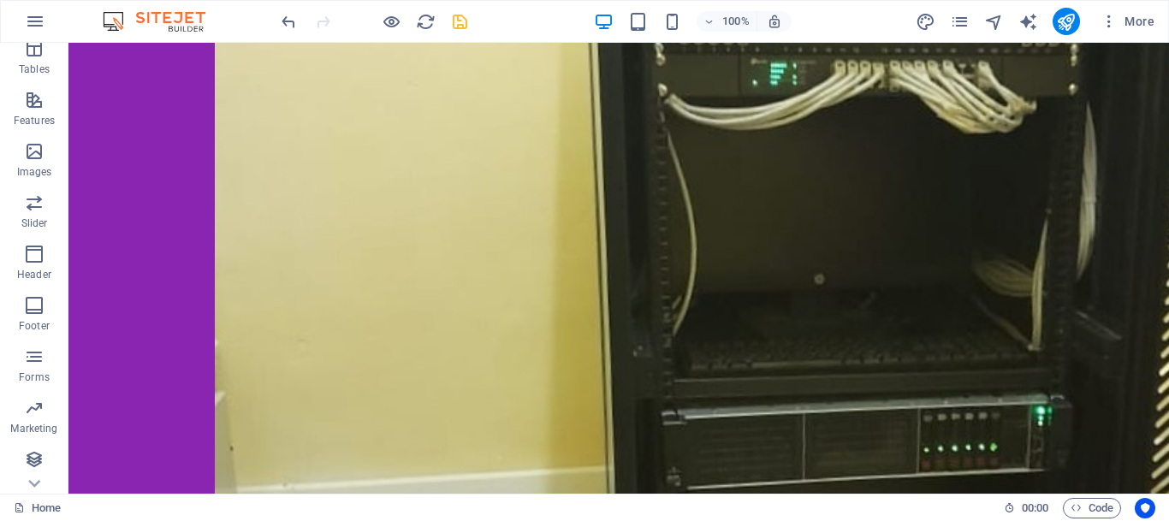
scroll to position [994, 0]
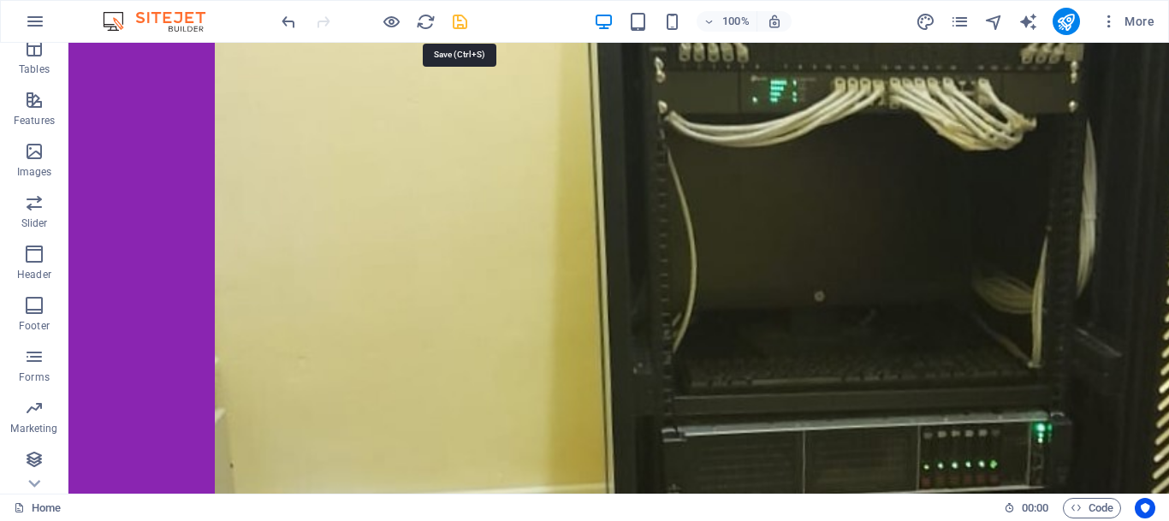
click at [451, 21] on icon "save" at bounding box center [460, 22] width 20 height 20
checkbox input "false"
